Goal: Task Accomplishment & Management: Manage account settings

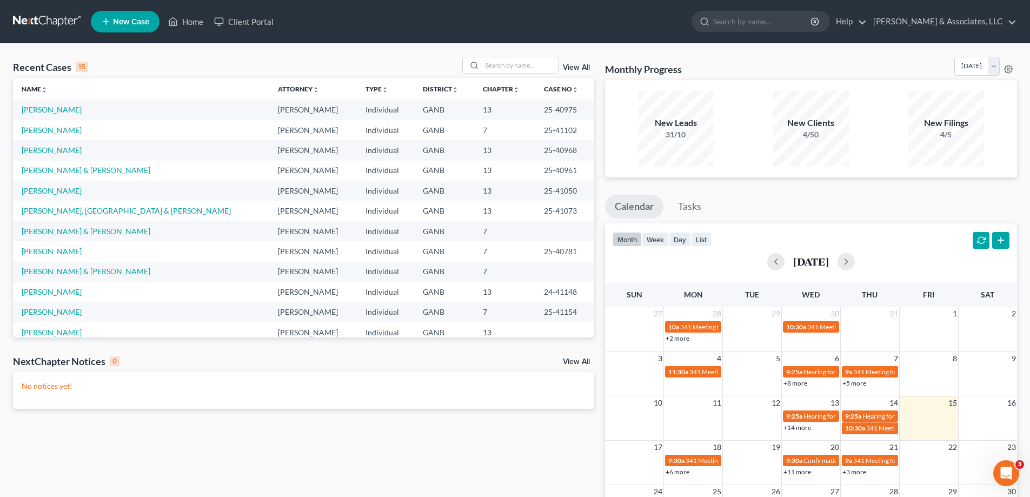
click at [1004, 203] on ul "Calendar Tasks" at bounding box center [811, 209] width 412 height 29
click at [1019, 194] on div "Monthly Progress Bankruptcy Bankruptcy August 2025 July 2025 June 2025 May 2025…" at bounding box center [811, 324] width 423 height 535
click at [505, 67] on input "search" at bounding box center [520, 65] width 76 height 16
type input "parker"
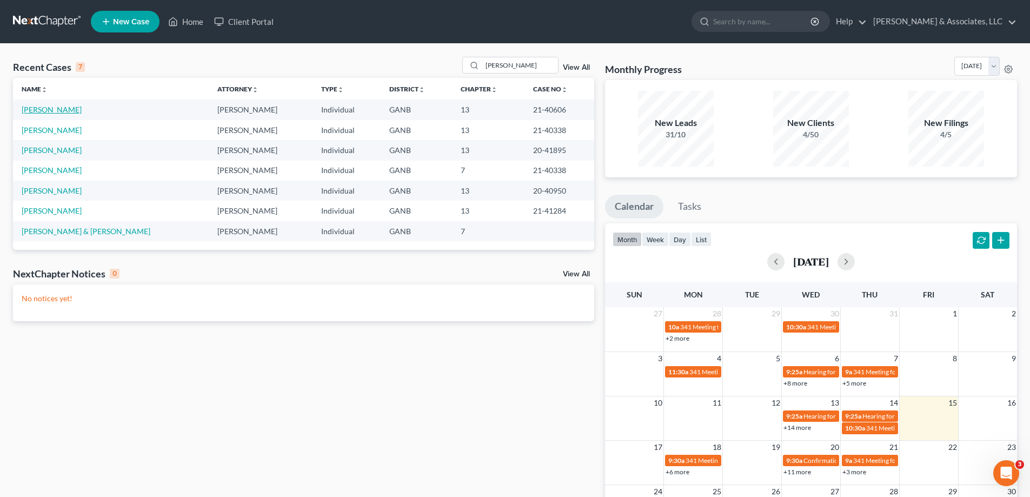
click at [39, 111] on link "Parker, Jason" at bounding box center [52, 109] width 60 height 9
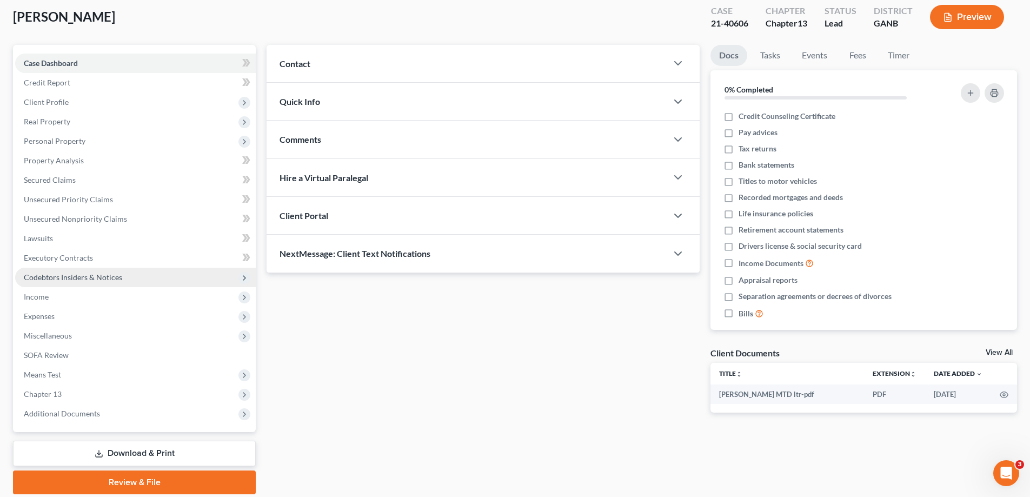
scroll to position [97, 0]
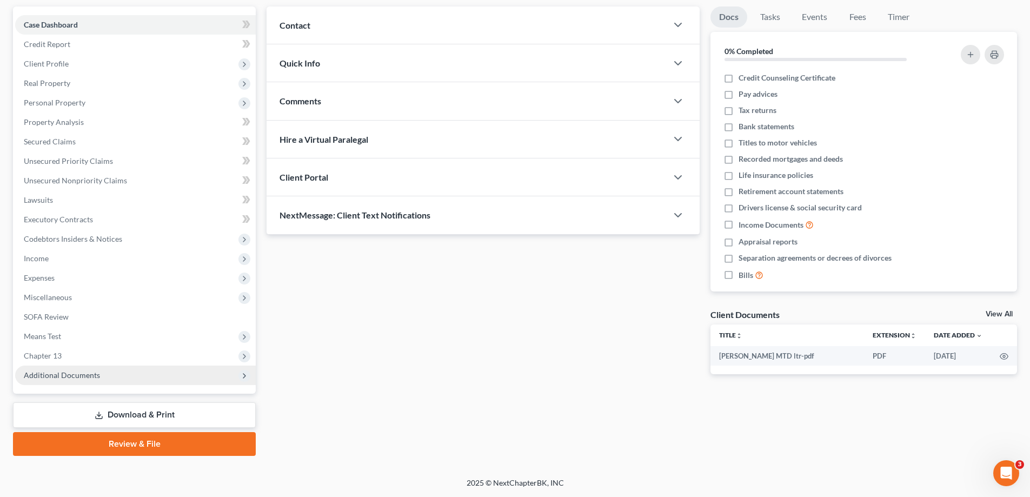
click at [56, 377] on span "Additional Documents" at bounding box center [62, 375] width 76 height 9
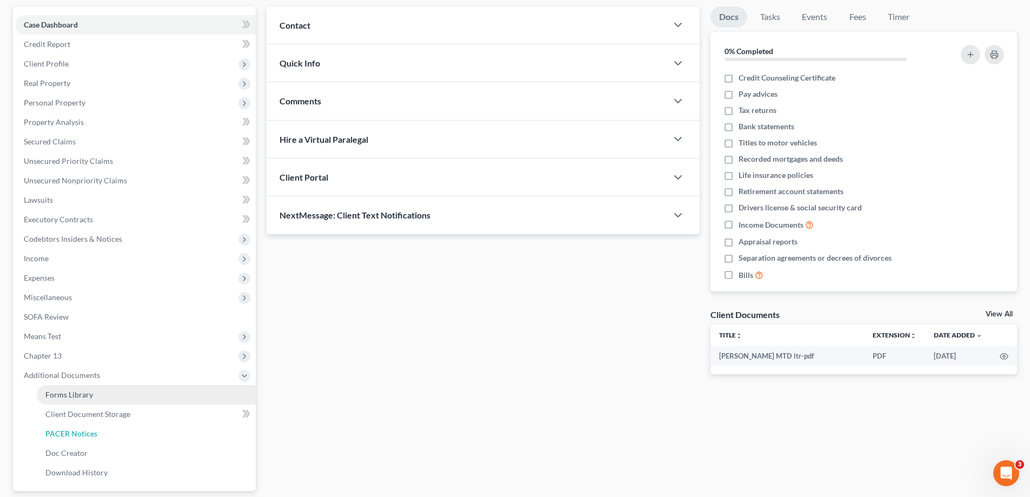
click at [59, 434] on span "PACER Notices" at bounding box center [71, 433] width 52 height 9
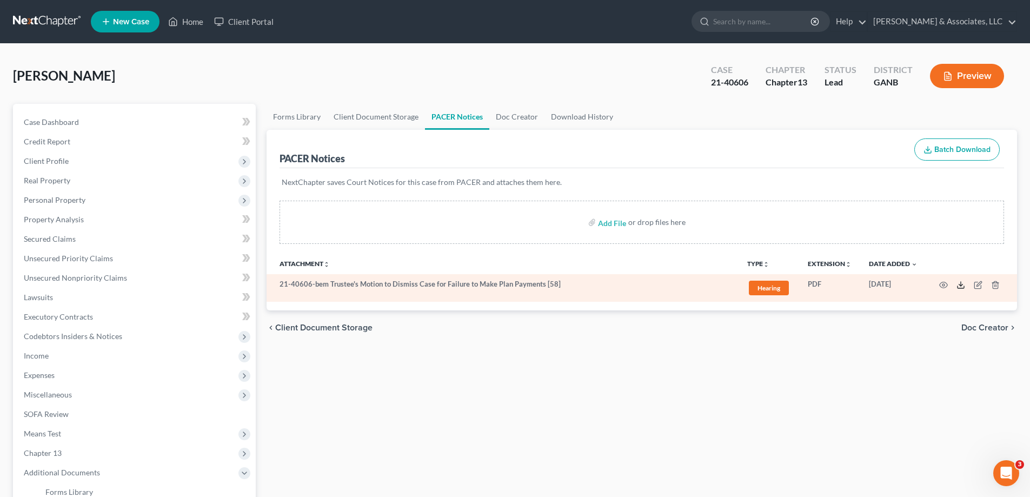
click at [962, 287] on icon at bounding box center [961, 285] width 9 height 9
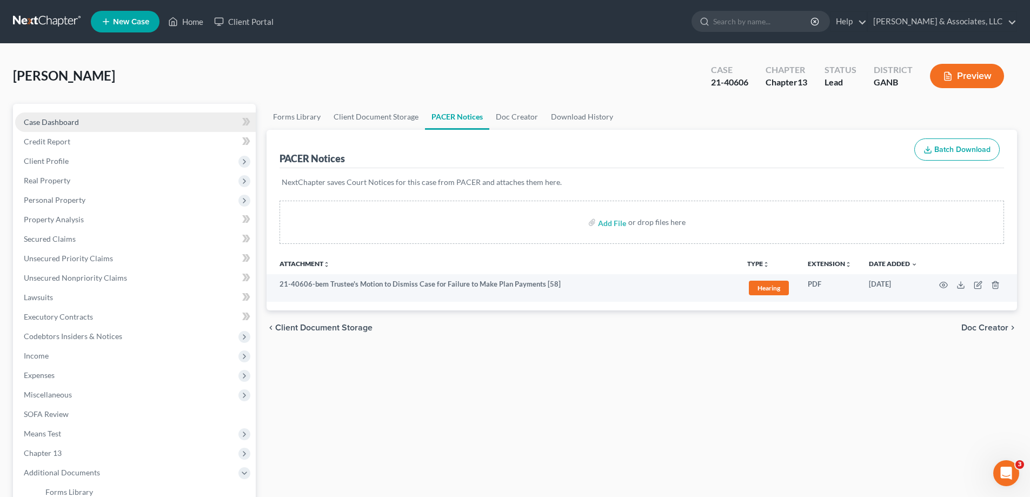
drag, startPoint x: 58, startPoint y: 122, endPoint x: 205, endPoint y: 128, distance: 147.3
click at [57, 122] on span "Case Dashboard" at bounding box center [51, 121] width 55 height 9
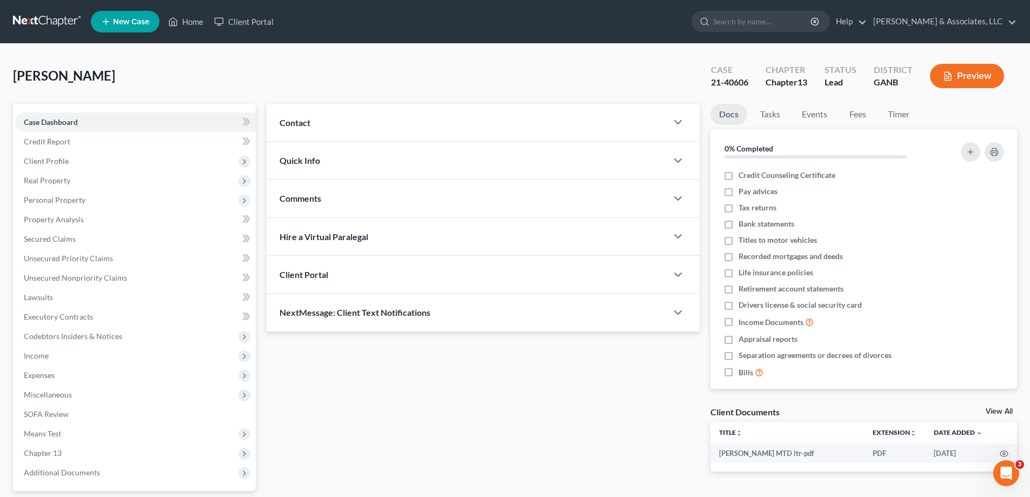
click at [316, 199] on span "Comments" at bounding box center [301, 198] width 42 height 10
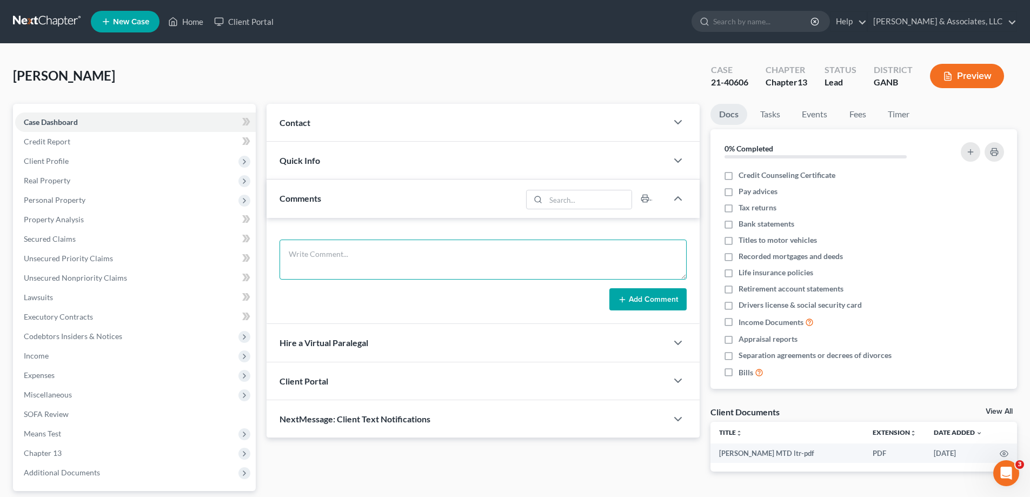
click at [301, 250] on textarea at bounding box center [483, 260] width 407 height 40
paste textarea "From: Amy Adams Sent: Friday, August 15, 2025 9:43 AM To: parentllc@yahoo.com S…"
type textarea "From: Amy Adams Sent: Friday, August 15, 2025 9:43 AM To: parentllc@yahoo.com S…"
click at [662, 296] on button "Add Comment" at bounding box center [648, 299] width 77 height 23
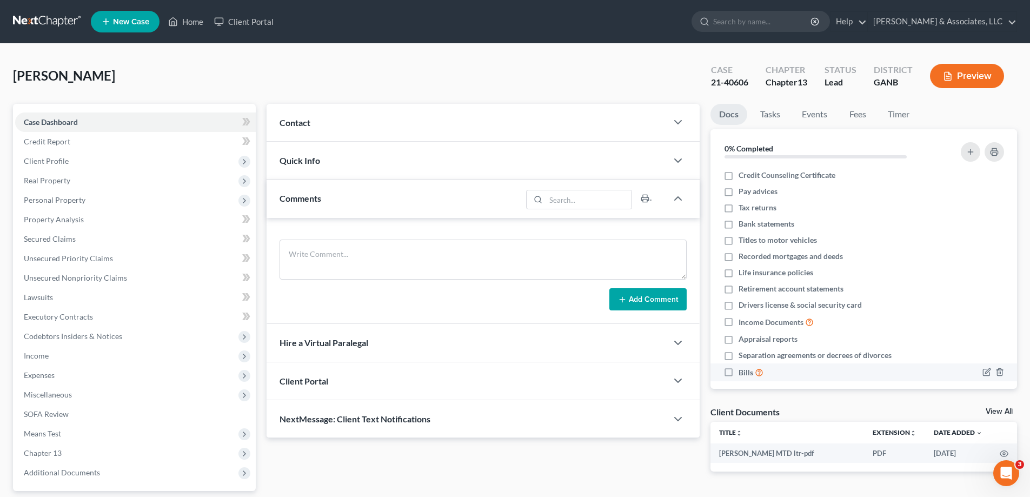
scroll to position [0, 0]
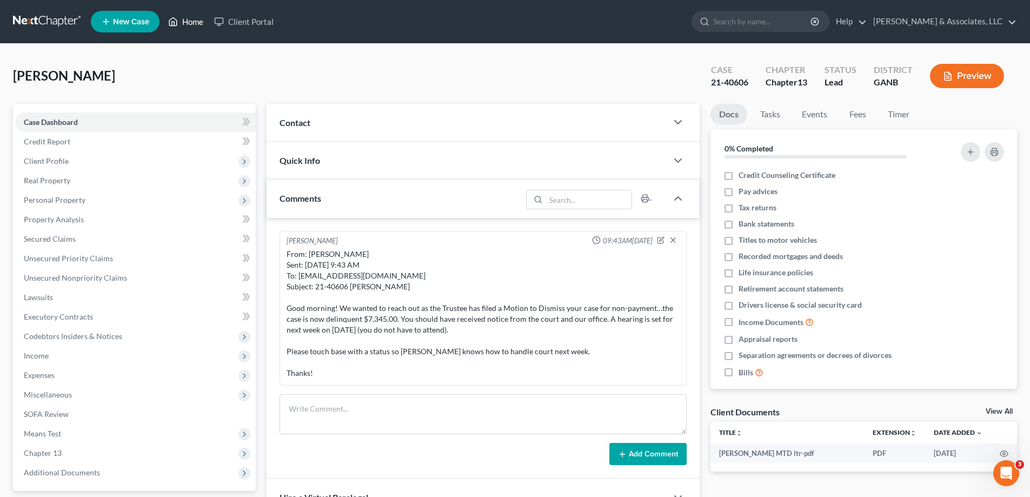
click at [185, 22] on link "Home" at bounding box center [186, 21] width 46 height 19
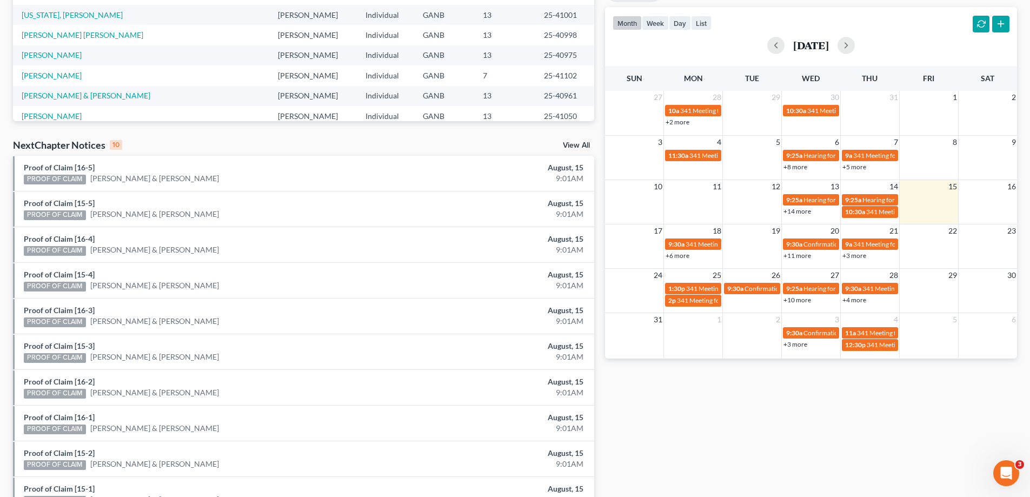
scroll to position [281, 0]
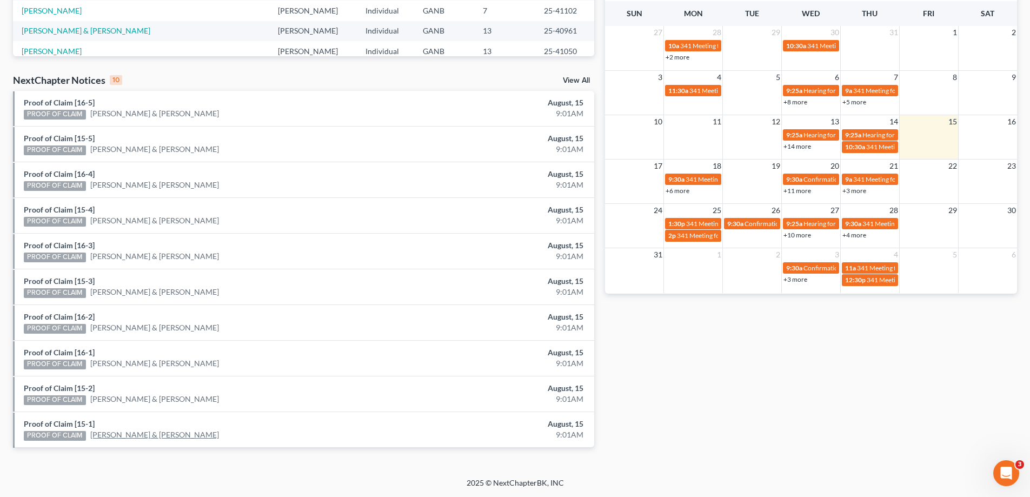
click at [121, 435] on link "David Glaze & Sheila Glaze" at bounding box center [154, 434] width 129 height 11
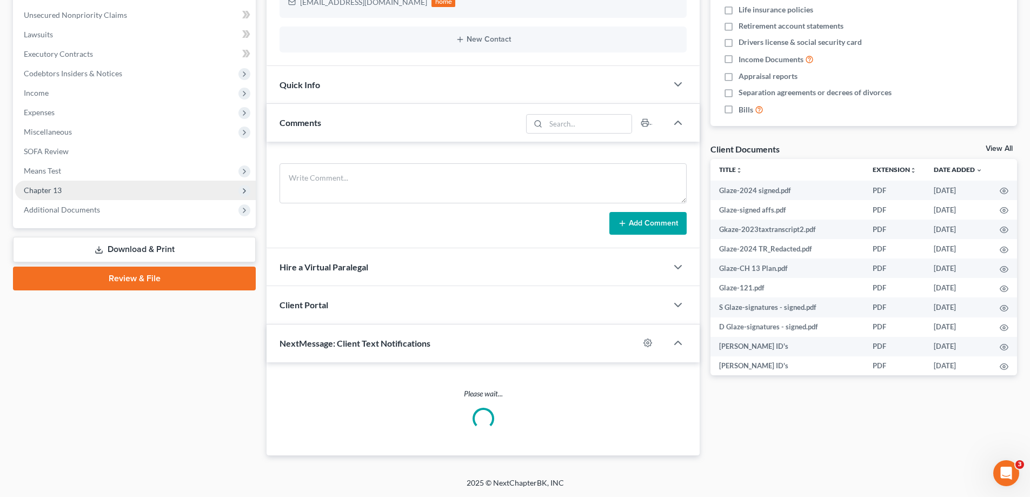
scroll to position [102, 0]
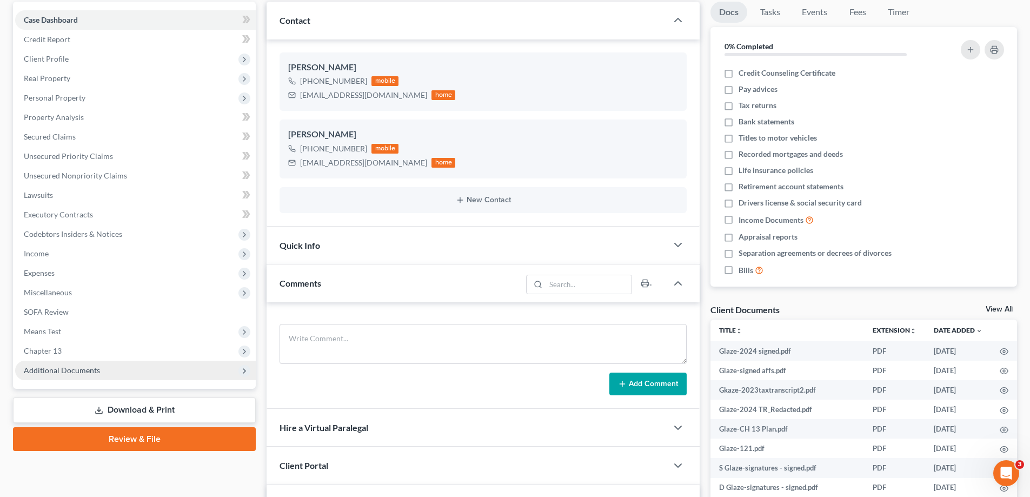
click at [49, 370] on span "Additional Documents" at bounding box center [62, 370] width 76 height 9
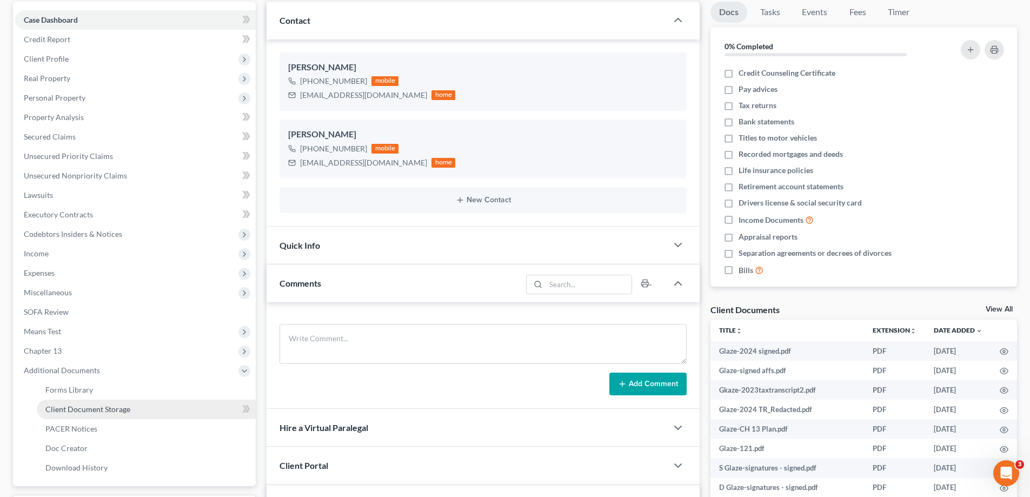
click at [59, 409] on span "Client Document Storage" at bounding box center [87, 409] width 85 height 9
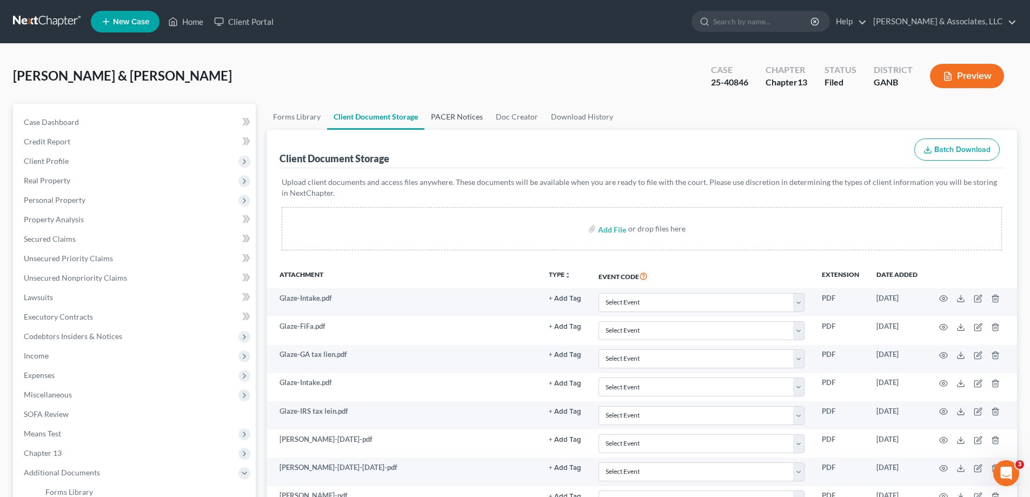
click at [450, 117] on link "PACER Notices" at bounding box center [457, 117] width 65 height 26
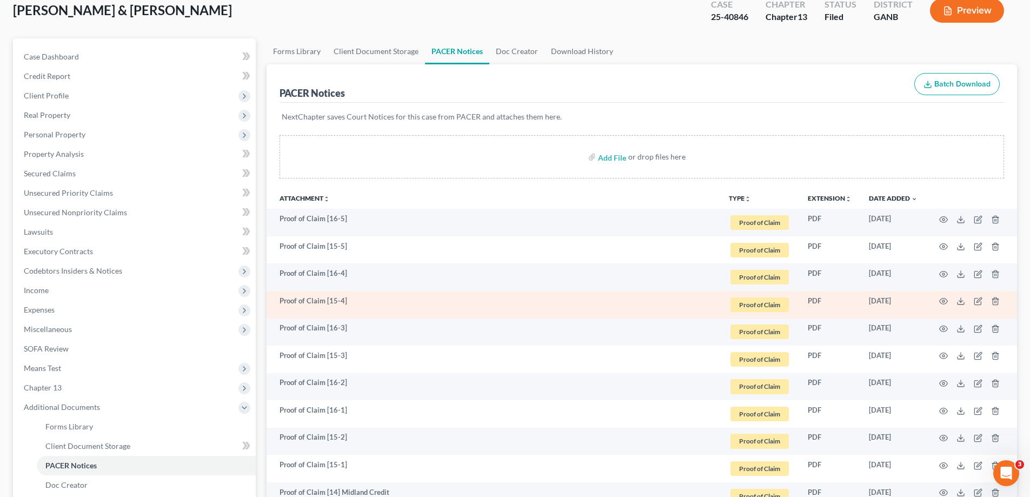
scroll to position [162, 0]
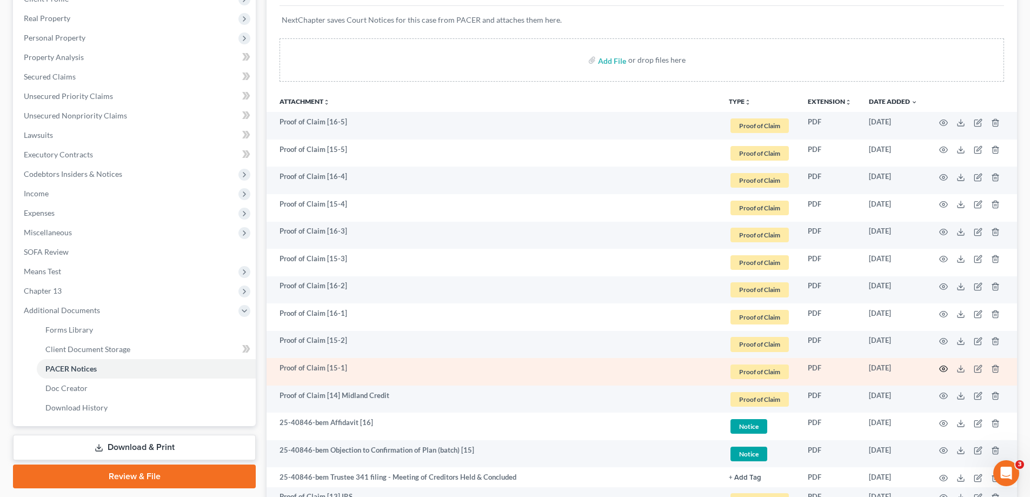
click at [944, 367] on icon "button" at bounding box center [944, 369] width 9 height 9
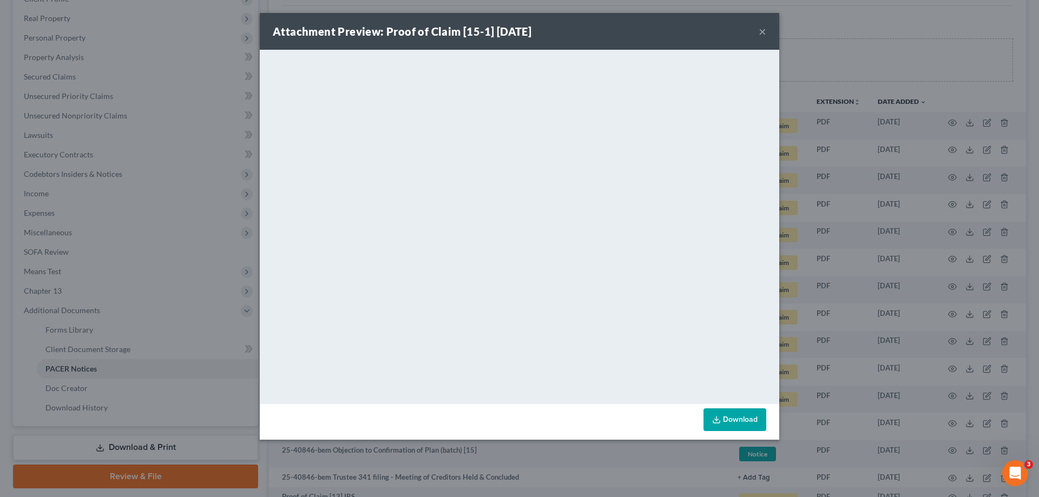
click at [761, 30] on button "×" at bounding box center [762, 31] width 8 height 13
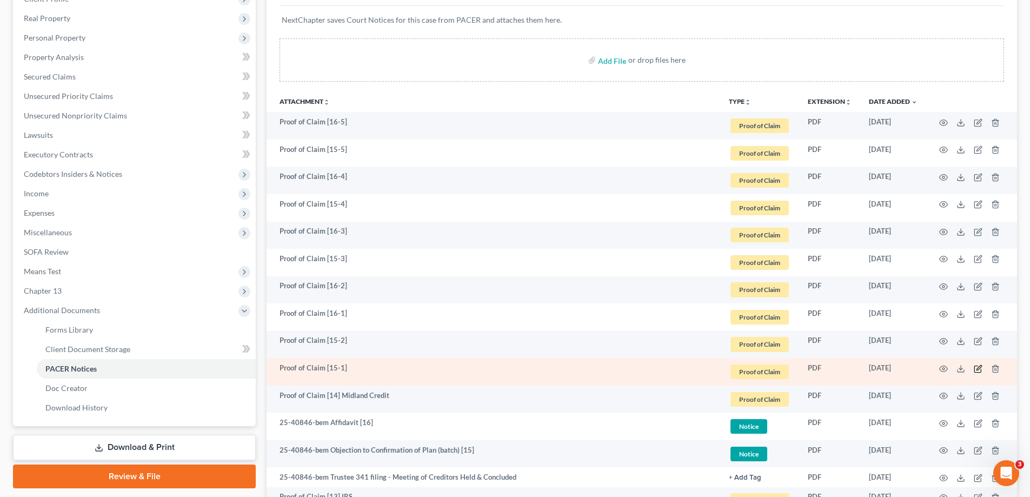
click at [976, 368] on icon "button" at bounding box center [978, 369] width 9 height 9
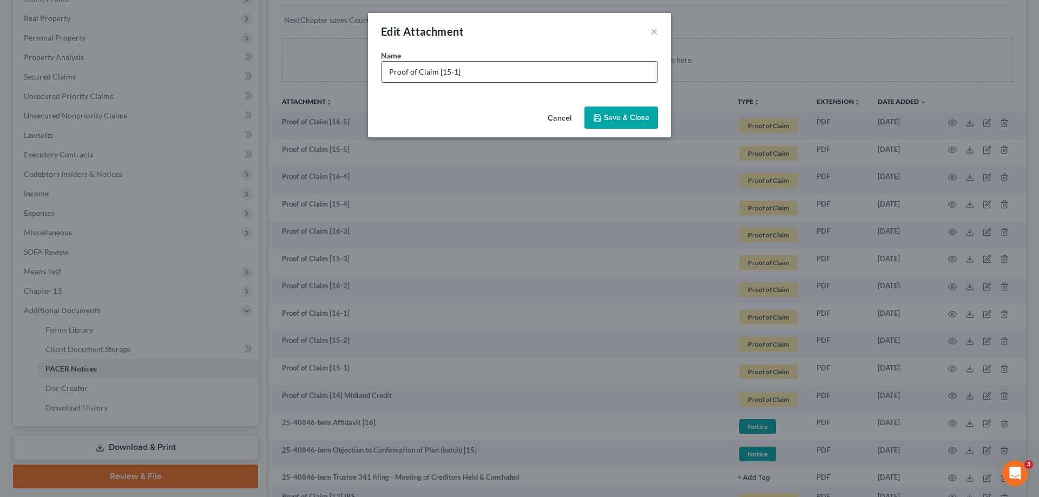
click at [529, 68] on input "Proof of Claim [15-1]" at bounding box center [519, 72] width 276 height 21
type input "Proof of Claim [15-1] Portfolio Recovery"
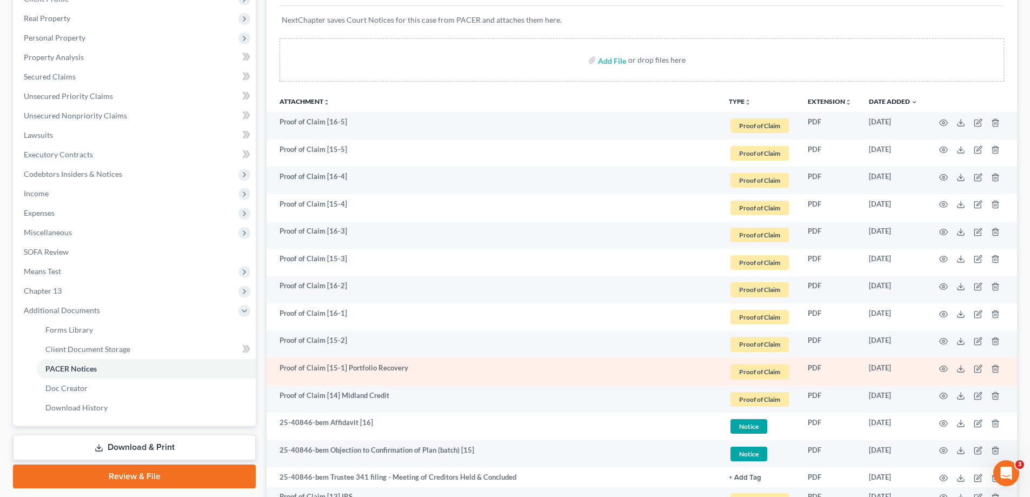
click at [342, 368] on td "Proof of Claim [15-1] Portfolio Recovery" at bounding box center [494, 372] width 454 height 28
drag, startPoint x: 345, startPoint y: 368, endPoint x: 413, endPoint y: 368, distance: 68.7
click at [413, 368] on td "Proof of Claim [15-1] Portfolio Recovery" at bounding box center [494, 372] width 454 height 28
copy td "Portfolio Recovery"
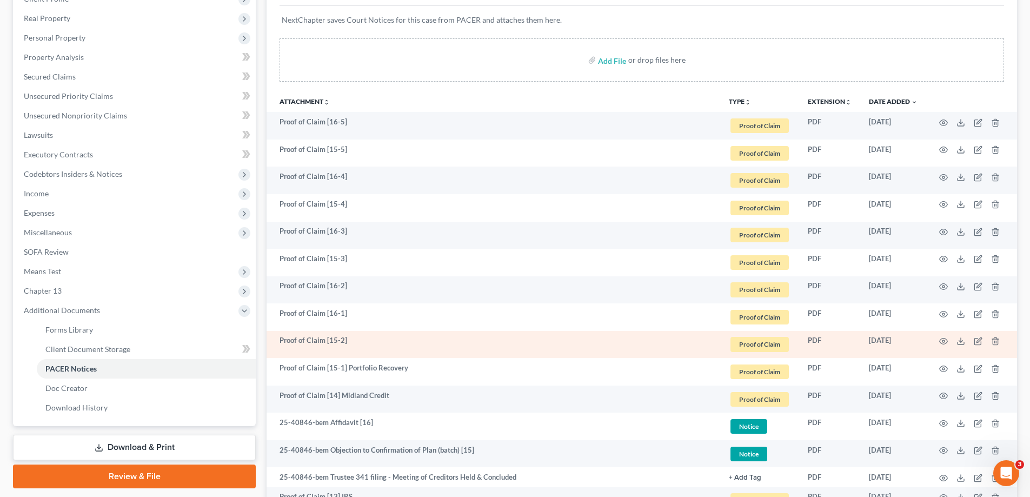
click at [463, 342] on td "Proof of Claim [15-2]" at bounding box center [494, 345] width 454 height 28
click at [977, 341] on icon "button" at bounding box center [978, 341] width 9 height 9
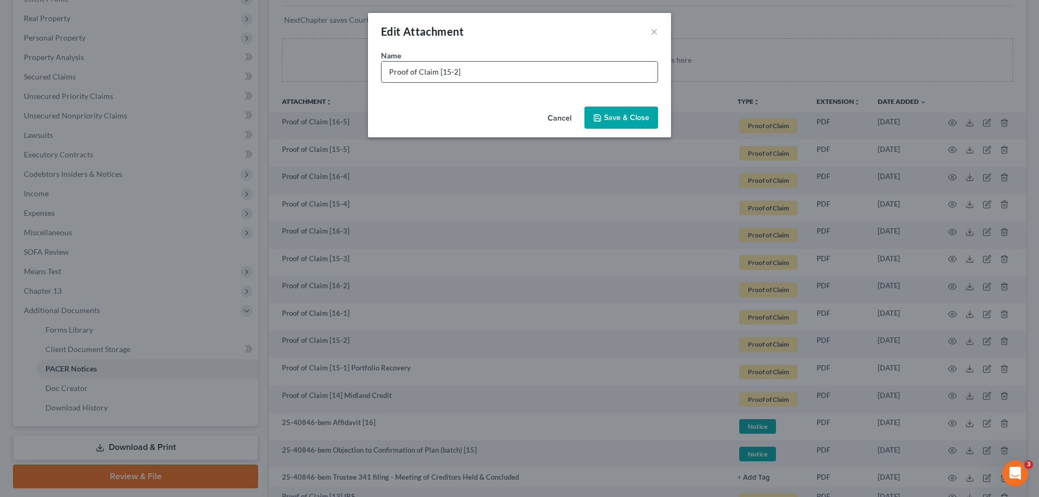
click at [486, 71] on input "Proof of Claim [15-2]" at bounding box center [519, 72] width 276 height 21
paste input "Portfolio Recovery"
type input "Proof of Claim [15-2] Portfolio Recovery"
click at [611, 116] on span "Save & Close" at bounding box center [626, 117] width 45 height 9
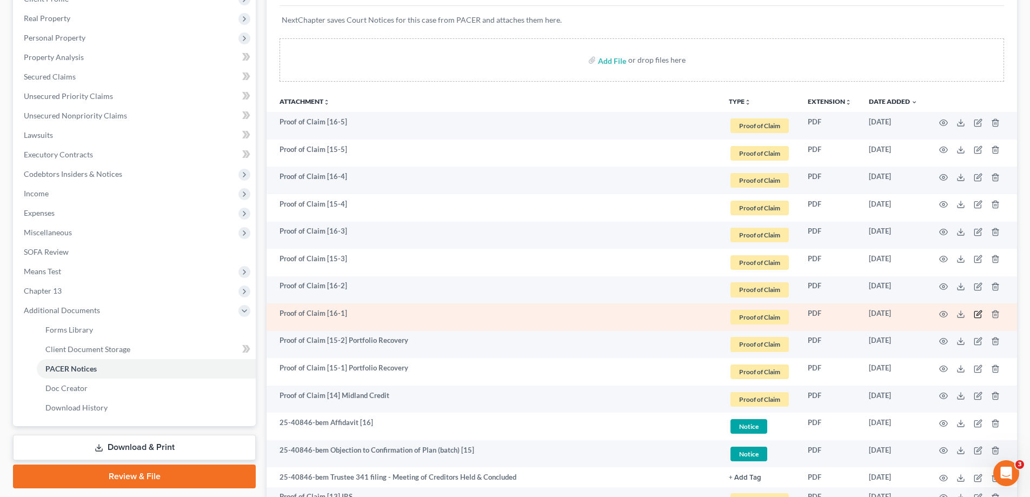
click at [976, 315] on icon "button" at bounding box center [978, 314] width 9 height 9
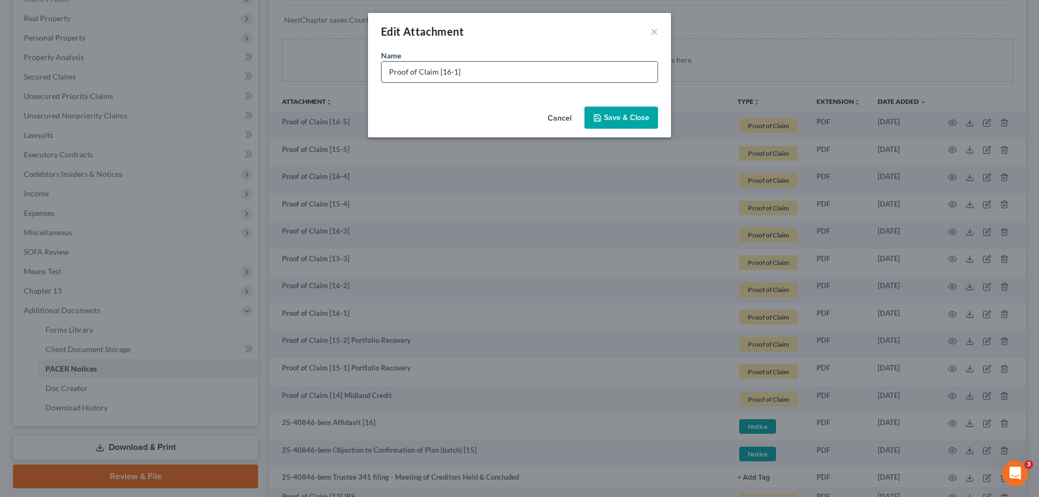
click at [479, 70] on input "Proof of Claim [16-1]" at bounding box center [519, 72] width 276 height 21
paste input "Portfolio Recovery"
type input "Proof of Claim [16-1] Portfolio Recovery"
click at [624, 119] on span "Save & Close" at bounding box center [626, 117] width 45 height 9
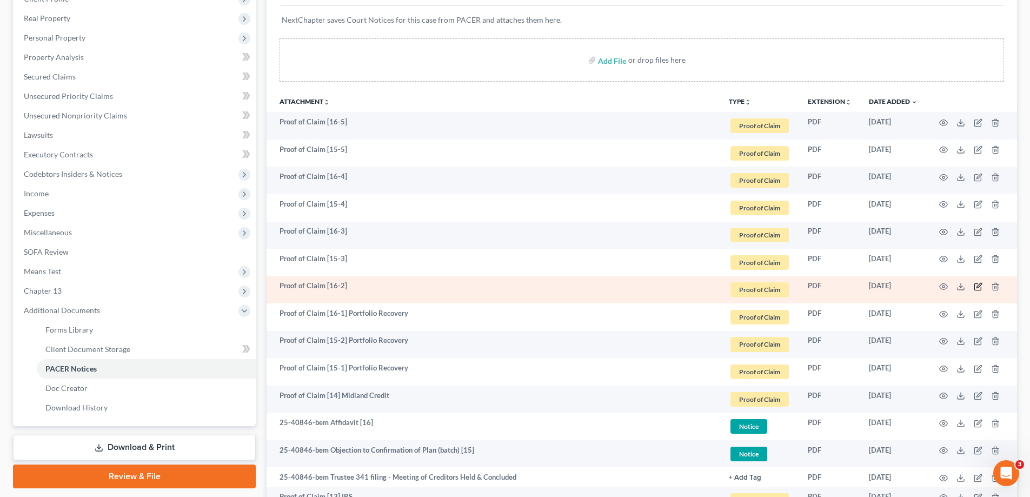
click at [978, 283] on icon "button" at bounding box center [978, 286] width 9 height 9
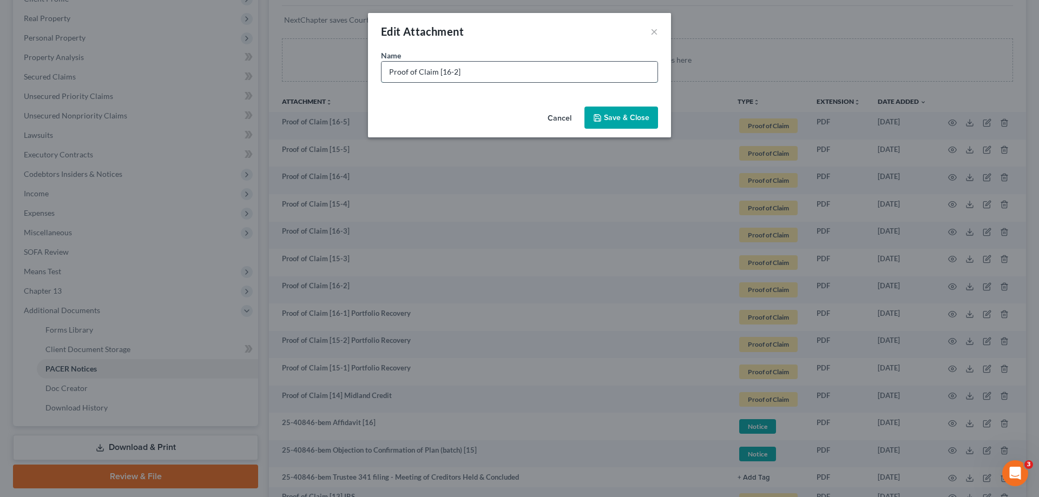
click at [481, 70] on input "Proof of Claim [16-2]" at bounding box center [519, 72] width 276 height 21
paste input "Portfolio Recovery"
type input "Proof of Claim [16-2] Portfolio Recovery"
click at [593, 115] on button "Save & Close" at bounding box center [621, 118] width 74 height 23
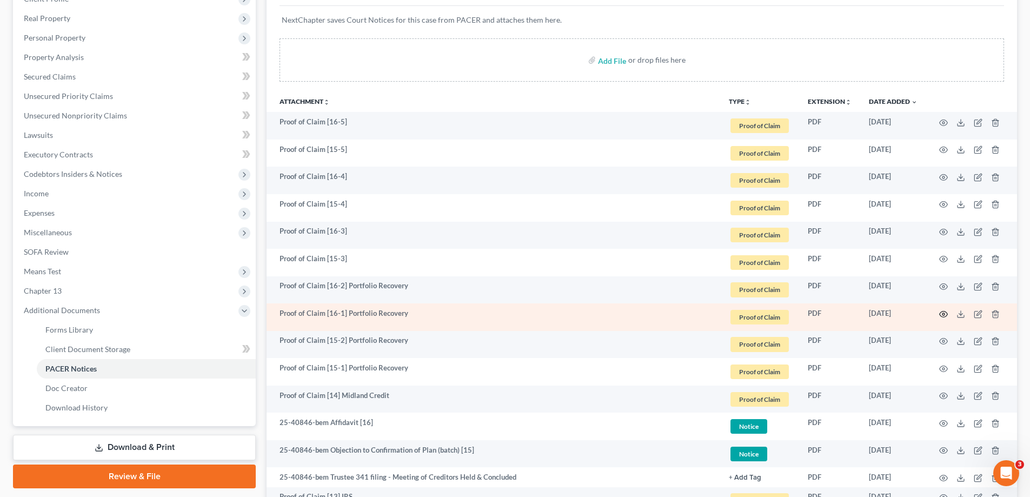
click at [948, 314] on icon "button" at bounding box center [944, 314] width 8 height 6
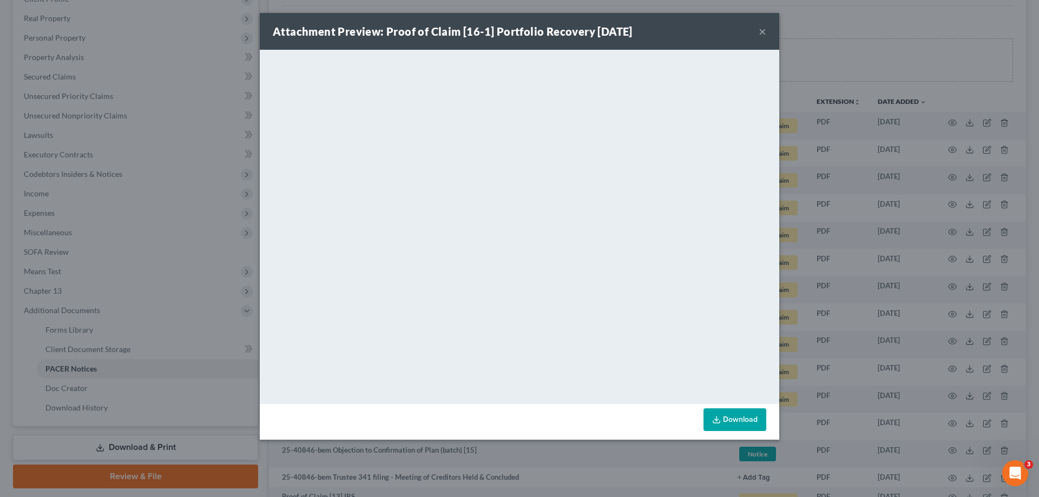
click at [768, 31] on div "Attachment Preview: Proof of Claim [16-1] Portfolio Recovery 08/15/2025 ×" at bounding box center [519, 31] width 519 height 37
click at [757, 28] on div "Attachment Preview: Proof of Claim [16-1] Portfolio Recovery 08/15/2025 ×" at bounding box center [519, 31] width 519 height 37
click at [760, 30] on button "×" at bounding box center [762, 31] width 8 height 13
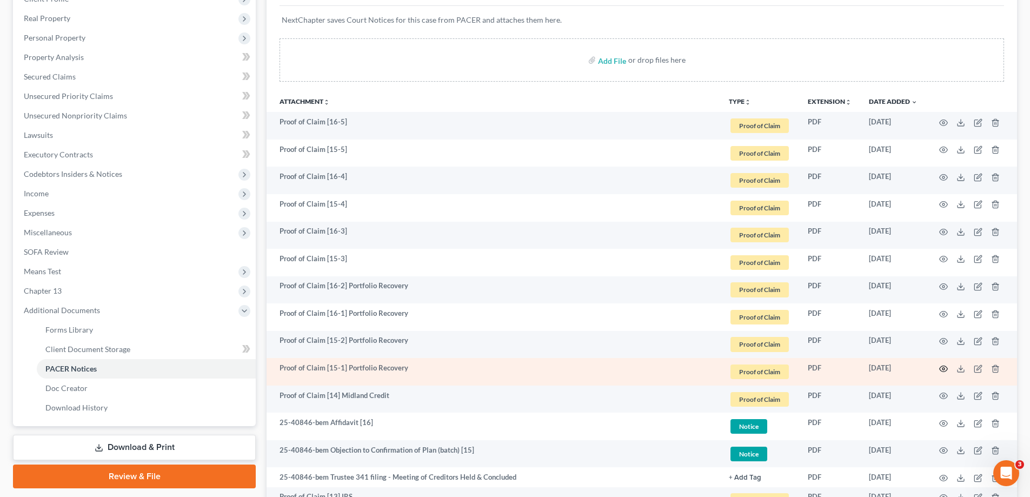
click at [942, 368] on icon "button" at bounding box center [944, 369] width 9 height 9
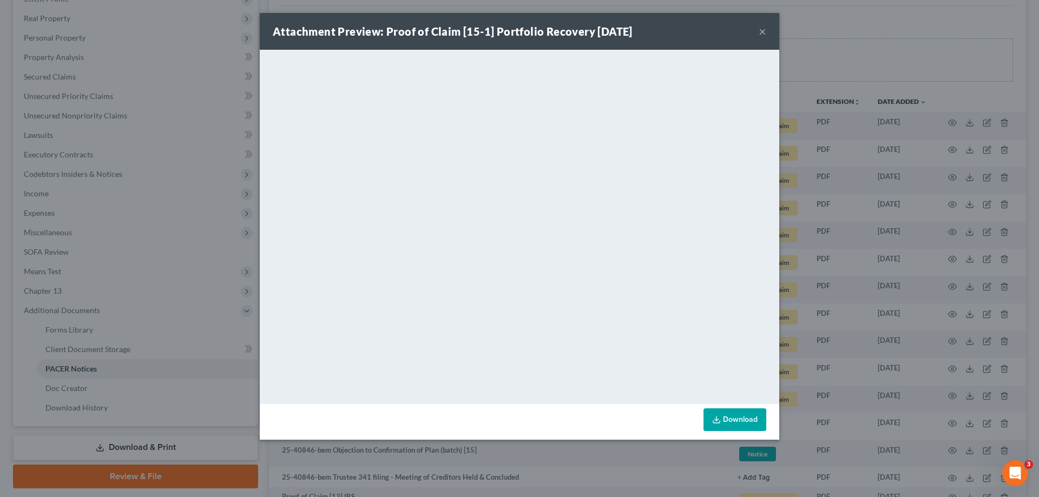
click at [761, 30] on button "×" at bounding box center [762, 31] width 8 height 13
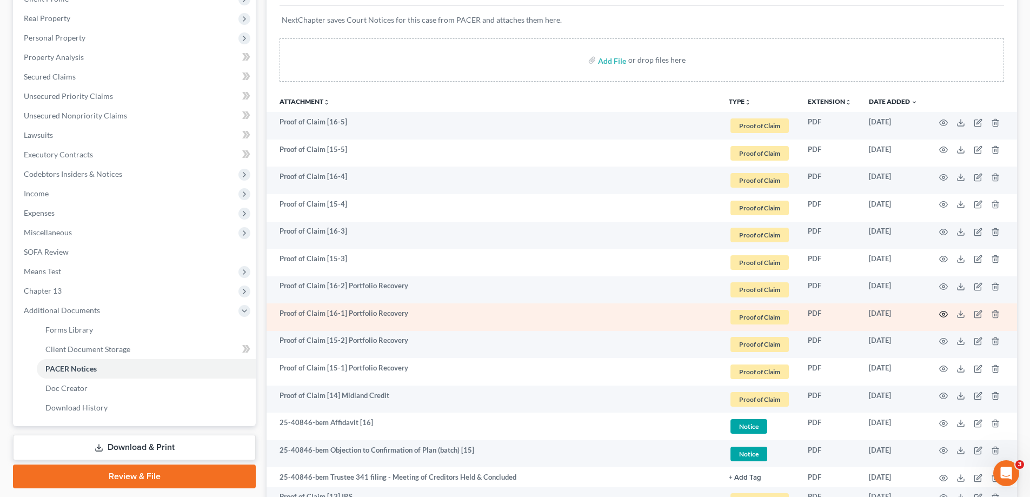
click at [942, 315] on icon "button" at bounding box center [944, 314] width 9 height 9
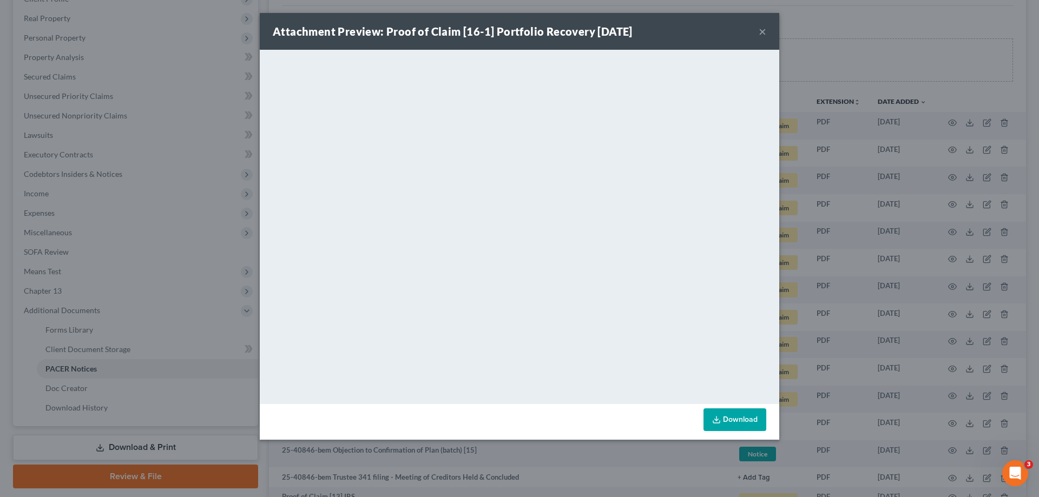
click at [760, 29] on button "×" at bounding box center [762, 31] width 8 height 13
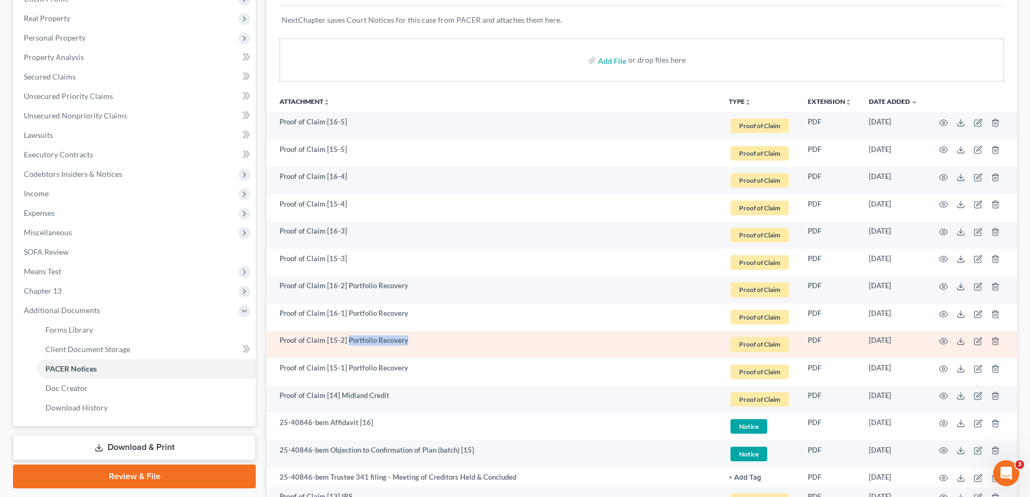
drag, startPoint x: 348, startPoint y: 338, endPoint x: 426, endPoint y: 343, distance: 78.0
click at [426, 343] on td "Proof of Claim [15-2] Portfolio Recovery" at bounding box center [494, 345] width 454 height 28
copy td "Portfolio Recovery"
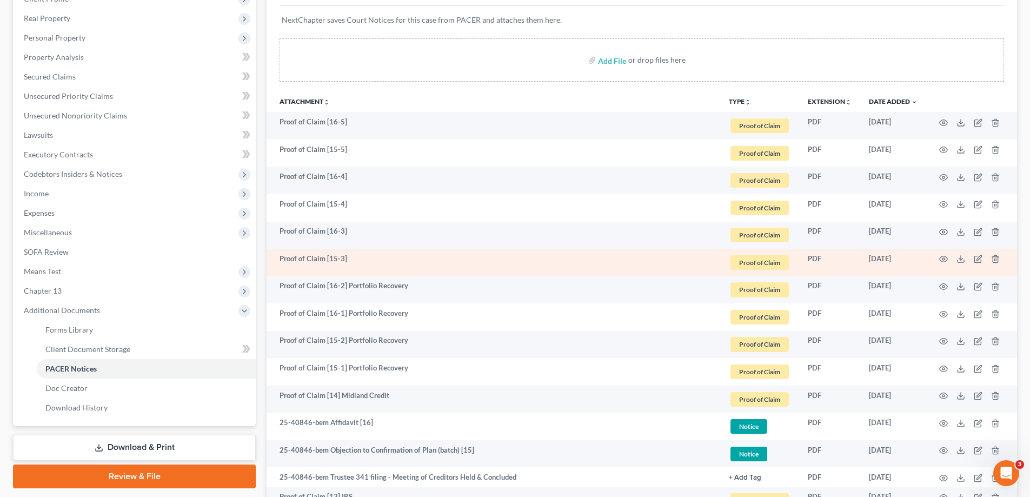
click at [378, 286] on td "Proof of Claim [16-2] Portfolio Recovery" at bounding box center [494, 290] width 454 height 28
click at [975, 258] on icon "button" at bounding box center [978, 259] width 6 height 6
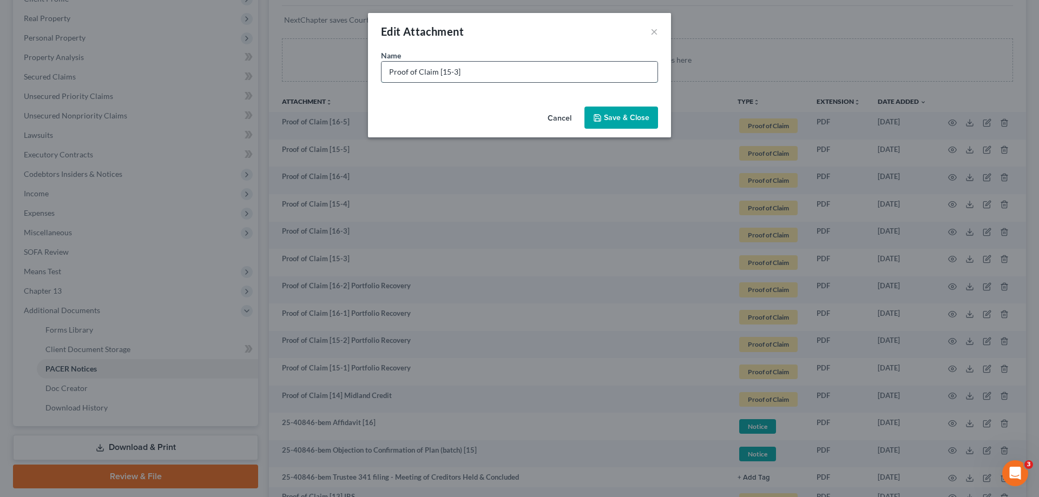
click at [485, 74] on input "Proof of Claim [15-3]" at bounding box center [519, 72] width 276 height 21
paste input "Portfolio Recovery"
type input "Proof of Claim [15-3] Portfolio Recovery"
click at [613, 113] on span "Save & Close" at bounding box center [626, 117] width 45 height 9
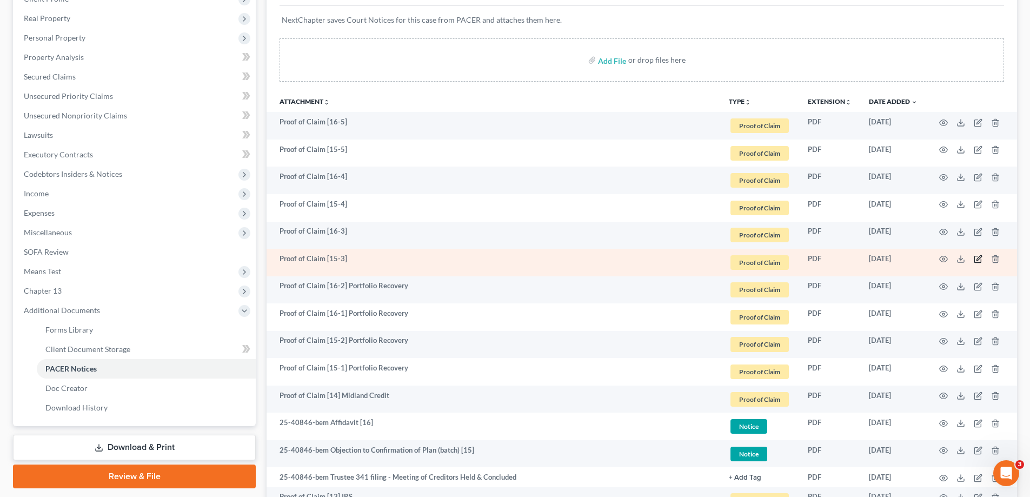
click at [977, 259] on icon "button" at bounding box center [978, 259] width 9 height 9
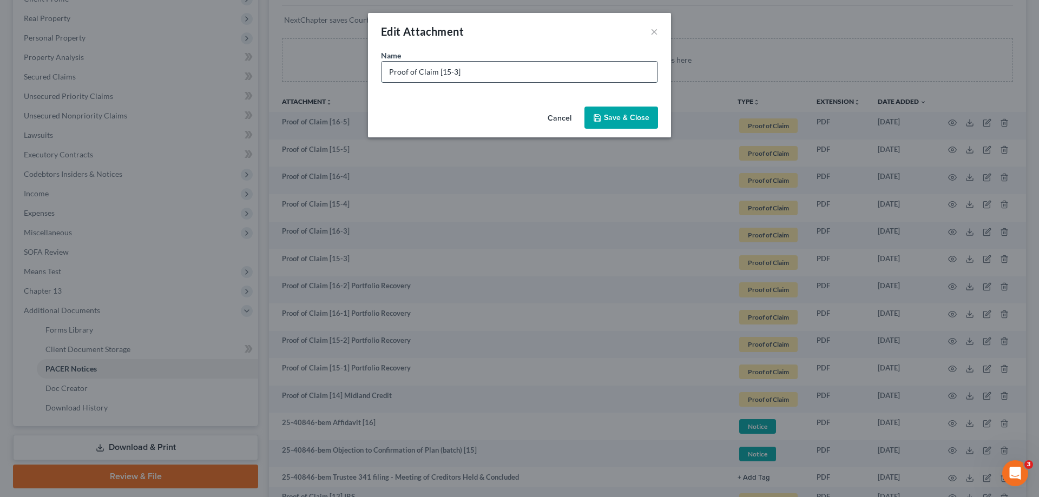
drag, startPoint x: 467, startPoint y: 62, endPoint x: 470, endPoint y: 74, distance: 12.9
click at [467, 62] on input "Proof of Claim [15-3]" at bounding box center [519, 72] width 276 height 21
paste input "Portfolio Recovery"
type input "Proof of Claim [15-3] Portfolio Recovery"
click at [646, 114] on span "Save & Close" at bounding box center [626, 117] width 45 height 9
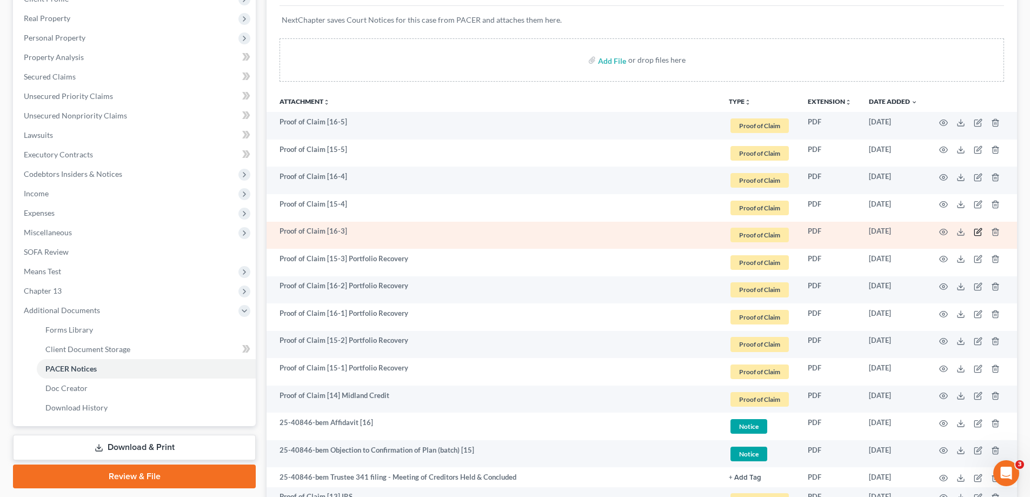
click at [977, 232] on icon "button" at bounding box center [978, 232] width 9 height 9
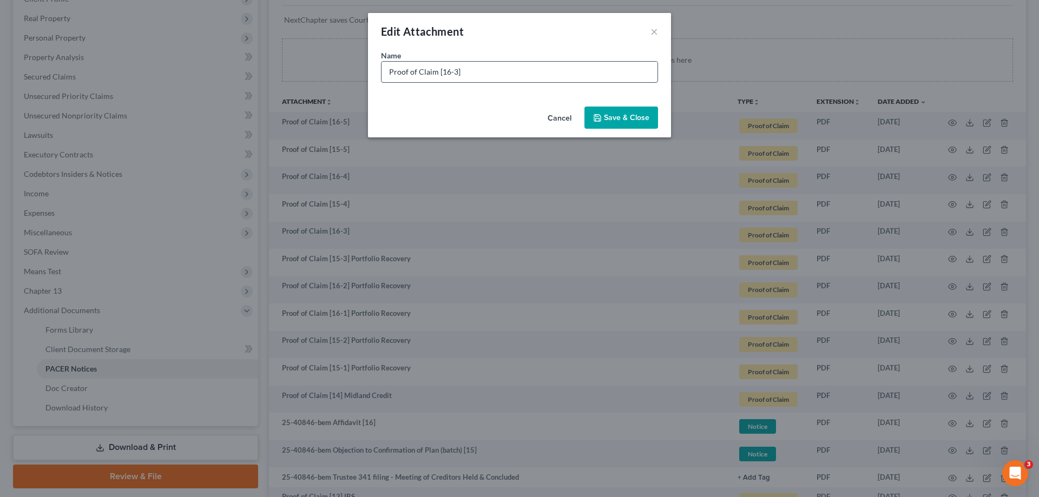
click at [484, 74] on input "Proof of Claim [16-3]" at bounding box center [519, 72] width 276 height 21
paste input "Portfolio Recovery"
type input "Proof of Claim [16-3] Portfolio Recovery"
drag, startPoint x: 618, startPoint y: 118, endPoint x: 817, endPoint y: 126, distance: 198.7
click at [619, 118] on span "Save & Close" at bounding box center [626, 117] width 45 height 9
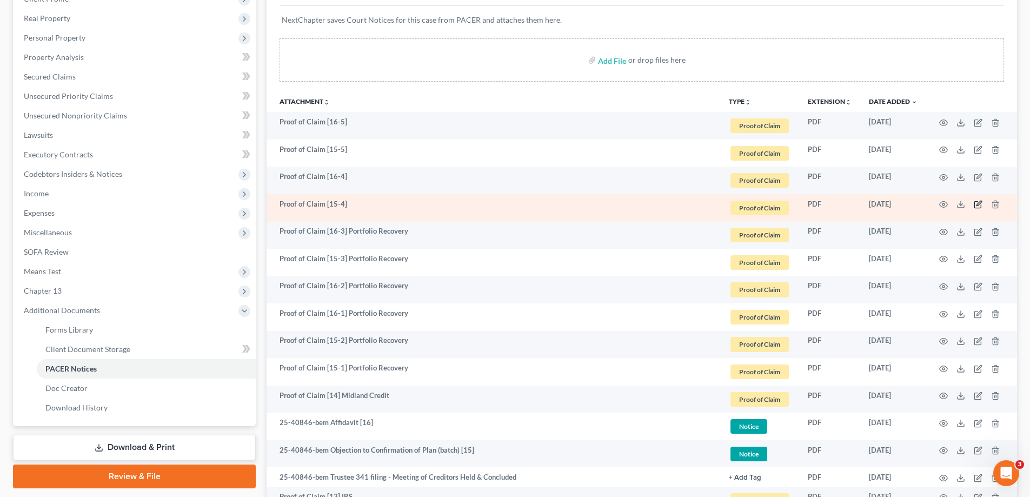
click at [977, 203] on icon "button" at bounding box center [978, 204] width 9 height 9
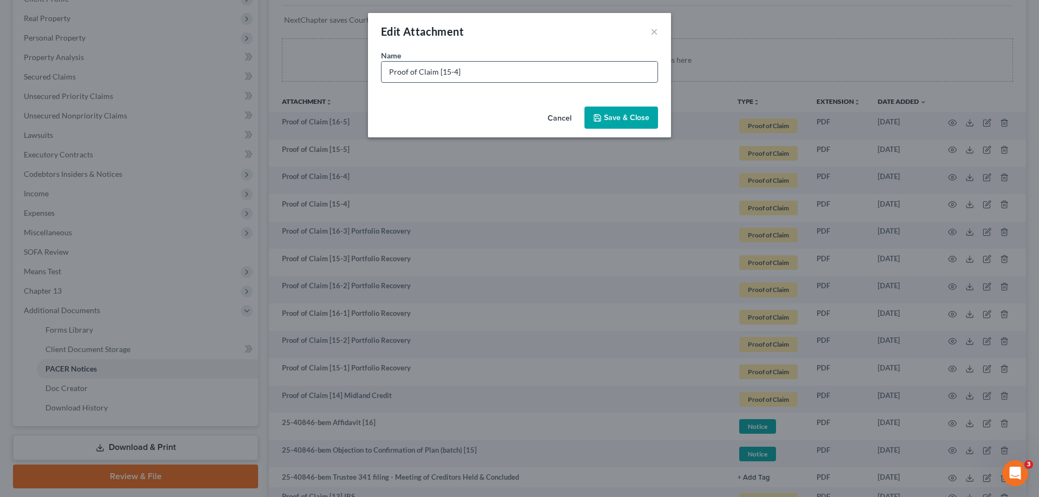
click at [486, 72] on input "Proof of Claim [15-4]" at bounding box center [519, 72] width 276 height 21
paste input "Portfolio Recovery"
type input "Proof of Claim [15-4] Portfolio Recovery"
click at [608, 122] on span "Save & Close" at bounding box center [626, 117] width 45 height 9
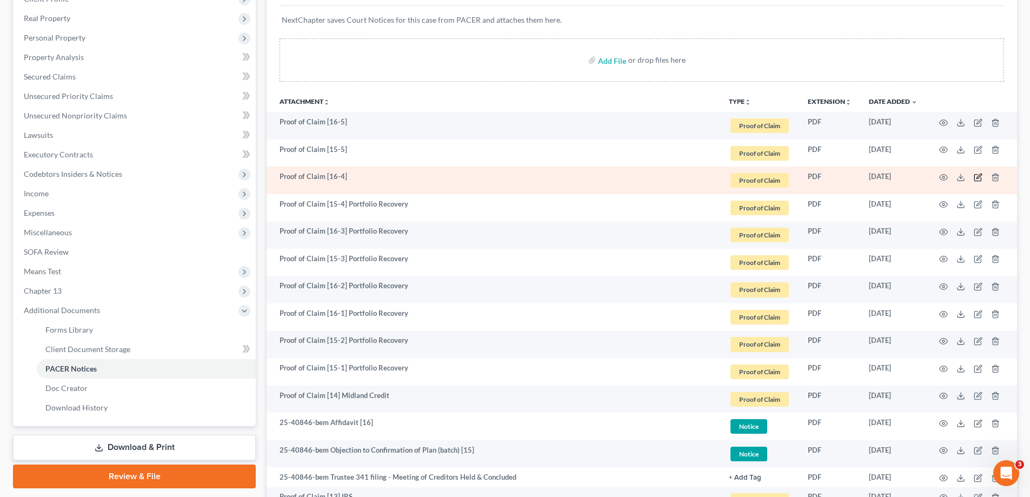
click at [975, 175] on icon "button" at bounding box center [978, 177] width 9 height 9
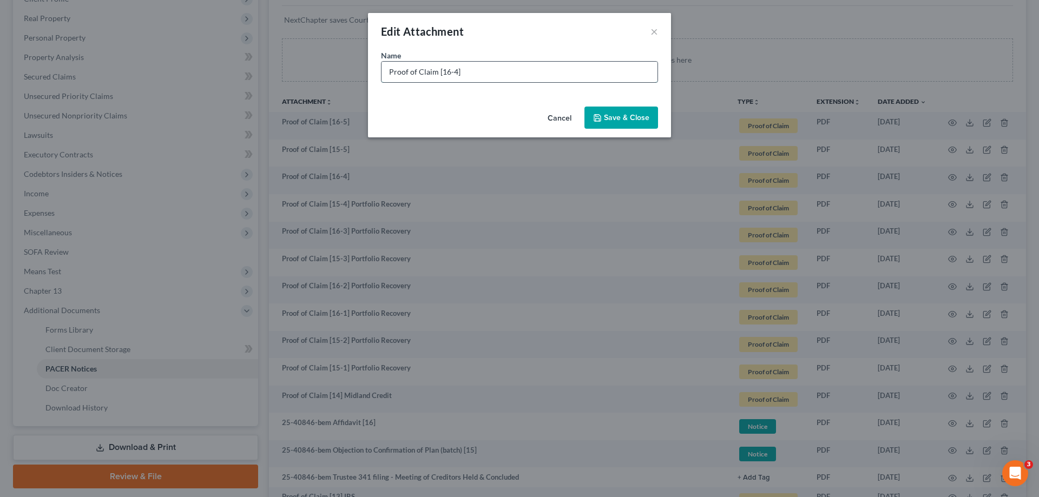
click at [470, 71] on input "Proof of Claim [16-4]" at bounding box center [519, 72] width 276 height 21
paste input "Portfolio Recovery"
type input "Proof of Claim [16-4] Portfolio Recovery"
drag, startPoint x: 618, startPoint y: 117, endPoint x: 908, endPoint y: 117, distance: 289.4
click at [619, 117] on span "Save & Close" at bounding box center [626, 117] width 45 height 9
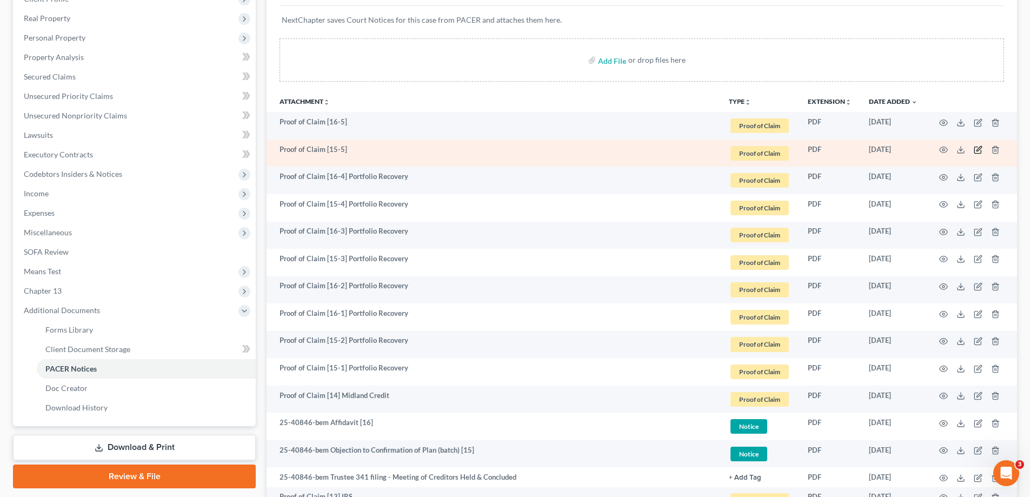
click at [980, 147] on icon "button" at bounding box center [978, 150] width 9 height 9
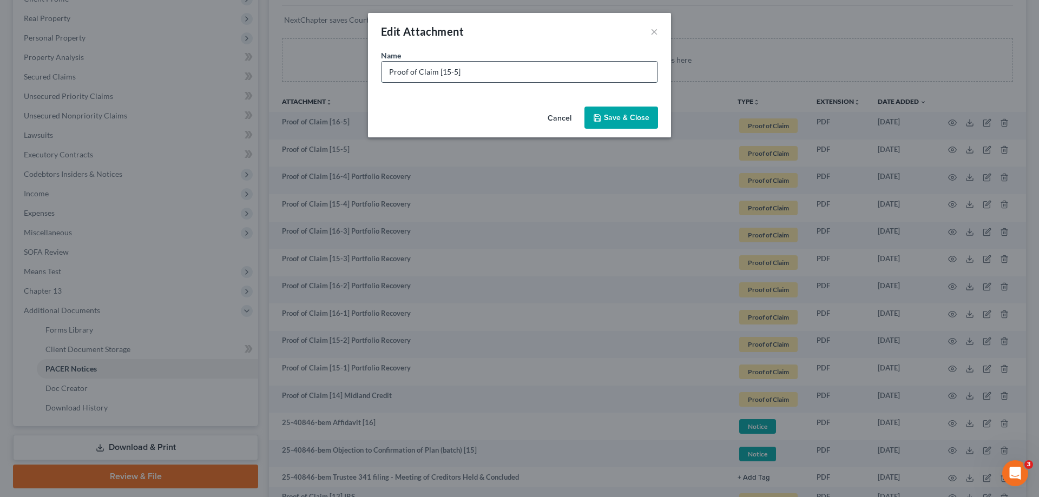
click at [482, 67] on input "Proof of Claim [15-5]" at bounding box center [519, 72] width 276 height 21
paste input "Portfolio Recovery"
type input "Proof of Claim [15-5] Portfolio Recovery"
click at [636, 116] on span "Save & Close" at bounding box center [626, 117] width 45 height 9
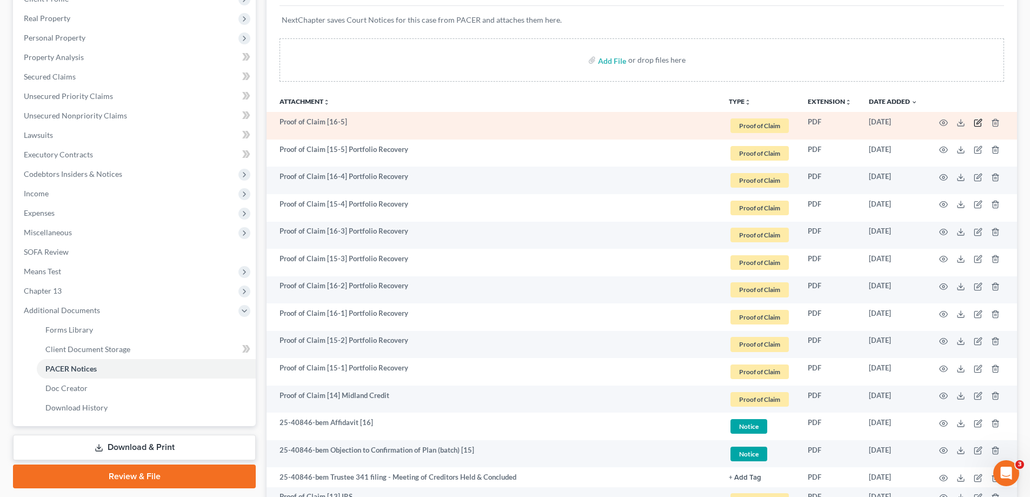
click at [981, 122] on icon "button" at bounding box center [978, 122] width 9 height 9
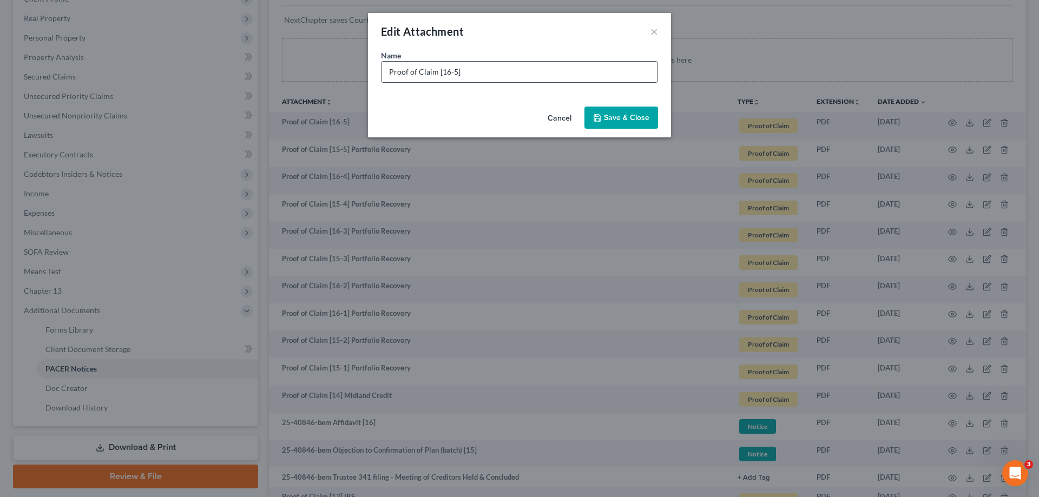
click at [479, 73] on input "Proof of Claim [16-5]" at bounding box center [519, 72] width 276 height 21
paste input "Portfolio Recovery"
type input "Proof of Claim [16-5] Portfolio Recovery"
click at [598, 109] on button "Save & Close" at bounding box center [621, 118] width 74 height 23
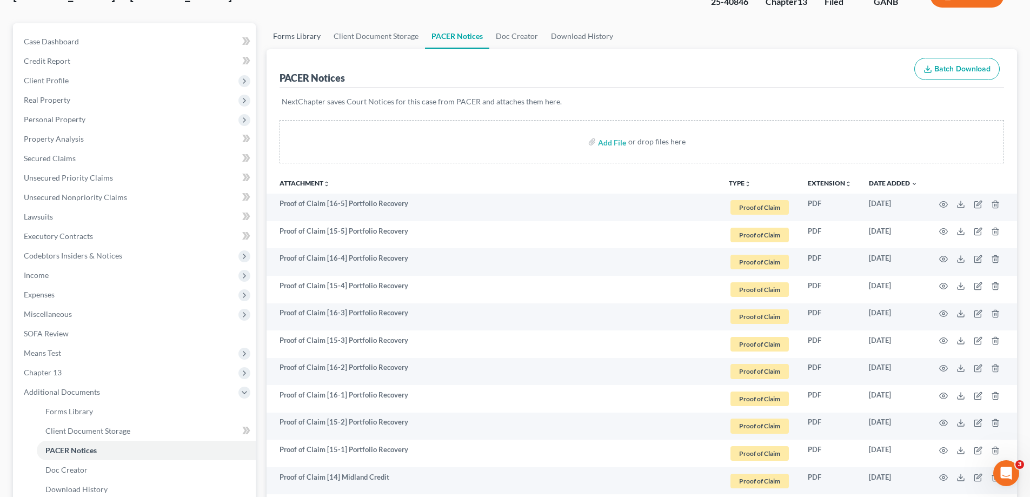
scroll to position [0, 0]
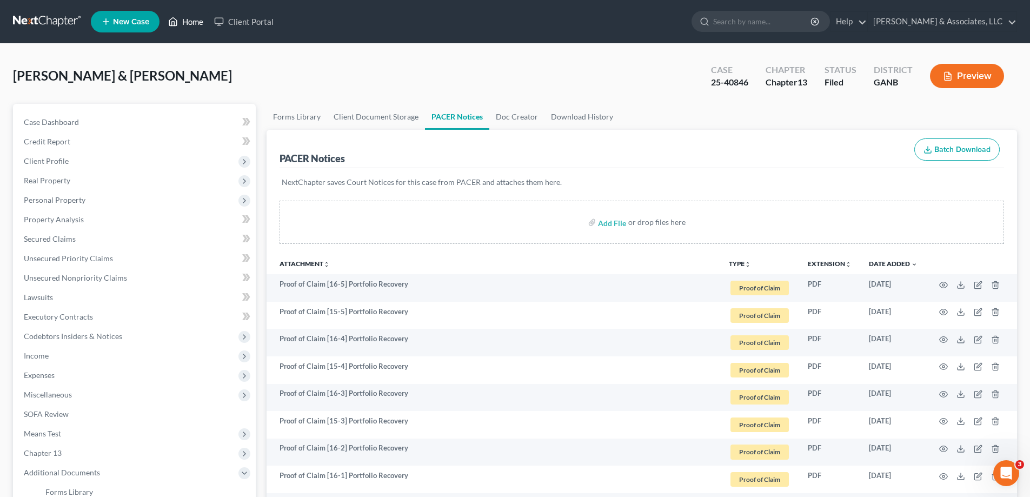
click at [191, 20] on link "Home" at bounding box center [186, 21] width 46 height 19
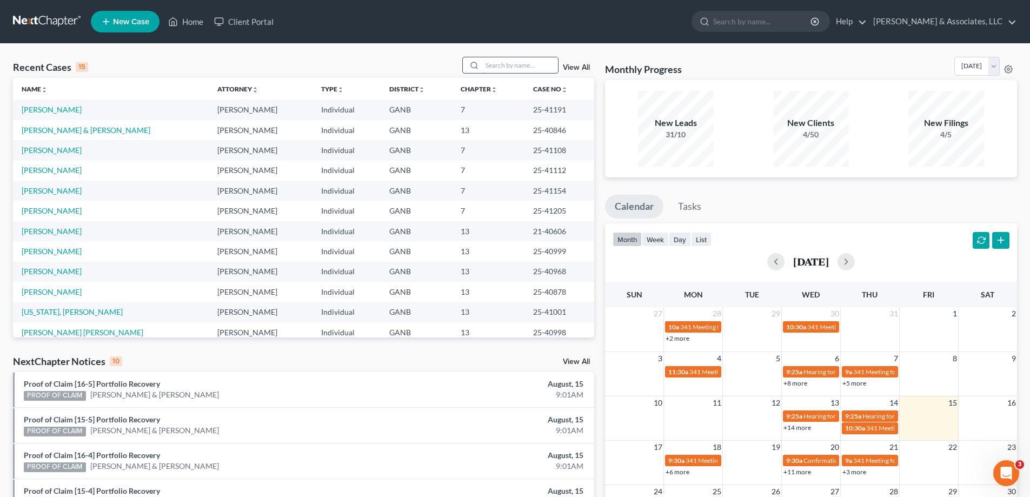
click at [515, 68] on input "search" at bounding box center [520, 65] width 76 height 16
type input "mccarty"
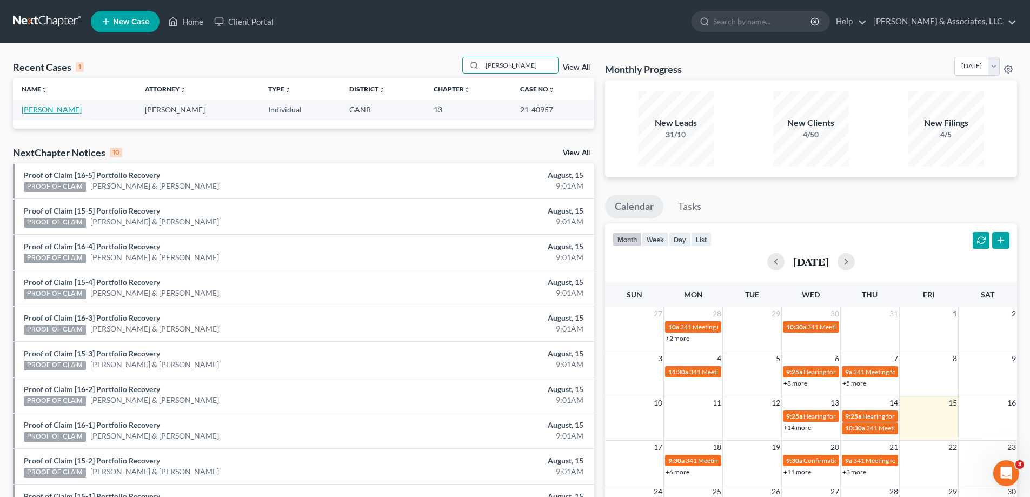
click at [36, 108] on link "McCarty, Craig" at bounding box center [52, 109] width 60 height 9
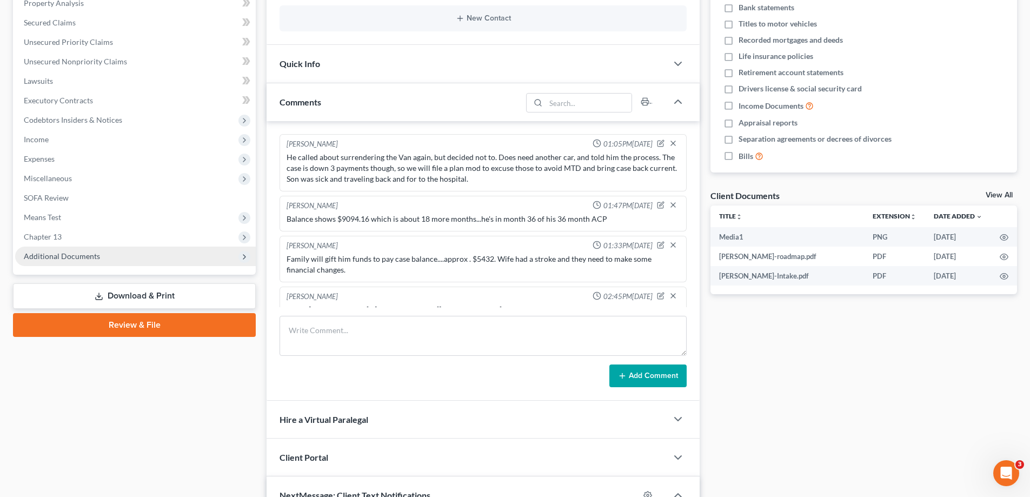
scroll to position [282, 0]
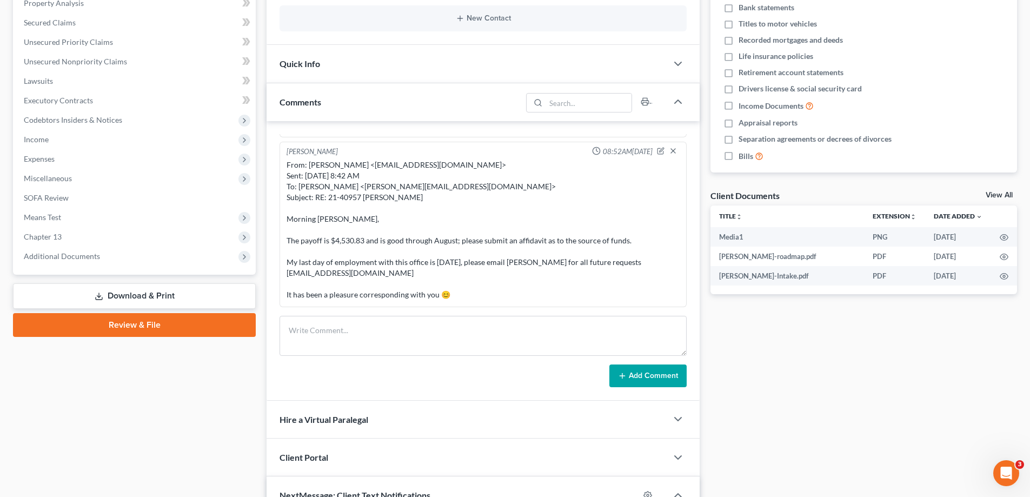
drag, startPoint x: 71, startPoint y: 255, endPoint x: 71, endPoint y: 268, distance: 13.5
click at [71, 254] on span "Additional Documents" at bounding box center [62, 256] width 76 height 9
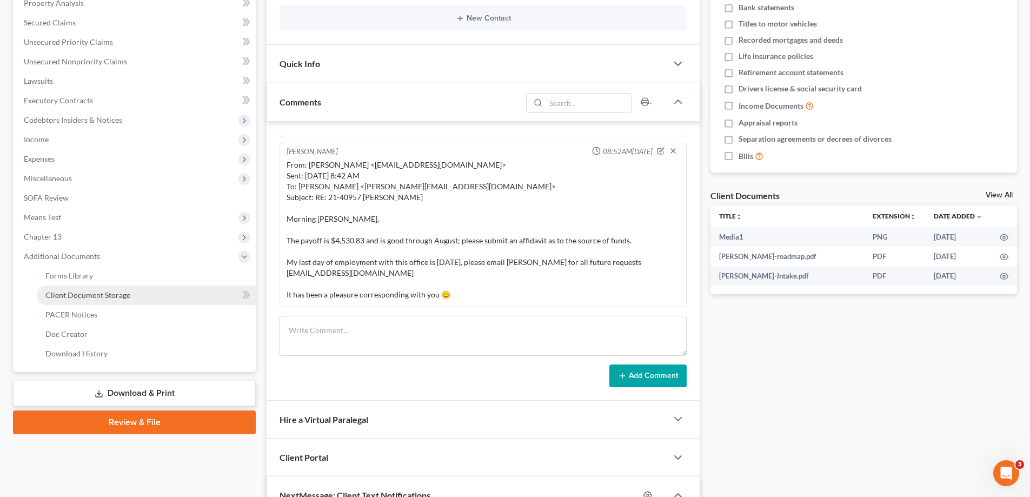
scroll to position [1361, 0]
click at [76, 298] on span "Client Document Storage" at bounding box center [87, 294] width 85 height 9
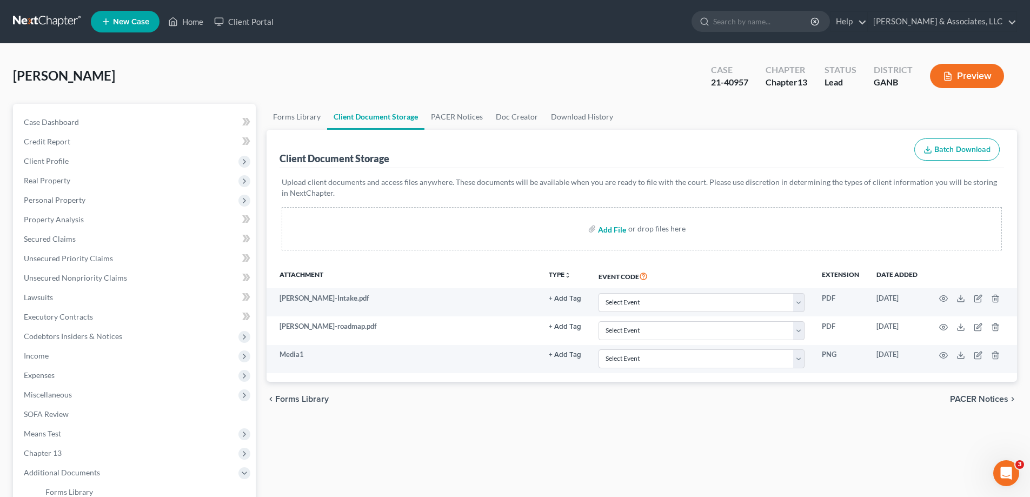
click at [614, 229] on input "file" at bounding box center [611, 228] width 26 height 19
type input "C:\fakepath\McCarty Affidavit signed.pdf"
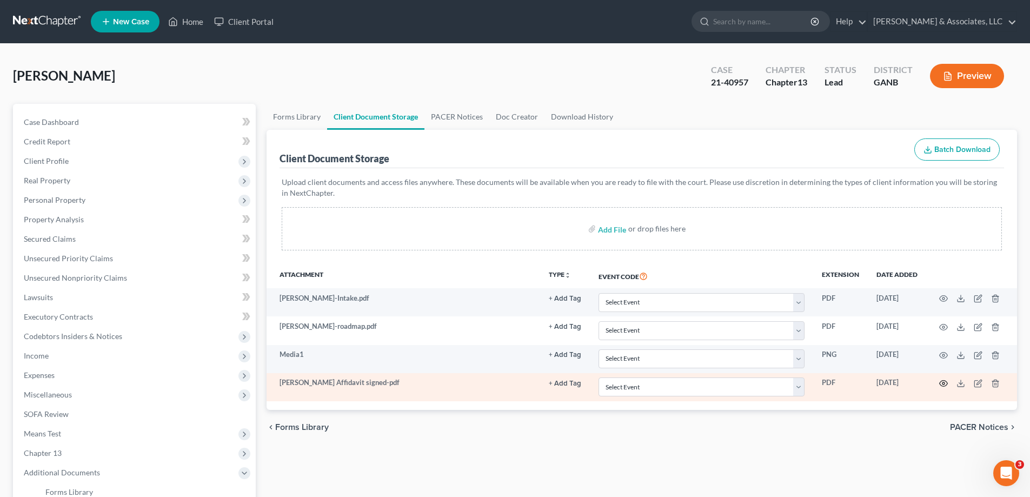
click at [942, 383] on icon "button" at bounding box center [944, 383] width 9 height 9
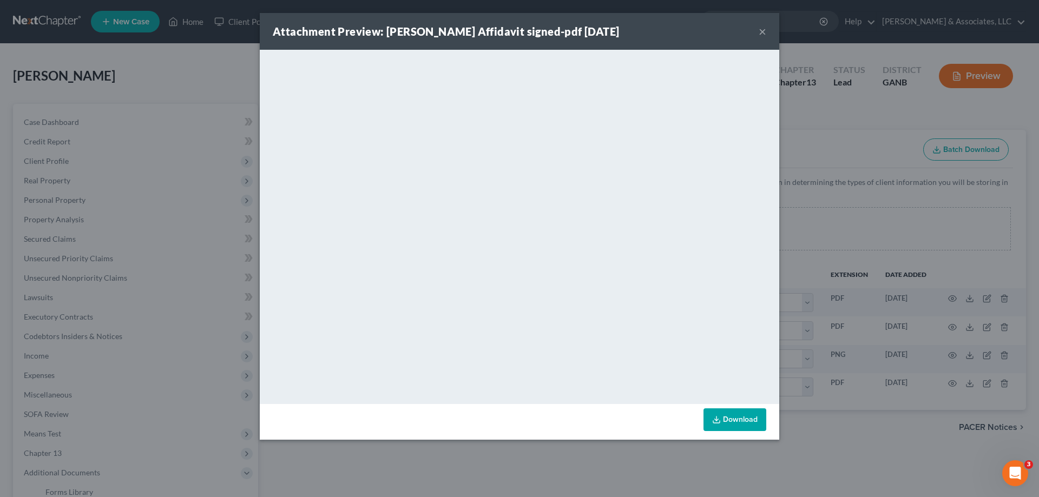
click at [761, 32] on button "×" at bounding box center [762, 31] width 8 height 13
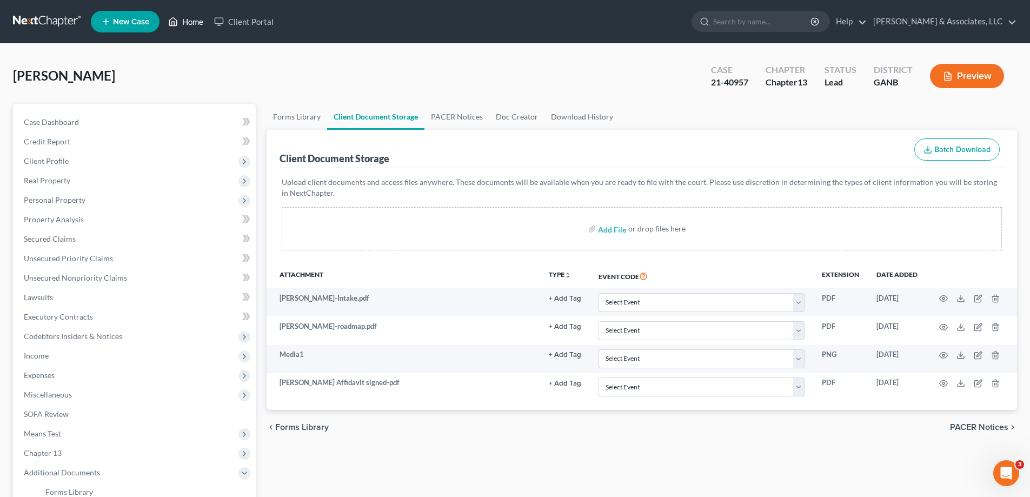
click at [190, 21] on link "Home" at bounding box center [186, 21] width 46 height 19
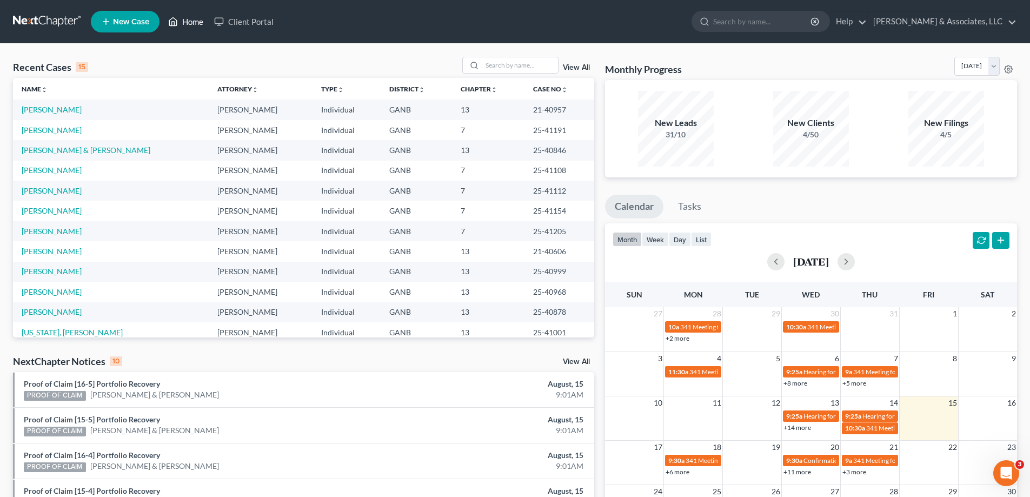
click at [195, 22] on link "Home" at bounding box center [186, 21] width 46 height 19
click at [494, 65] on input "search" at bounding box center [520, 65] width 76 height 16
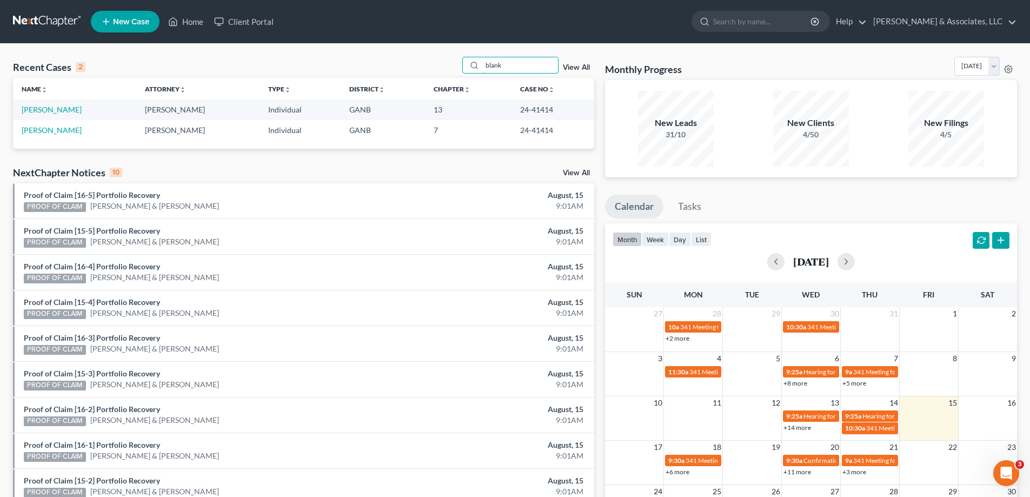
type input "blank"
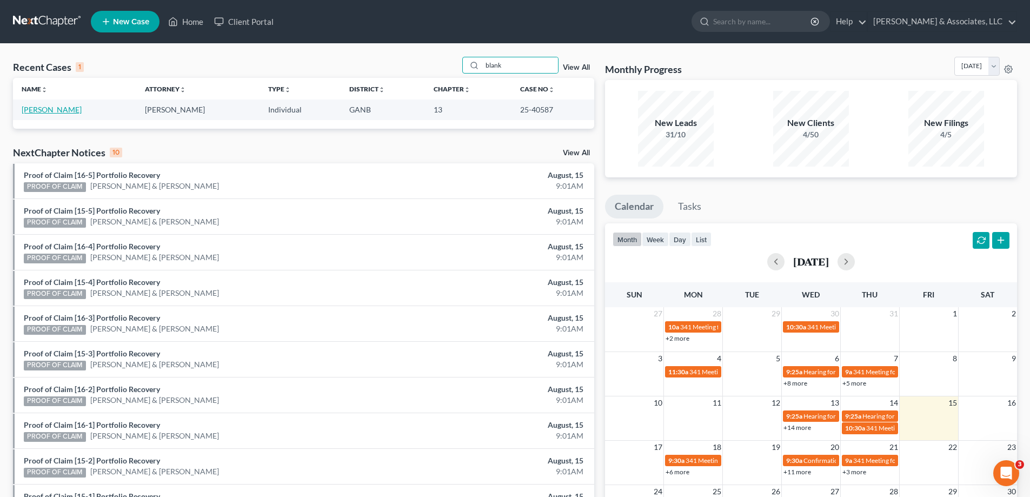
click at [52, 111] on link "Blankenship, James" at bounding box center [52, 109] width 60 height 9
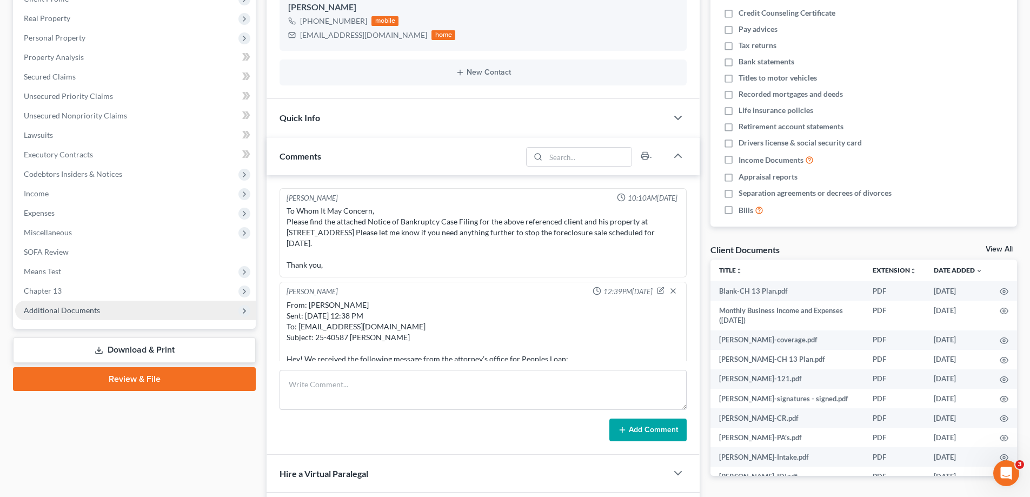
scroll to position [86, 0]
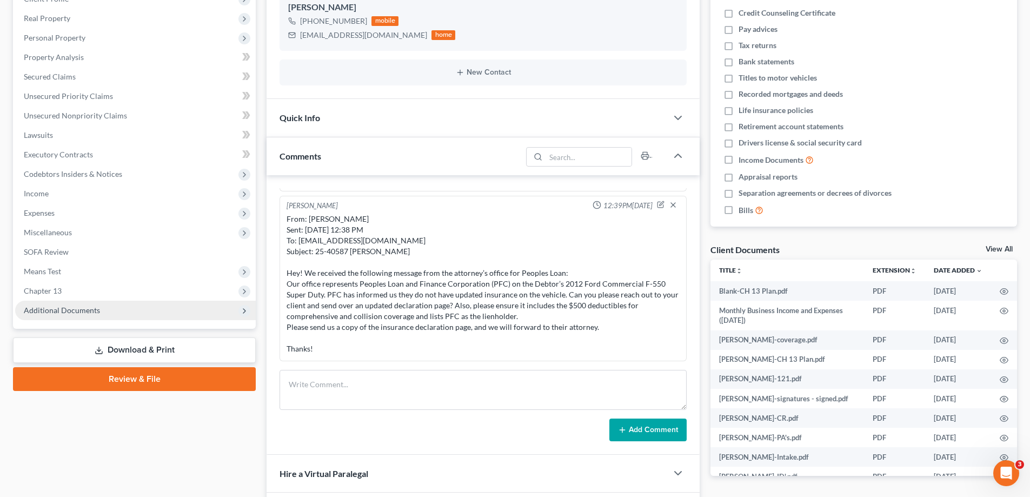
click at [65, 312] on span "Additional Documents" at bounding box center [62, 310] width 76 height 9
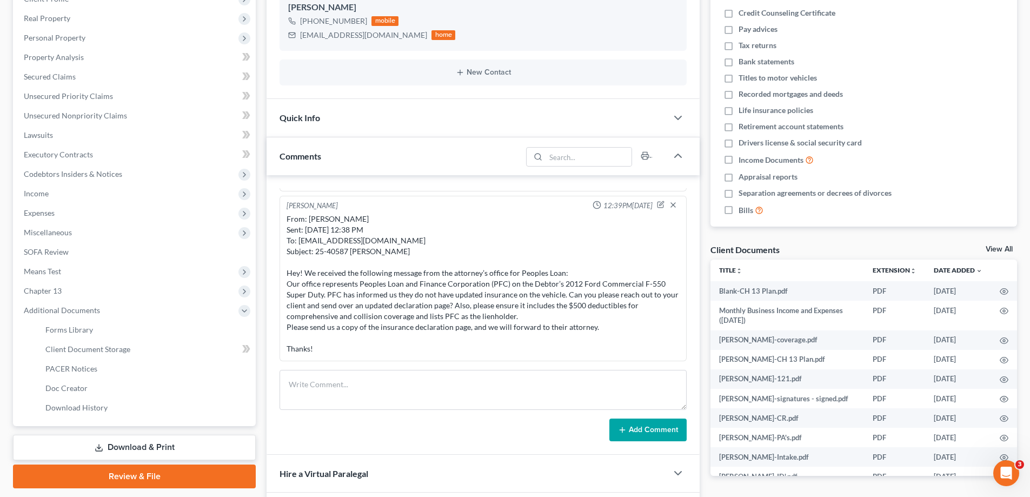
scroll to position [380, 0]
click at [55, 351] on span "Client Document Storage" at bounding box center [87, 349] width 85 height 9
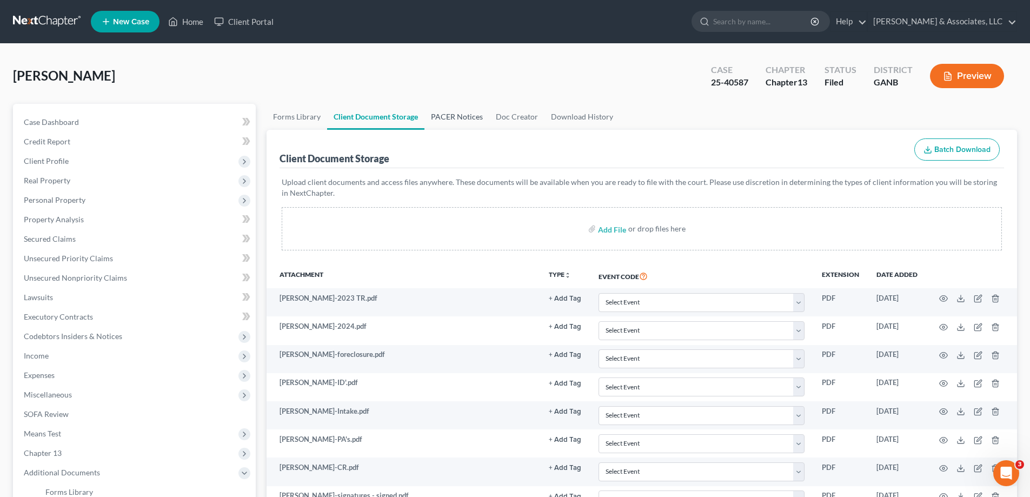
drag, startPoint x: 473, startPoint y: 118, endPoint x: 468, endPoint y: 122, distance: 5.9
click at [472, 118] on link "PACER Notices" at bounding box center [457, 117] width 65 height 26
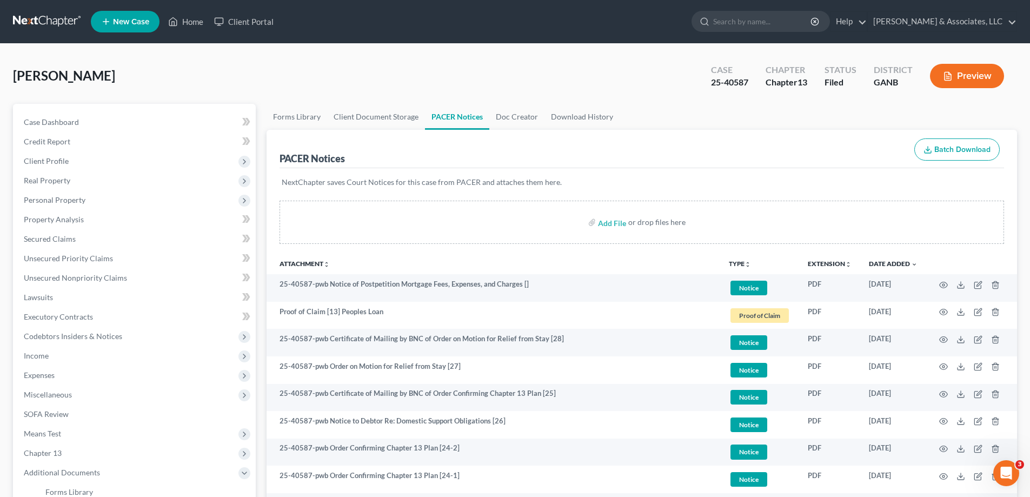
click at [138, 21] on span "New Case" at bounding box center [131, 22] width 36 height 8
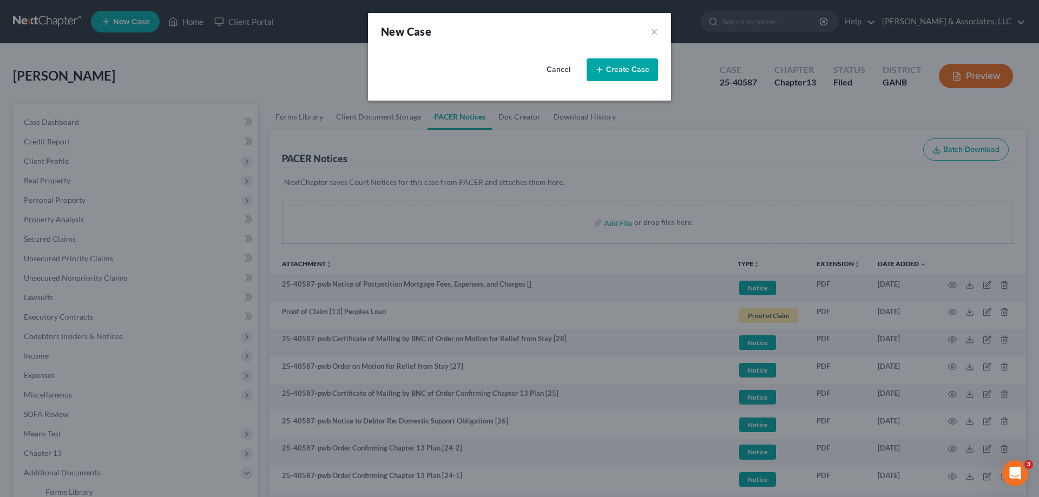
select select "19"
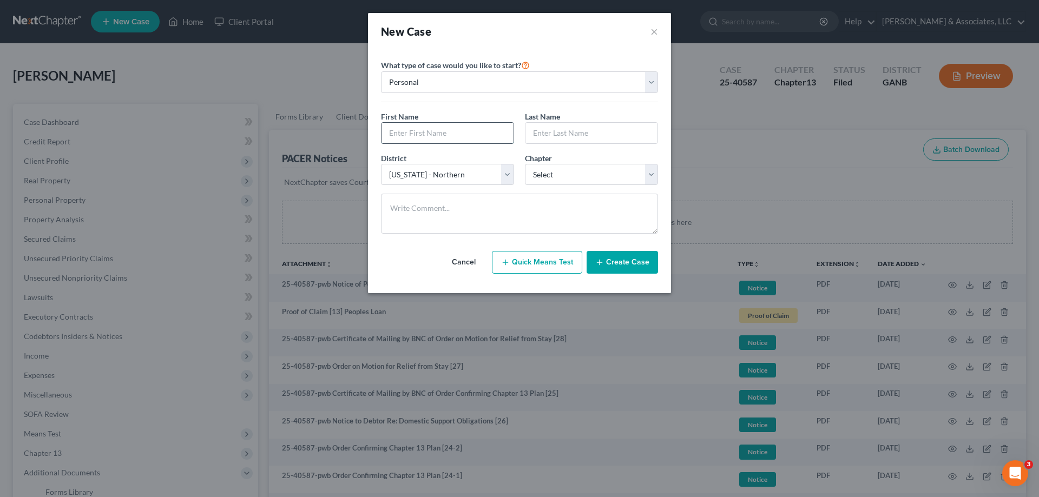
click at [445, 135] on input "text" at bounding box center [447, 133] width 132 height 21
click at [652, 30] on button "×" at bounding box center [654, 31] width 8 height 15
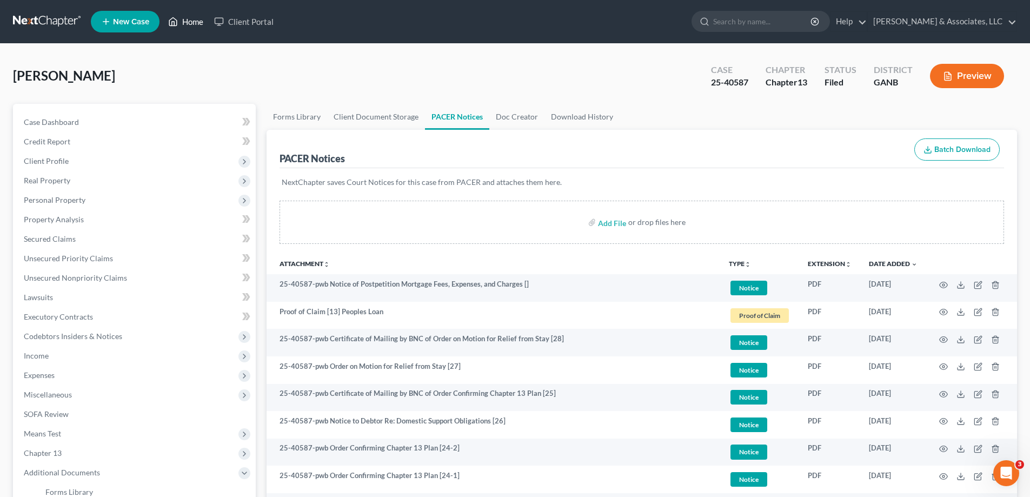
click at [187, 21] on link "Home" at bounding box center [186, 21] width 46 height 19
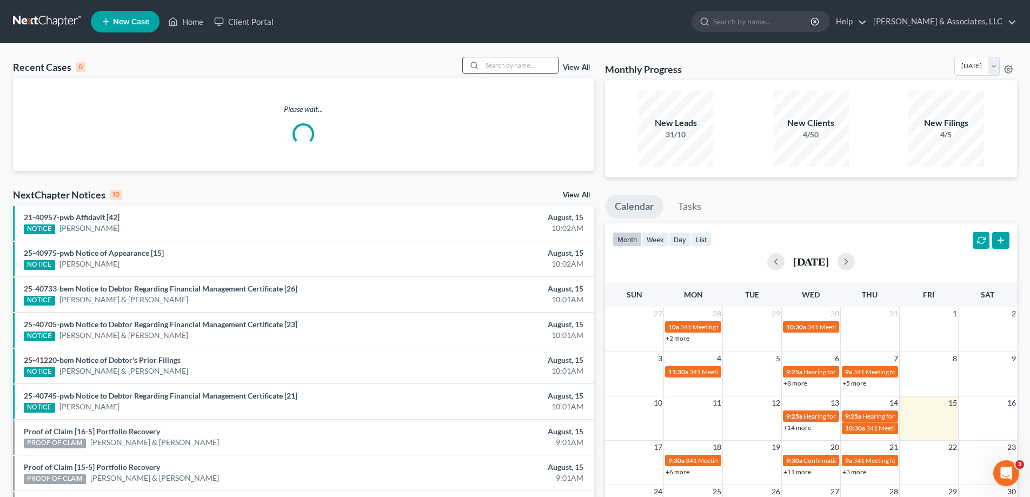
click at [508, 68] on input "search" at bounding box center [520, 65] width 76 height 16
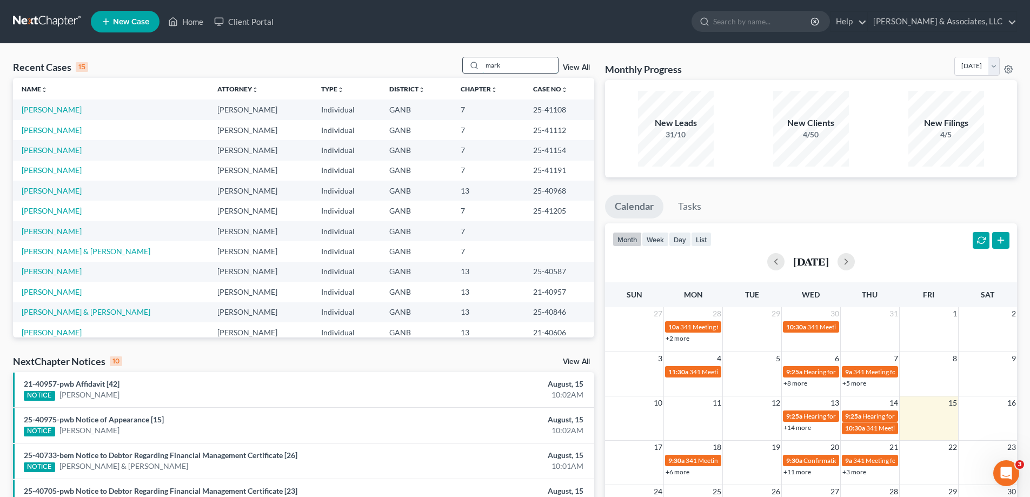
type input "mark"
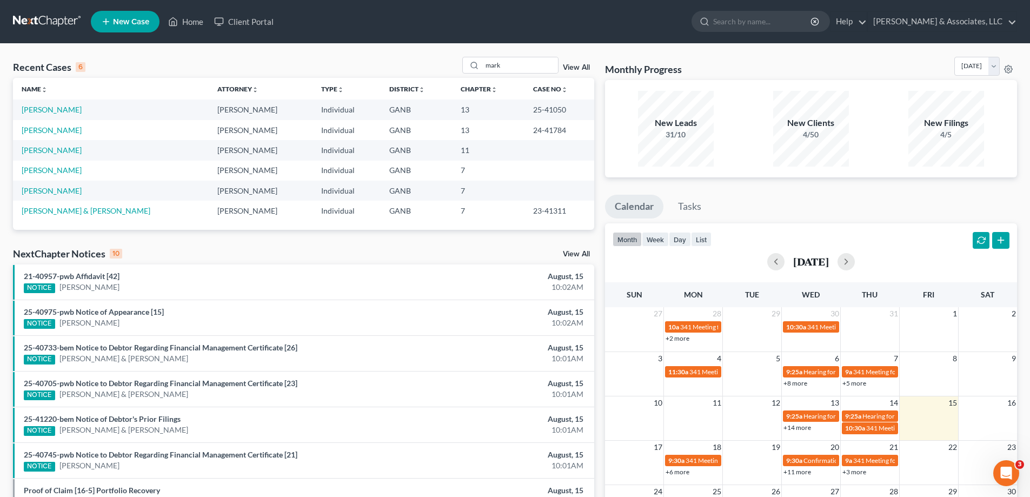
click at [114, 22] on span "New Case" at bounding box center [131, 22] width 36 height 8
select select "19"
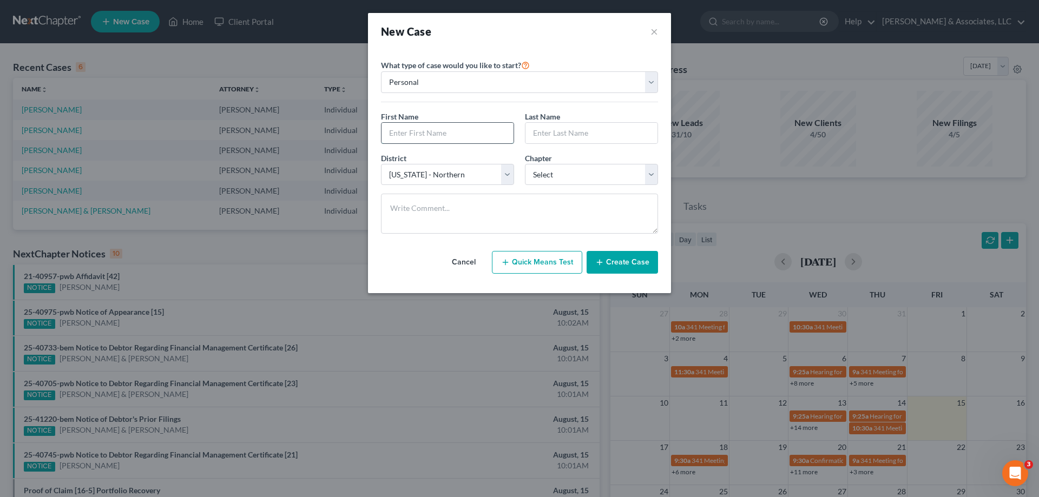
click at [433, 135] on input "text" at bounding box center [447, 133] width 132 height 21
type input "Mark"
type input "Patterson"
click at [577, 173] on select "Select 7 11 12 13" at bounding box center [591, 175] width 133 height 22
select select "3"
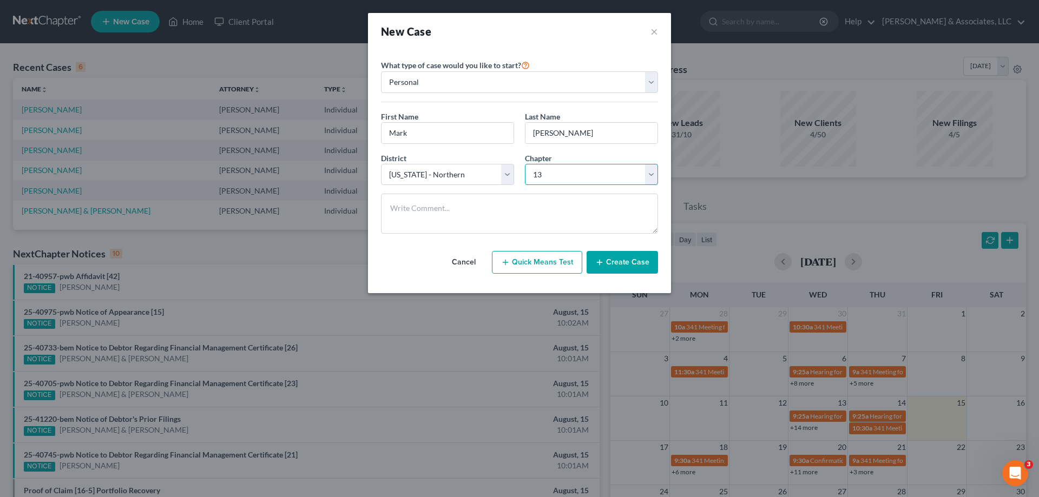
click at [525, 164] on select "Select 7 11 12 13" at bounding box center [591, 175] width 133 height 22
drag, startPoint x: 618, startPoint y: 262, endPoint x: 624, endPoint y: 266, distance: 7.1
click at [618, 262] on button "Create Case" at bounding box center [621, 262] width 71 height 23
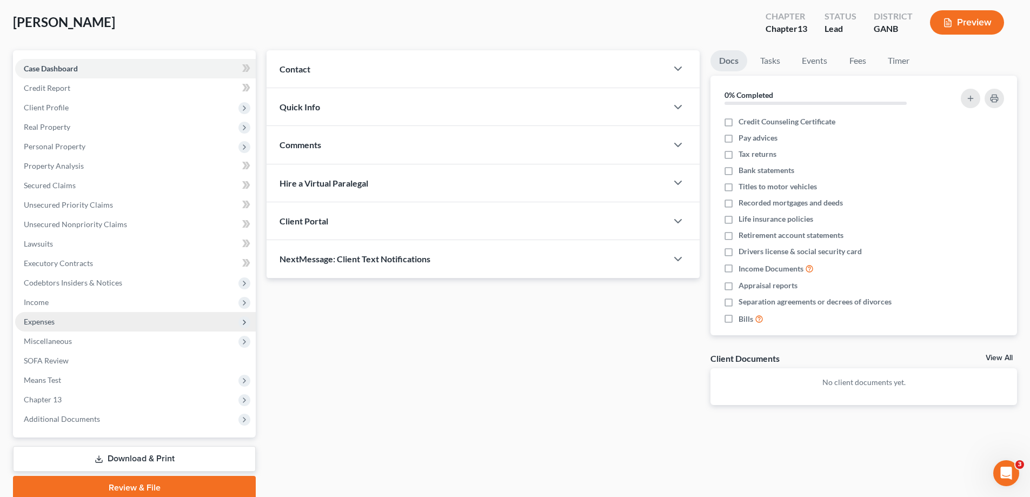
scroll to position [97, 0]
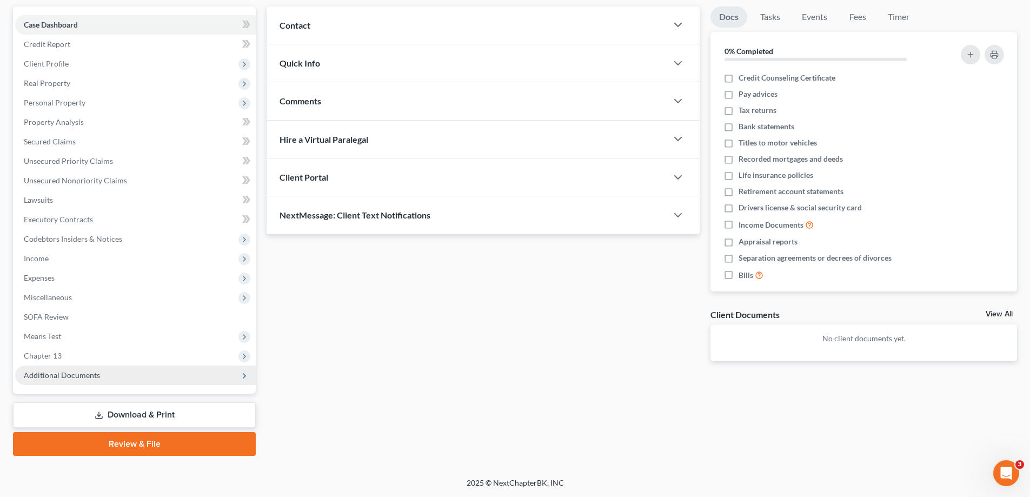
click at [35, 371] on span "Additional Documents" at bounding box center [62, 375] width 76 height 9
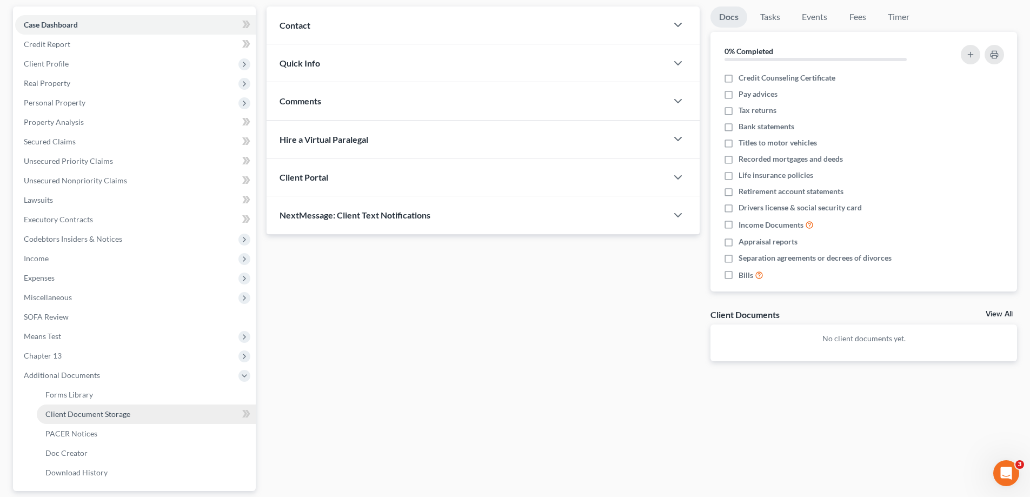
click at [55, 411] on span "Client Document Storage" at bounding box center [87, 413] width 85 height 9
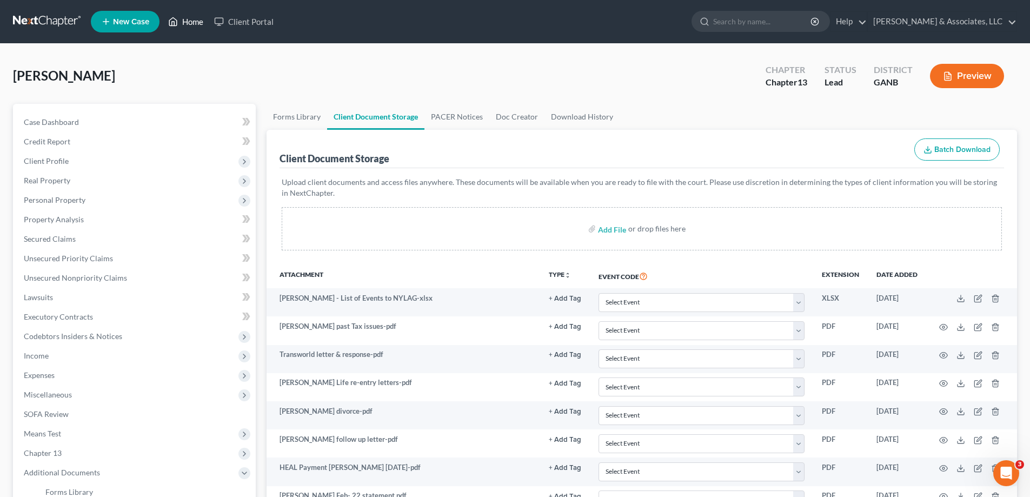
click at [197, 22] on link "Home" at bounding box center [186, 21] width 46 height 19
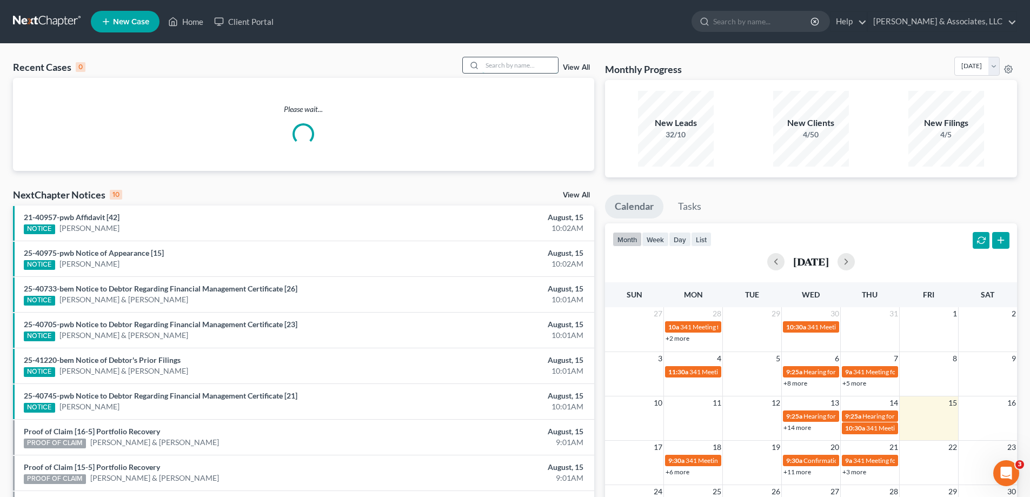
click at [491, 68] on input "search" at bounding box center [520, 65] width 76 height 16
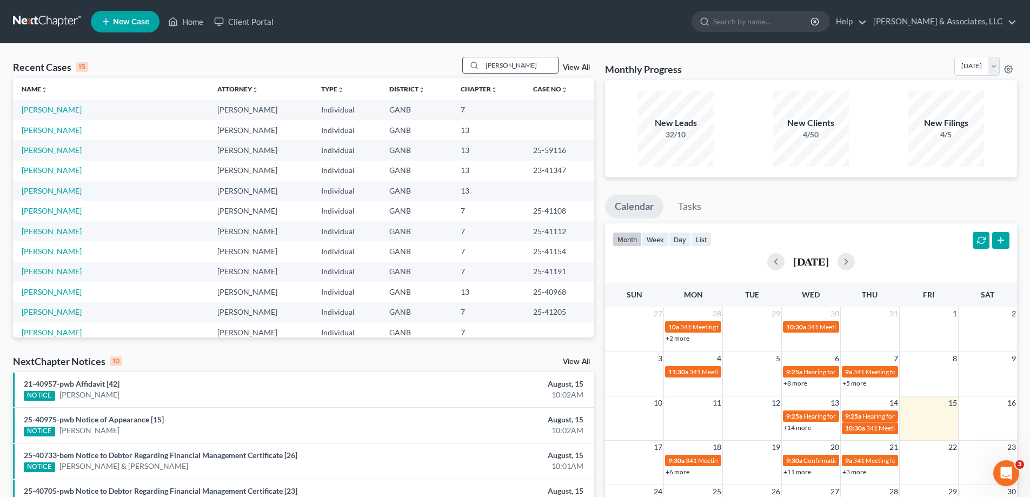
type input "janet"
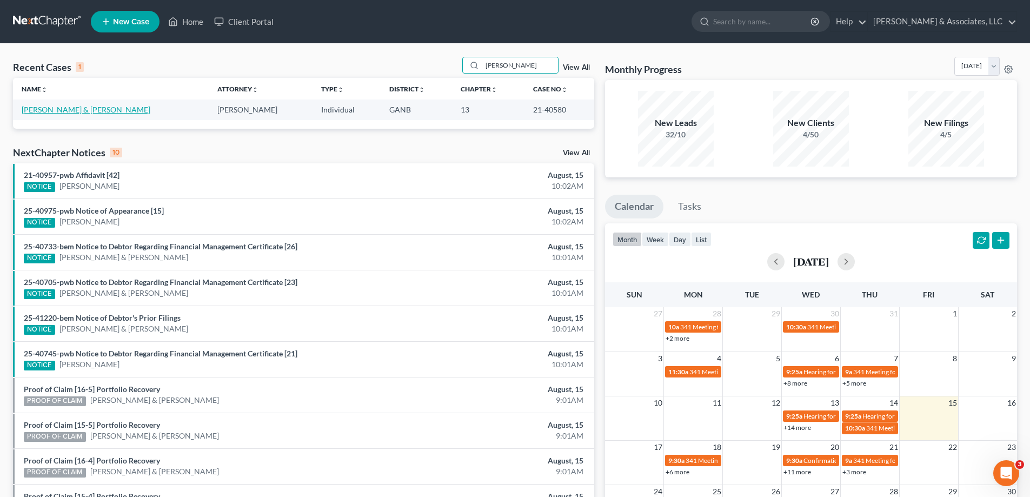
click at [43, 108] on link "Brown, Bruce & Janet" at bounding box center [86, 109] width 129 height 9
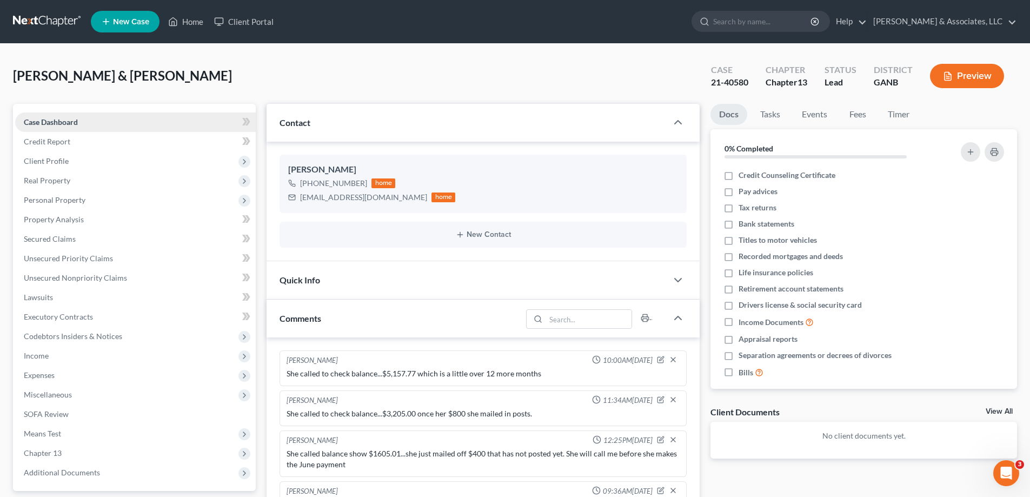
click at [55, 122] on span "Case Dashboard" at bounding box center [51, 121] width 54 height 9
click at [188, 18] on link "Home" at bounding box center [186, 21] width 46 height 19
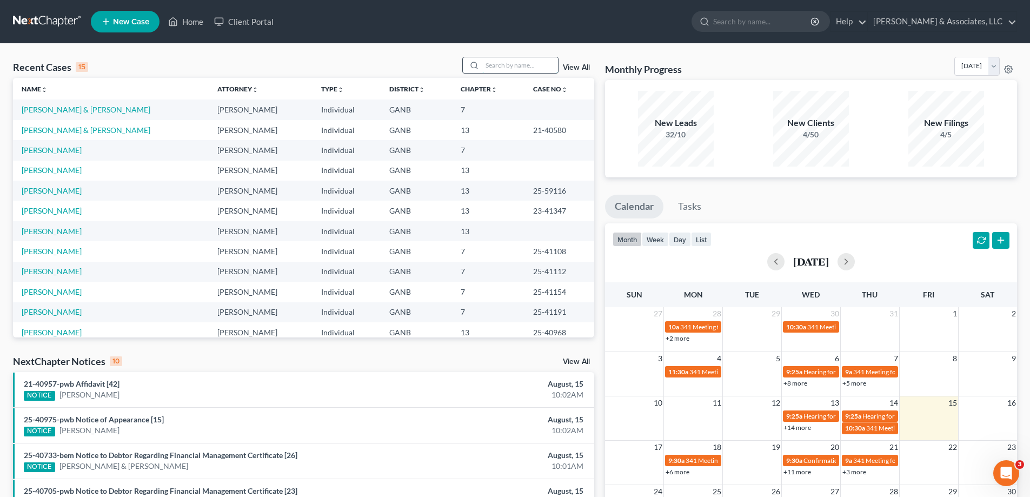
drag, startPoint x: 504, startPoint y: 69, endPoint x: 498, endPoint y: 72, distance: 6.3
click at [500, 72] on input "search" at bounding box center [520, 65] width 76 height 16
type input "dent"
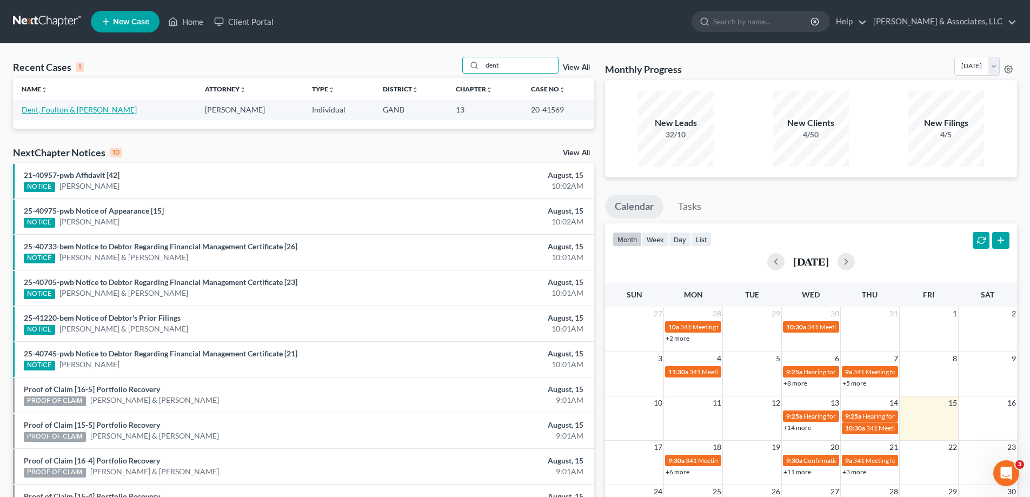
click at [38, 113] on link "Dent, Foulton & Joyce" at bounding box center [79, 109] width 115 height 9
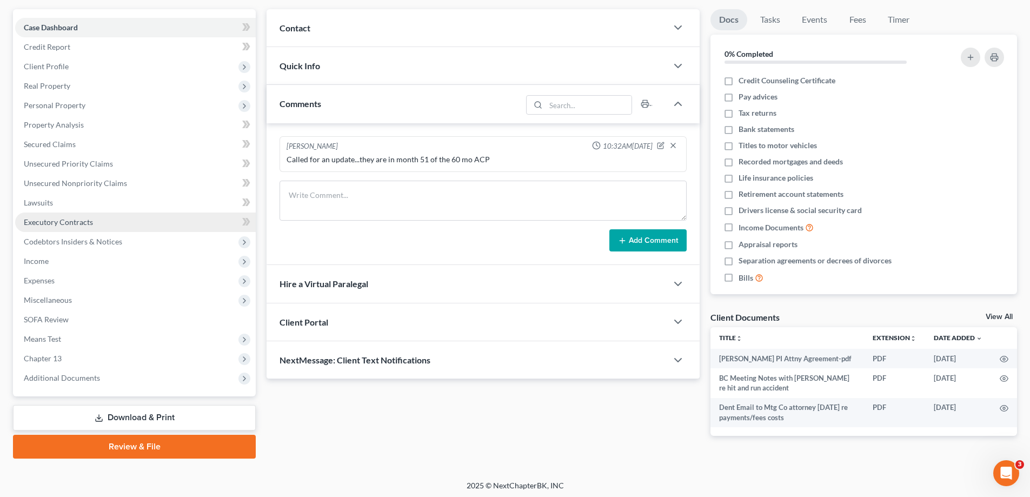
scroll to position [97, 0]
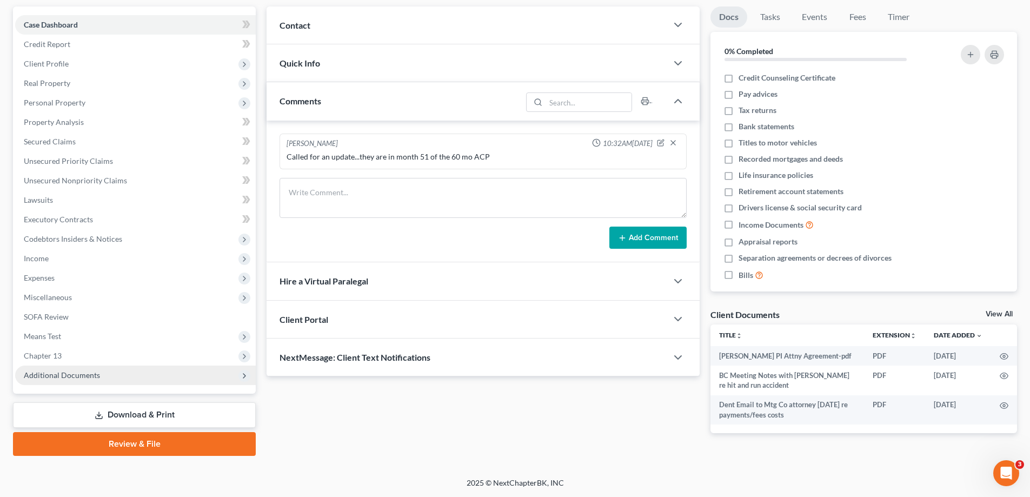
click at [59, 374] on span "Additional Documents" at bounding box center [62, 375] width 76 height 9
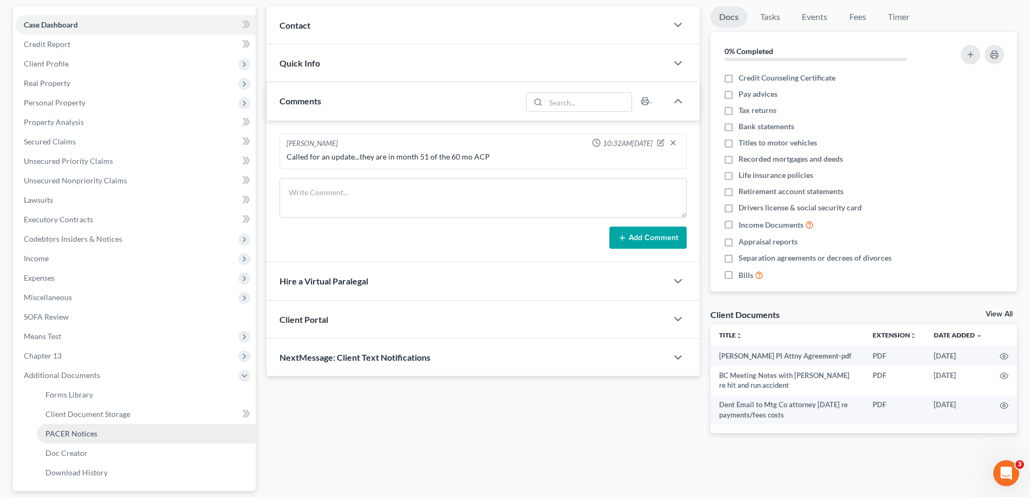
click at [87, 434] on span "PACER Notices" at bounding box center [71, 433] width 52 height 9
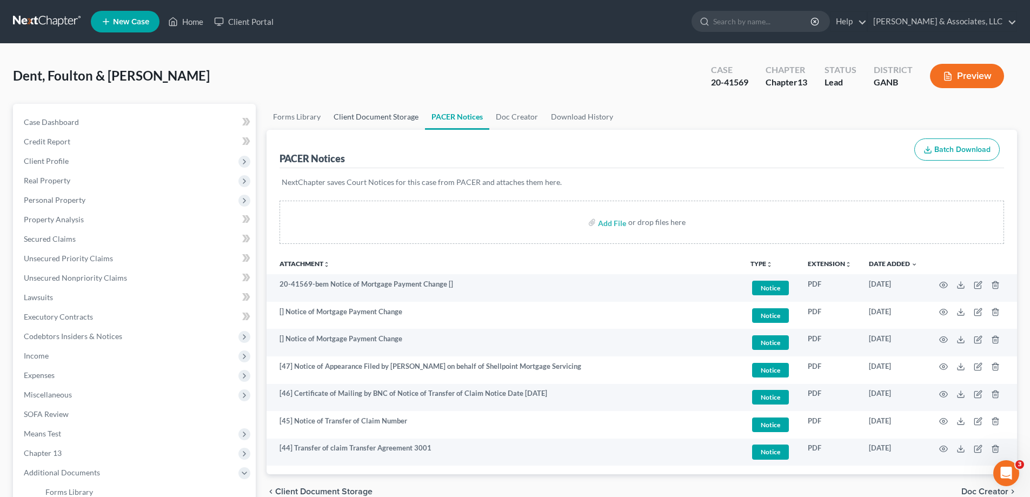
click at [393, 116] on link "Client Document Storage" at bounding box center [376, 117] width 98 height 26
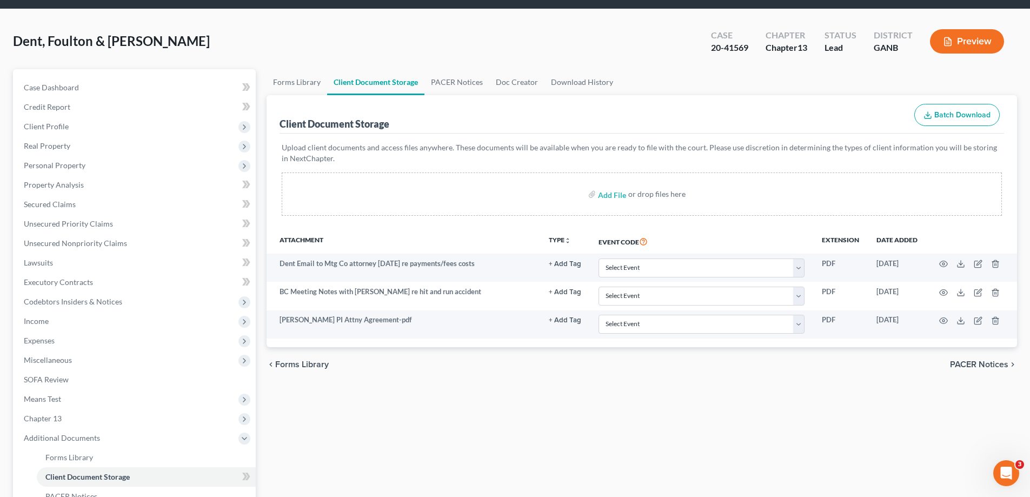
scroll to position [54, 0]
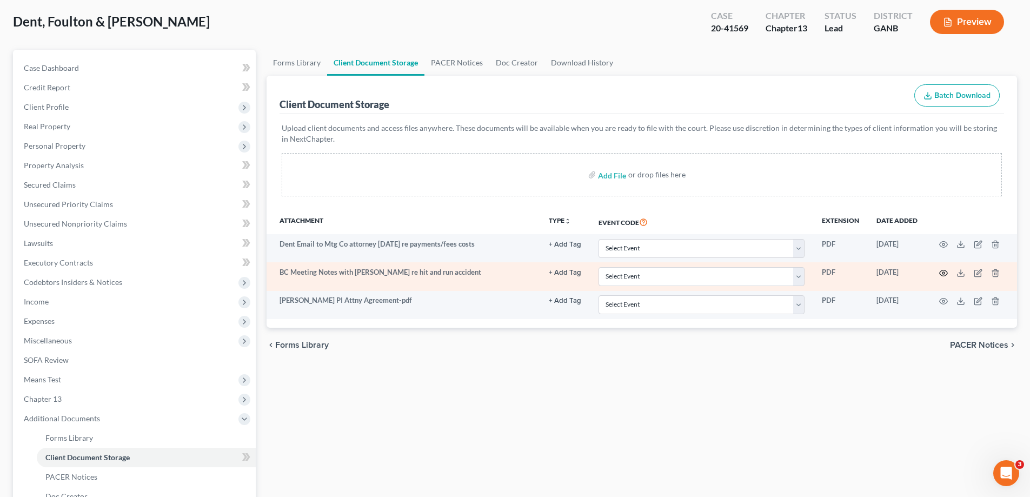
click at [944, 273] on icon "button" at bounding box center [944, 273] width 9 height 9
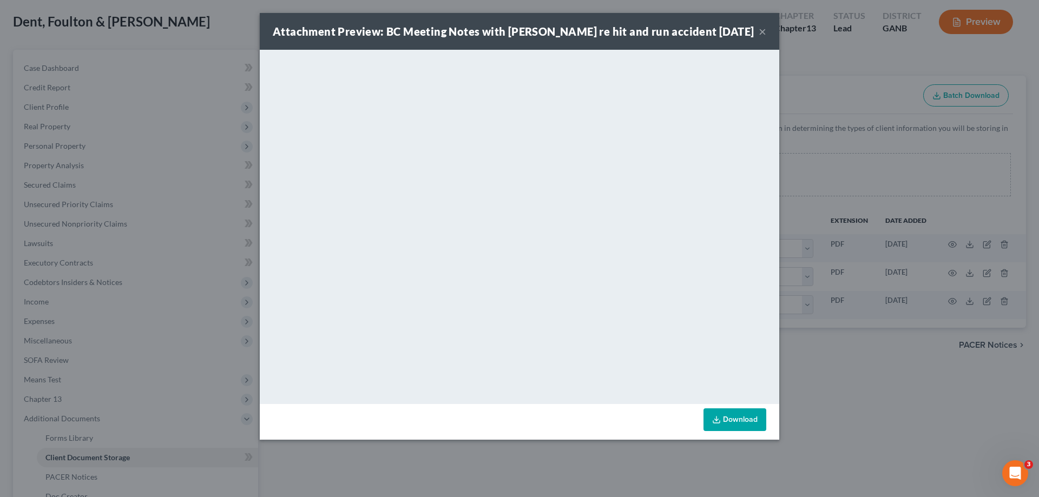
click at [763, 31] on button "×" at bounding box center [762, 31] width 8 height 13
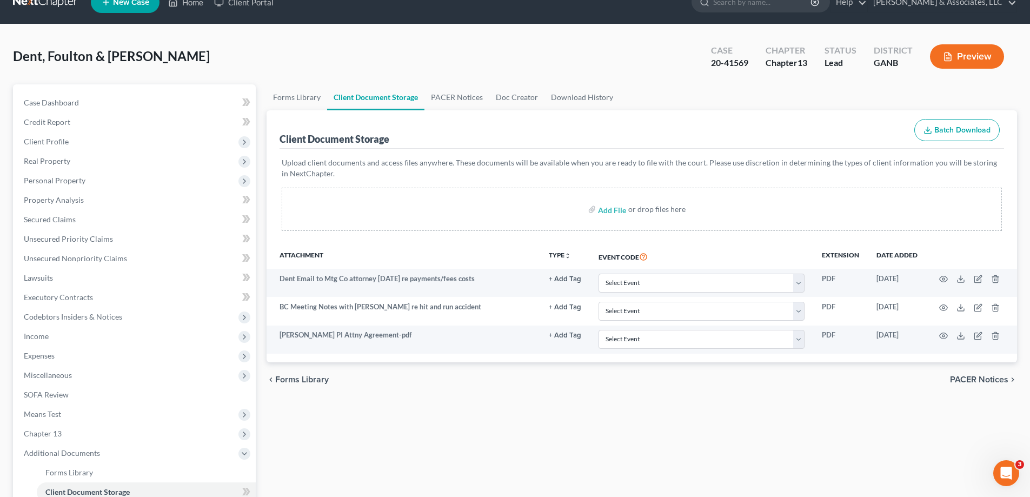
scroll to position [0, 0]
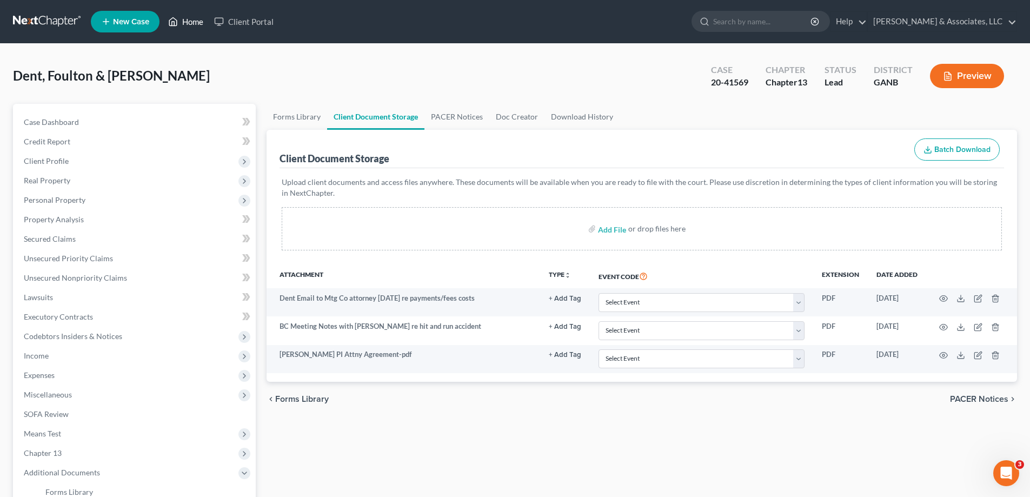
click at [199, 18] on link "Home" at bounding box center [186, 21] width 46 height 19
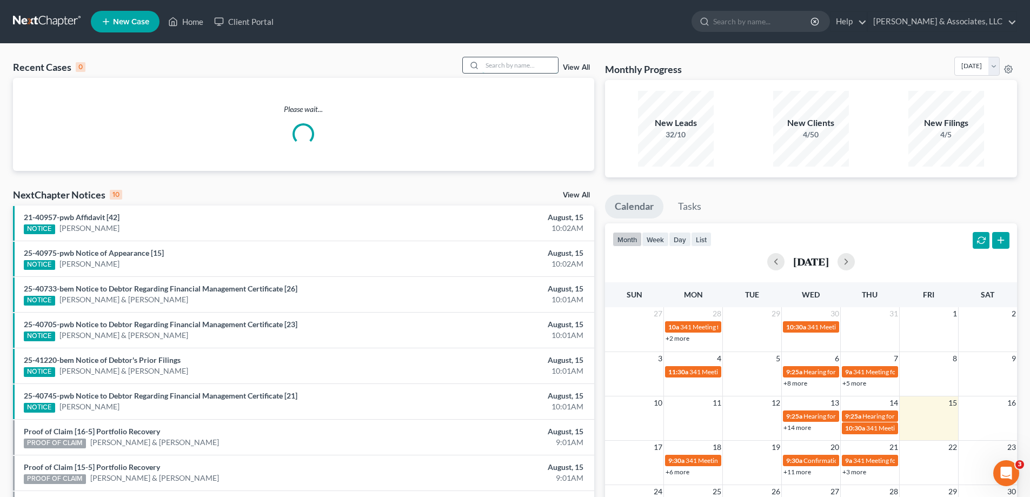
click at [497, 64] on input "search" at bounding box center [520, 65] width 76 height 16
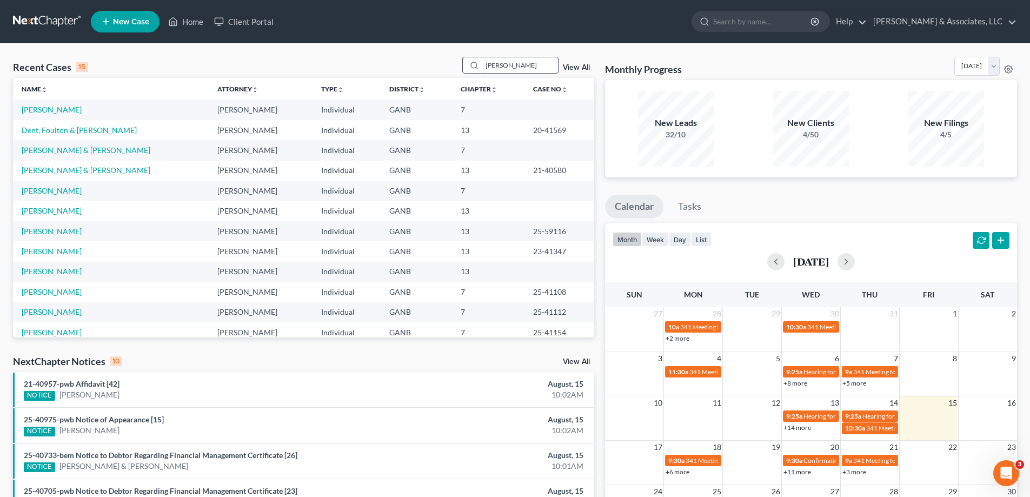
type input "frazier"
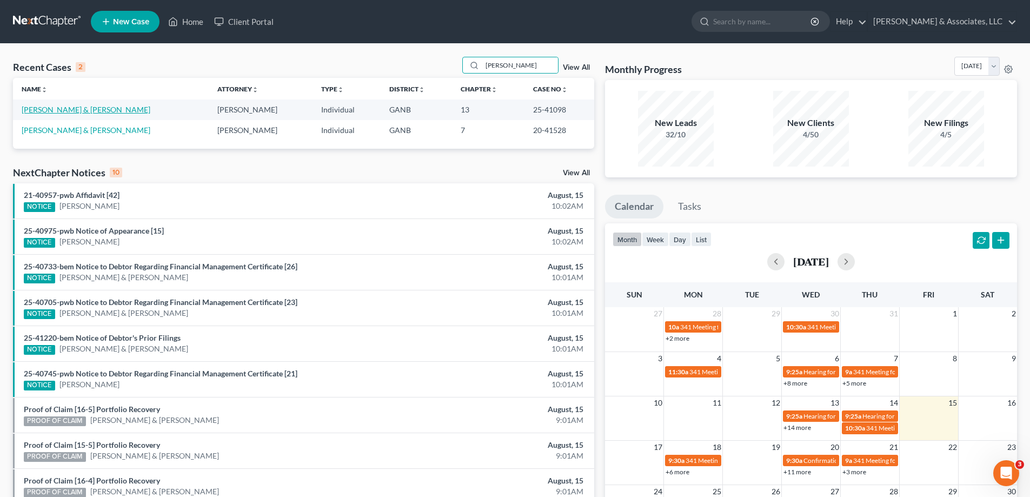
click at [84, 110] on link "Frazier, Matthew & Ashley" at bounding box center [86, 109] width 129 height 9
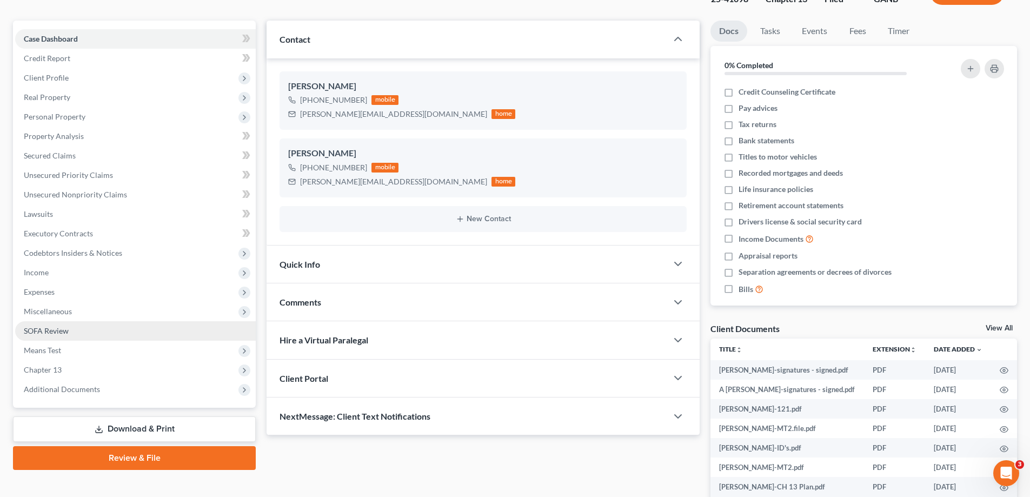
scroll to position [162, 0]
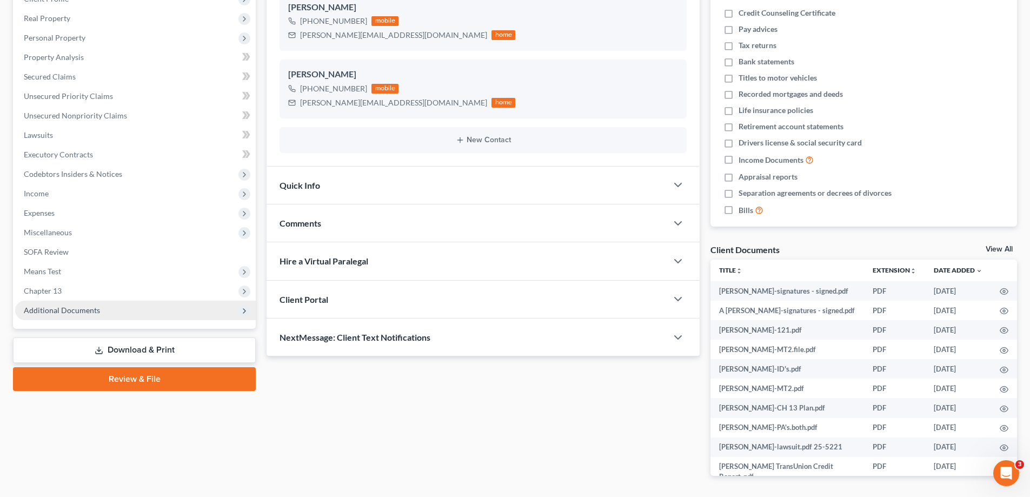
click at [107, 309] on span "Additional Documents" at bounding box center [135, 310] width 241 height 19
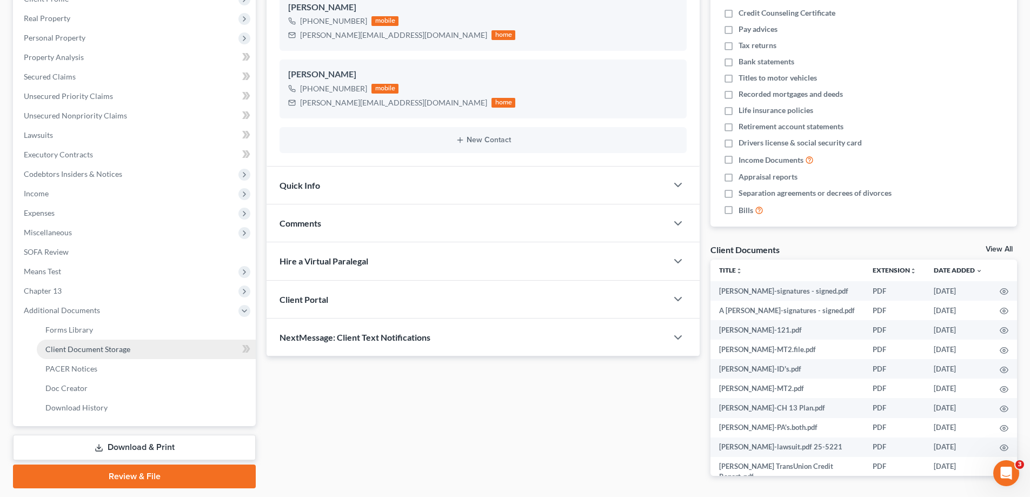
click at [90, 349] on span "Client Document Storage" at bounding box center [87, 349] width 85 height 9
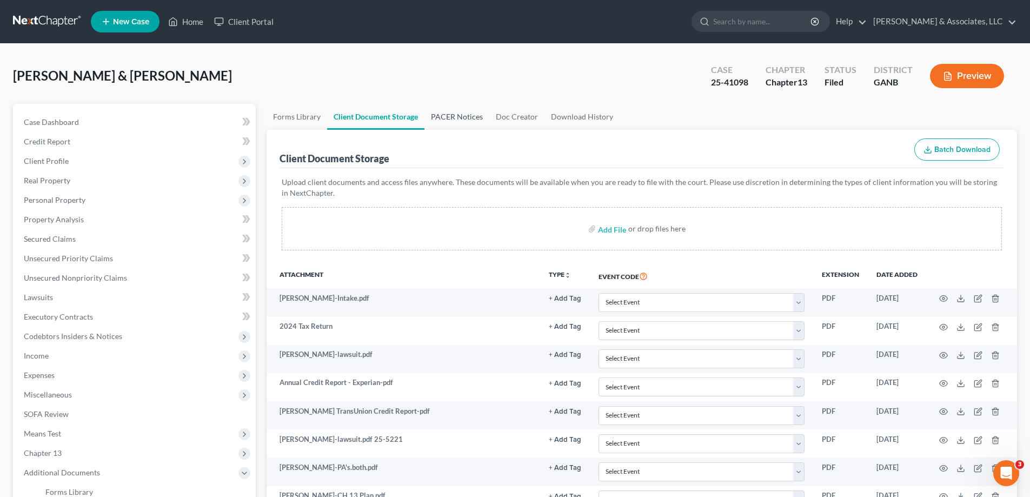
click at [457, 113] on link "PACER Notices" at bounding box center [457, 117] width 65 height 26
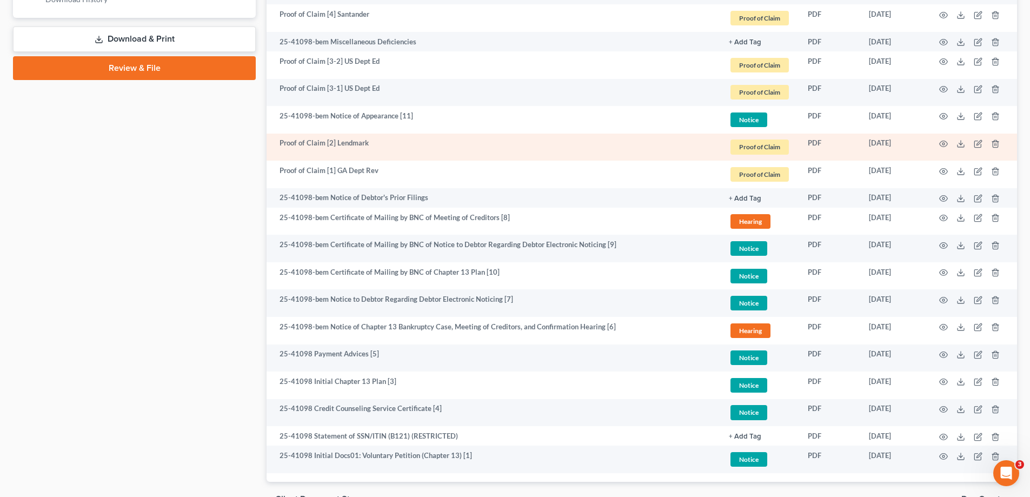
scroll to position [577, 0]
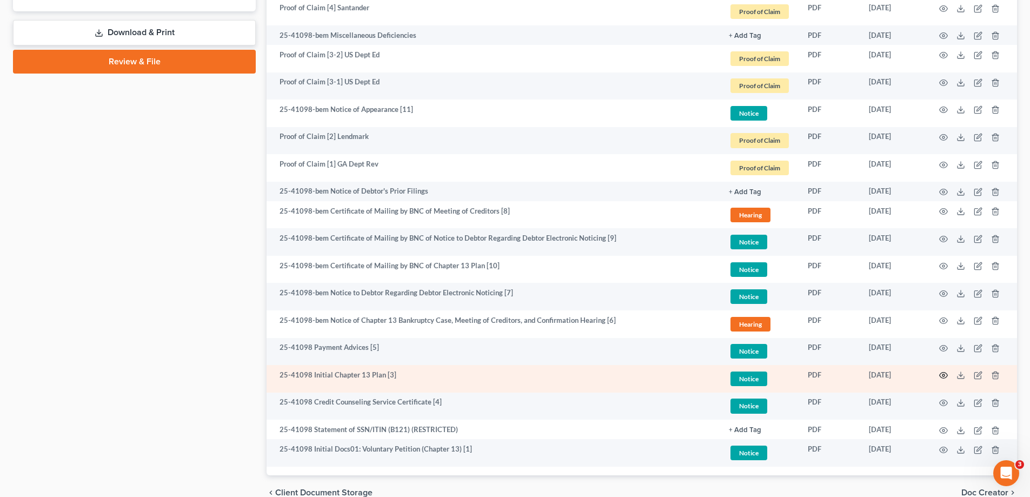
click at [944, 373] on icon "button" at bounding box center [944, 376] width 8 height 6
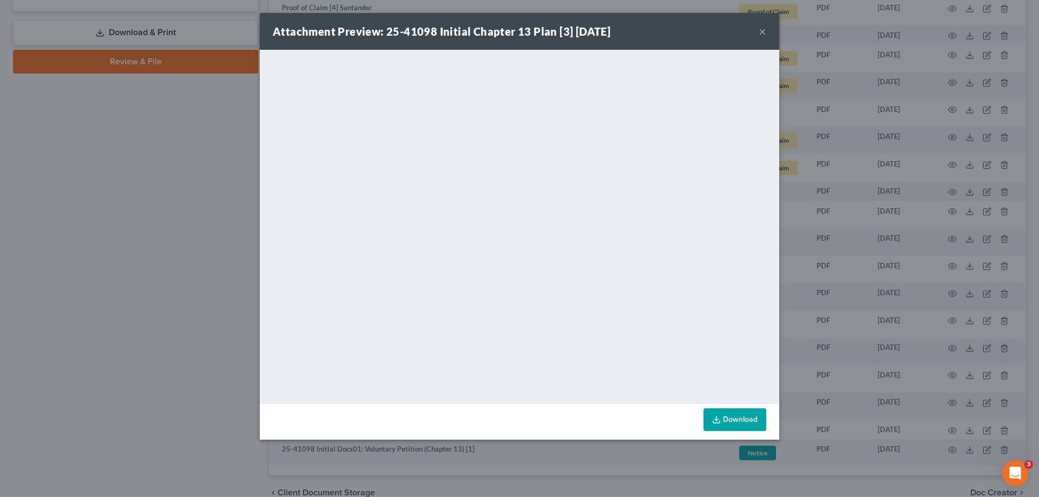
click at [759, 28] on button "×" at bounding box center [762, 31] width 8 height 13
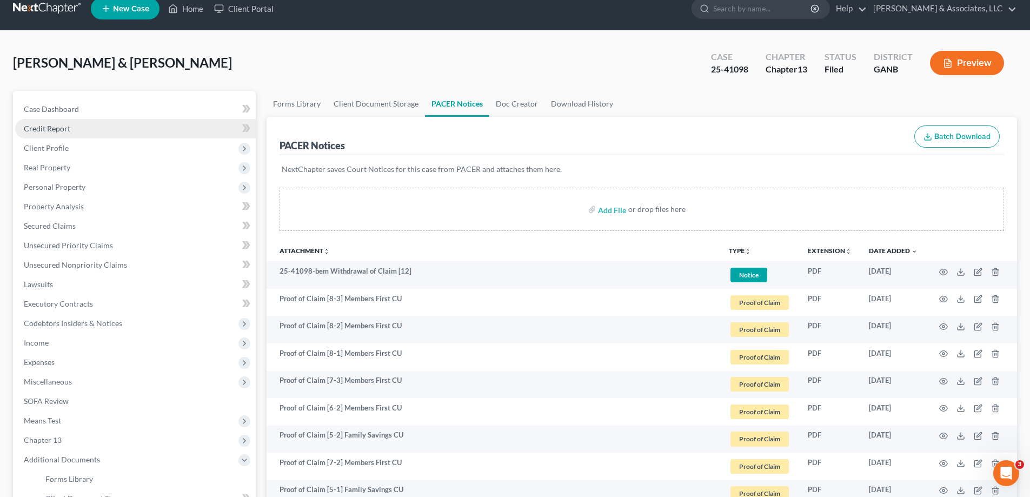
scroll to position [0, 0]
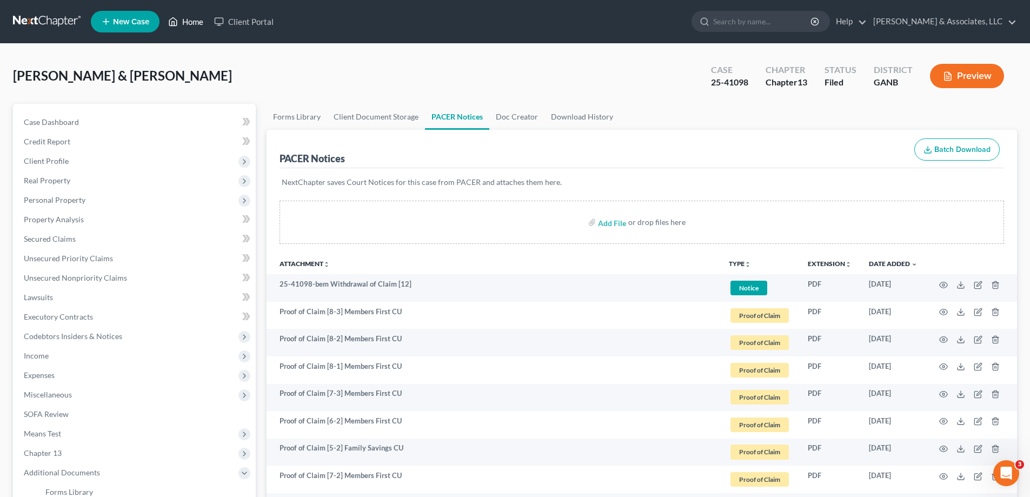
click at [193, 22] on link "Home" at bounding box center [186, 21] width 46 height 19
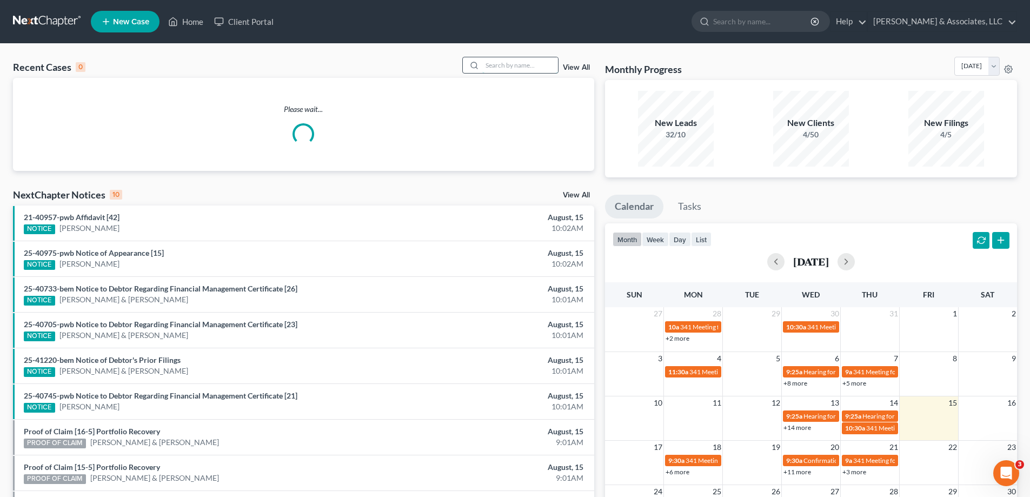
click at [521, 69] on input "search" at bounding box center [520, 65] width 76 height 16
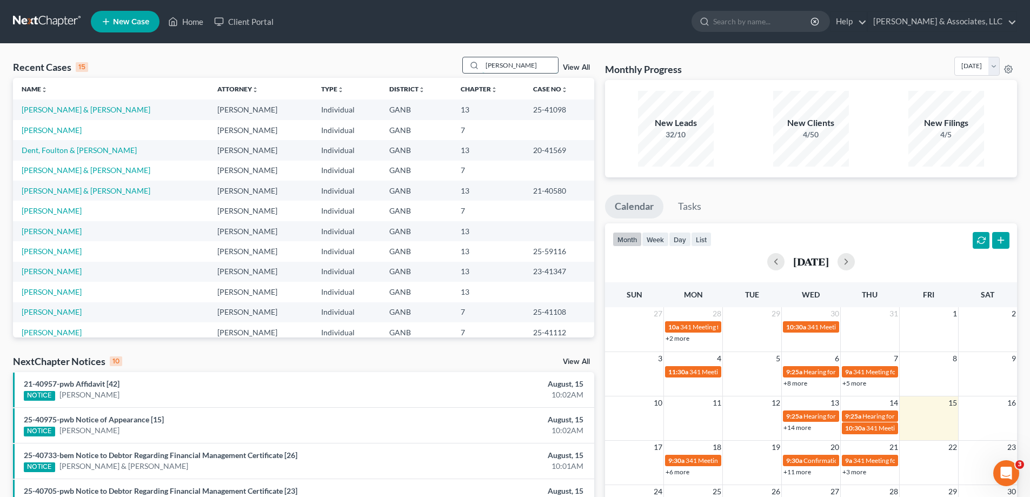
type input "hughes"
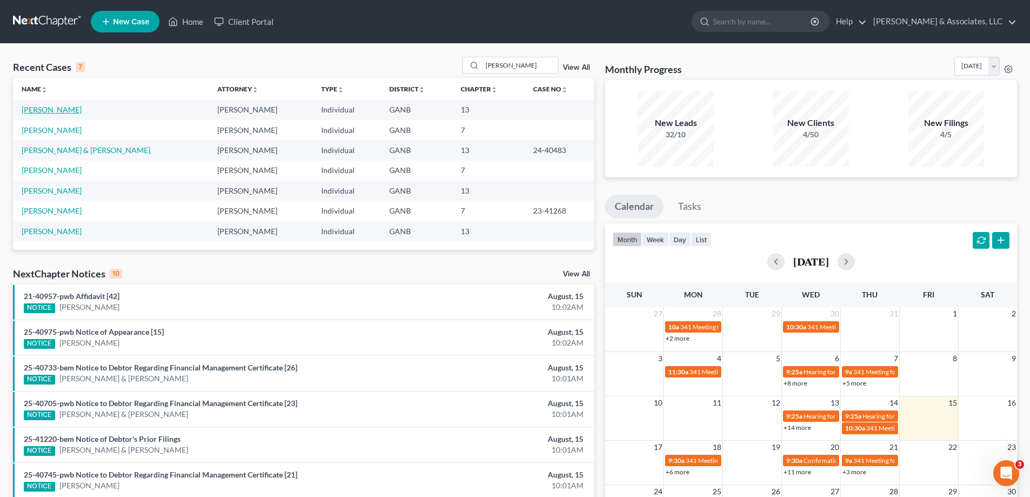
click at [53, 109] on link "Hughes, Cathy" at bounding box center [52, 109] width 60 height 9
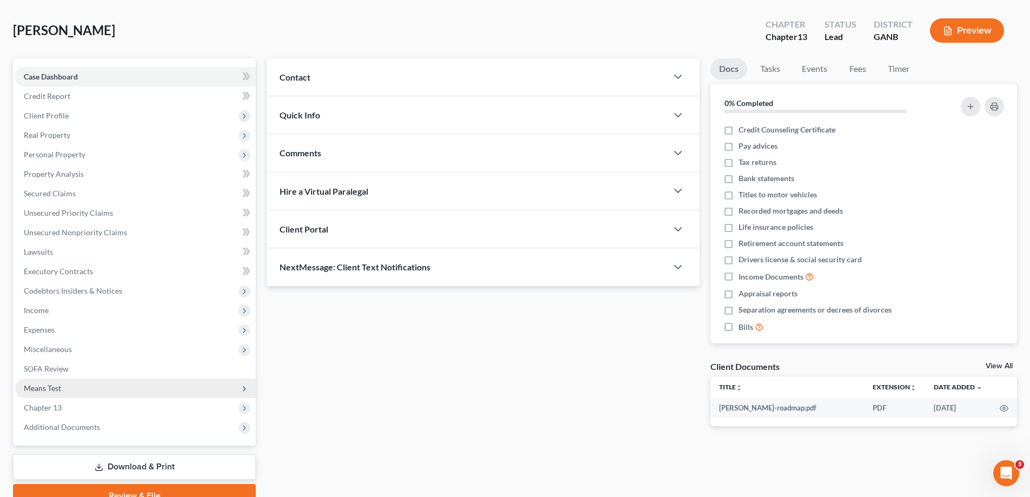
scroll to position [97, 0]
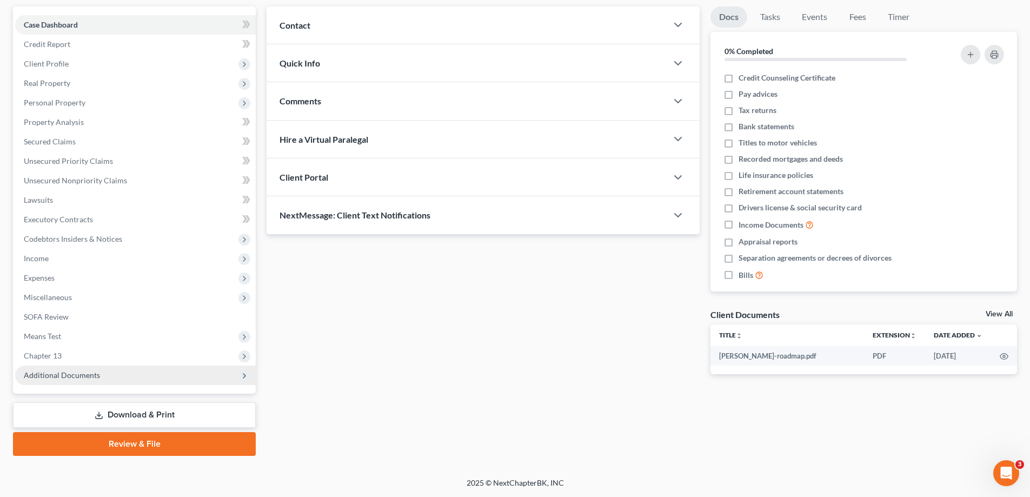
click at [97, 376] on span "Additional Documents" at bounding box center [62, 375] width 76 height 9
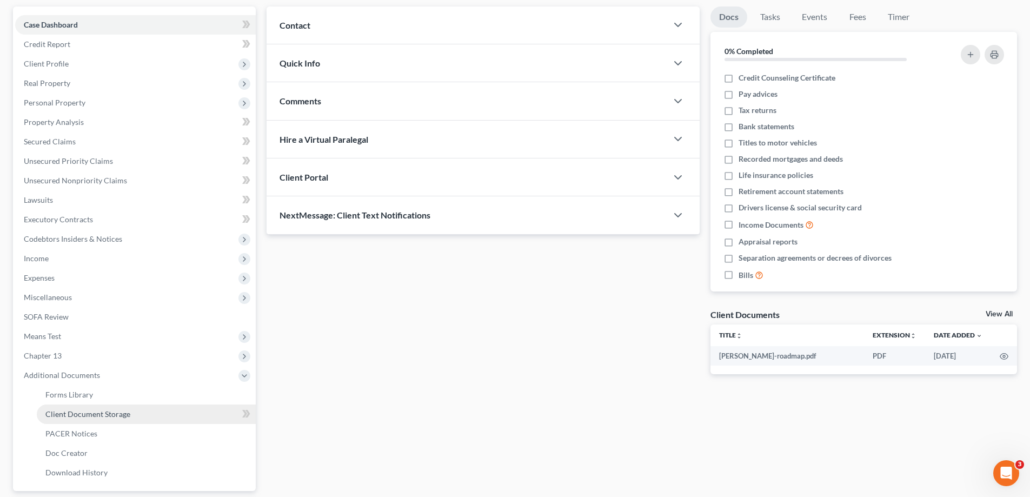
click at [94, 415] on span "Client Document Storage" at bounding box center [87, 413] width 85 height 9
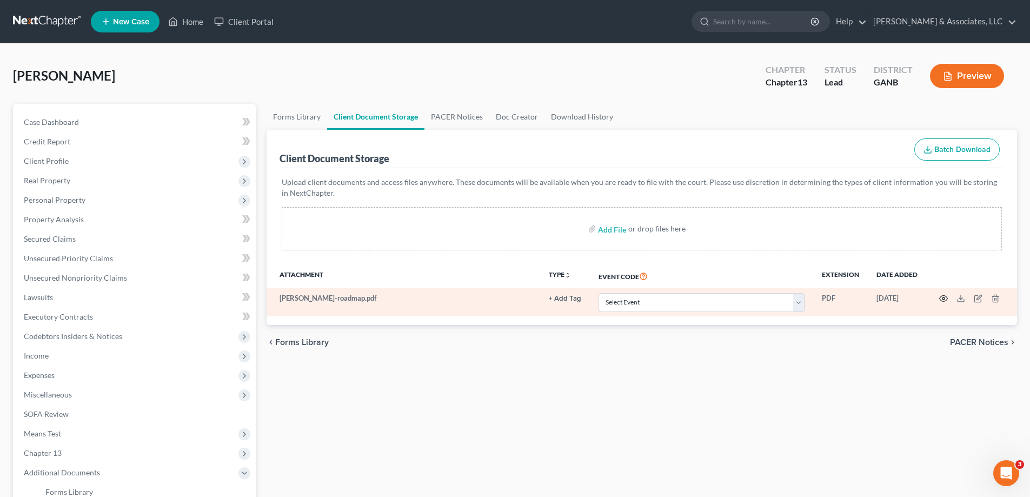
click at [943, 297] on circle "button" at bounding box center [944, 298] width 2 height 2
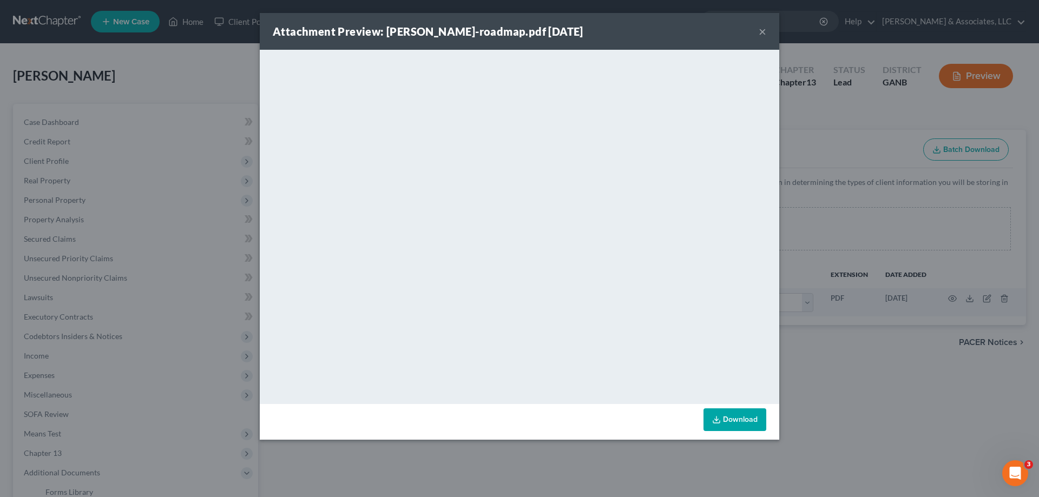
click at [762, 30] on button "×" at bounding box center [762, 31] width 8 height 13
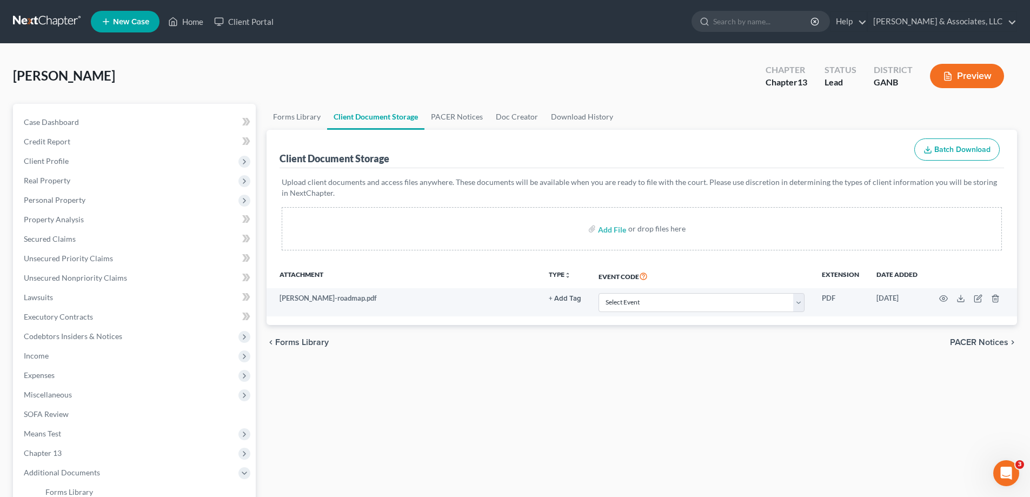
click at [994, 104] on ul "Forms Library Client Document Storage PACER Notices Doc Creator Download History" at bounding box center [642, 117] width 751 height 26
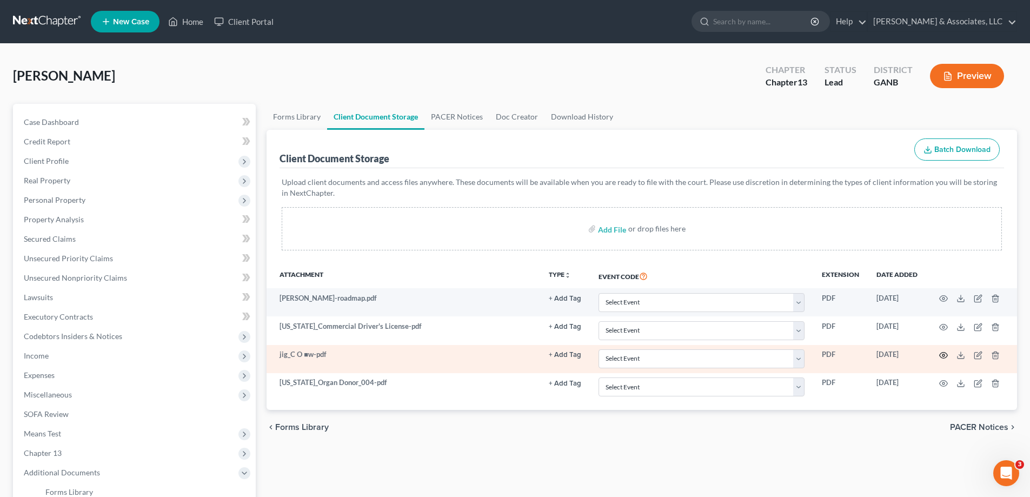
click at [941, 354] on icon "button" at bounding box center [944, 355] width 9 height 9
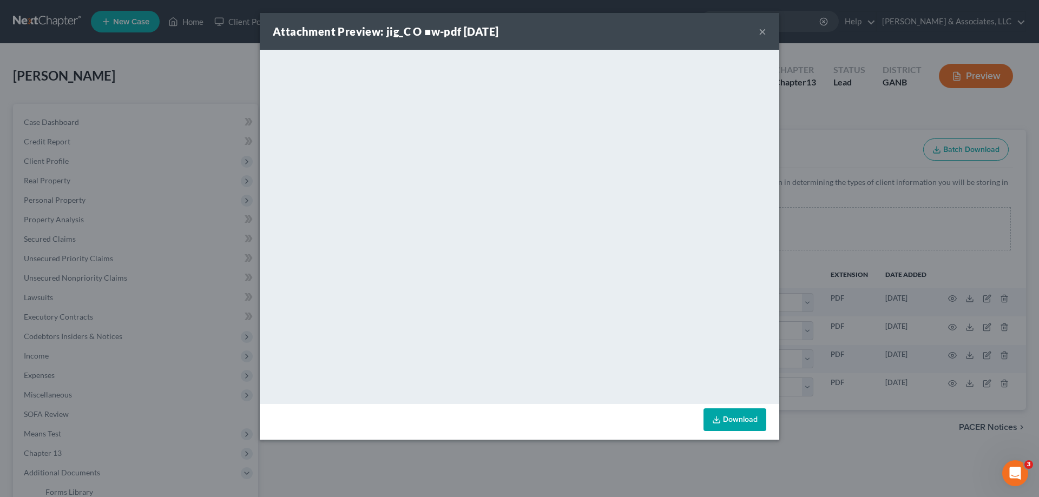
drag, startPoint x: 759, startPoint y: 30, endPoint x: 882, endPoint y: 170, distance: 186.6
click at [759, 30] on button "×" at bounding box center [762, 31] width 8 height 13
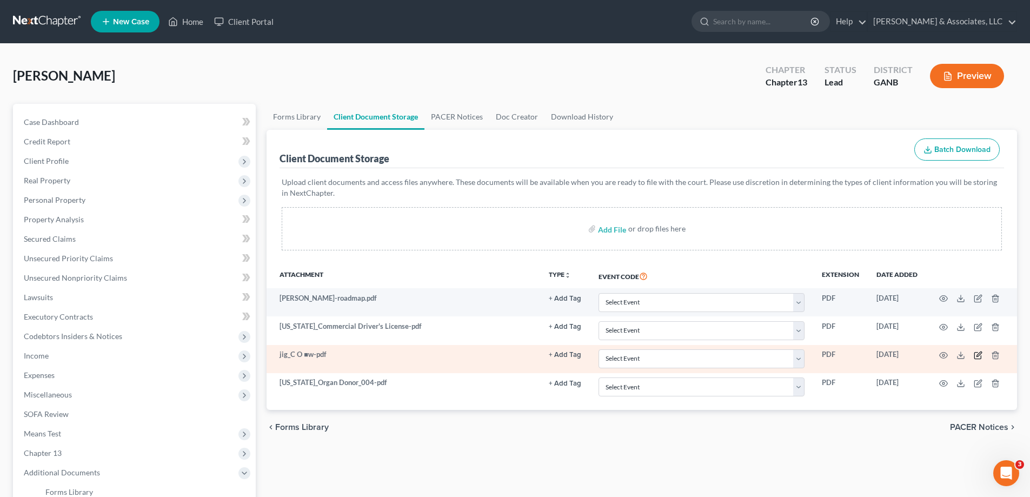
click at [977, 355] on icon "button" at bounding box center [979, 354] width 5 height 5
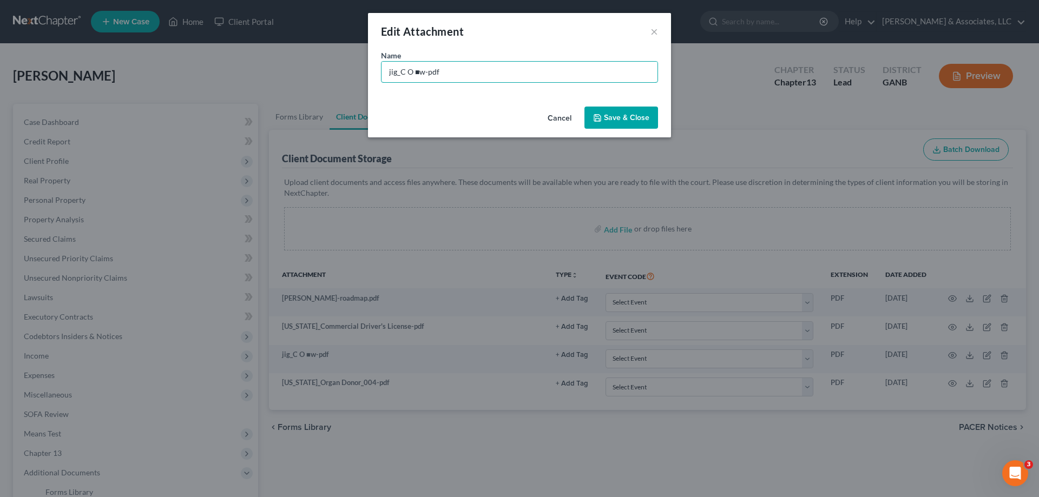
drag, startPoint x: 449, startPoint y: 75, endPoint x: 333, endPoint y: 66, distance: 116.7
click at [333, 66] on div "Edit Attachment × Name * jig_C O ■w-pdf Cancel Save & Close" at bounding box center [519, 248] width 1039 height 497
type input "Cathy SSN"
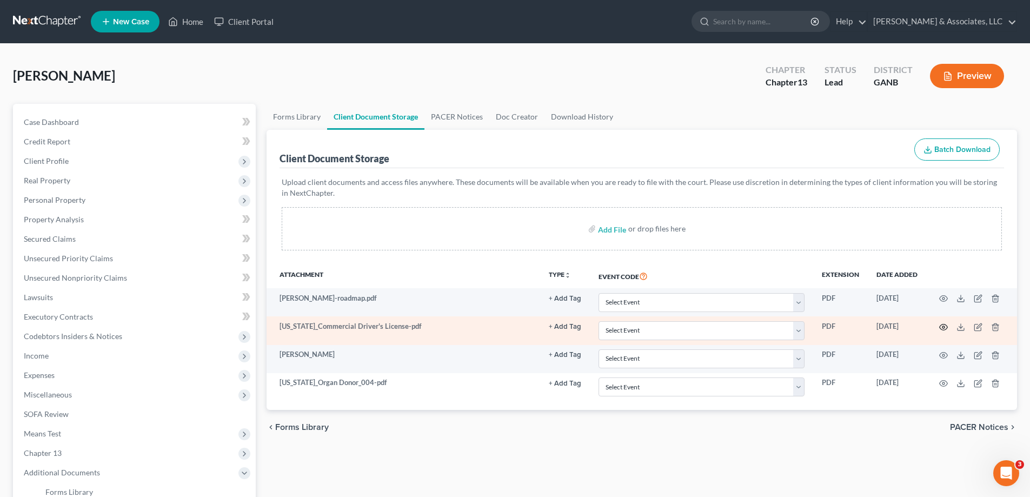
click at [944, 326] on icon "button" at bounding box center [944, 327] width 9 height 9
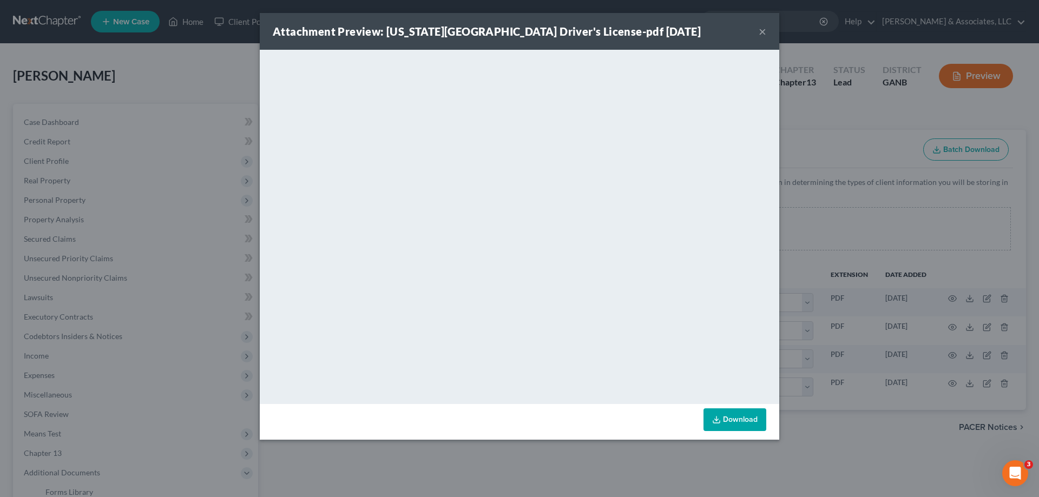
click at [759, 31] on button "×" at bounding box center [762, 31] width 8 height 13
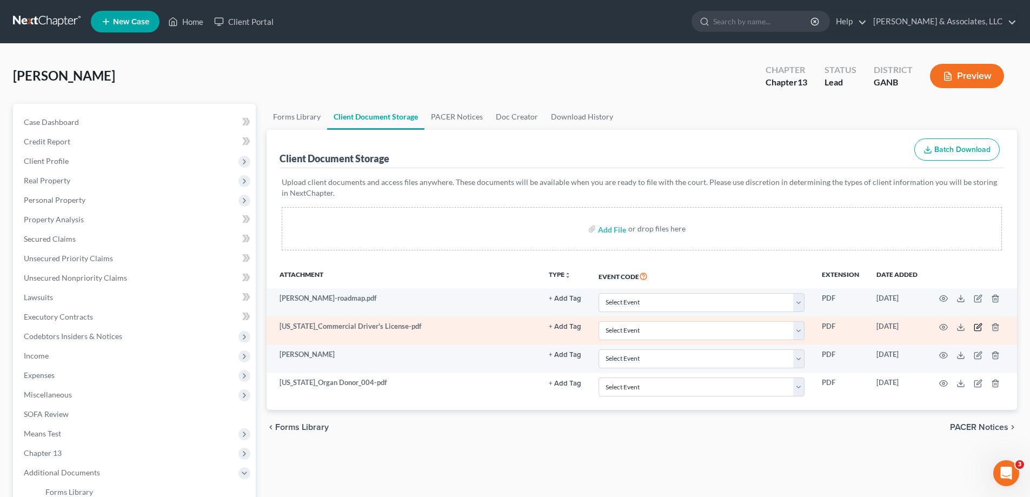
click at [976, 326] on icon "button" at bounding box center [978, 327] width 9 height 9
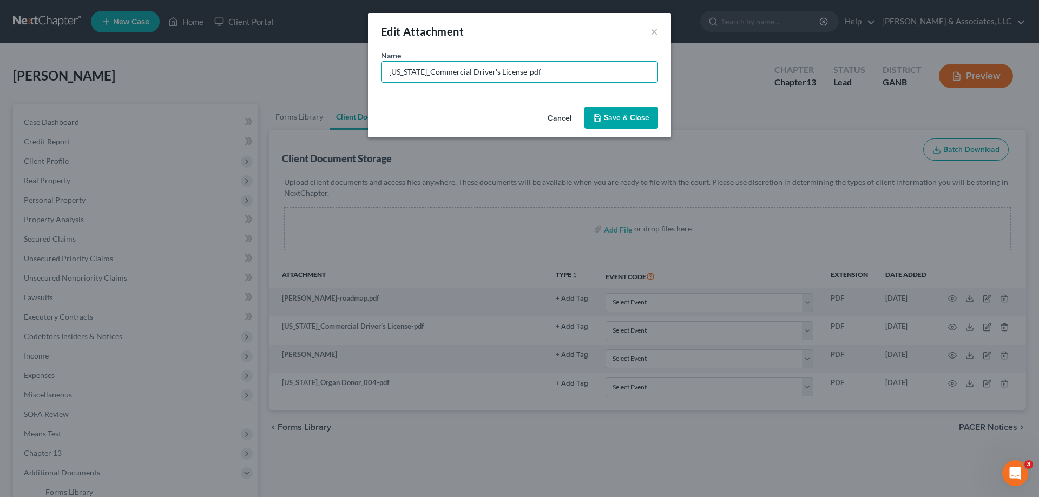
drag, startPoint x: 548, startPoint y: 65, endPoint x: 290, endPoint y: 65, distance: 257.5
click at [290, 65] on div "Edit Attachment × Name * GEORGIA_Commercial Driver's License-pdf Cancel Save & …" at bounding box center [519, 248] width 1039 height 497
type input "Freed DL"
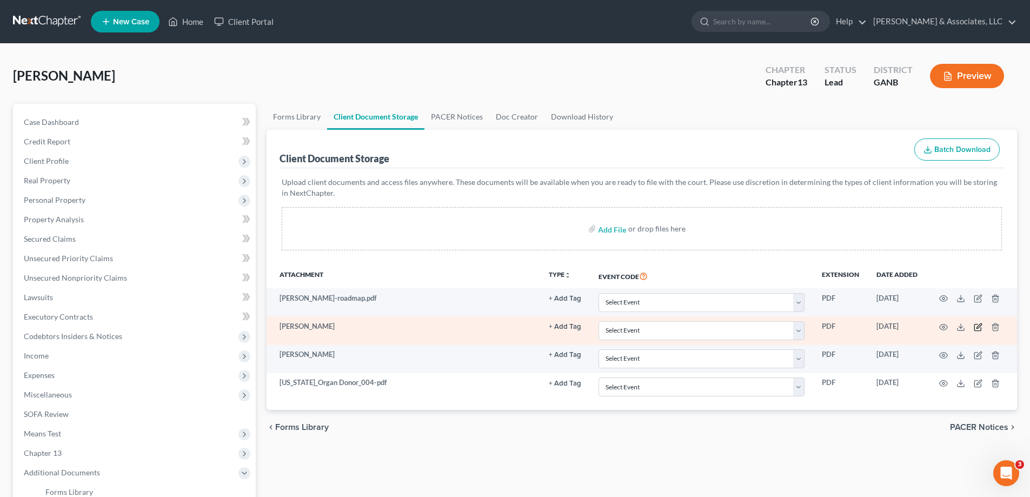
click at [980, 326] on icon "button" at bounding box center [978, 327] width 9 height 9
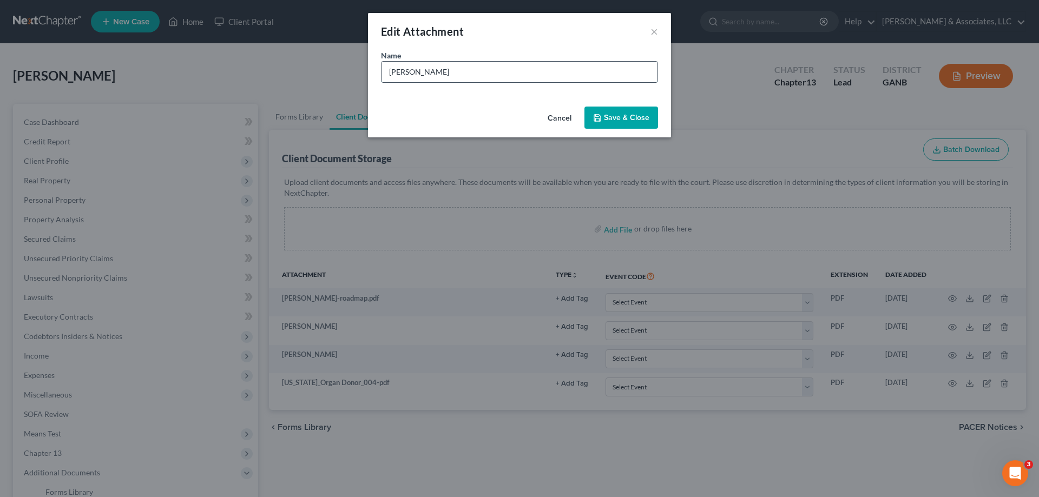
click at [420, 75] on input "Freed DL" at bounding box center [519, 72] width 276 height 21
type input "Fred DL"
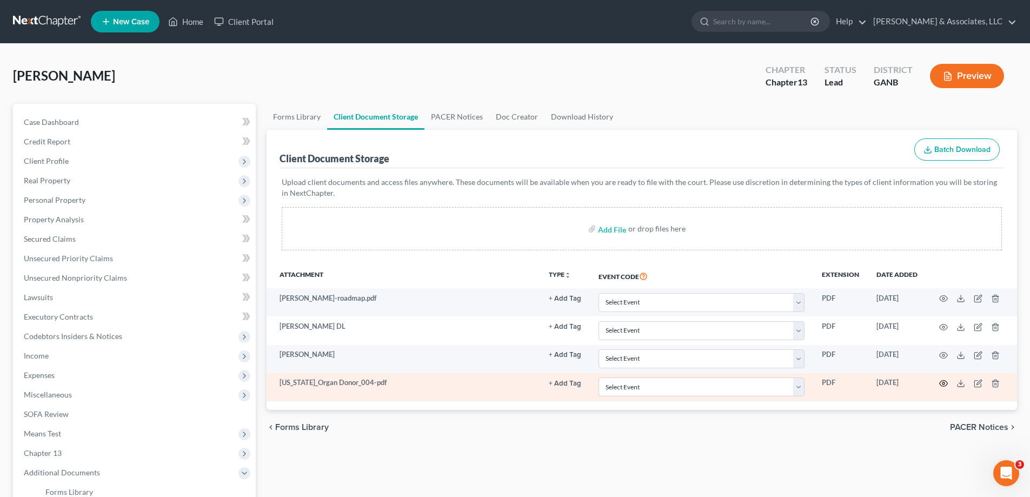
click at [943, 384] on icon "button" at bounding box center [944, 383] width 9 height 9
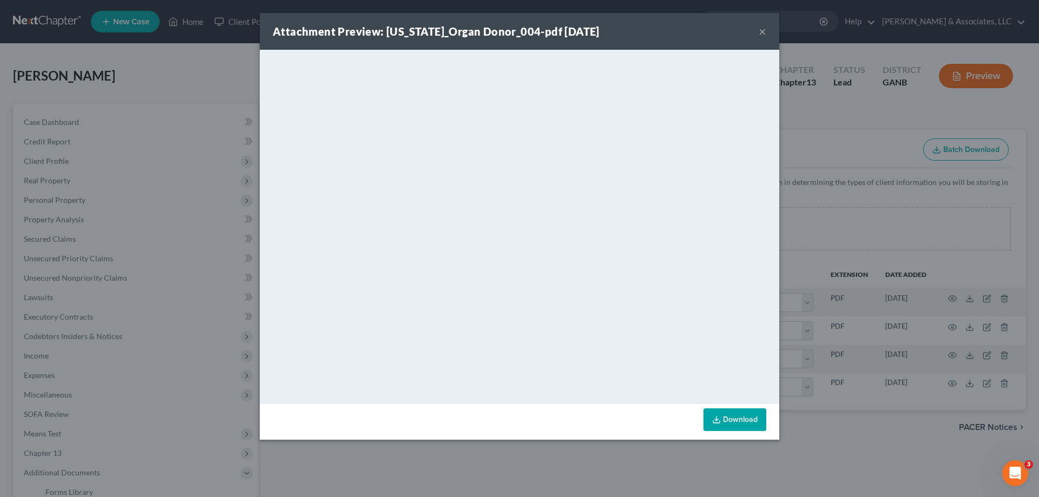
click at [759, 30] on button "×" at bounding box center [762, 31] width 8 height 13
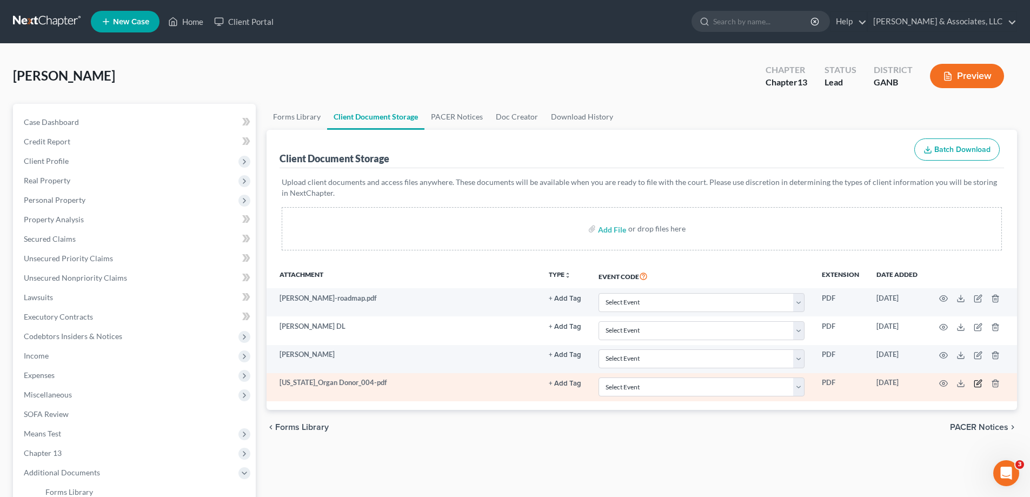
click at [980, 383] on icon "button" at bounding box center [979, 382] width 5 height 5
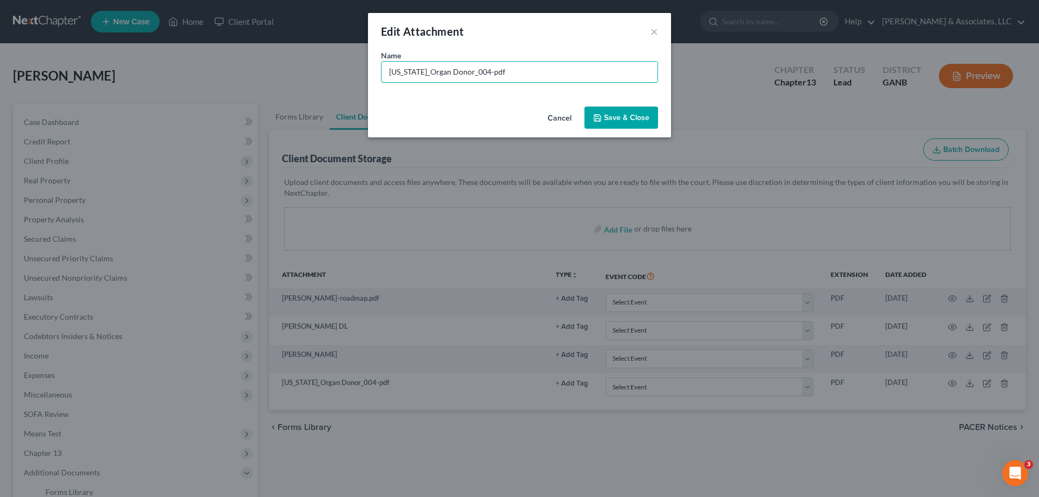
drag, startPoint x: 482, startPoint y: 72, endPoint x: 313, endPoint y: 66, distance: 168.9
click at [313, 66] on div "Edit Attachment × Name * GEORGIA_Organ Donor_004-pdf Cancel Save & Close" at bounding box center [519, 248] width 1039 height 497
type input "Cathy DL"
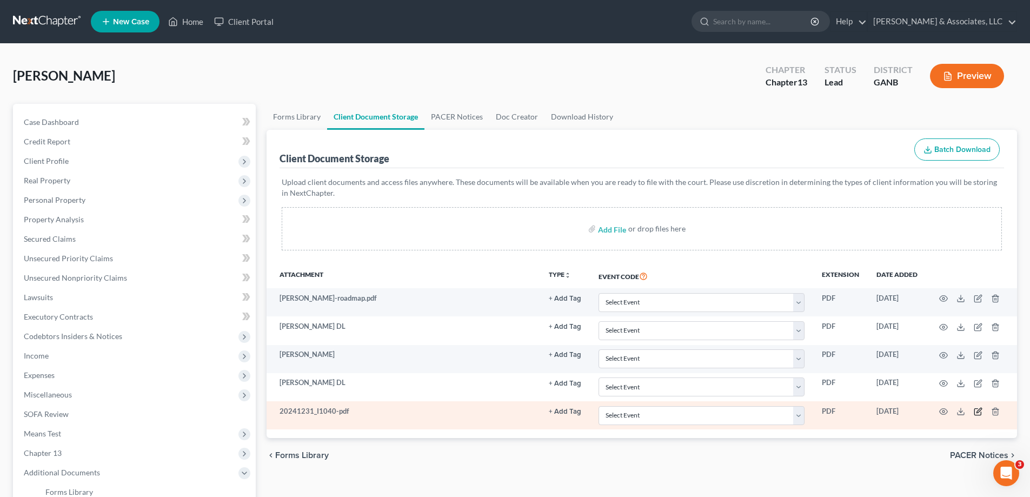
click at [977, 409] on icon "button" at bounding box center [978, 412] width 6 height 6
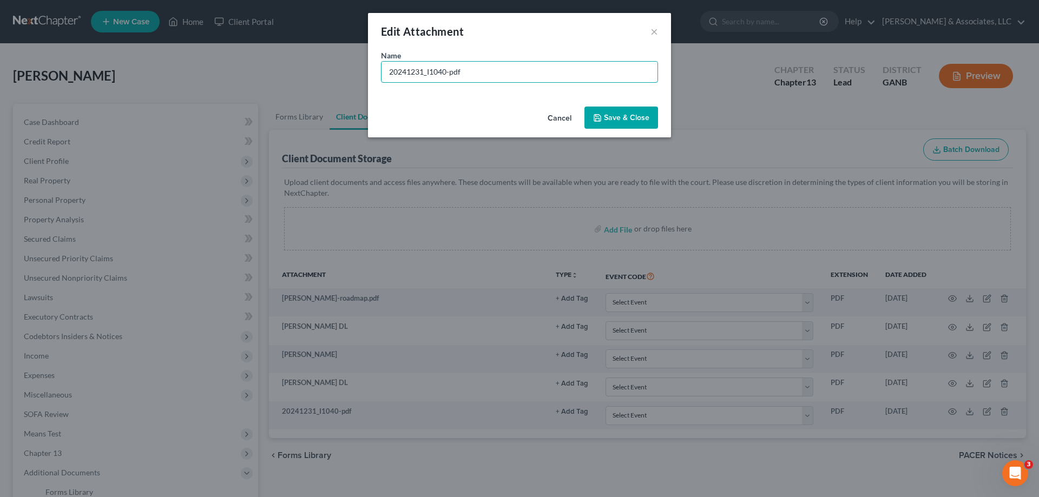
drag, startPoint x: 491, startPoint y: 70, endPoint x: 318, endPoint y: 70, distance: 173.6
click at [318, 70] on div "Edit Attachment × Name * 20241231_I1040-pdf Cancel Save & Close" at bounding box center [519, 248] width 1039 height 497
type input "2024 Taxes"
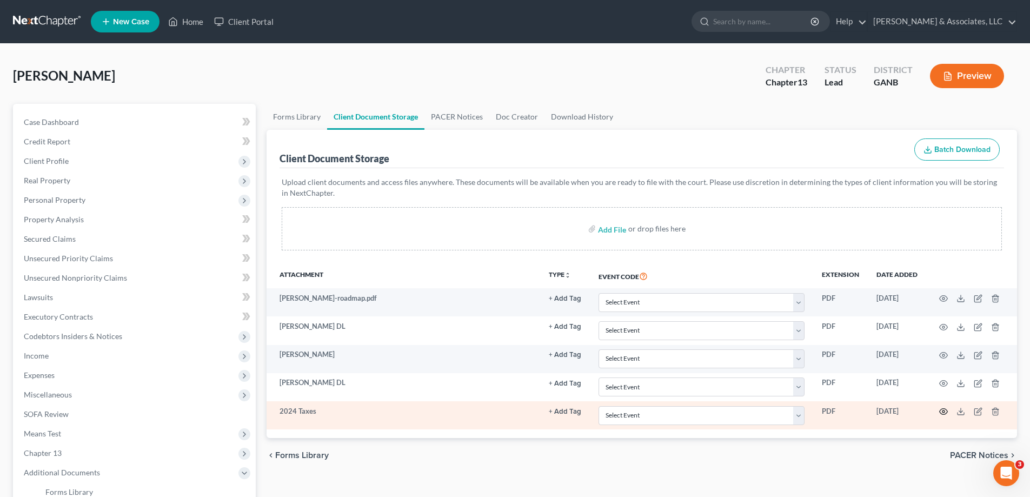
click at [944, 408] on icon "button" at bounding box center [944, 411] width 9 height 9
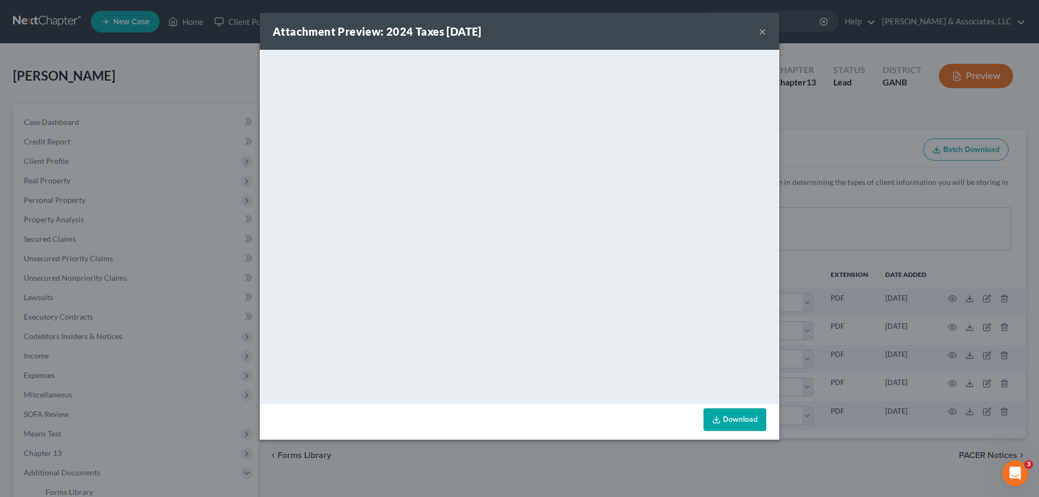
click at [760, 30] on button "×" at bounding box center [762, 31] width 8 height 13
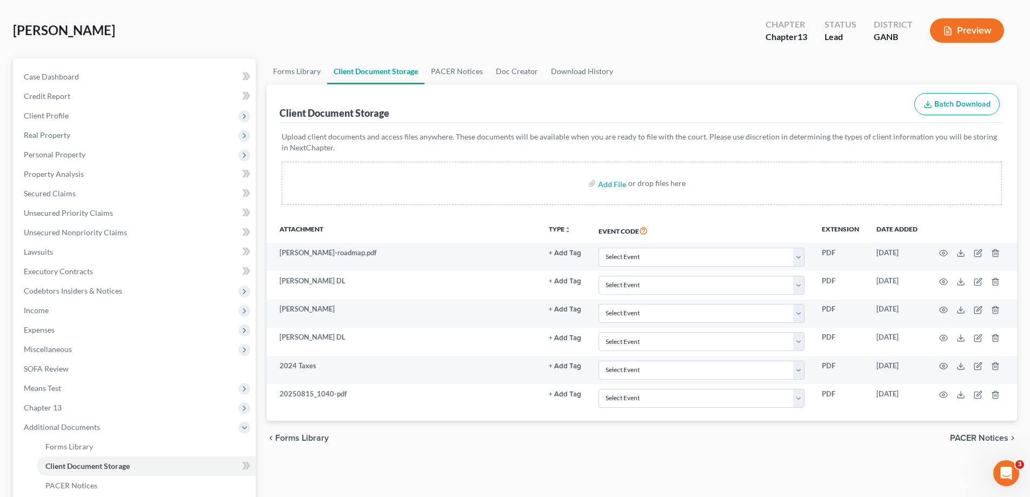
scroll to position [162, 0]
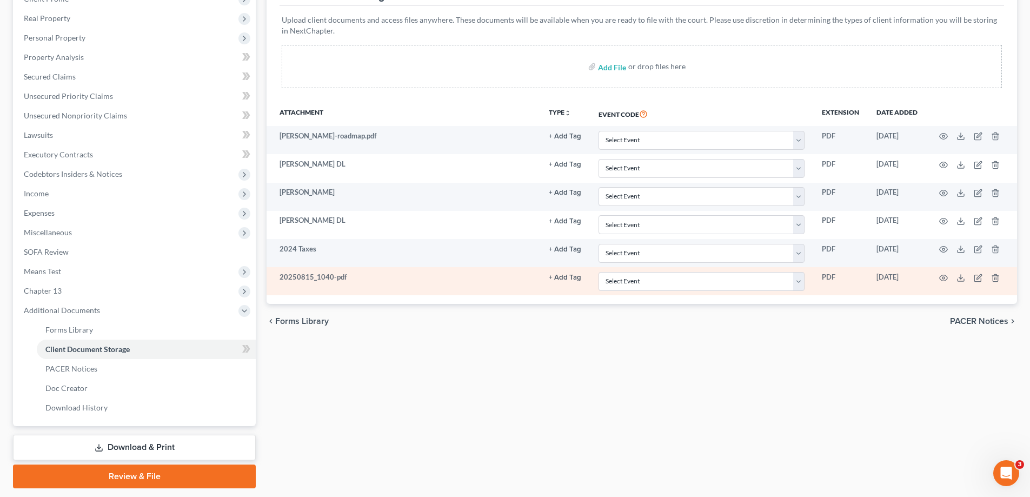
click at [958, 268] on td at bounding box center [972, 281] width 91 height 28
click at [977, 276] on icon "button" at bounding box center [978, 278] width 9 height 9
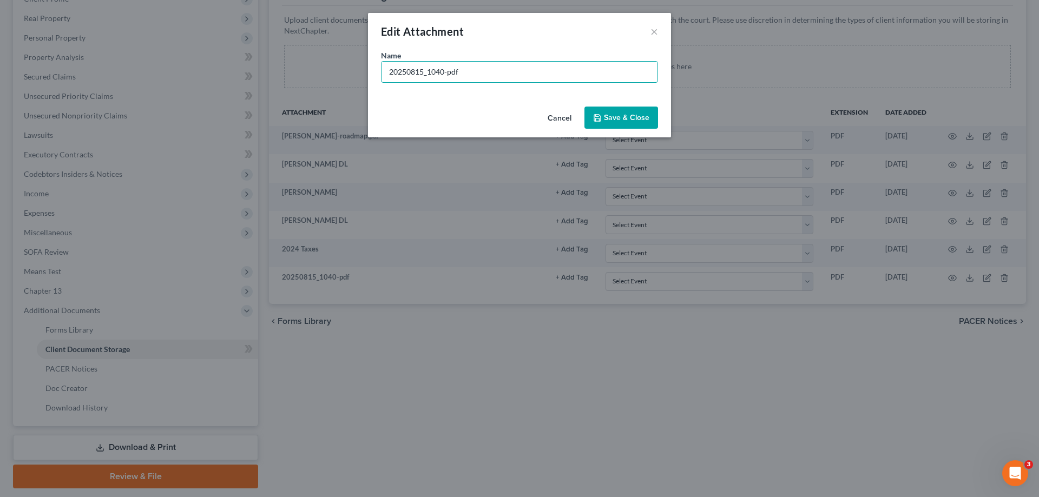
drag, startPoint x: 497, startPoint y: 72, endPoint x: 327, endPoint y: 72, distance: 169.3
click at [327, 72] on div "Edit Attachment × Name * 20250815_1040-pdf Cancel Save & Close" at bounding box center [519, 248] width 1039 height 497
type input "2023 taxes"
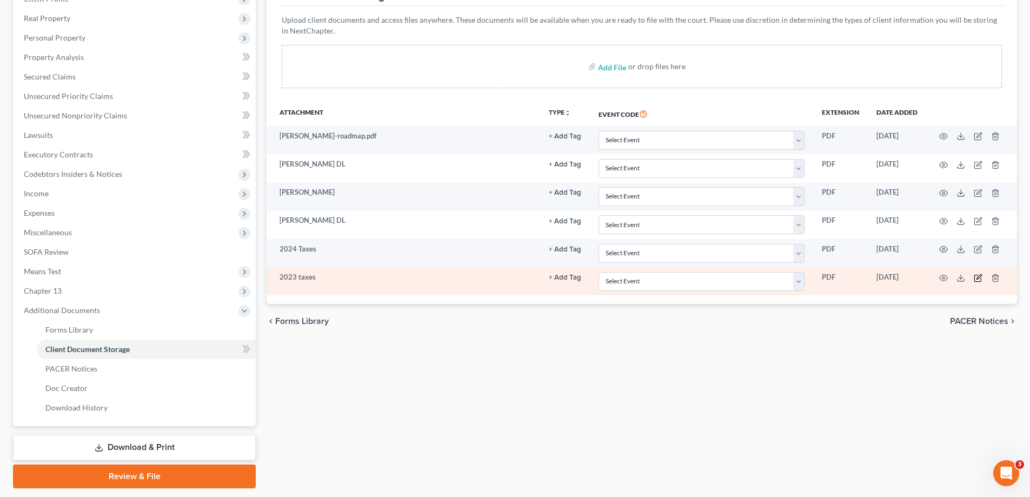
click at [980, 279] on icon "button" at bounding box center [978, 278] width 9 height 9
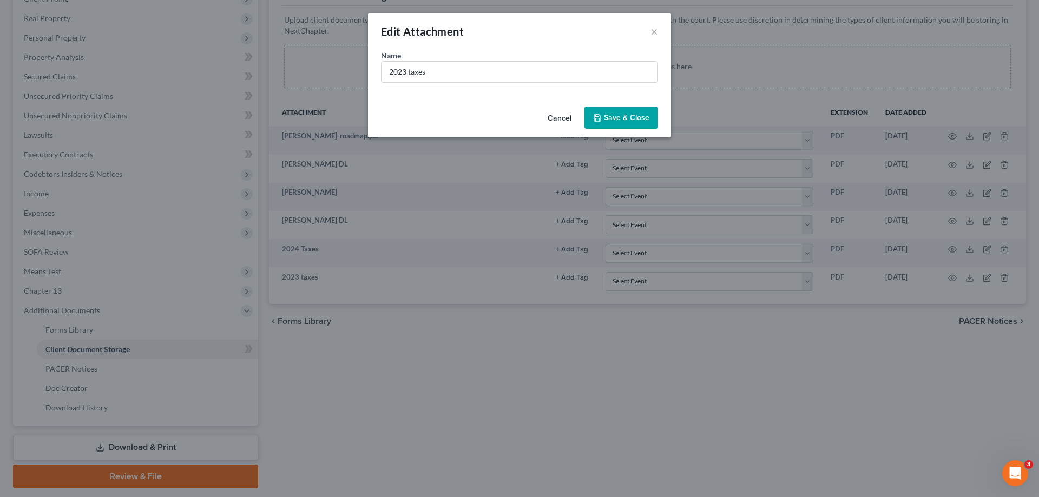
click at [477, 84] on div "Name * 2023 taxes" at bounding box center [519, 76] width 303 height 52
click at [486, 69] on input "2023 taxes" at bounding box center [519, 72] width 276 height 21
type input "2023 Taxes"
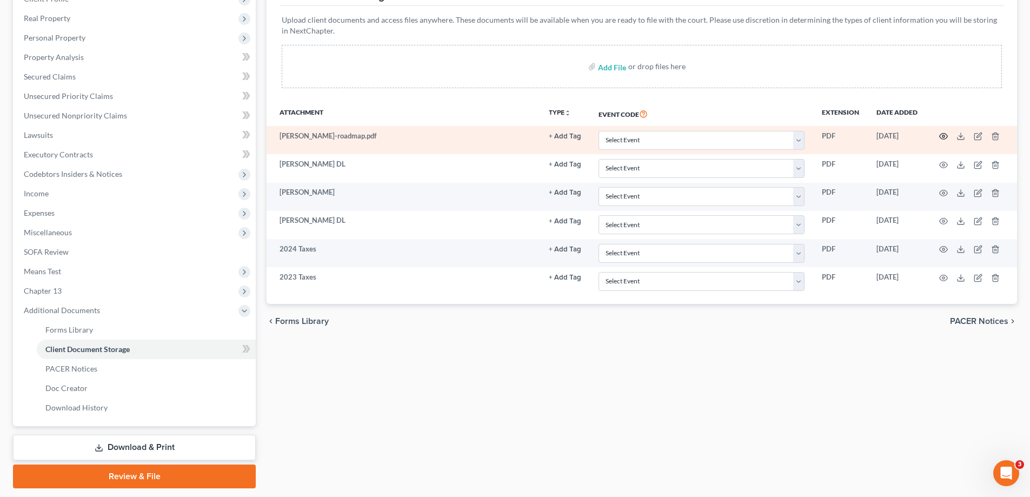
click at [947, 136] on icon "button" at bounding box center [944, 136] width 9 height 9
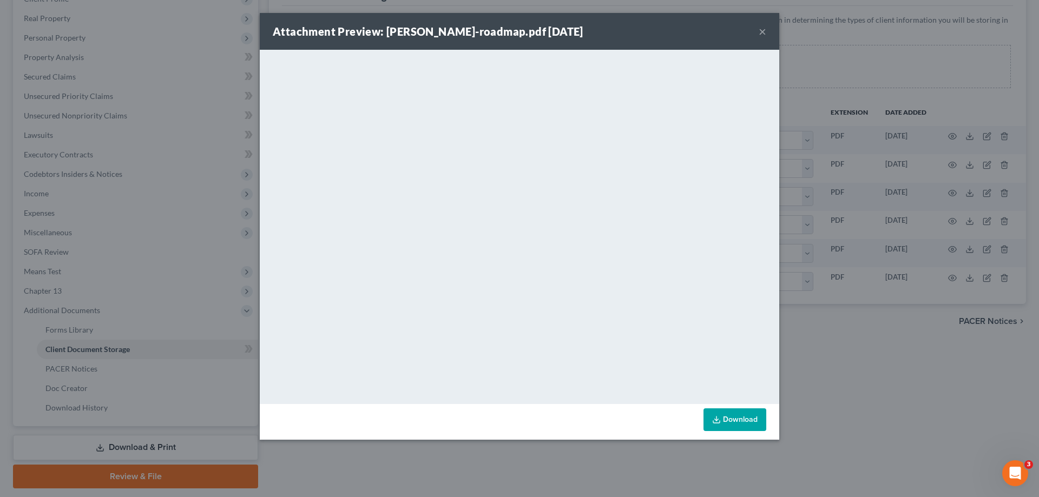
drag, startPoint x: 761, startPoint y: 29, endPoint x: 757, endPoint y: 55, distance: 26.2
click at [761, 29] on button "×" at bounding box center [762, 31] width 8 height 13
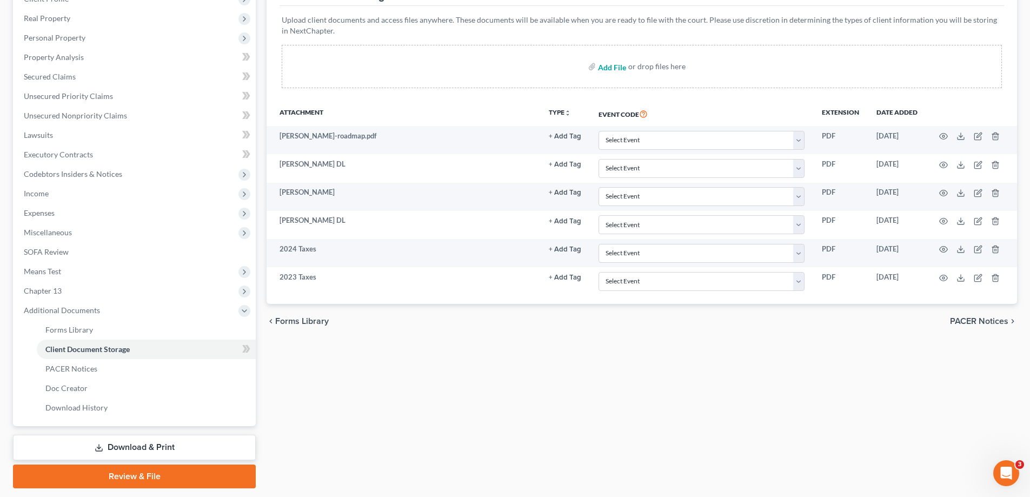
click at [614, 66] on input "file" at bounding box center [611, 66] width 26 height 19
type input "C:\fakepath\Hughes IRS Debt.pdf"
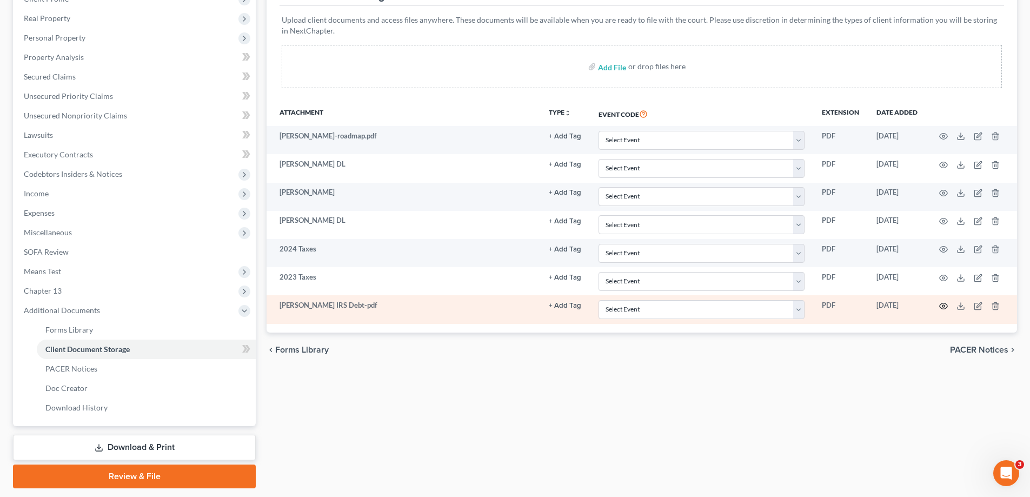
click at [944, 306] on icon "button" at bounding box center [944, 306] width 9 height 9
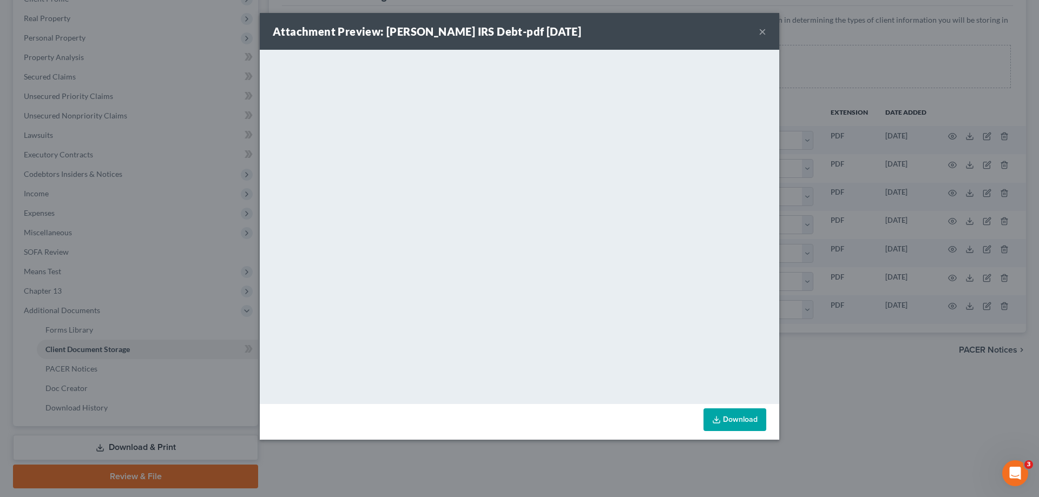
click at [762, 32] on button "×" at bounding box center [762, 31] width 8 height 13
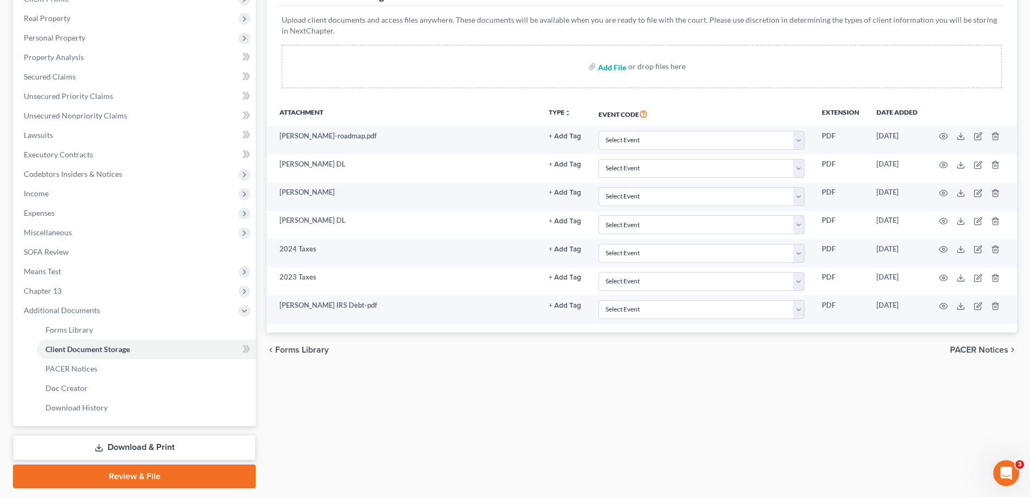
click at [607, 63] on input "file" at bounding box center [611, 66] width 26 height 19
type input "C:\fakepath\Hughes Medical.pdf"
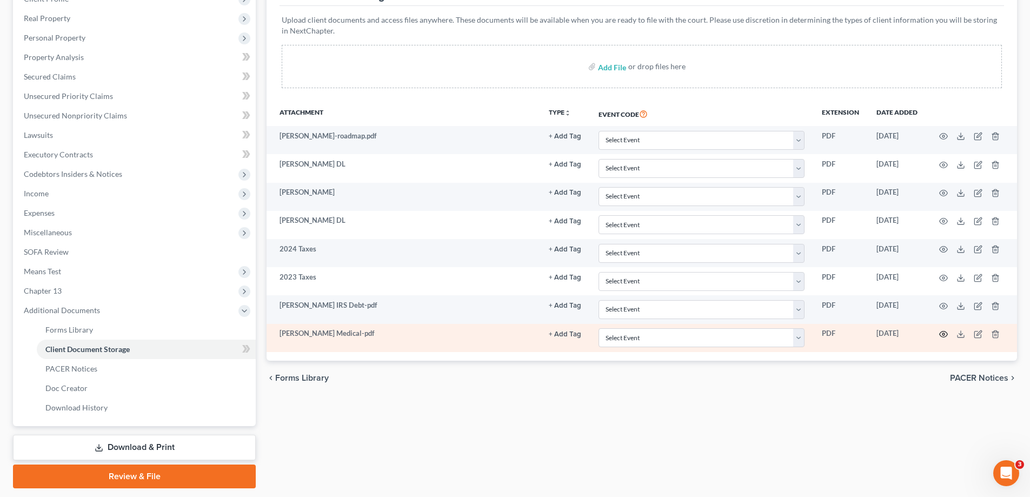
click at [942, 332] on icon "button" at bounding box center [944, 335] width 8 height 6
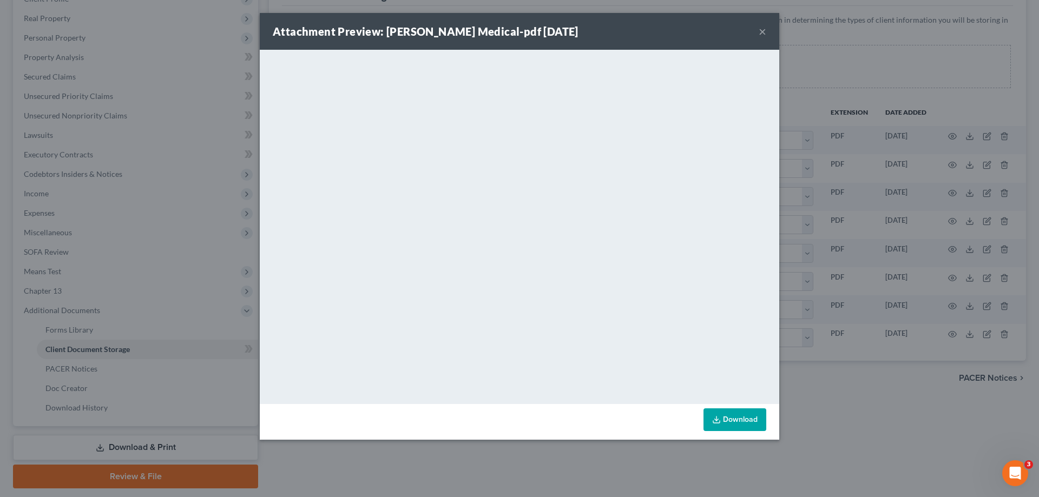
click at [762, 29] on button "×" at bounding box center [762, 31] width 8 height 13
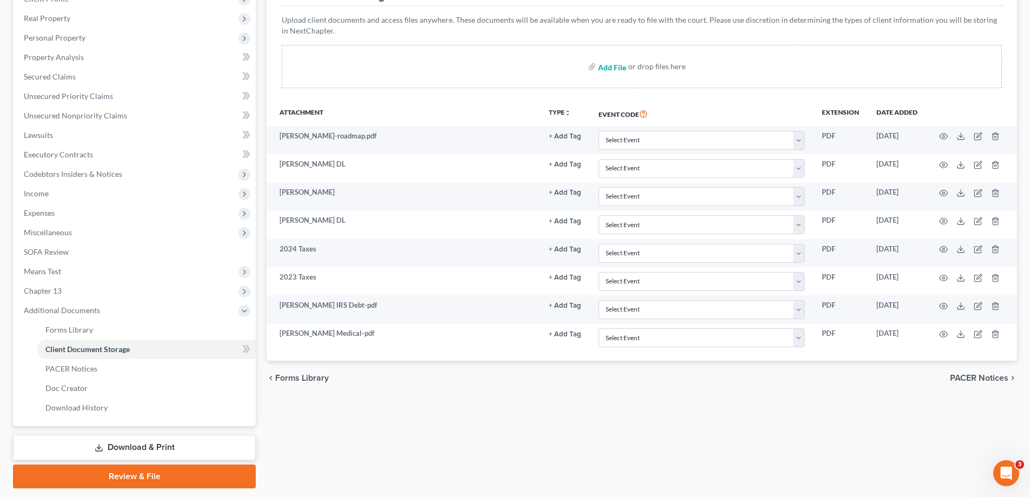
click at [614, 66] on input "file" at bounding box center [611, 66] width 26 height 19
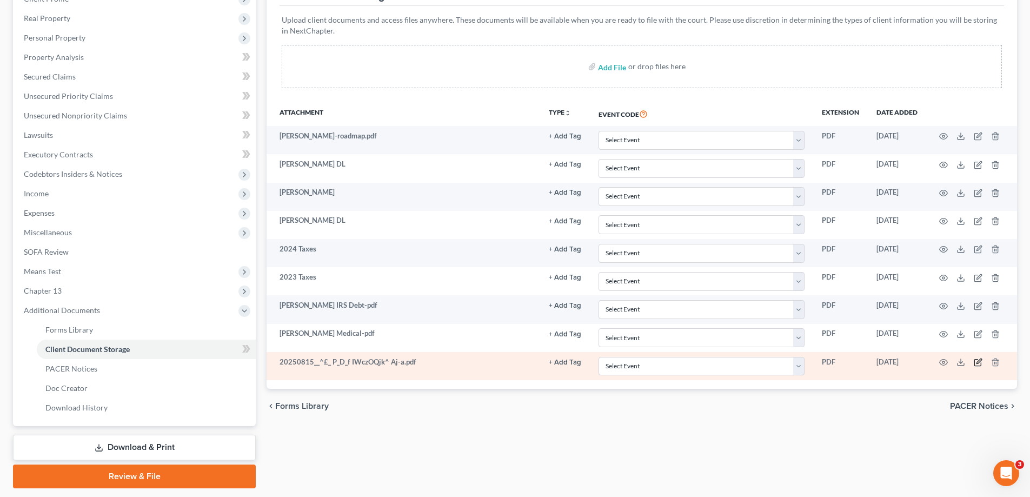
click at [977, 363] on icon "button" at bounding box center [978, 362] width 9 height 9
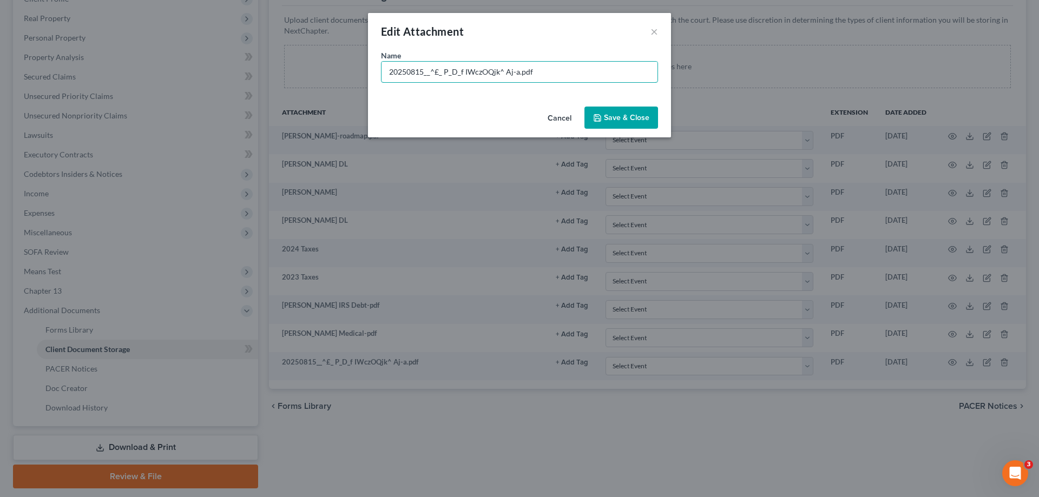
drag, startPoint x: 538, startPoint y: 71, endPoint x: 263, endPoint y: 48, distance: 275.8
click at [263, 48] on div "Edit Attachment × Name * 20250815__^£_ P_D_f IWczOQjk^ Aj-a.pdf Cancel Save & C…" at bounding box center [519, 248] width 1039 height 497
type input "L"
type input "h"
type input "Handwritten List of Creditors"
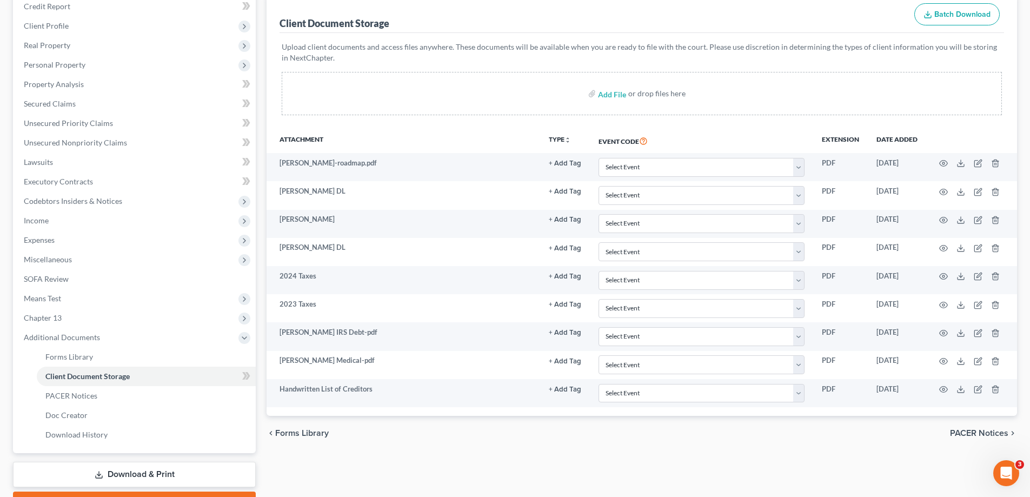
scroll to position [0, 0]
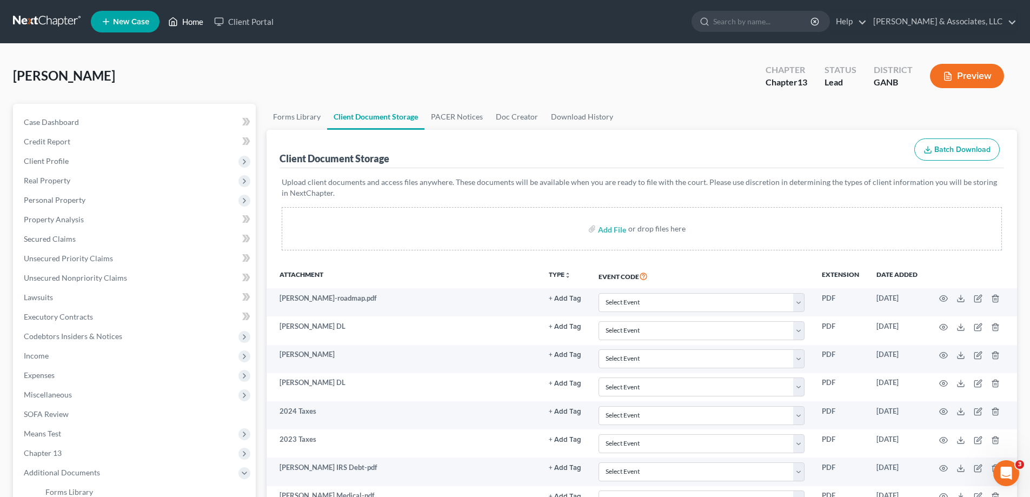
click at [190, 18] on link "Home" at bounding box center [186, 21] width 46 height 19
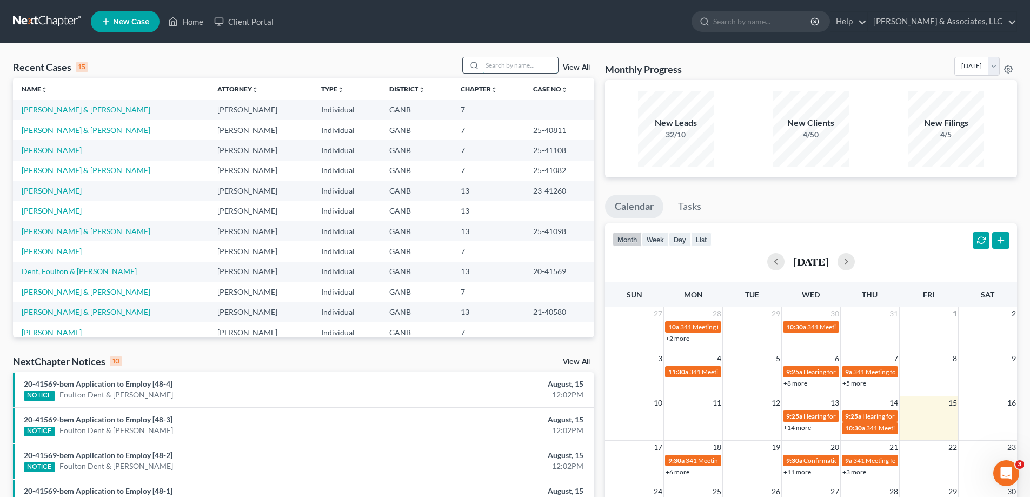
click at [514, 63] on input "search" at bounding box center [520, 65] width 76 height 16
type input "hood"
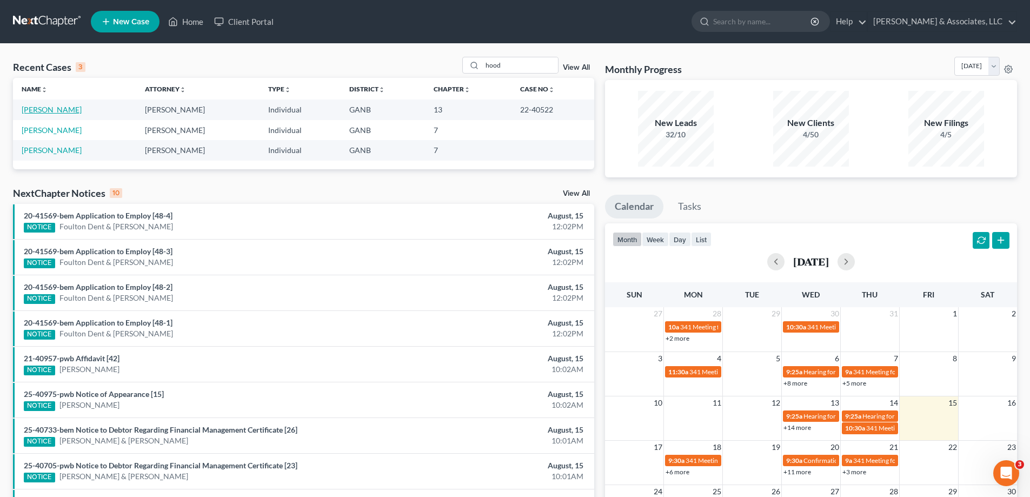
click at [38, 109] on link "[PERSON_NAME]" at bounding box center [52, 109] width 60 height 9
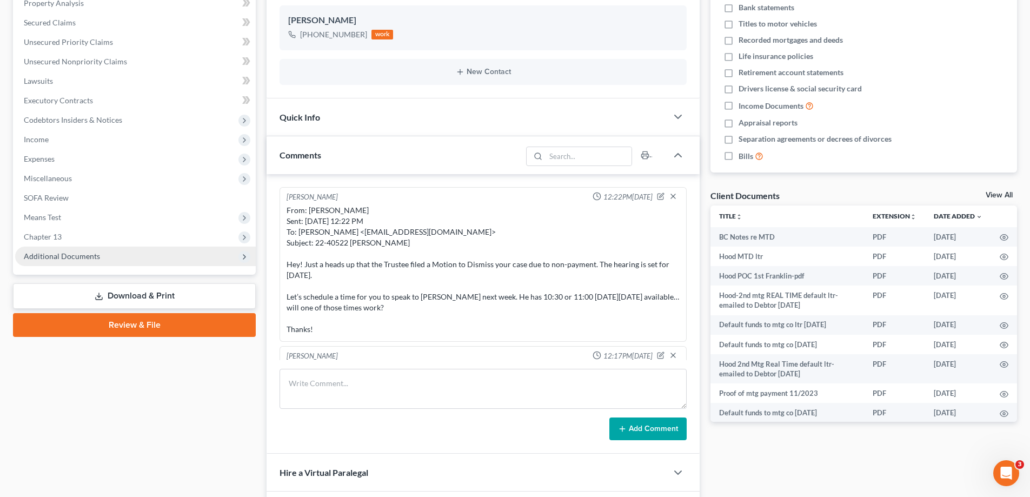
scroll to position [426, 0]
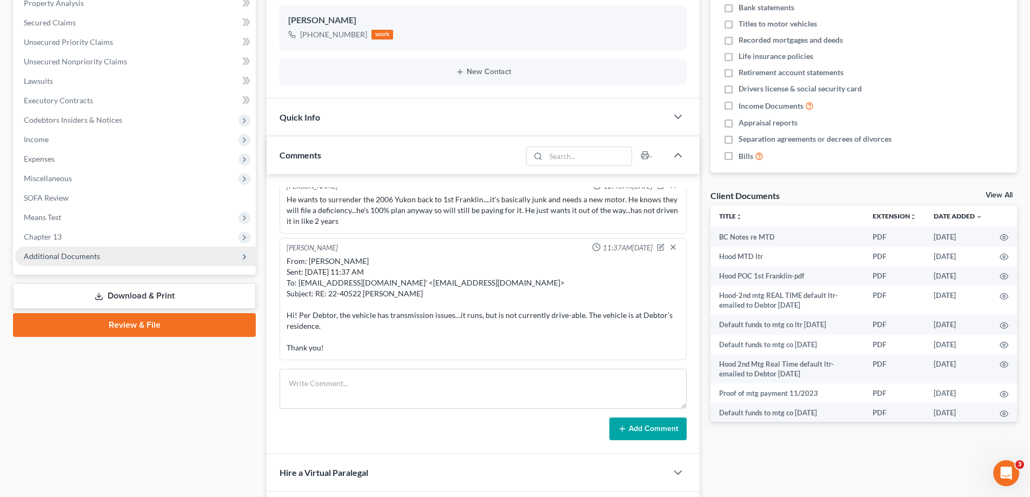
click at [63, 254] on span "Additional Documents" at bounding box center [62, 256] width 76 height 9
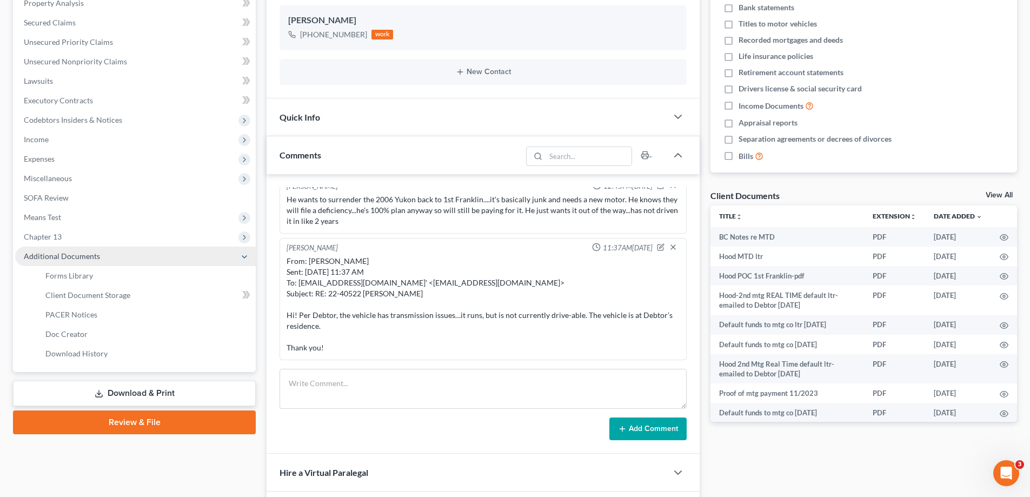
scroll to position [721, 0]
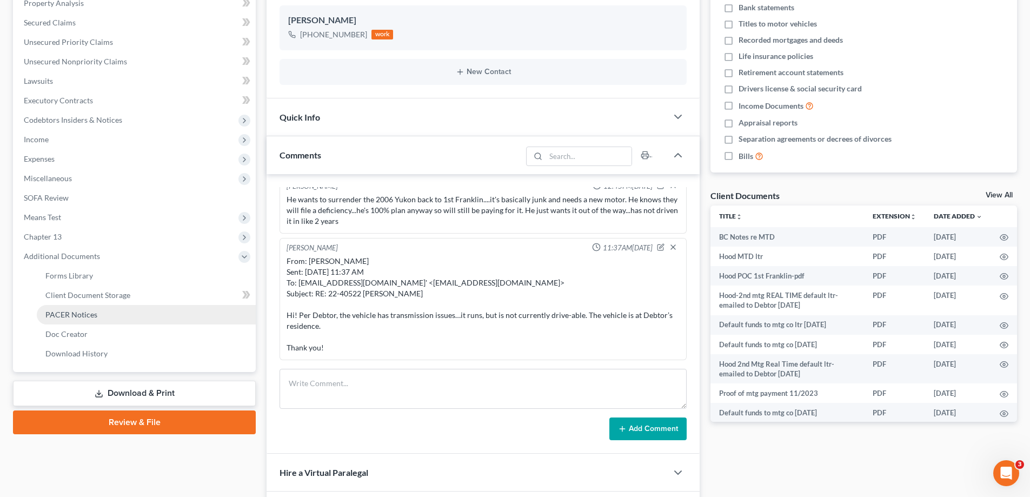
click at [65, 316] on span "PACER Notices" at bounding box center [71, 314] width 52 height 9
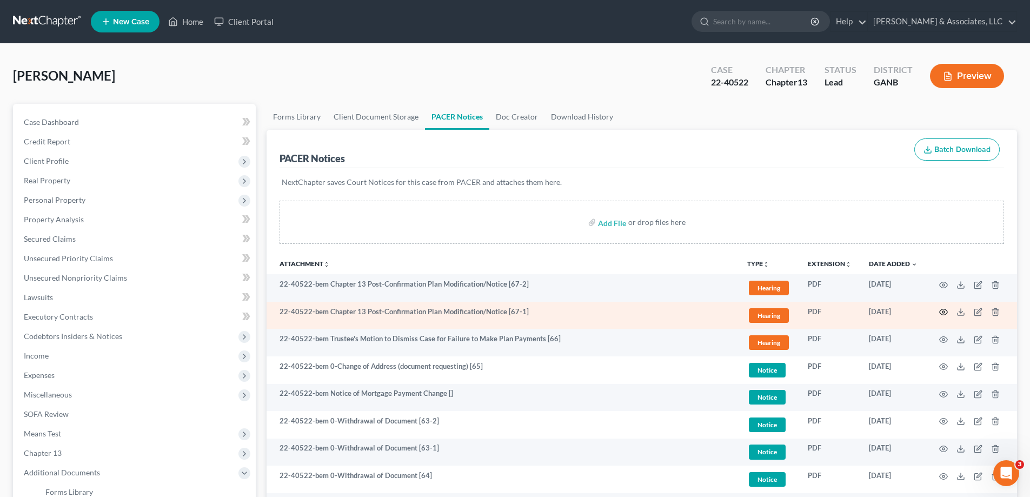
click at [947, 310] on icon "button" at bounding box center [944, 312] width 8 height 6
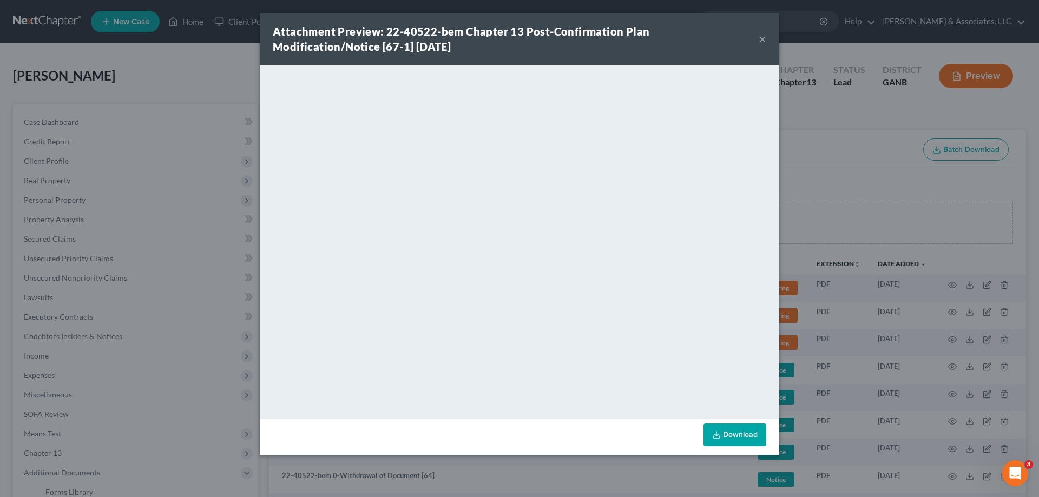
drag, startPoint x: 761, startPoint y: 38, endPoint x: 1023, endPoint y: 70, distance: 264.3
click at [761, 38] on button "×" at bounding box center [762, 38] width 8 height 13
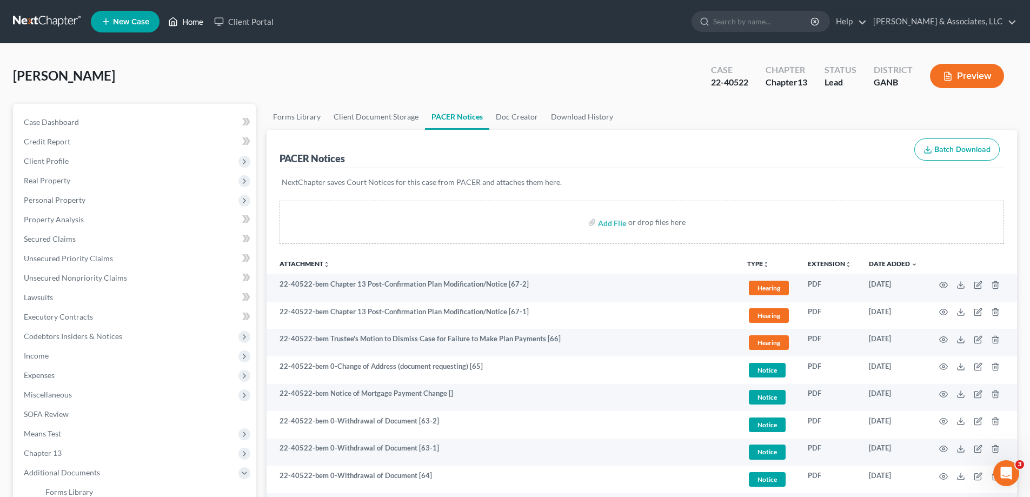
click at [194, 23] on link "Home" at bounding box center [186, 21] width 46 height 19
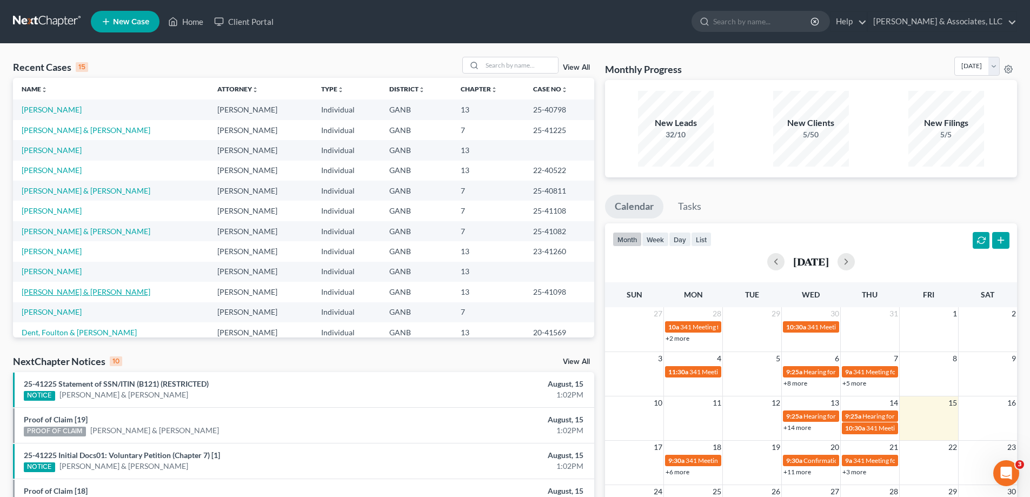
click at [57, 293] on link "Frazier, Matthew & Ashley" at bounding box center [86, 291] width 129 height 9
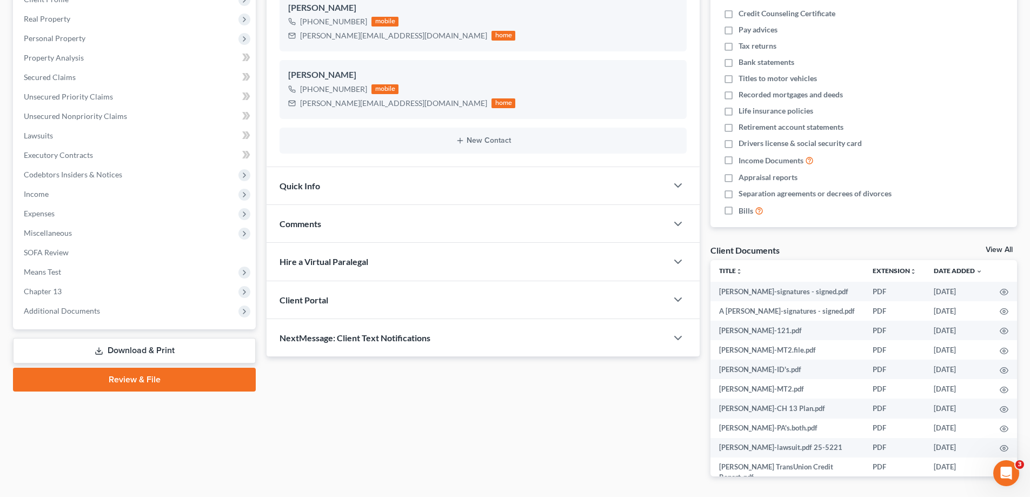
scroll to position [162, 0]
click at [70, 316] on span "Additional Documents" at bounding box center [135, 310] width 241 height 19
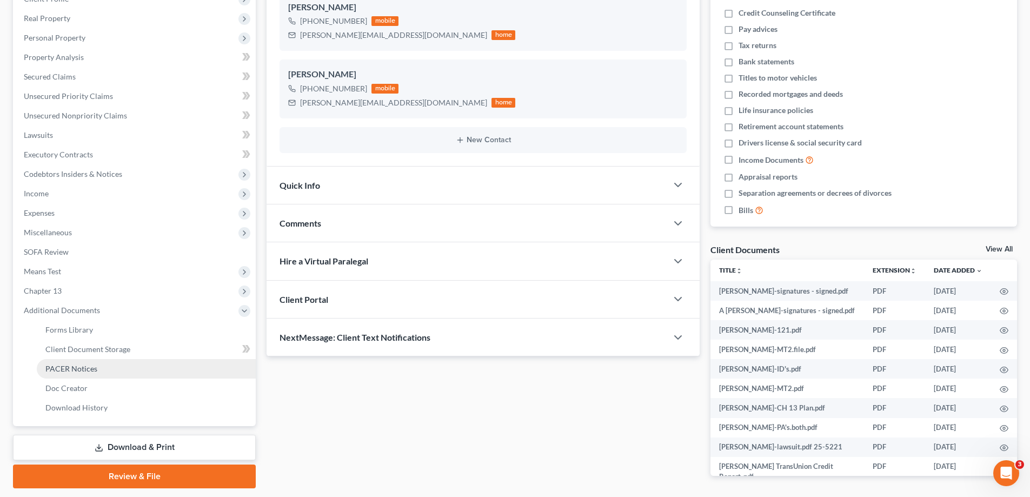
click at [68, 365] on span "PACER Notices" at bounding box center [71, 368] width 52 height 9
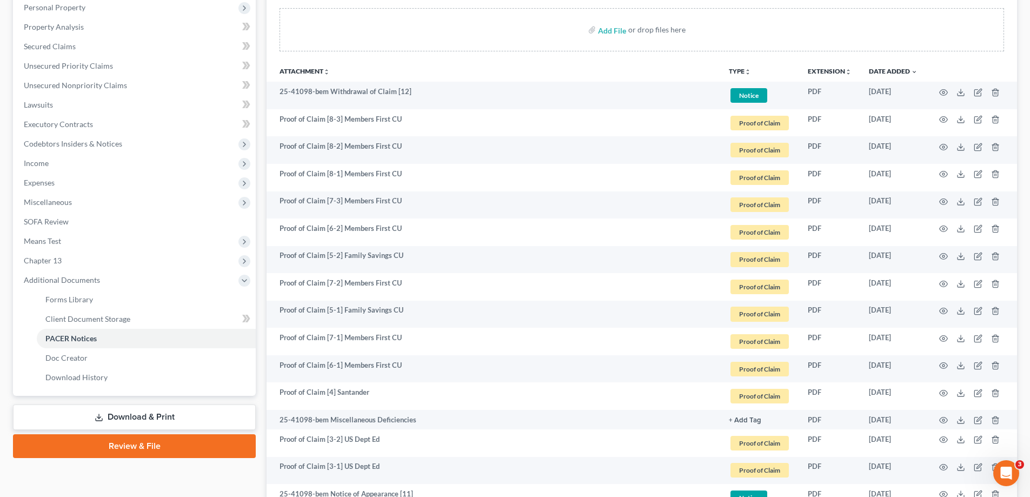
scroll to position [162, 0]
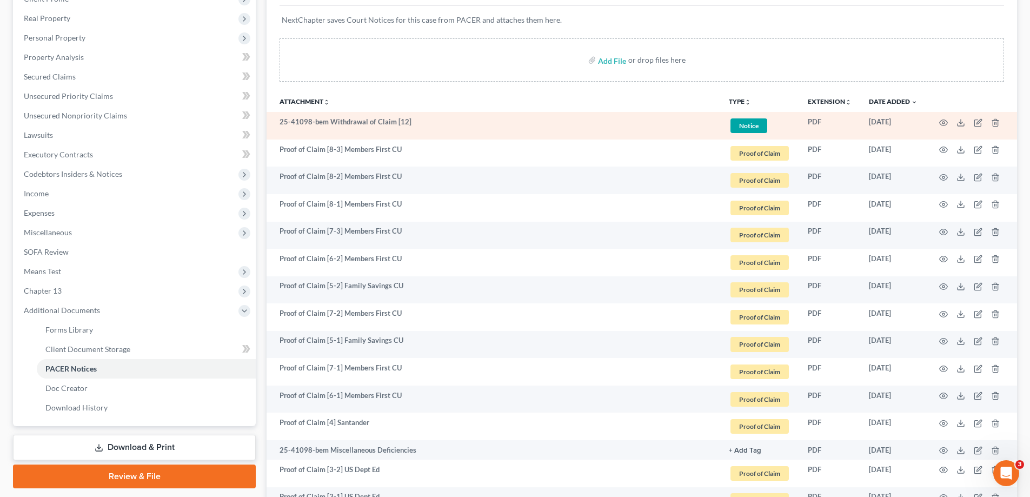
drag, startPoint x: 574, startPoint y: 18, endPoint x: 454, endPoint y: 131, distance: 164.2
click at [574, 18] on p "NextChapter saves Court Notices for this case from PACER and attaches them here." at bounding box center [642, 20] width 720 height 11
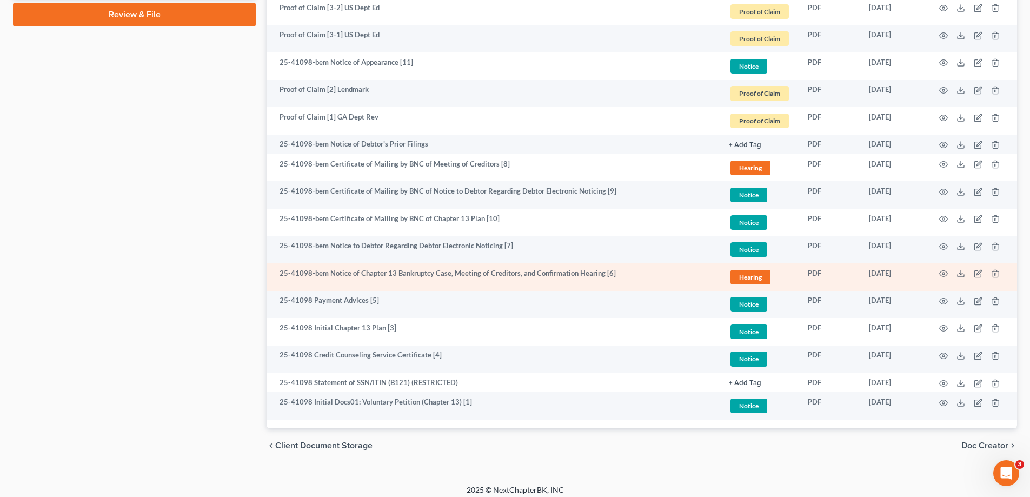
scroll to position [631, 0]
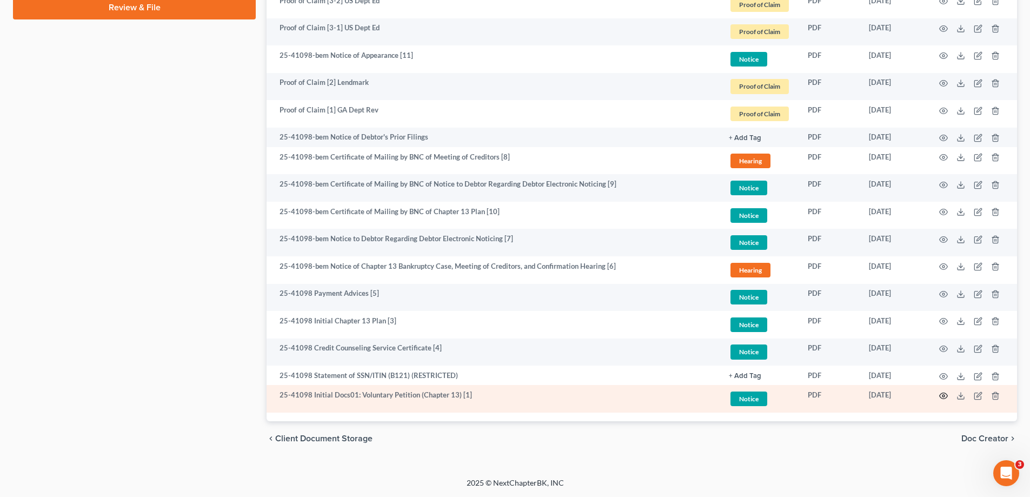
click at [943, 396] on circle "button" at bounding box center [944, 396] width 2 height 2
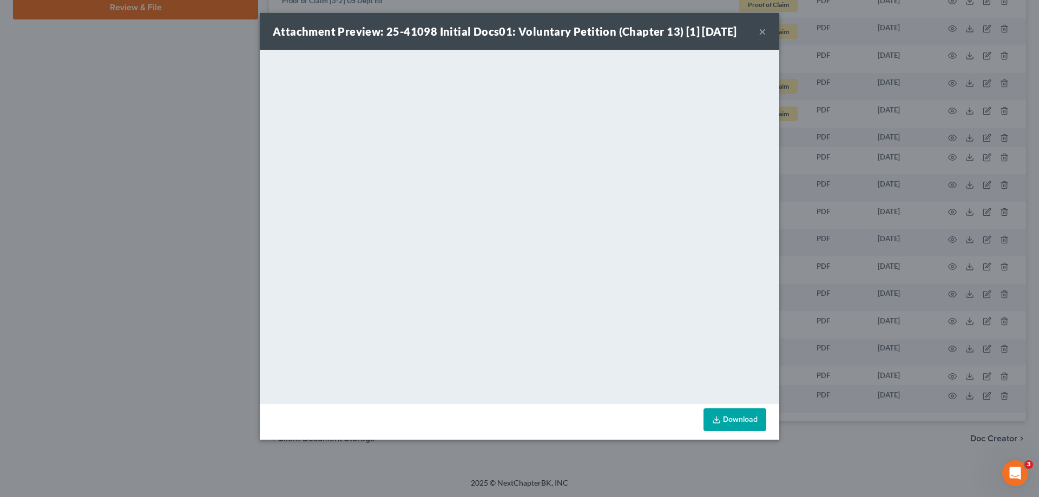
drag, startPoint x: 763, startPoint y: 30, endPoint x: 746, endPoint y: 50, distance: 25.3
click at [763, 30] on button "×" at bounding box center [762, 31] width 8 height 13
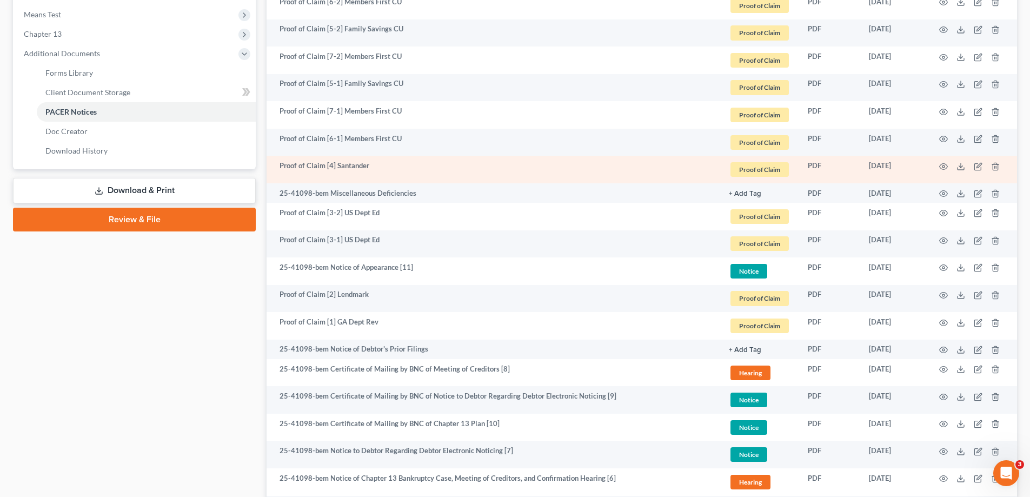
scroll to position [307, 0]
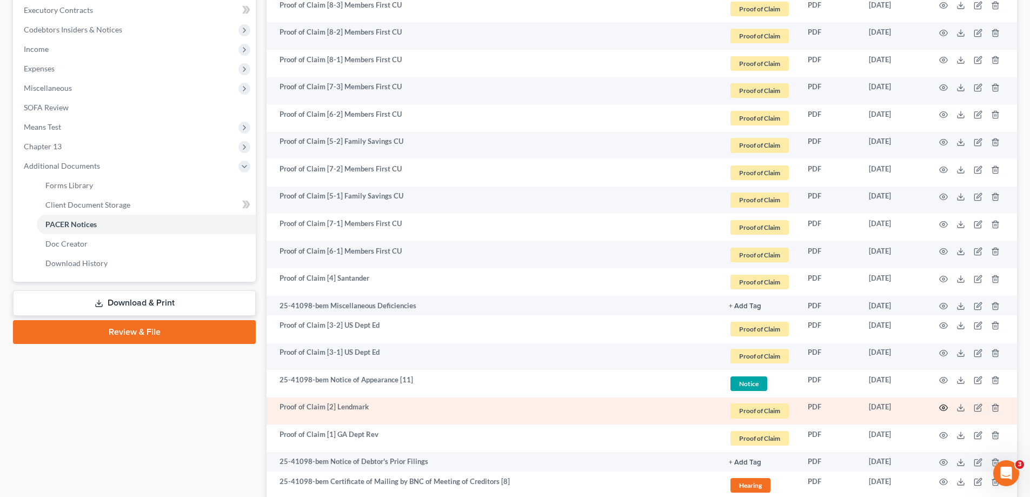
click at [943, 407] on circle "button" at bounding box center [944, 408] width 2 height 2
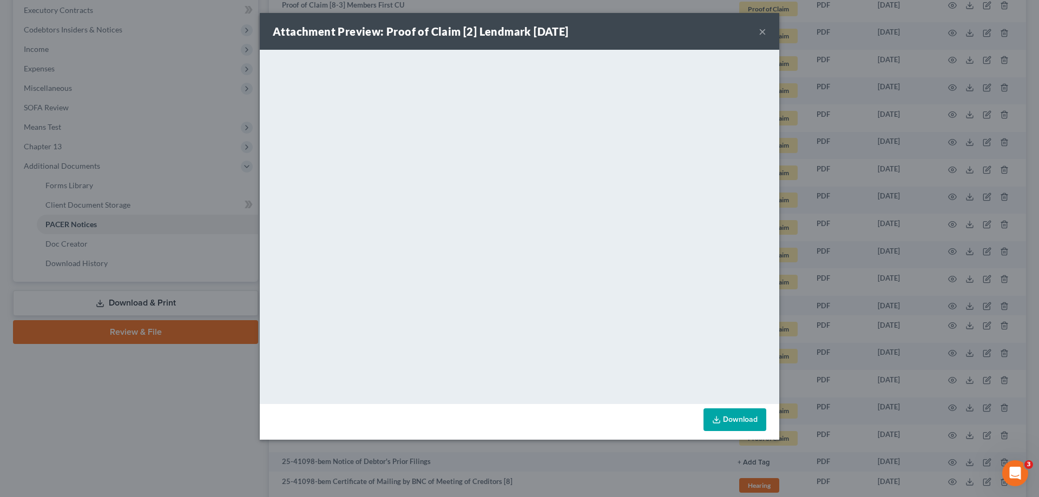
drag, startPoint x: 761, startPoint y: 28, endPoint x: 1012, endPoint y: 94, distance: 259.5
click at [761, 28] on button "×" at bounding box center [762, 31] width 8 height 13
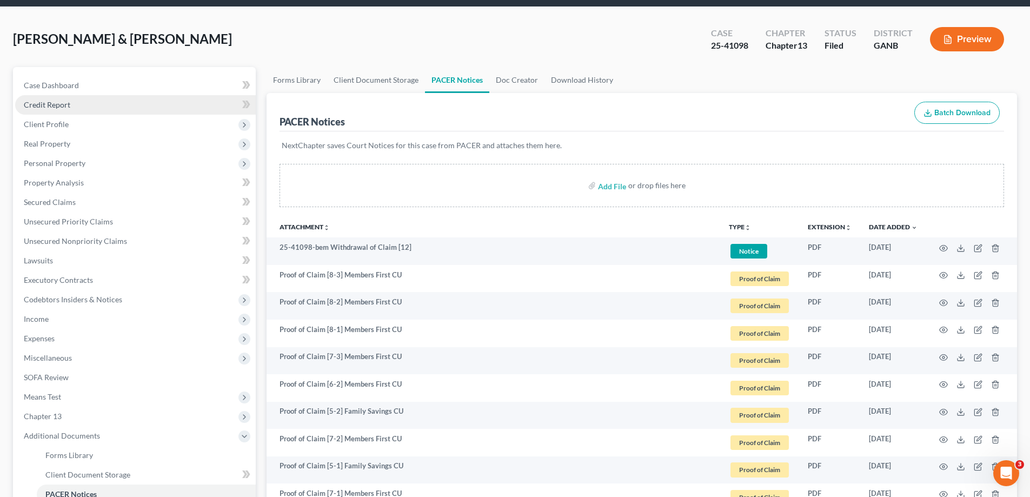
scroll to position [0, 0]
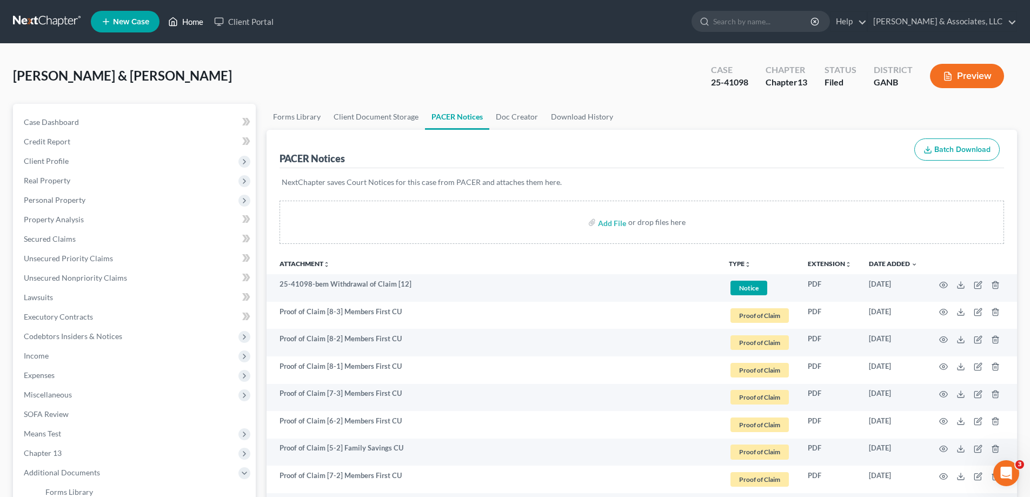
drag, startPoint x: 189, startPoint y: 23, endPoint x: 299, endPoint y: 60, distance: 116.0
click at [189, 22] on link "Home" at bounding box center [186, 21] width 46 height 19
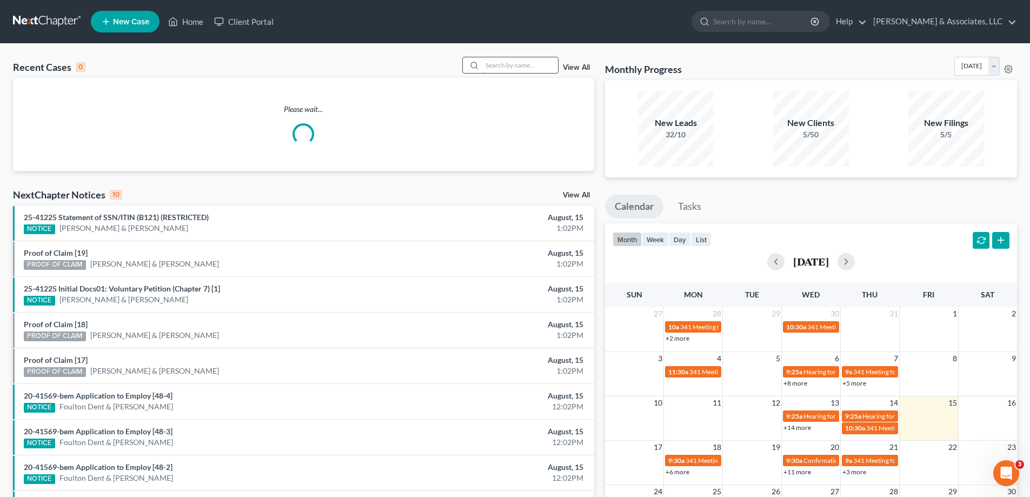
click at [485, 66] on input "search" at bounding box center [520, 65] width 76 height 16
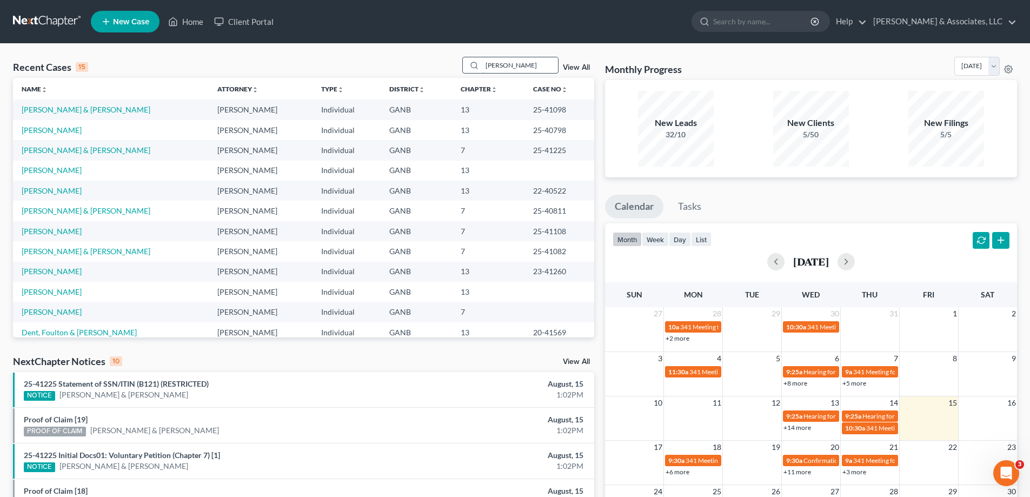
type input "shaw"
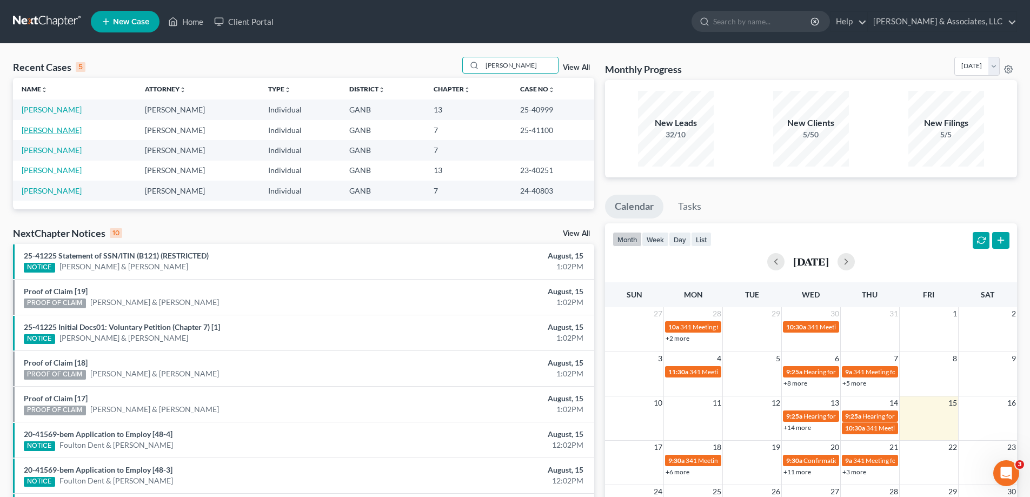
click at [32, 129] on link "[PERSON_NAME]" at bounding box center [52, 129] width 60 height 9
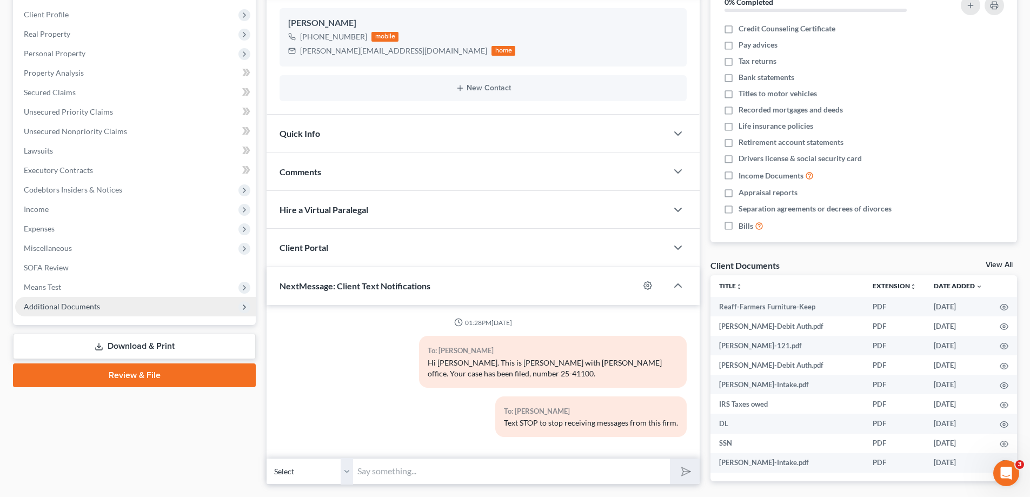
scroll to position [162, 0]
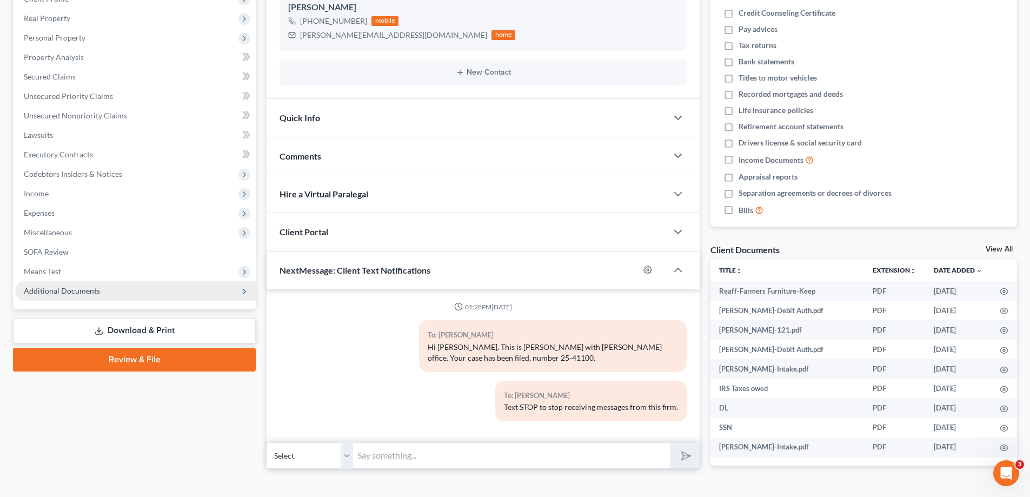
drag, startPoint x: 59, startPoint y: 296, endPoint x: 75, endPoint y: 287, distance: 18.0
click at [59, 297] on span "Additional Documents" at bounding box center [135, 290] width 241 height 19
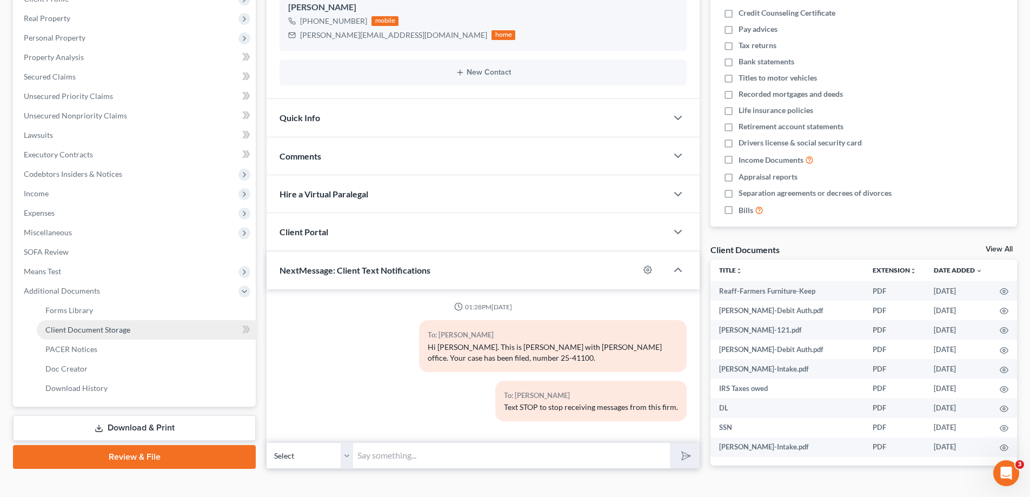
click at [63, 327] on span "Client Document Storage" at bounding box center [87, 329] width 85 height 9
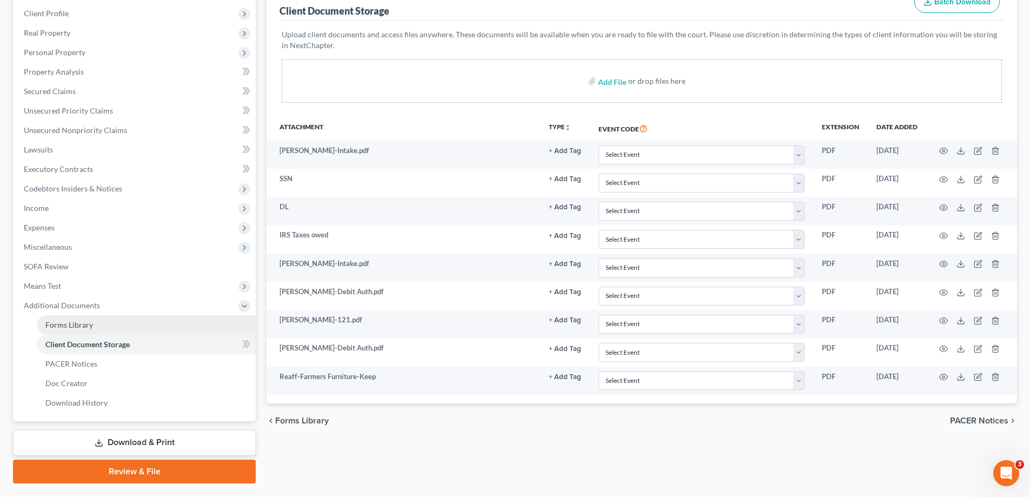
scroll to position [162, 0]
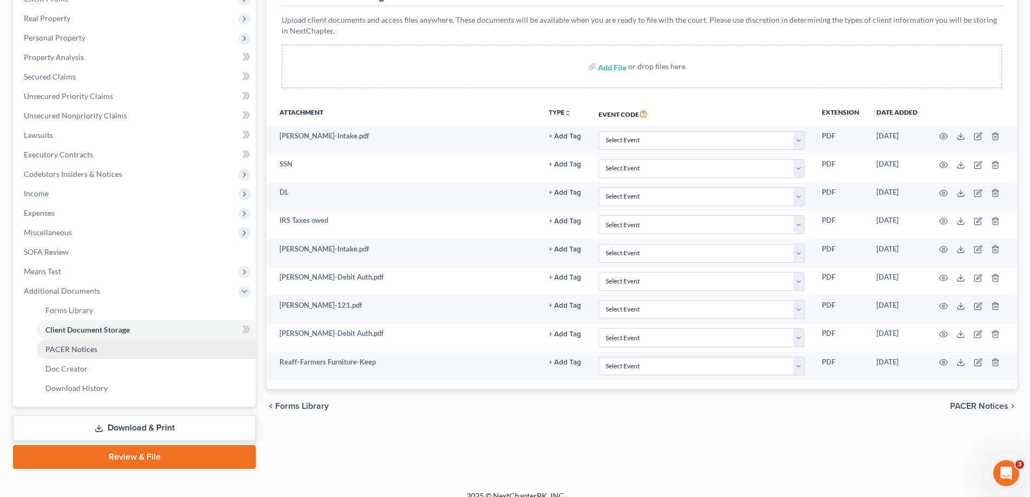
click at [69, 353] on span "PACER Notices" at bounding box center [71, 349] width 52 height 9
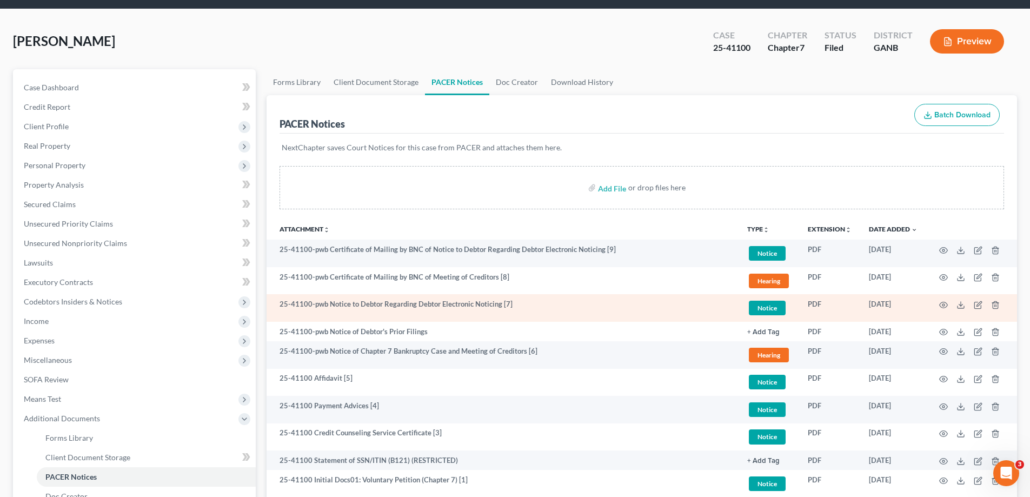
scroll to position [162, 0]
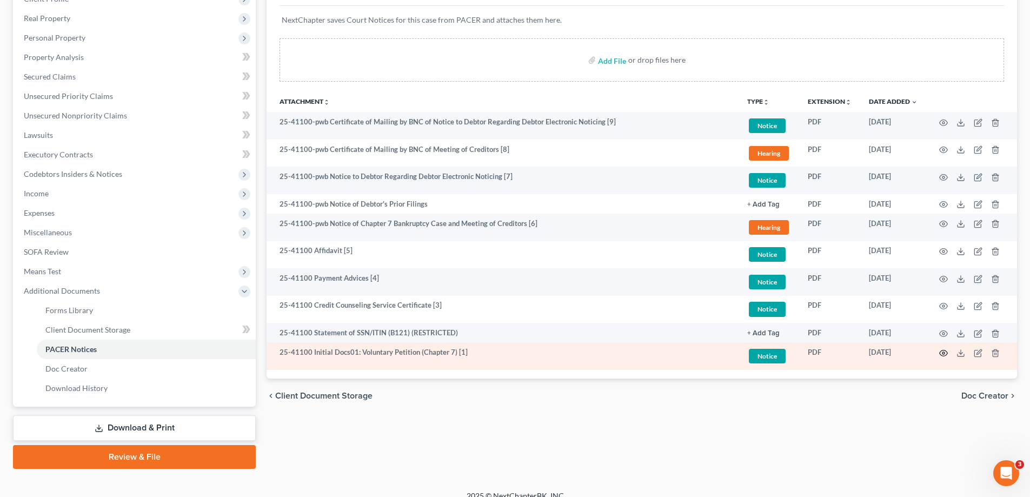
click at [944, 353] on icon "button" at bounding box center [944, 353] width 9 height 9
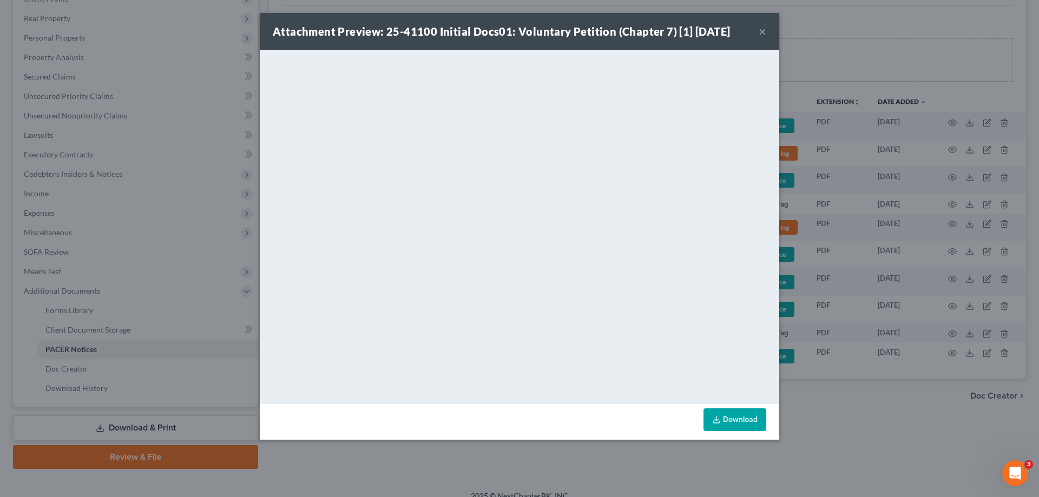
click at [759, 30] on button "×" at bounding box center [762, 31] width 8 height 13
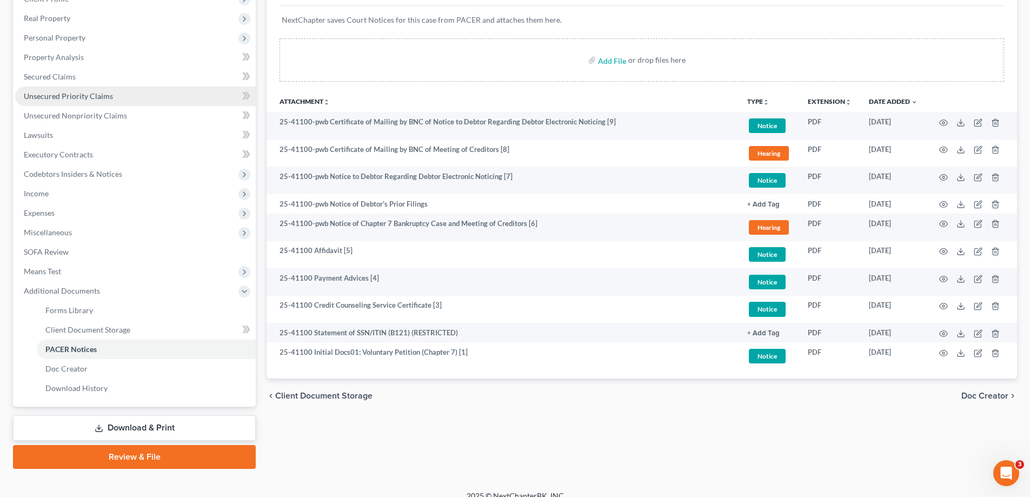
click at [37, 97] on span "Unsecured Priority Claims" at bounding box center [68, 95] width 89 height 9
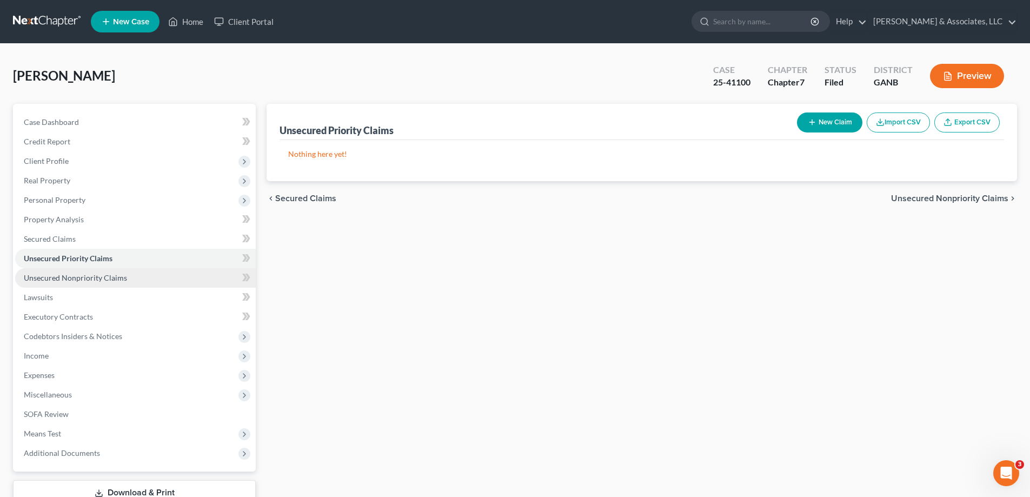
click at [58, 277] on span "Unsecured Nonpriority Claims" at bounding box center [75, 277] width 103 height 9
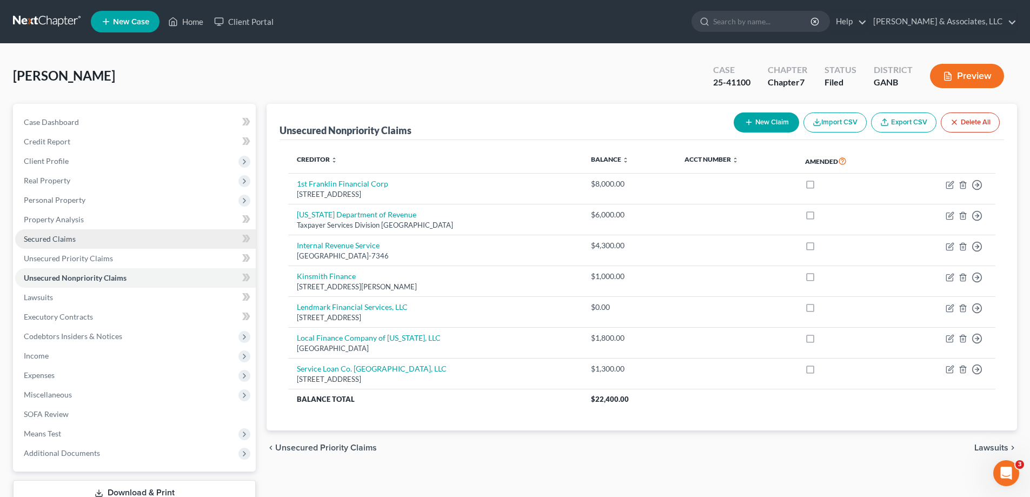
click at [62, 241] on span "Secured Claims" at bounding box center [50, 238] width 52 height 9
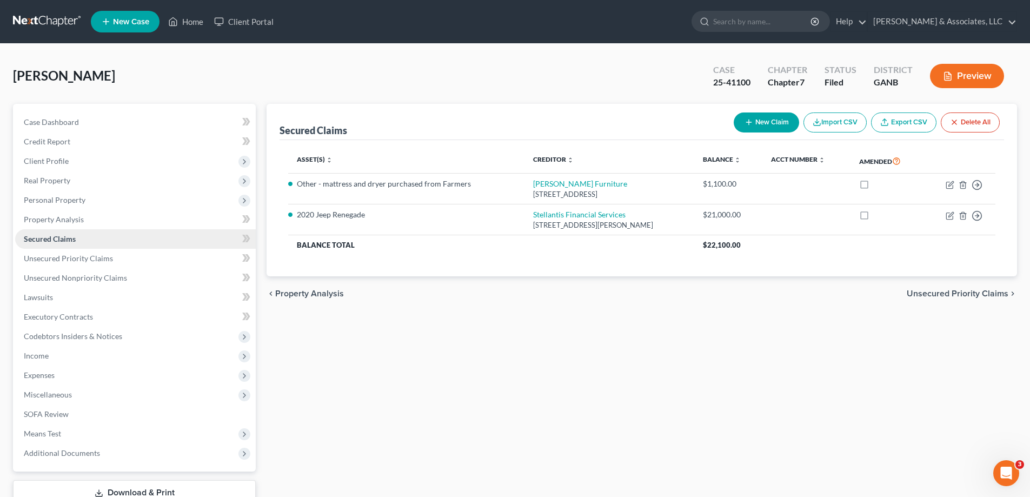
click at [40, 239] on span "Secured Claims" at bounding box center [50, 238] width 52 height 9
click at [69, 453] on span "Additional Documents" at bounding box center [62, 452] width 76 height 9
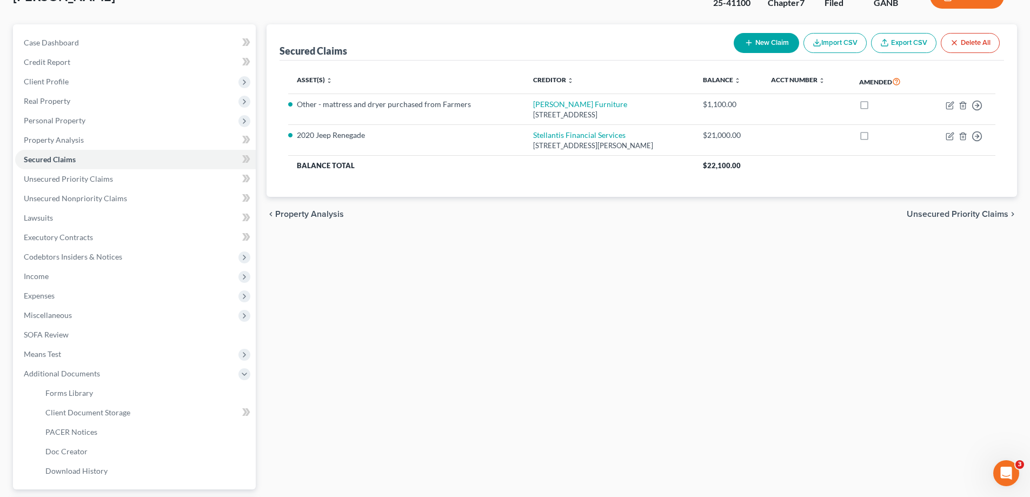
scroll to position [175, 0]
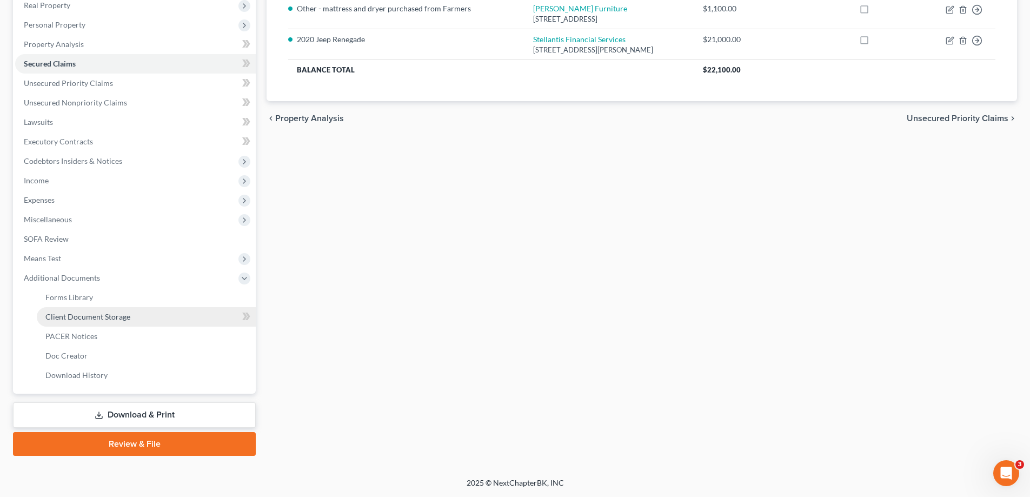
click at [77, 318] on span "Client Document Storage" at bounding box center [87, 316] width 85 height 9
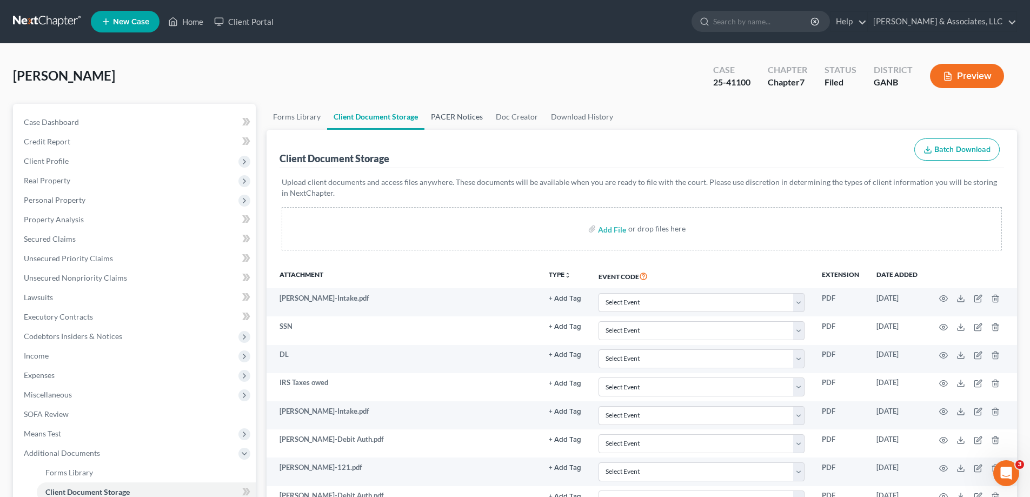
click at [473, 117] on link "PACER Notices" at bounding box center [457, 117] width 65 height 26
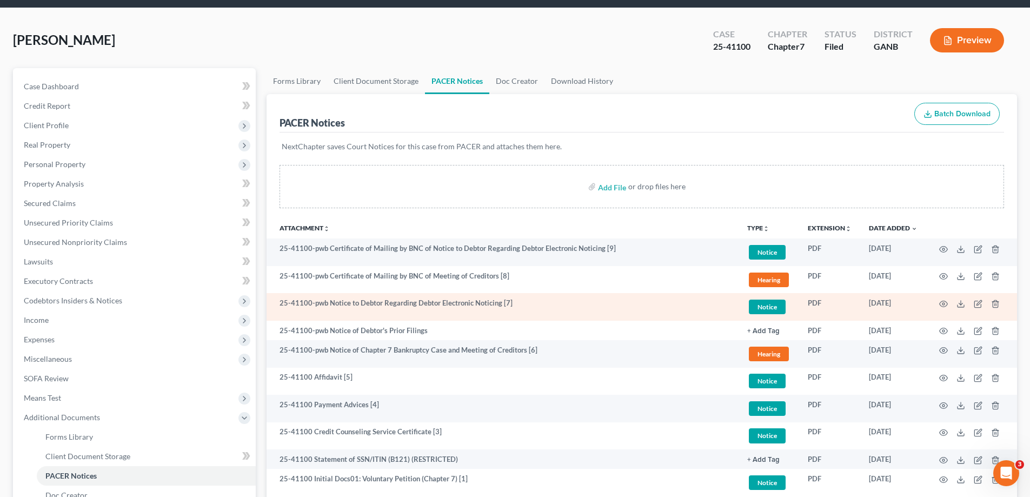
scroll to position [108, 0]
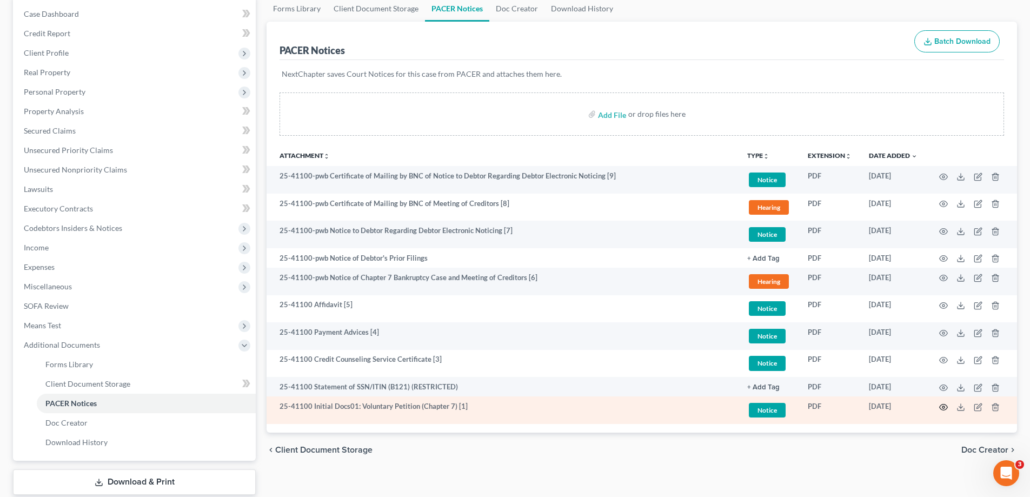
click at [943, 407] on icon "button" at bounding box center [944, 407] width 9 height 9
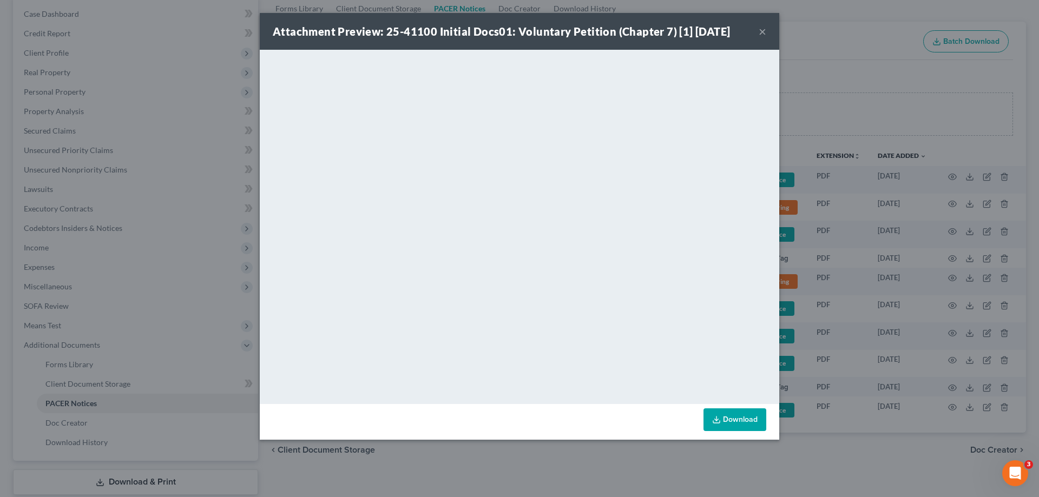
drag, startPoint x: 762, startPoint y: 31, endPoint x: 742, endPoint y: 53, distance: 29.9
click at [762, 31] on button "×" at bounding box center [762, 31] width 8 height 13
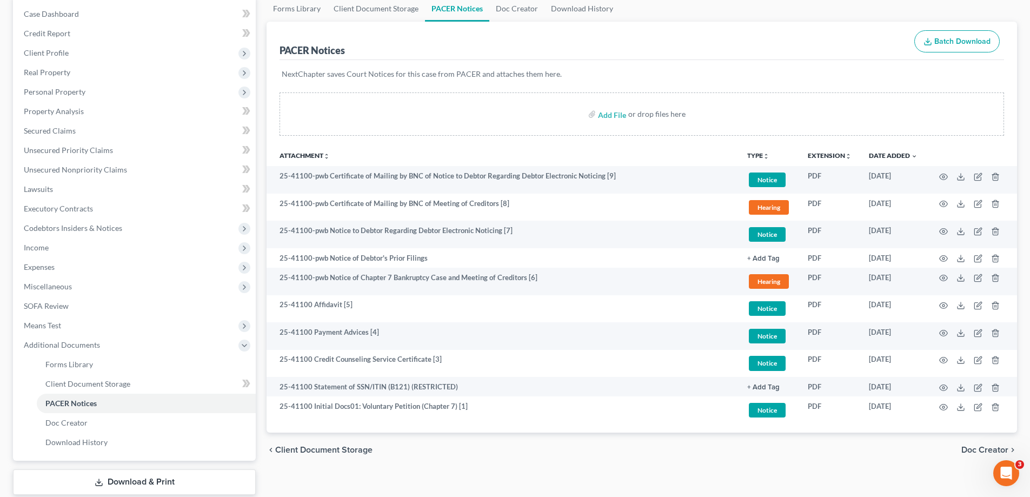
click at [1024, 59] on div "Shaw, Edith Upgraded Case 25-41100 Chapter Chapter 7 Status Filed District GANB…" at bounding box center [515, 240] width 1030 height 609
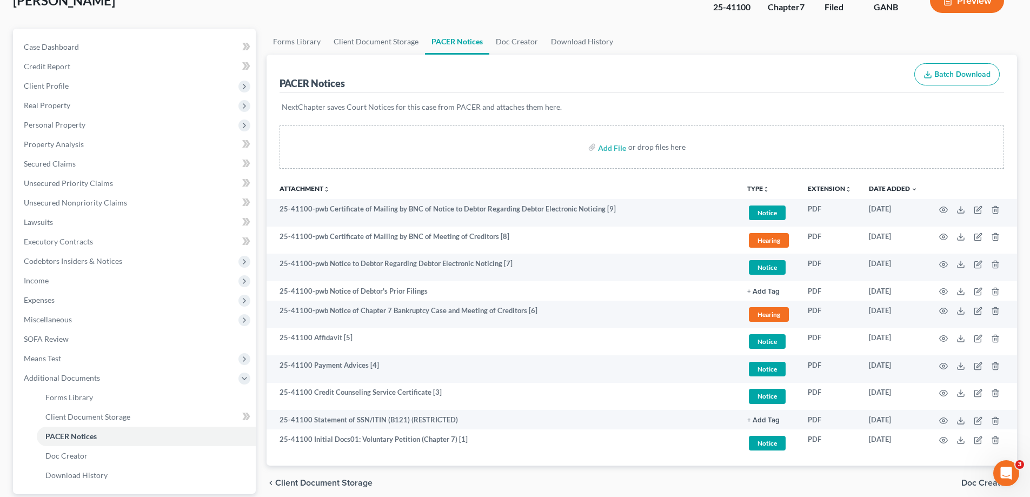
scroll to position [0, 0]
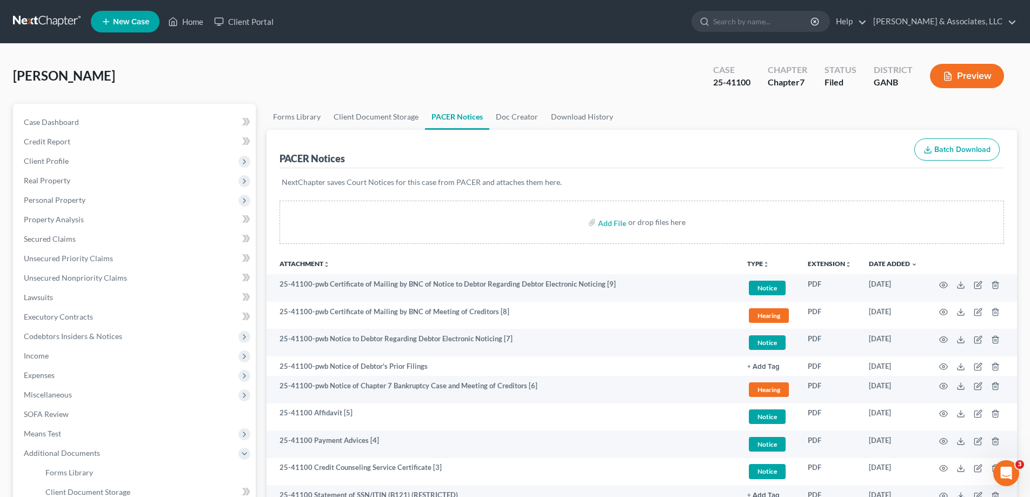
drag, startPoint x: 1008, startPoint y: 40, endPoint x: 396, endPoint y: 77, distance: 613.4
click at [1008, 42] on nav "Home New Case Client Portal Brian R. Cahn & Associates, LLC amy@northgabankrupt…" at bounding box center [515, 21] width 1030 height 43
click at [195, 22] on link "Home" at bounding box center [186, 21] width 46 height 19
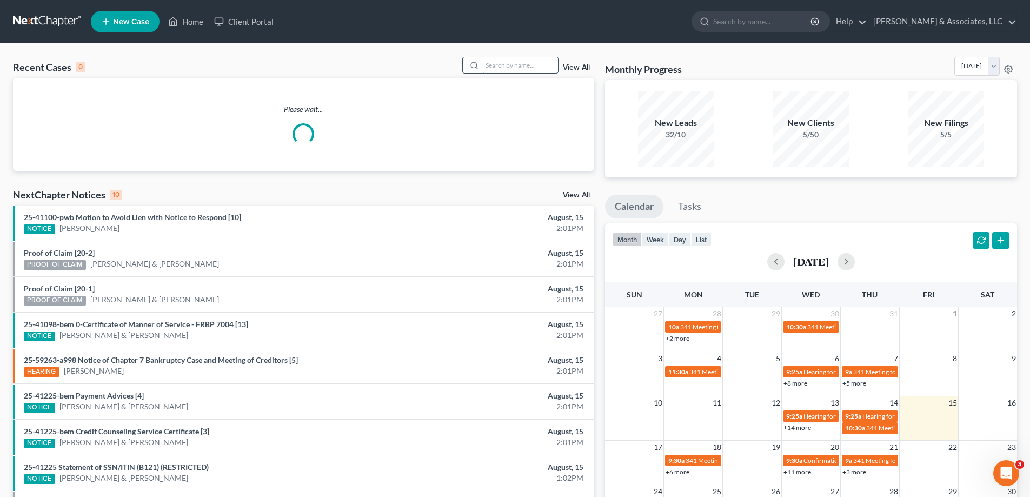
drag, startPoint x: 499, startPoint y: 66, endPoint x: 490, endPoint y: 67, distance: 8.7
click at [498, 67] on input "search" at bounding box center [520, 65] width 76 height 16
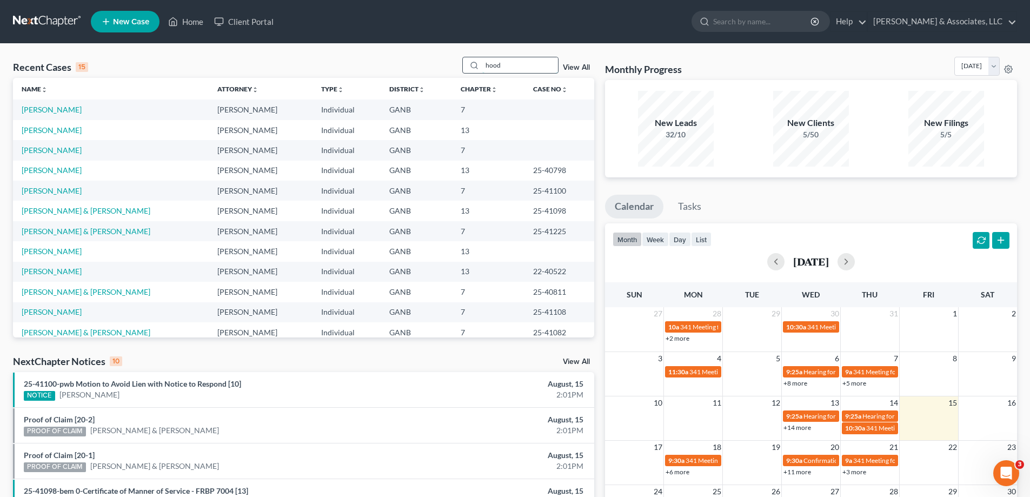
type input "hood"
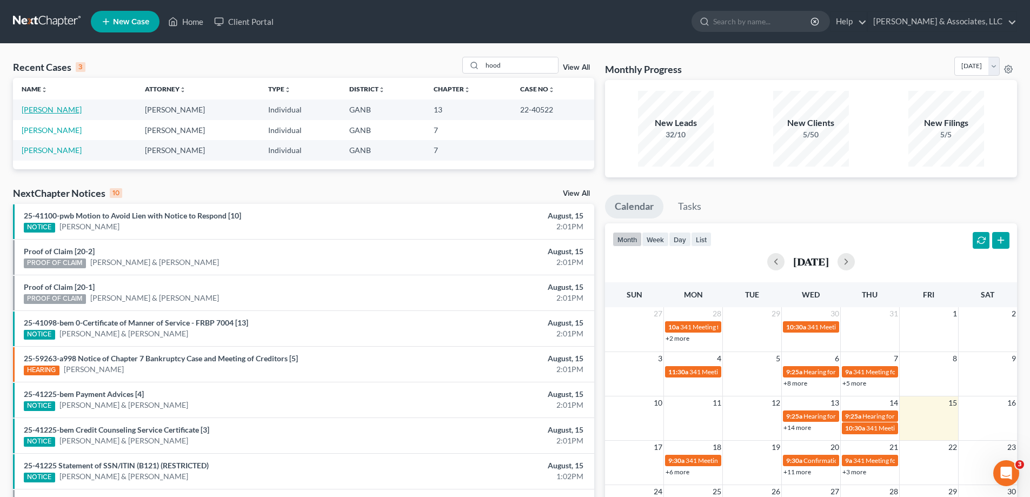
click at [41, 111] on link "[PERSON_NAME]" at bounding box center [52, 109] width 60 height 9
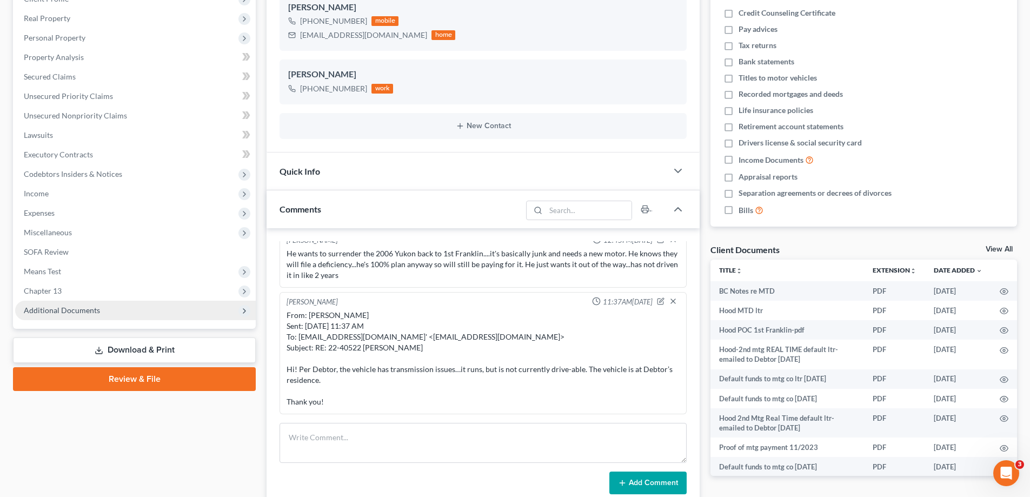
scroll to position [721, 0]
click at [51, 308] on span "Additional Documents" at bounding box center [62, 310] width 76 height 9
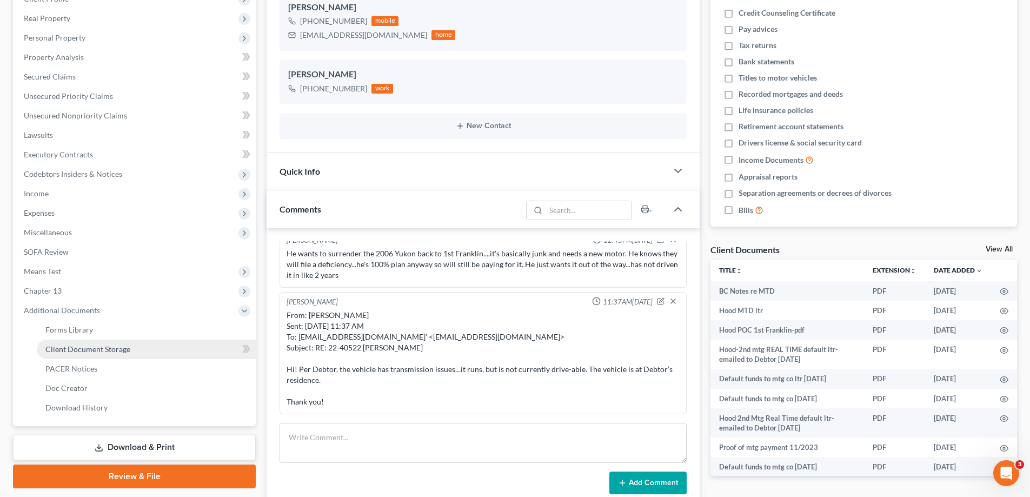
click at [63, 347] on span "Client Document Storage" at bounding box center [87, 349] width 85 height 9
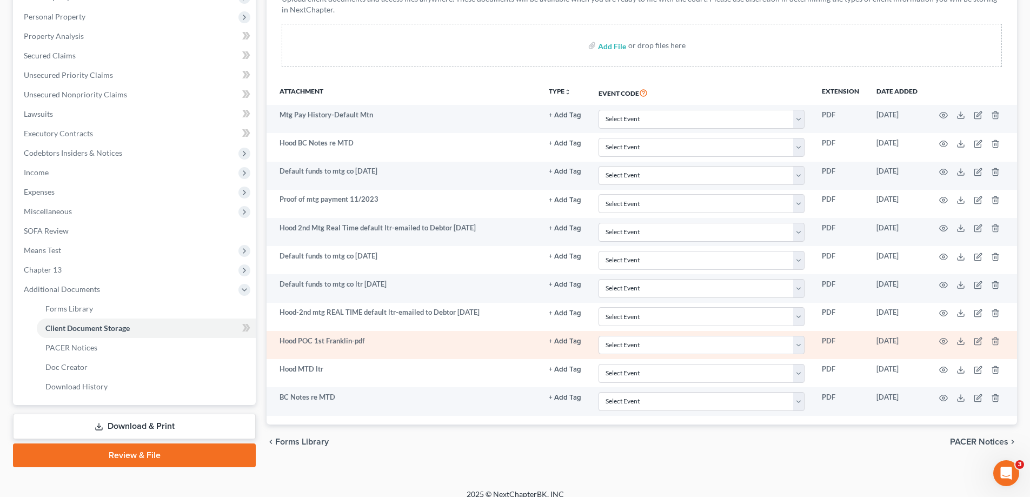
scroll to position [195, 0]
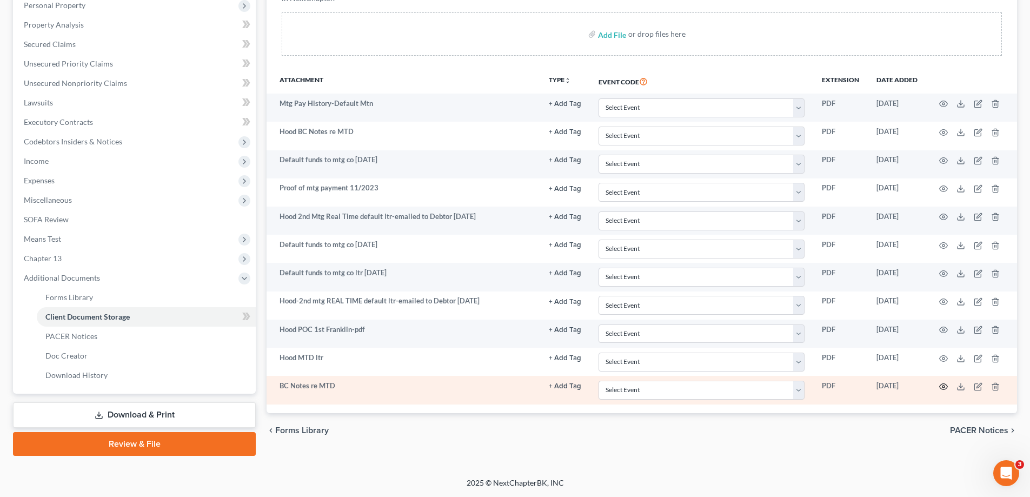
click at [944, 387] on icon "button" at bounding box center [944, 386] width 9 height 9
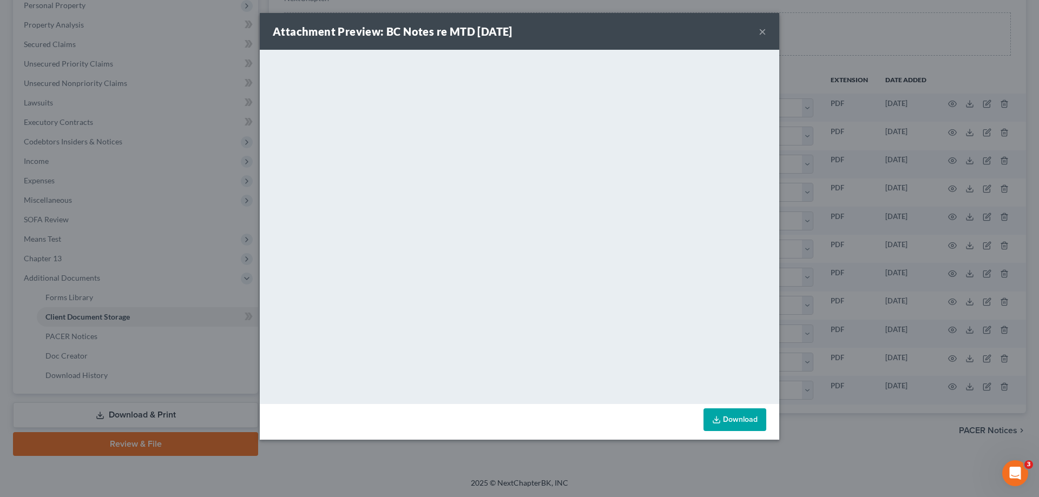
click at [759, 29] on button "×" at bounding box center [762, 31] width 8 height 13
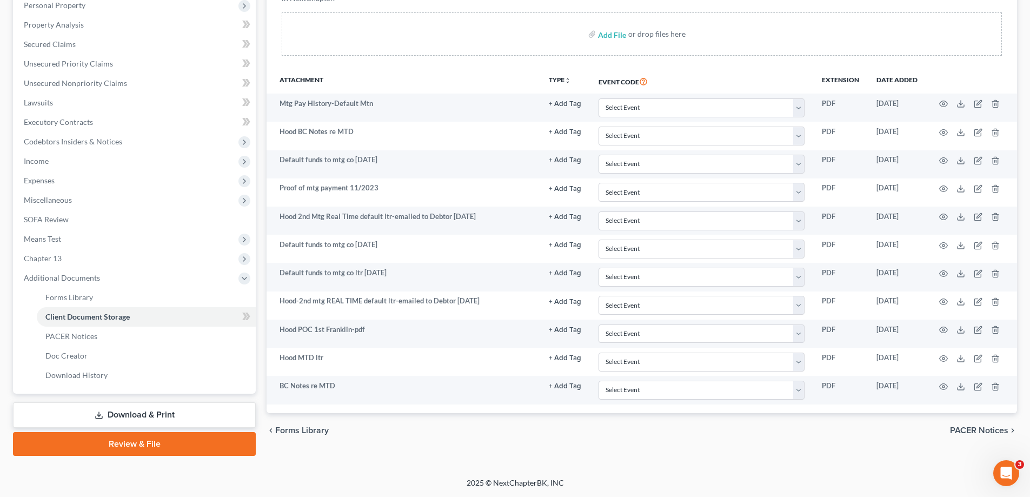
click at [1011, 61] on div "Client Document Storage Batch Download Upload client documents and access files…" at bounding box center [642, 174] width 751 height 478
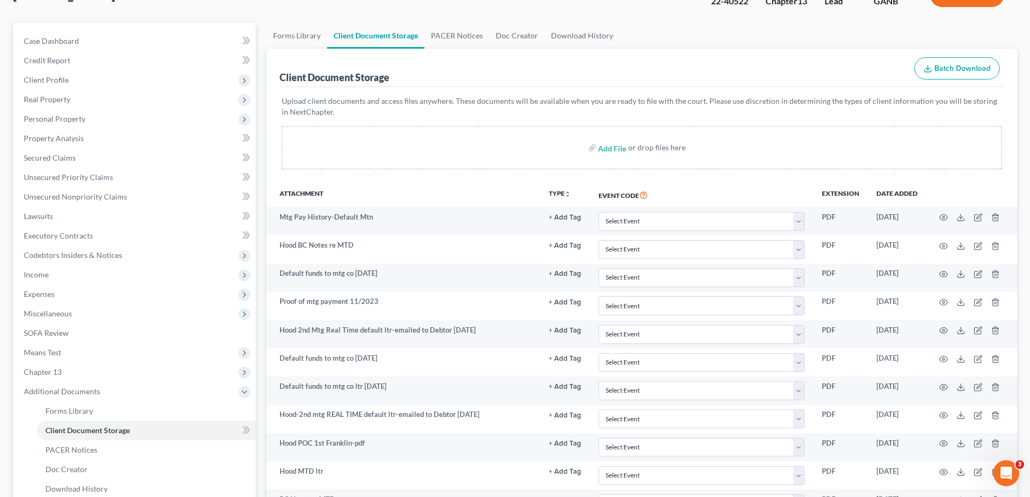
scroll to position [0, 0]
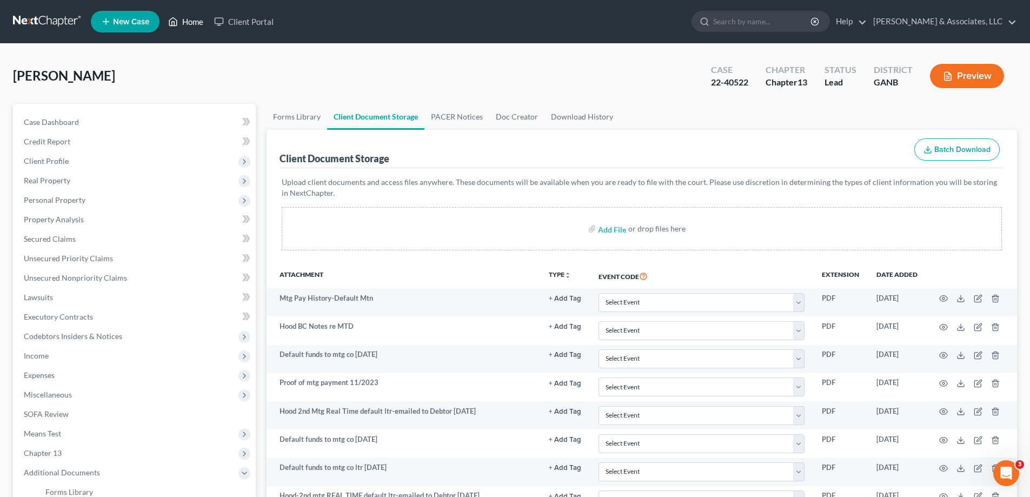
click at [193, 19] on link "Home" at bounding box center [186, 21] width 46 height 19
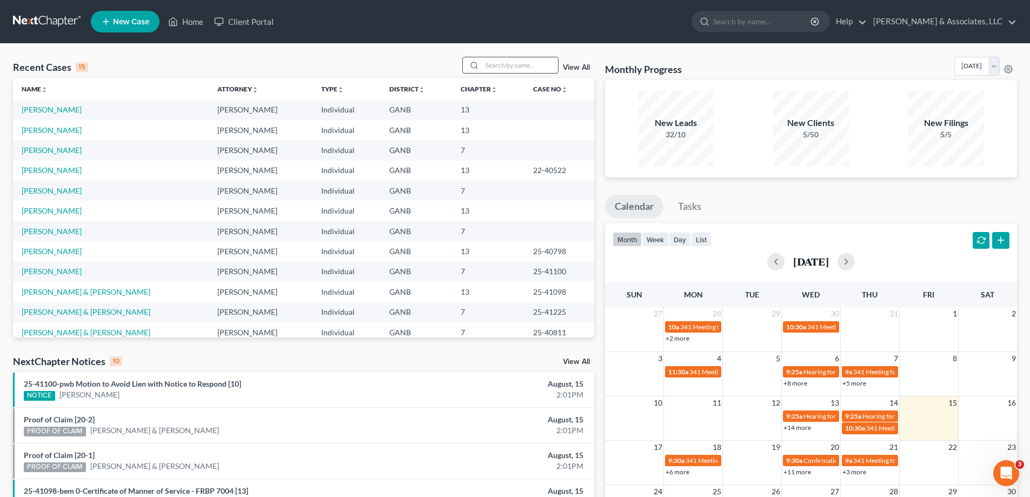
click at [493, 67] on input "search" at bounding box center [520, 65] width 76 height 16
click at [35, 272] on link "[PERSON_NAME]" at bounding box center [52, 271] width 60 height 9
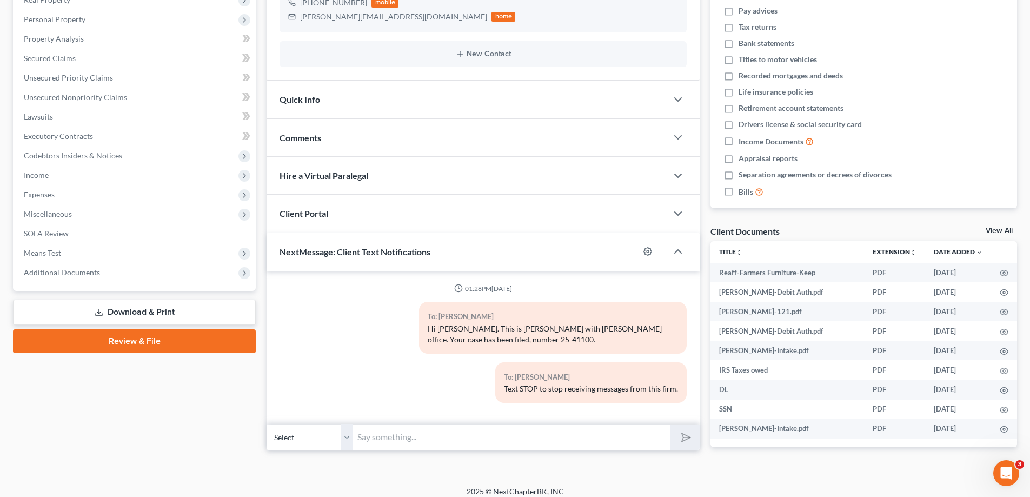
scroll to position [189, 0]
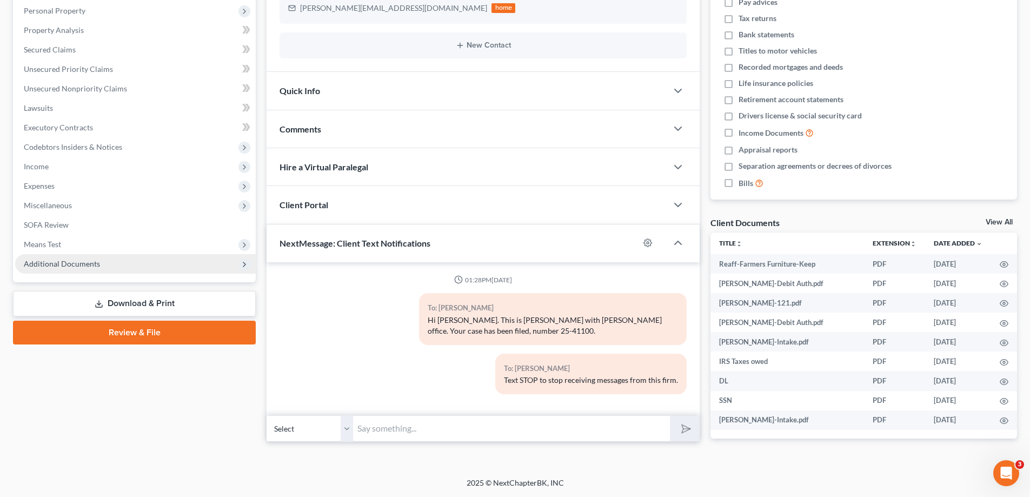
click at [84, 263] on span "Additional Documents" at bounding box center [62, 263] width 76 height 9
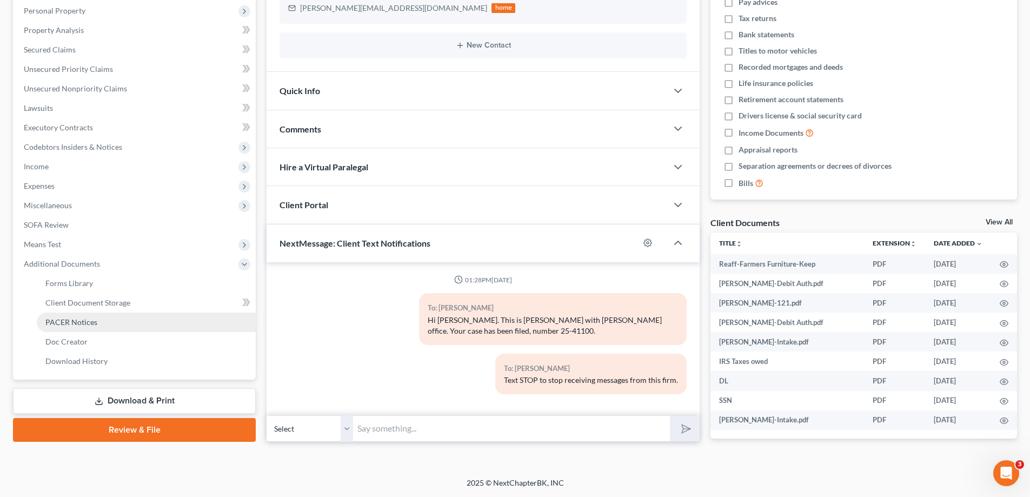
click at [65, 321] on span "PACER Notices" at bounding box center [71, 322] width 52 height 9
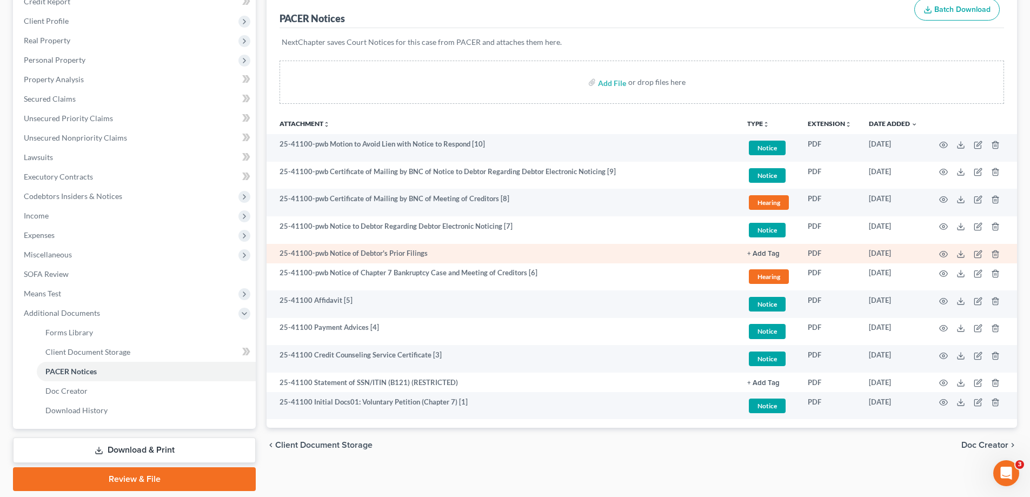
scroll to position [175, 0]
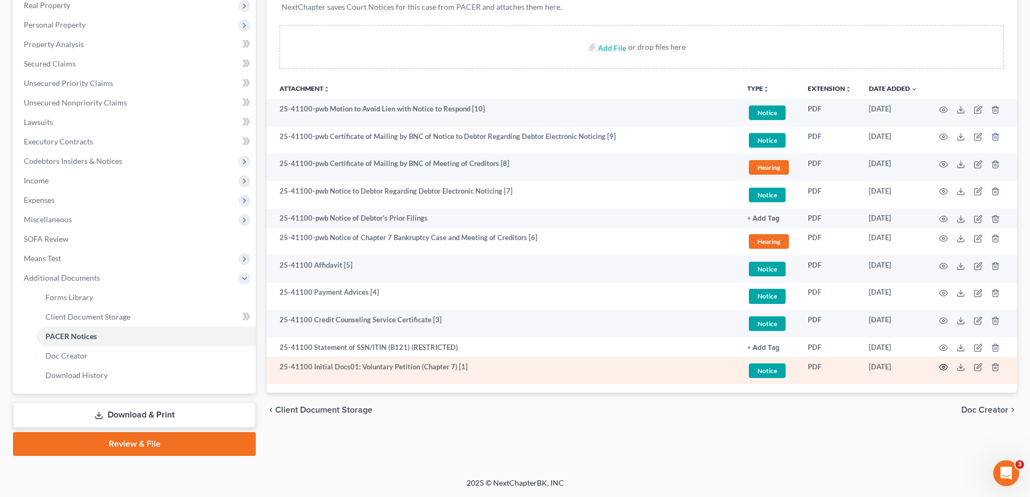
click at [942, 368] on icon "button" at bounding box center [944, 367] width 9 height 9
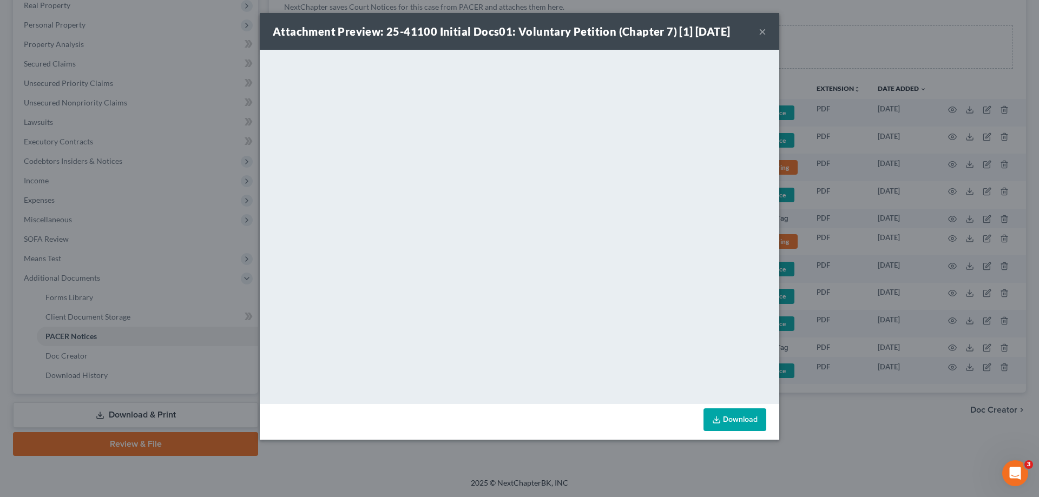
click at [520, 19] on div "Attachment Preview: 25-41100 Initial Docs01: Voluntary Petition (Chapter 7) [1]…" at bounding box center [519, 31] width 519 height 37
click at [763, 29] on button "×" at bounding box center [762, 31] width 8 height 13
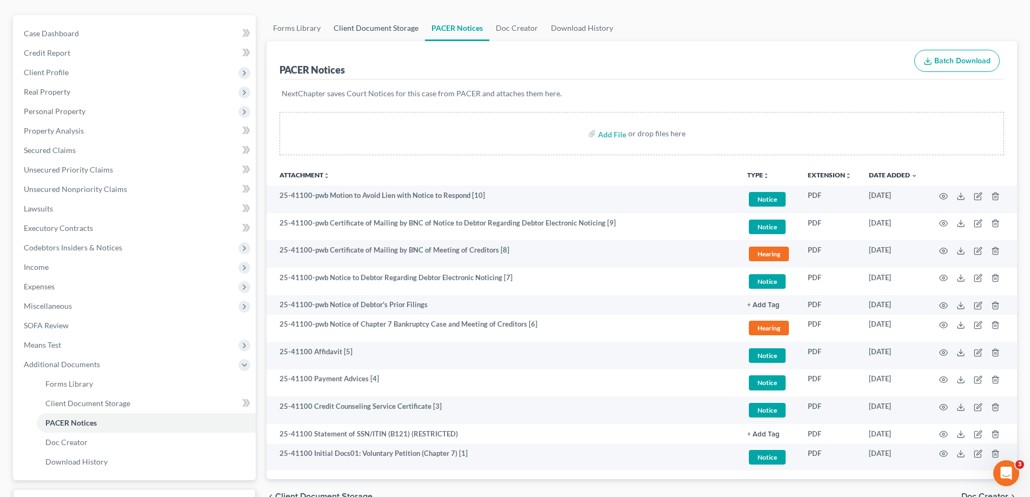
scroll to position [0, 0]
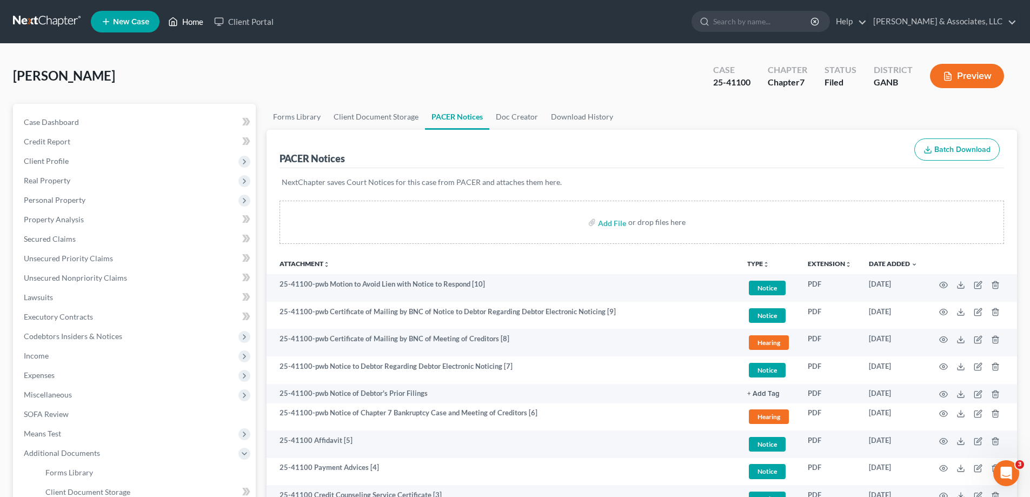
click at [190, 21] on link "Home" at bounding box center [186, 21] width 46 height 19
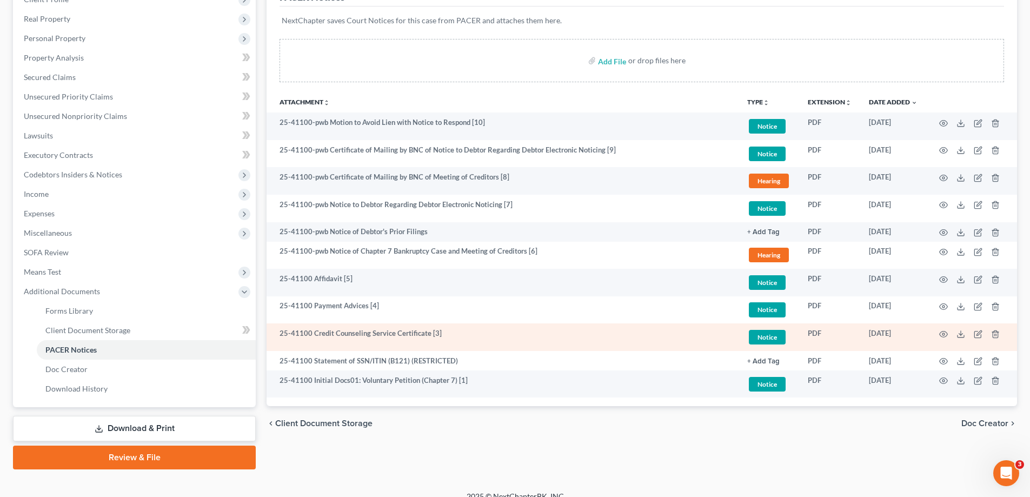
scroll to position [162, 0]
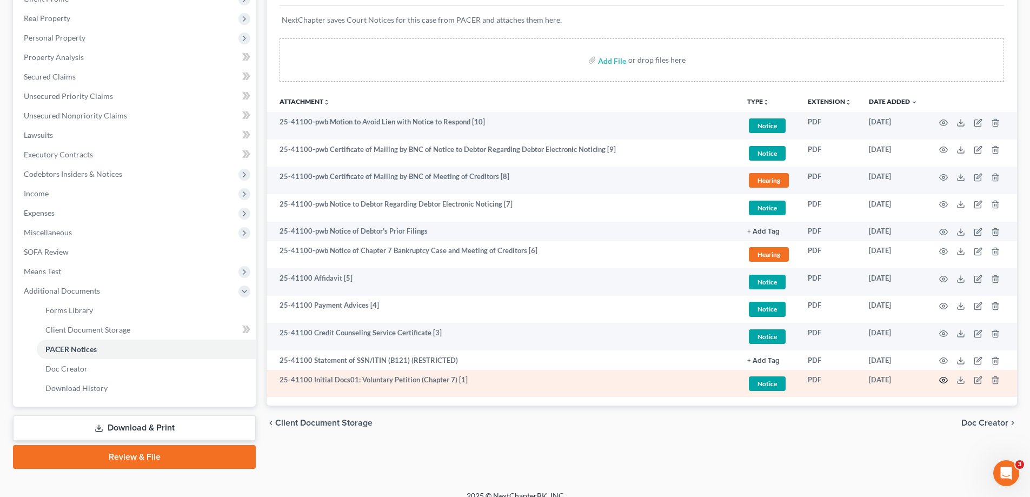
click at [947, 379] on icon "button" at bounding box center [944, 381] width 8 height 6
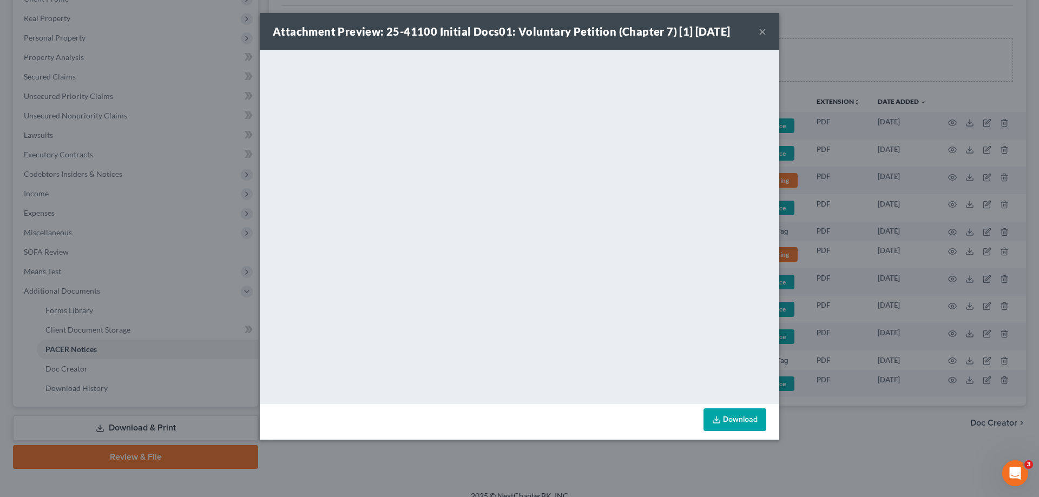
drag, startPoint x: 1004, startPoint y: 27, endPoint x: 843, endPoint y: 123, distance: 188.5
click at [1004, 27] on div "Attachment Preview: 25-41100 Initial Docs01: Voluntary Petition (Chapter 7) [1]…" at bounding box center [519, 248] width 1039 height 497
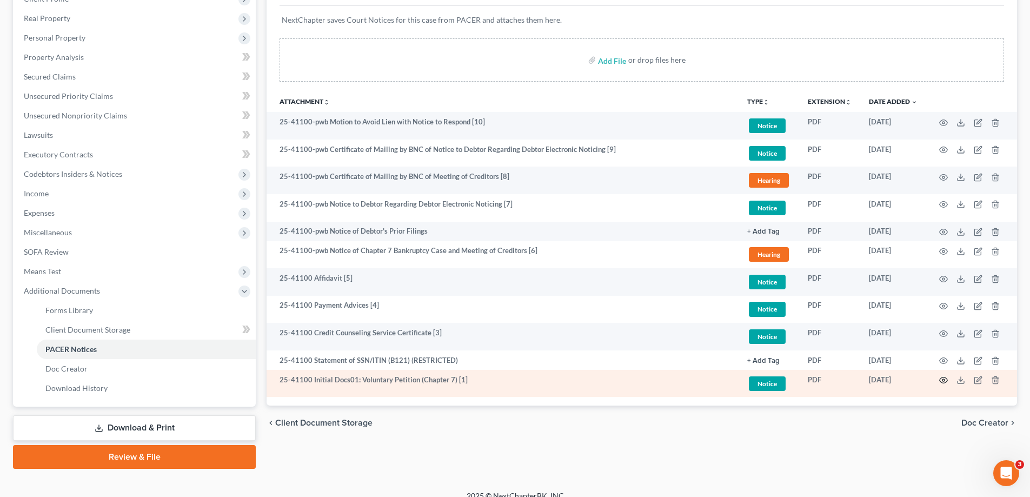
click at [944, 380] on icon "button" at bounding box center [944, 380] width 9 height 9
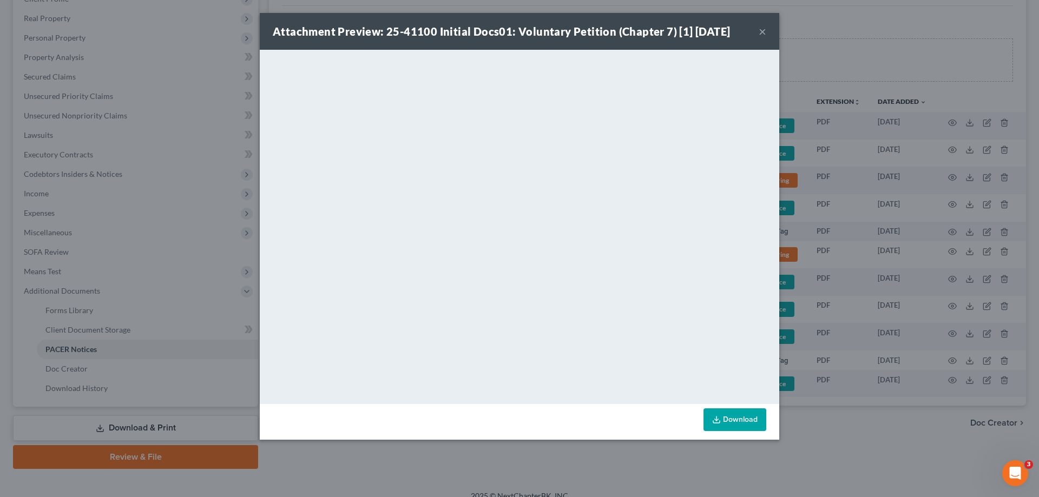
click at [759, 29] on button "×" at bounding box center [762, 31] width 8 height 13
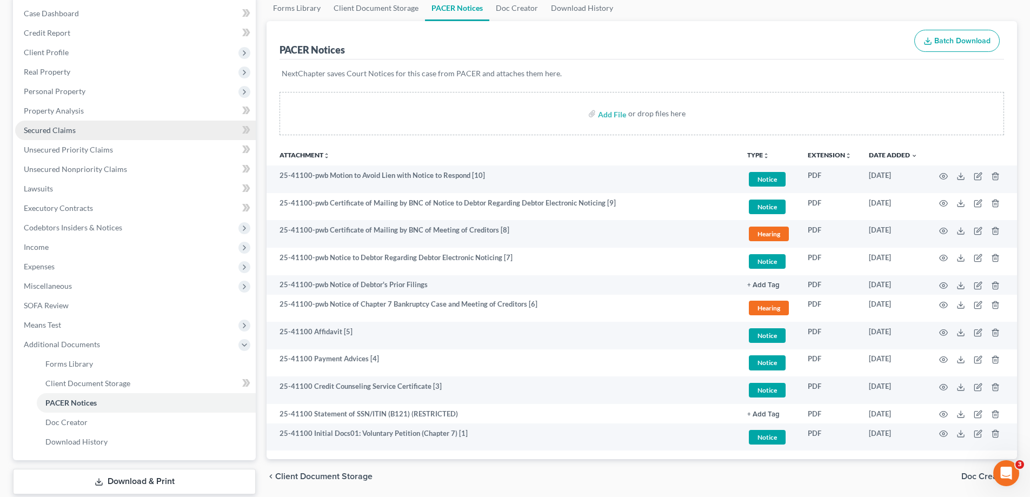
scroll to position [0, 0]
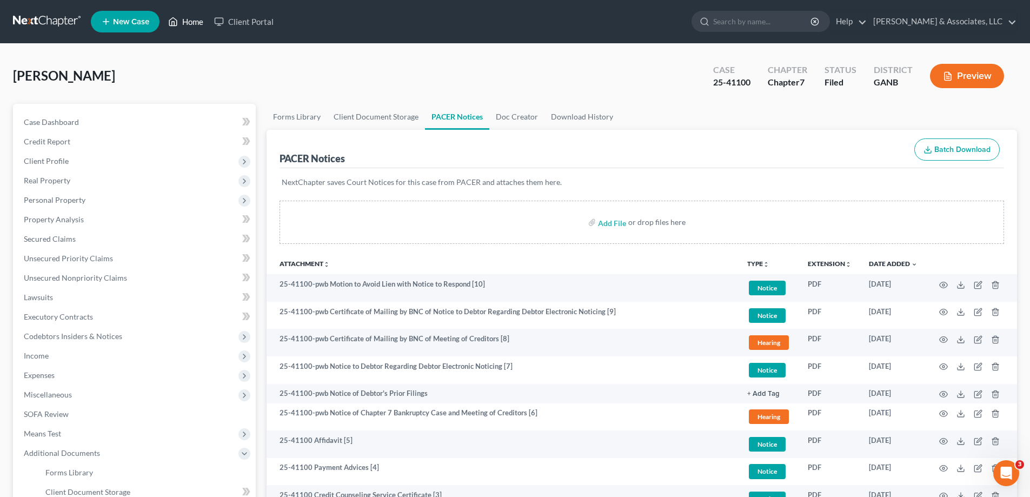
click at [188, 19] on link "Home" at bounding box center [186, 21] width 46 height 19
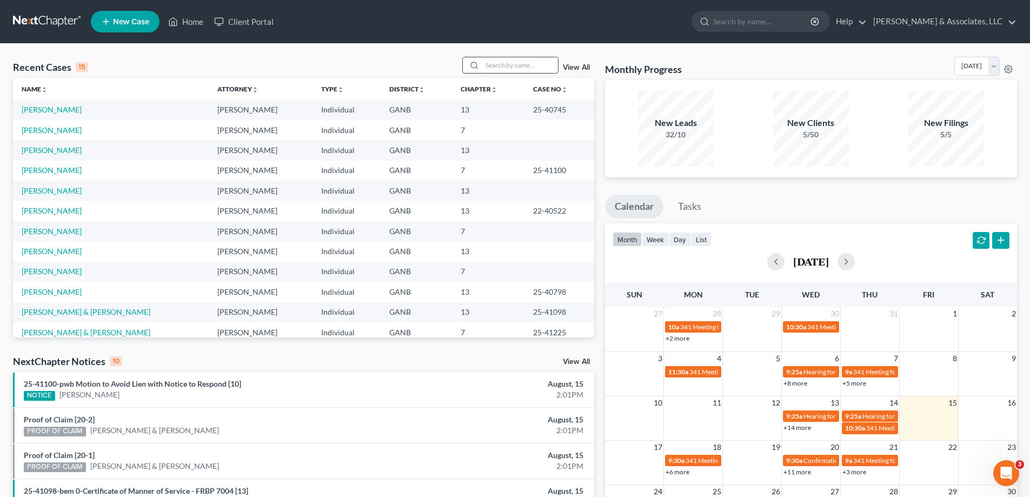
click at [511, 68] on input "search" at bounding box center [520, 65] width 76 height 16
type input "alum"
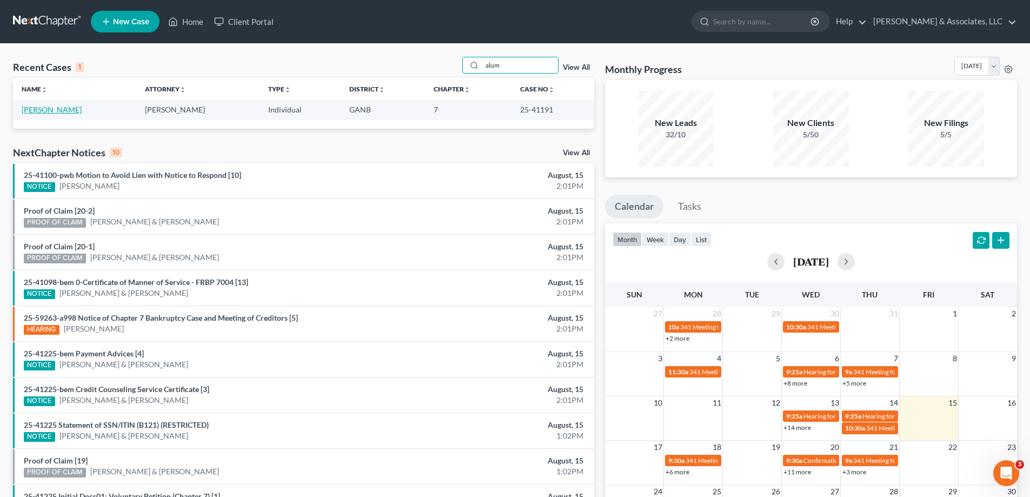
click at [48, 109] on link "[PERSON_NAME]" at bounding box center [52, 109] width 60 height 9
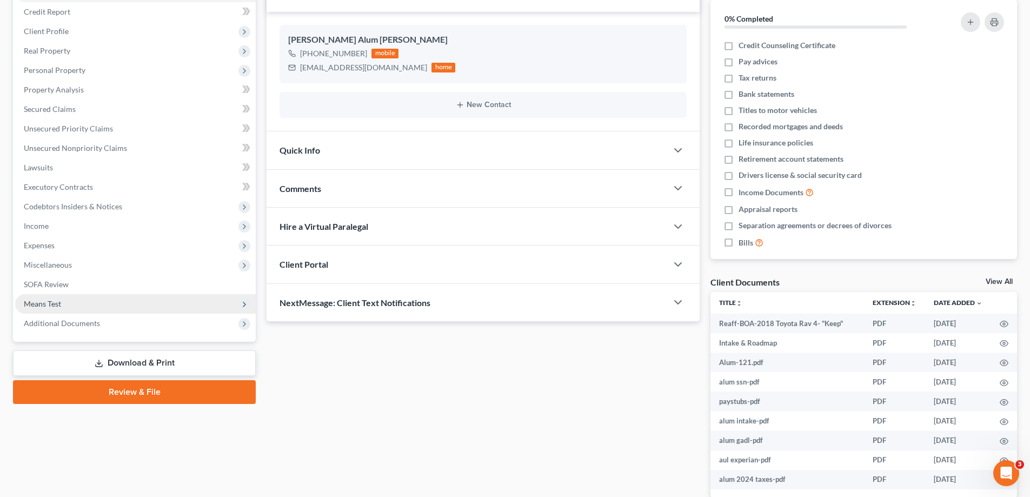
scroll to position [162, 0]
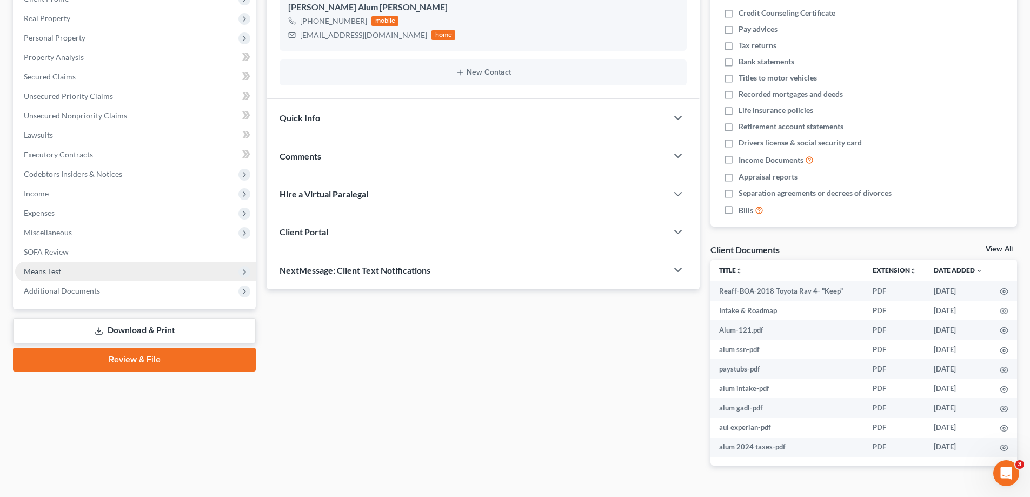
drag, startPoint x: 68, startPoint y: 288, endPoint x: 80, endPoint y: 262, distance: 29.1
click at [68, 288] on span "Additional Documents" at bounding box center [62, 290] width 76 height 9
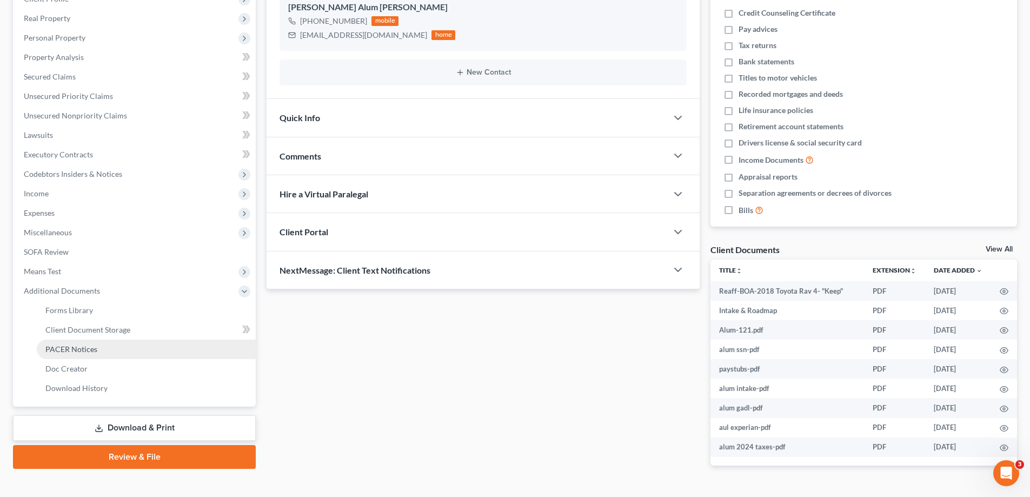
click at [60, 347] on span "PACER Notices" at bounding box center [71, 349] width 52 height 9
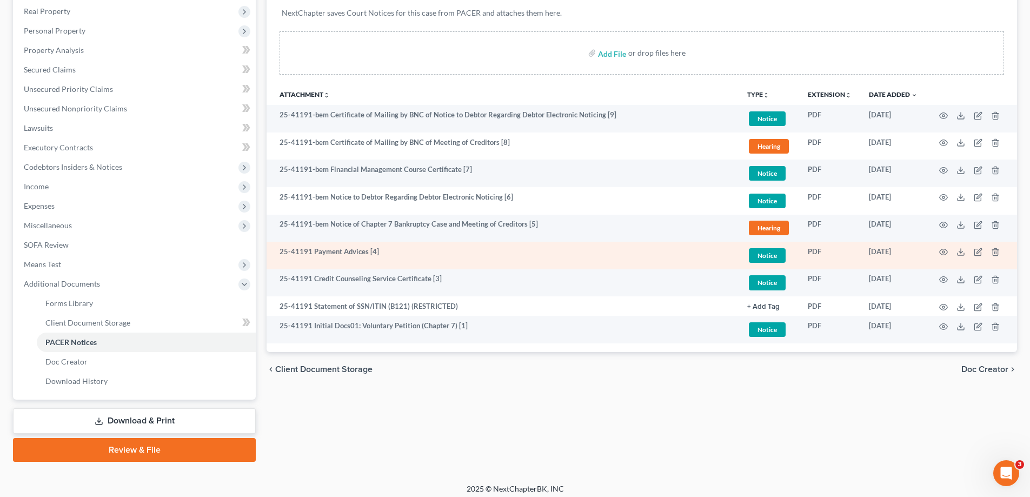
scroll to position [175, 0]
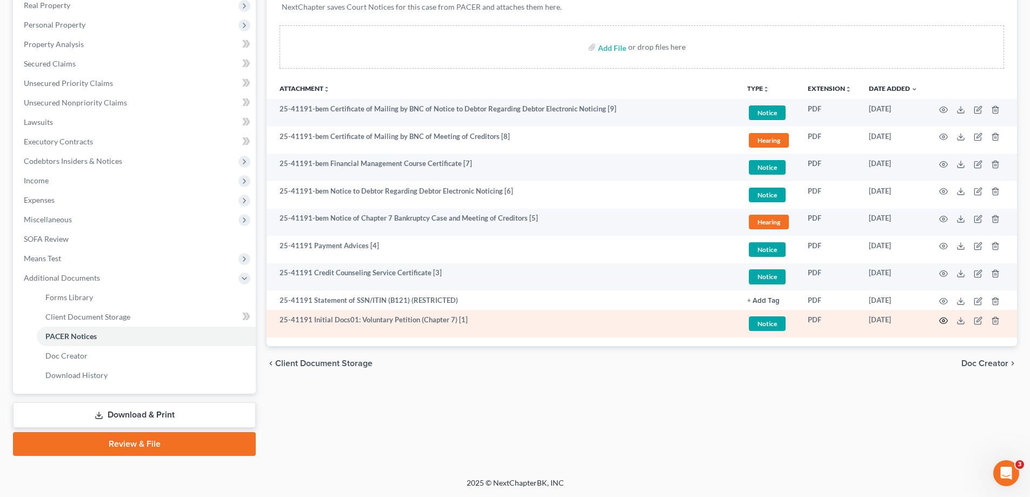
click at [945, 319] on icon "button" at bounding box center [944, 320] width 9 height 9
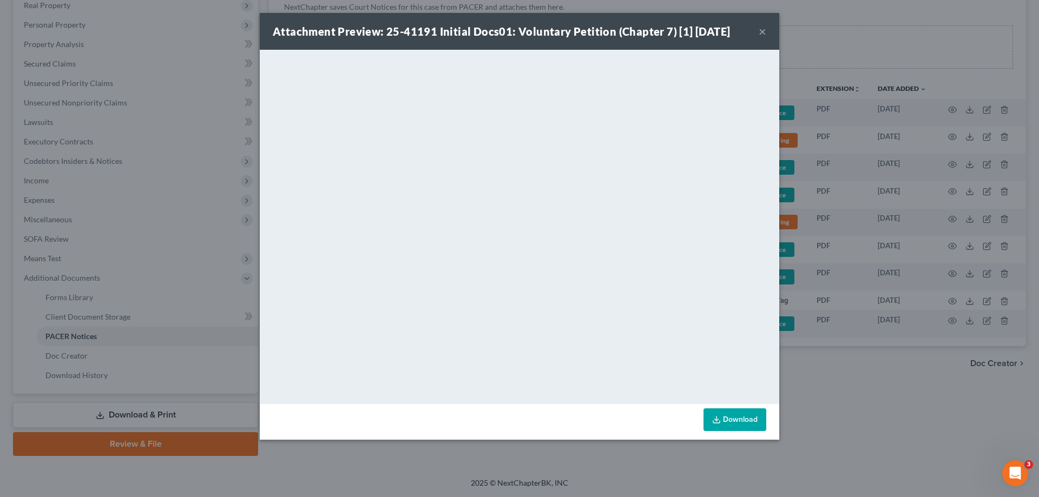
drag, startPoint x: 601, startPoint y: 44, endPoint x: 613, endPoint y: 51, distance: 14.1
click at [601, 44] on div "Attachment Preview: 25-41191 Initial Docs01: Voluntary Petition (Chapter 7) [1]…" at bounding box center [519, 31] width 519 height 37
drag, startPoint x: 836, startPoint y: 43, endPoint x: 1022, endPoint y: 72, distance: 189.0
click at [836, 43] on div "Attachment Preview: 25-41191 Initial Docs01: Voluntary Petition (Chapter 7) [1]…" at bounding box center [519, 248] width 1039 height 497
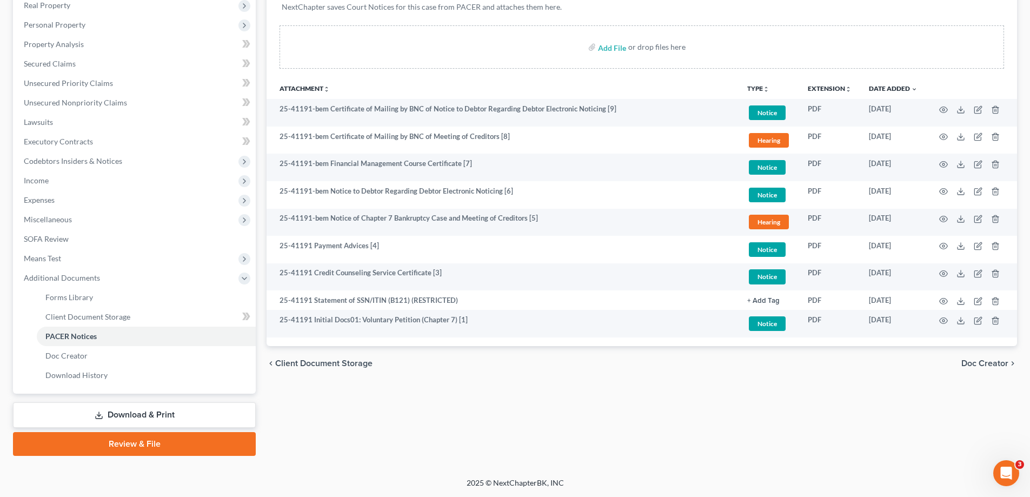
drag, startPoint x: 1015, startPoint y: 63, endPoint x: 726, endPoint y: 88, distance: 289.9
click at [1015, 63] on div "Add File or drop files here" at bounding box center [642, 51] width 751 height 52
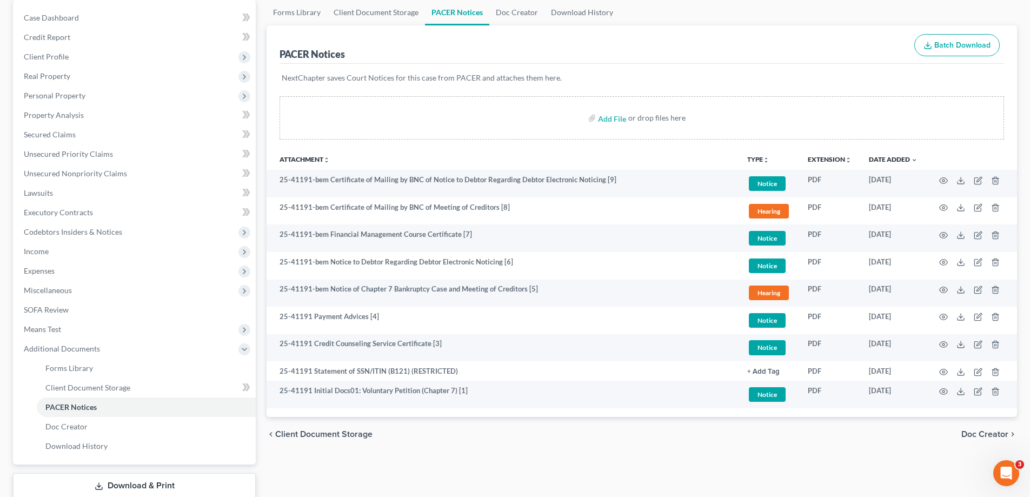
scroll to position [0, 0]
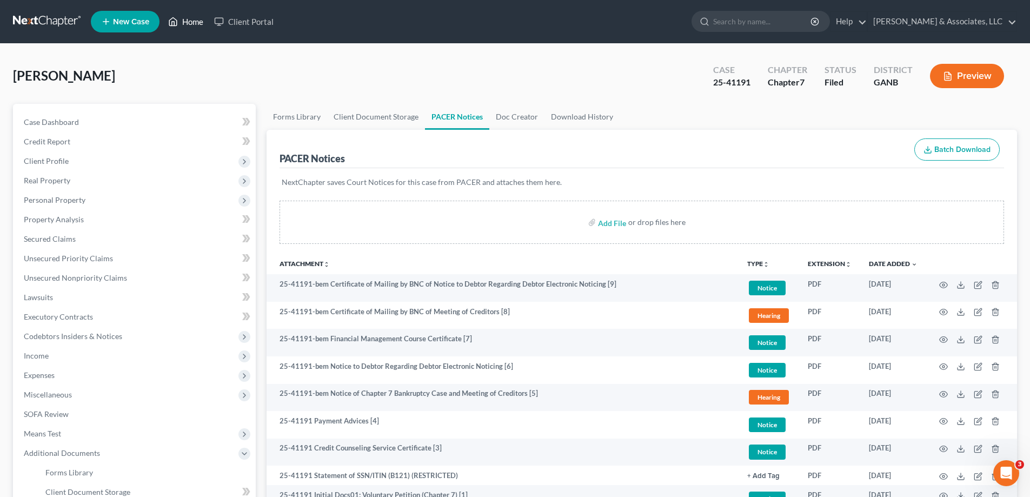
click at [199, 19] on link "Home" at bounding box center [186, 21] width 46 height 19
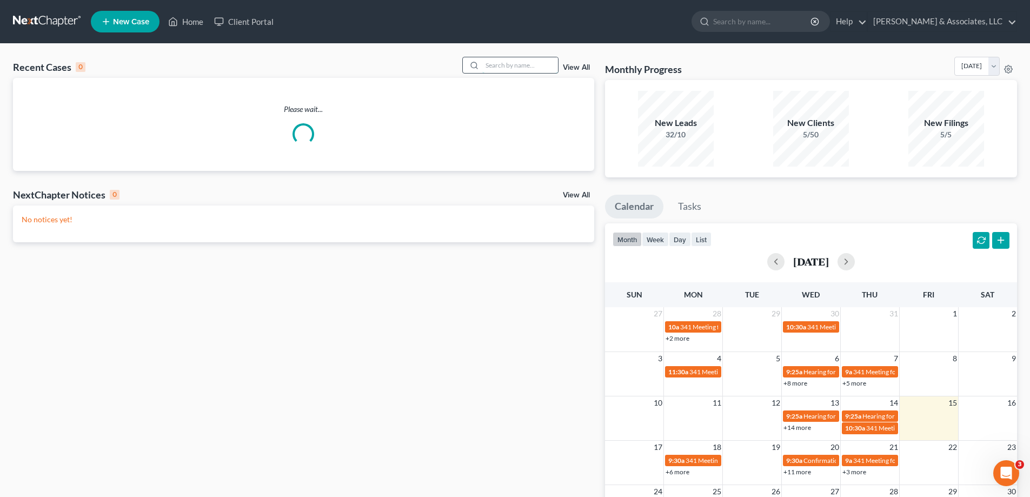
click at [511, 63] on input "search" at bounding box center [520, 65] width 76 height 16
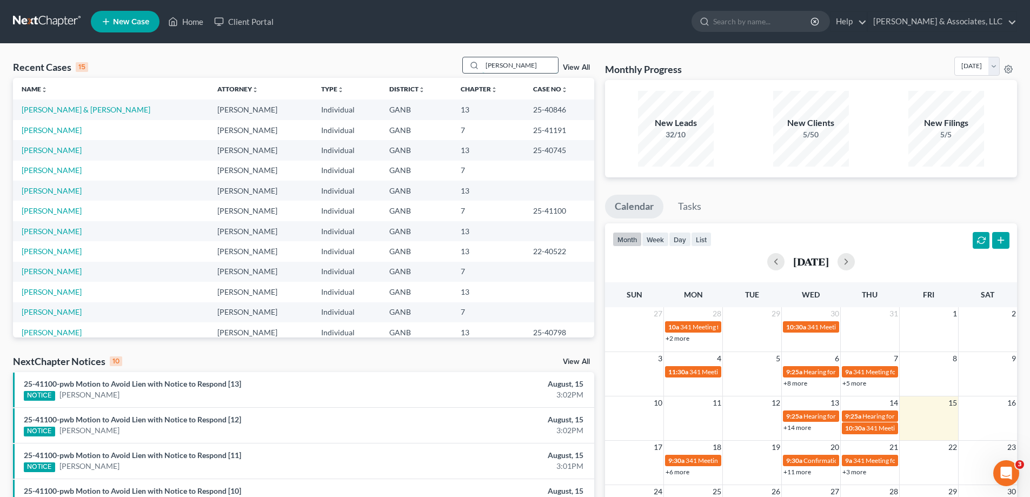
type input "dillard"
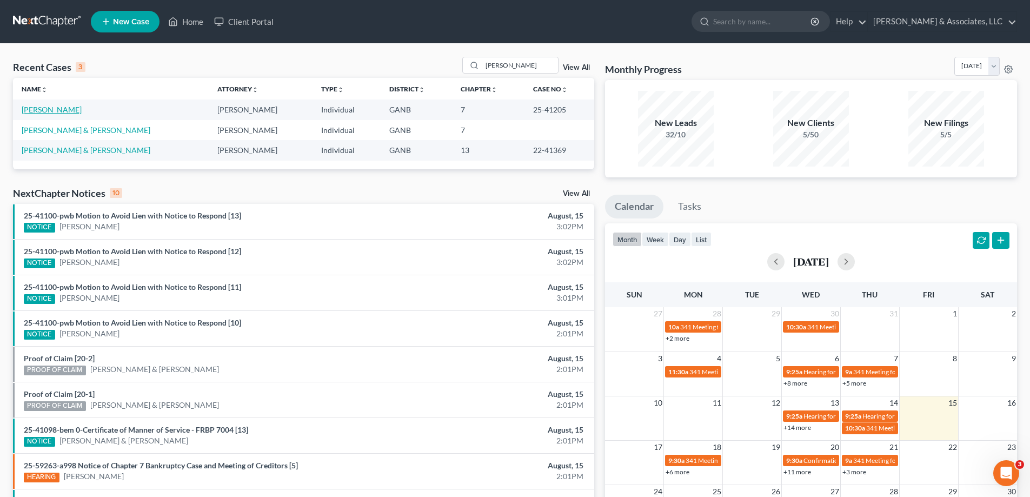
click at [47, 110] on link "[PERSON_NAME]" at bounding box center [52, 109] width 60 height 9
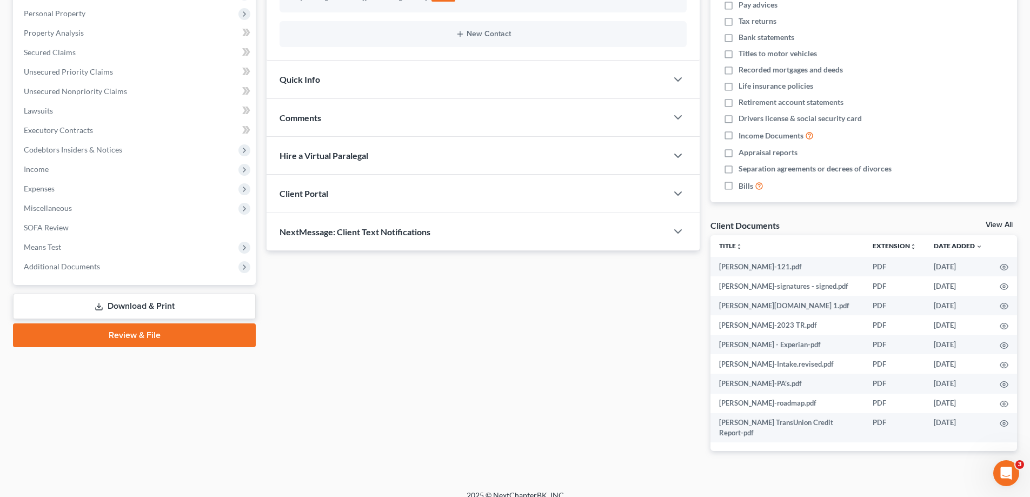
scroll to position [189, 0]
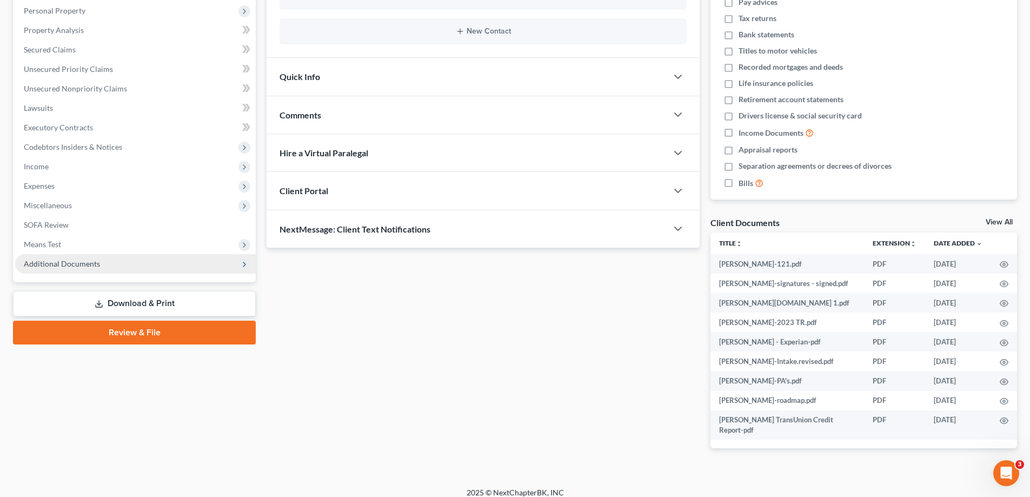
click at [78, 265] on span "Additional Documents" at bounding box center [62, 263] width 76 height 9
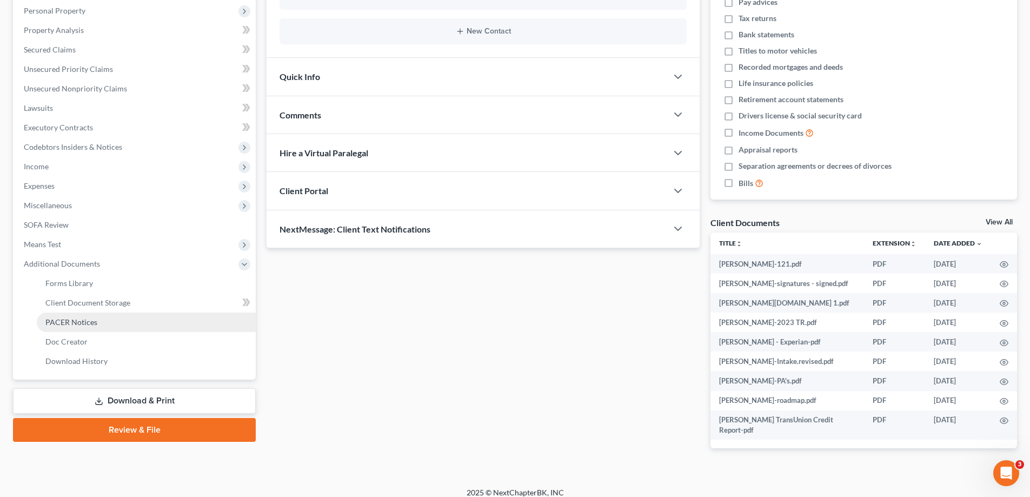
click at [81, 324] on span "PACER Notices" at bounding box center [71, 322] width 52 height 9
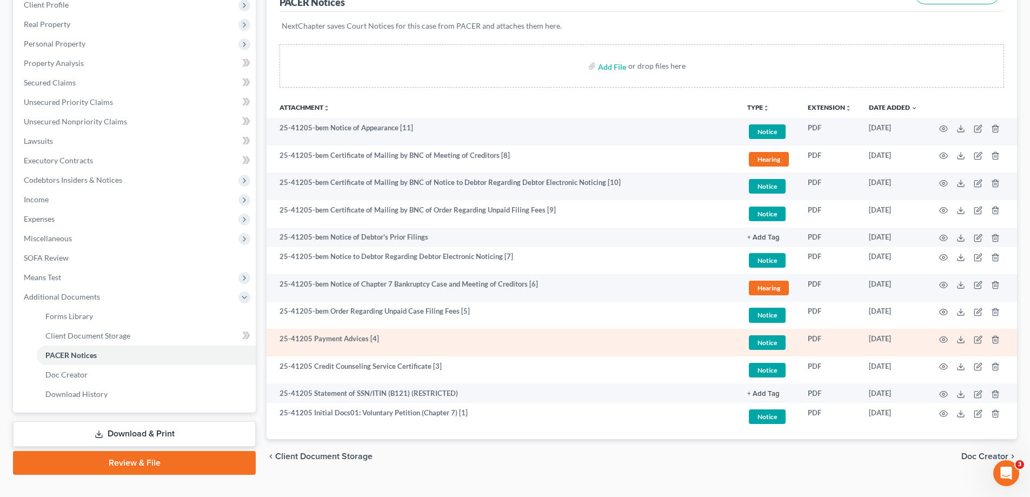
scroll to position [162, 0]
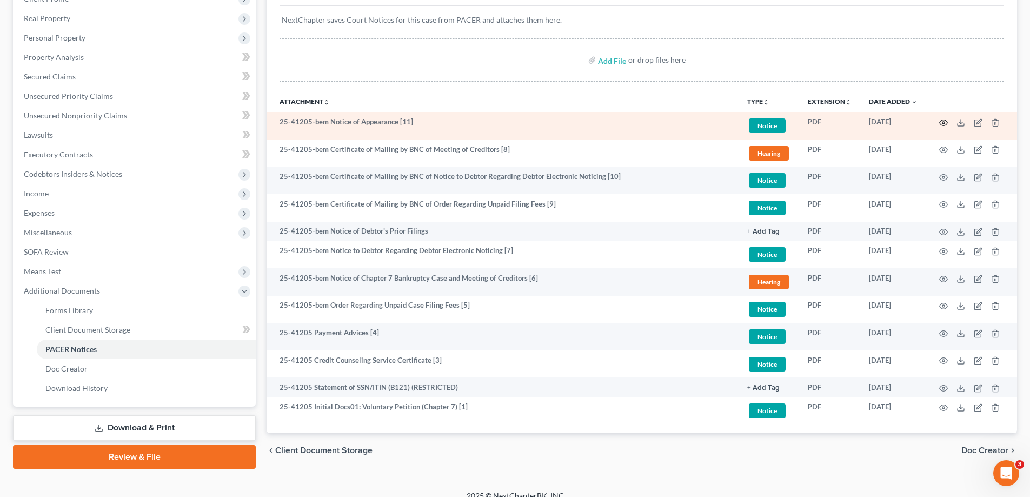
click at [944, 123] on icon "button" at bounding box center [944, 122] width 9 height 9
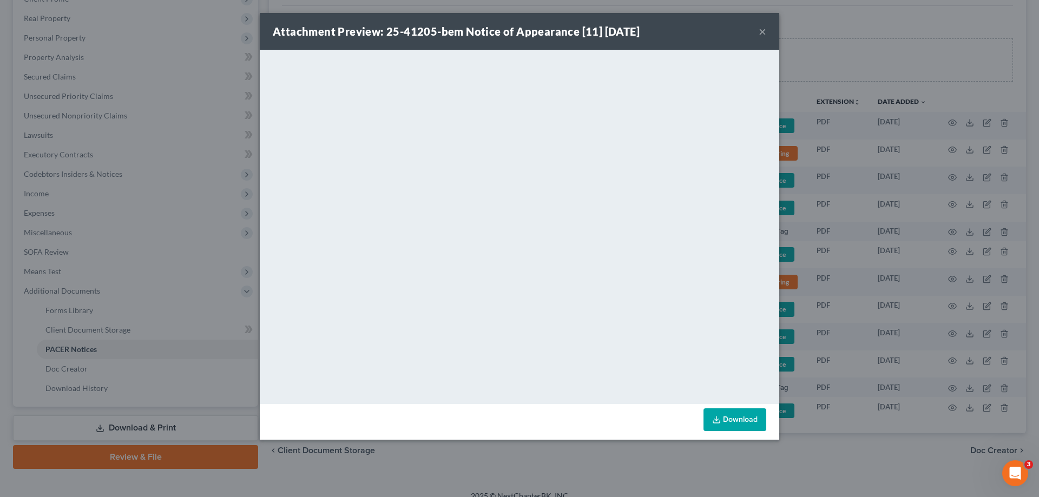
click at [763, 29] on button "×" at bounding box center [762, 31] width 8 height 13
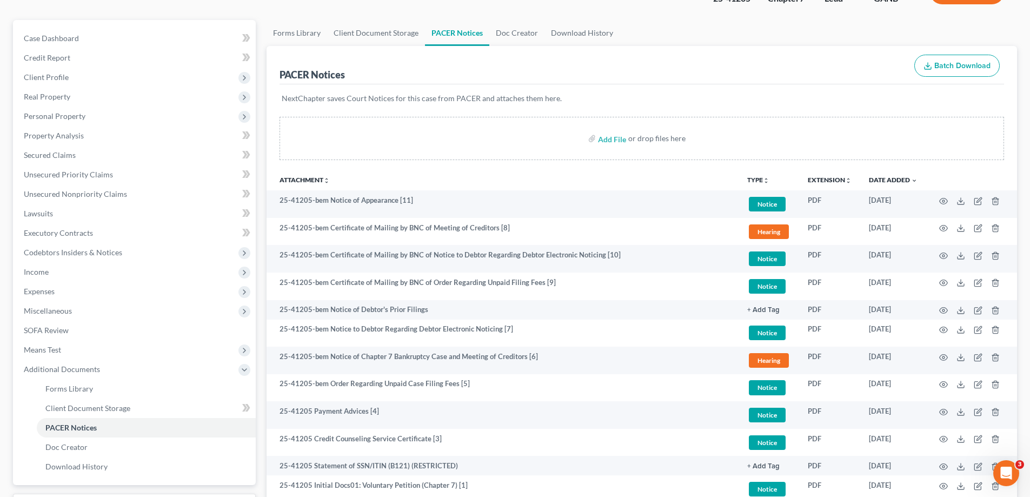
scroll to position [0, 0]
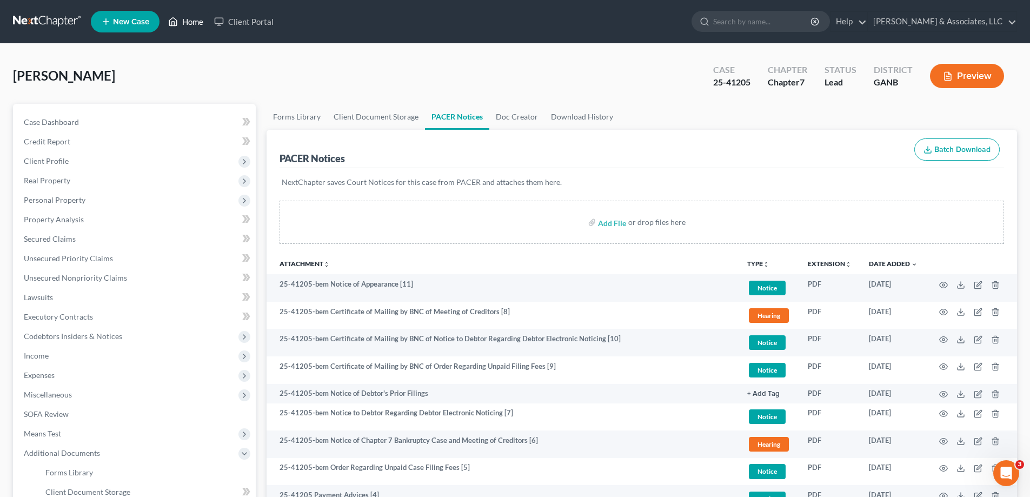
click at [195, 21] on link "Home" at bounding box center [186, 21] width 46 height 19
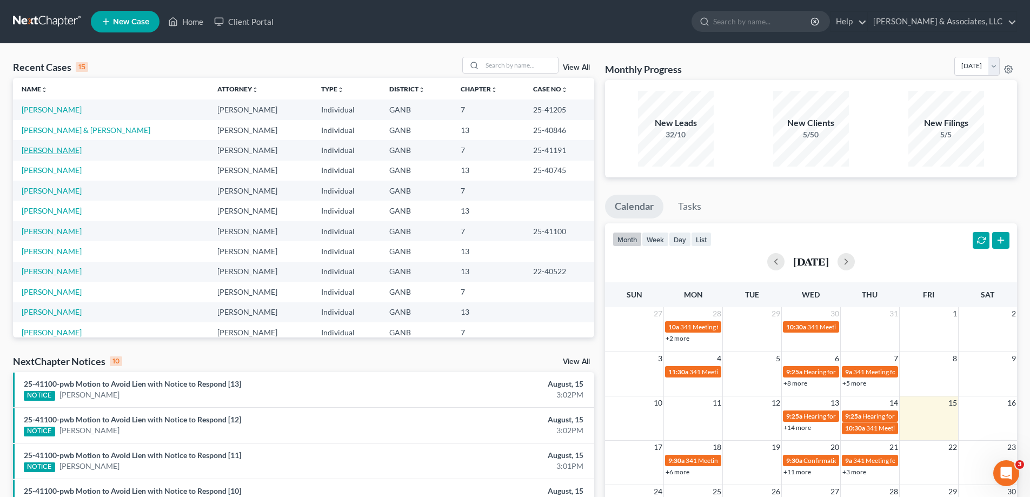
click at [59, 149] on link "[PERSON_NAME]" at bounding box center [52, 150] width 60 height 9
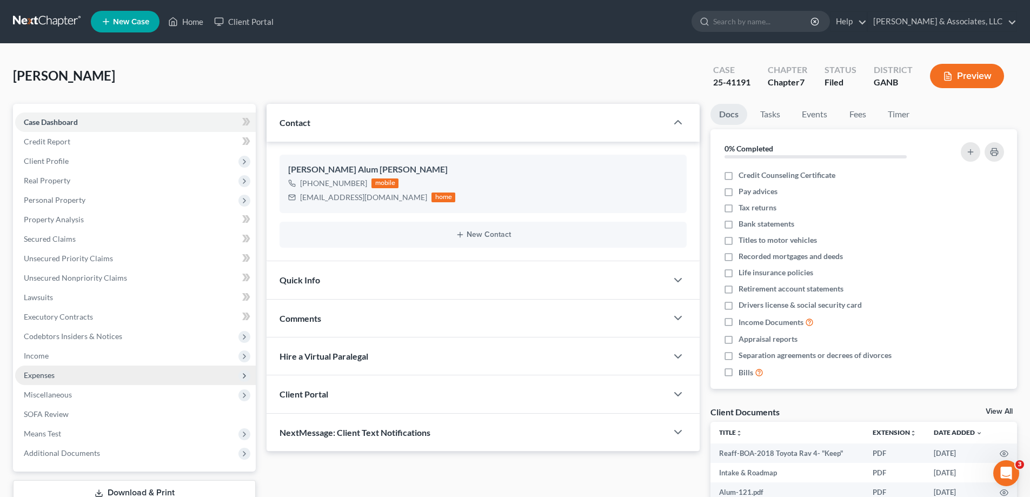
scroll to position [108, 0]
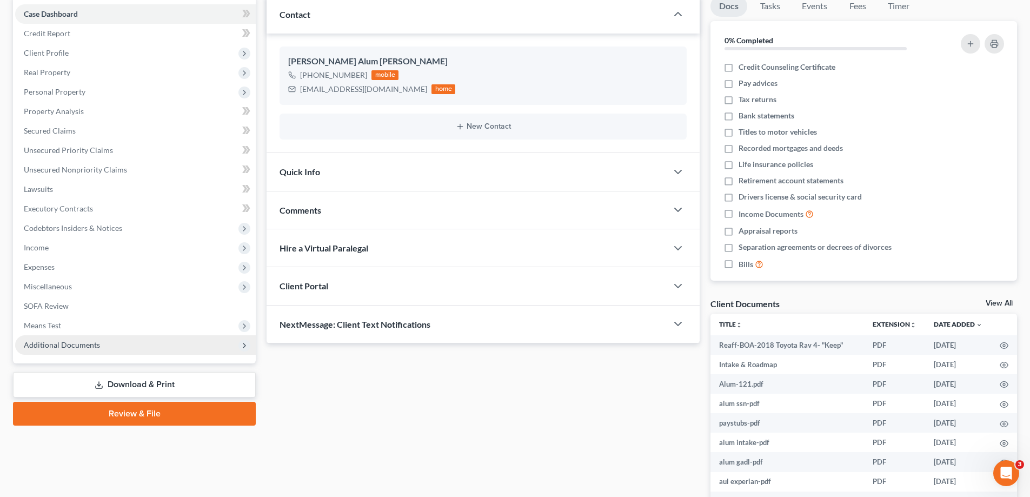
click at [61, 345] on span "Additional Documents" at bounding box center [62, 344] width 76 height 9
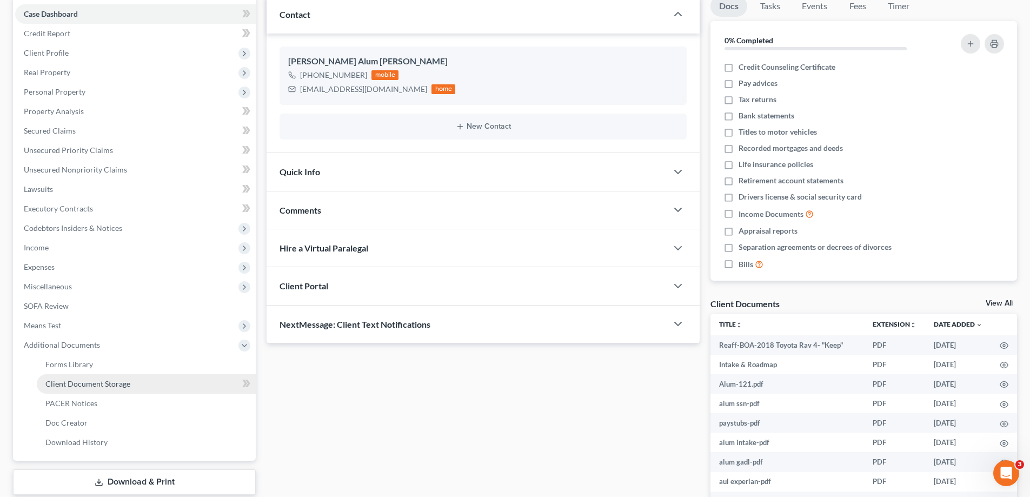
click at [80, 382] on span "Client Document Storage" at bounding box center [87, 383] width 85 height 9
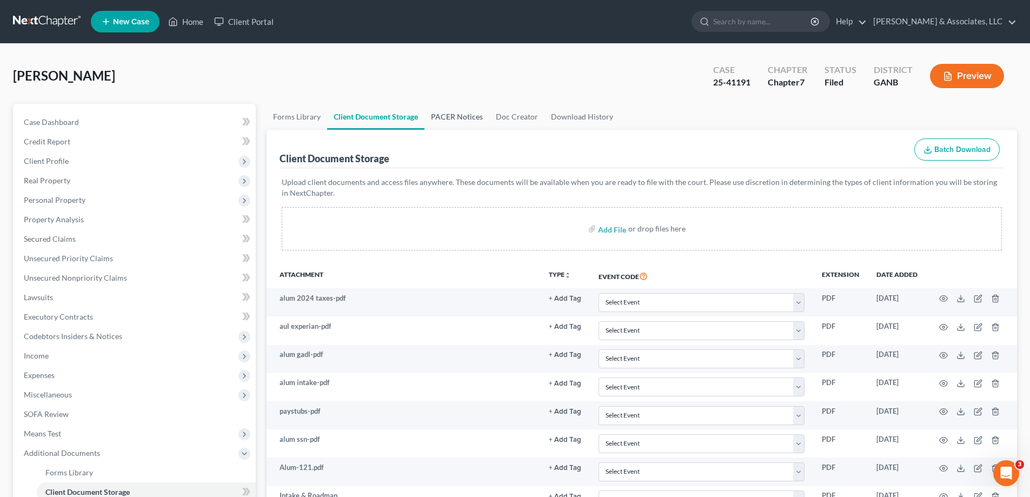
click at [439, 115] on link "PACER Notices" at bounding box center [457, 117] width 65 height 26
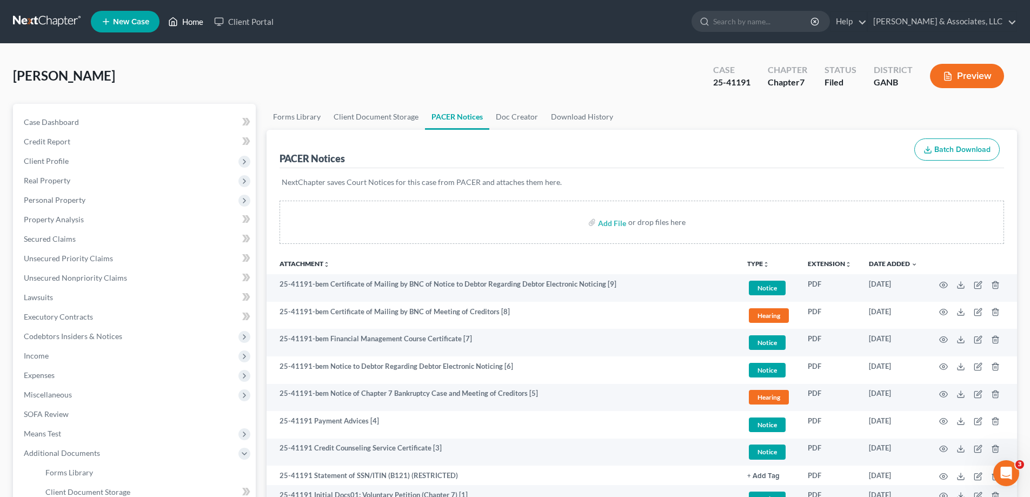
click at [193, 22] on link "Home" at bounding box center [186, 21] width 46 height 19
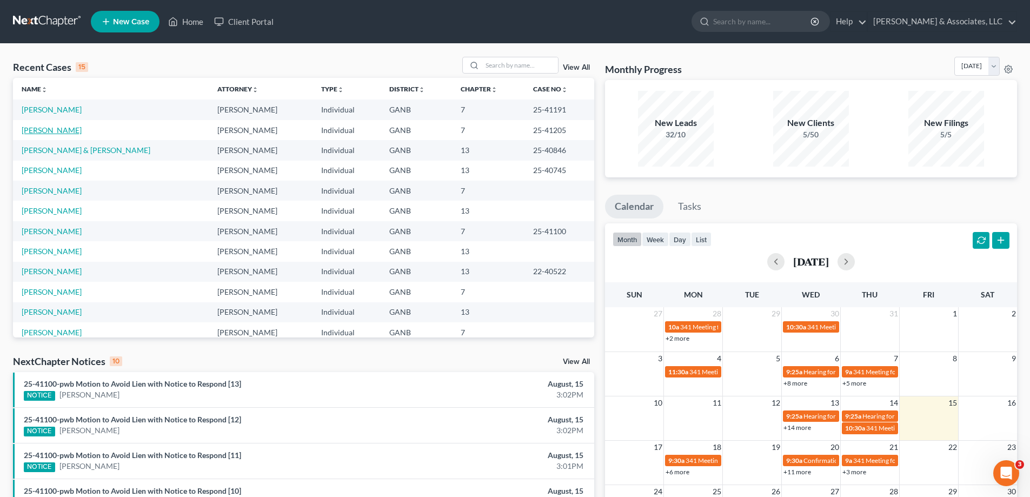
click at [41, 129] on link "[PERSON_NAME]" at bounding box center [52, 129] width 60 height 9
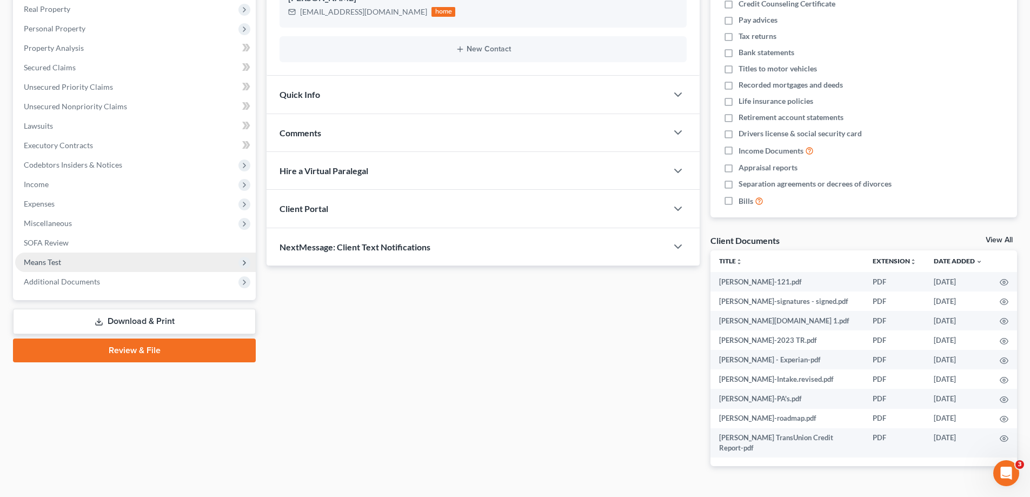
scroll to position [189, 0]
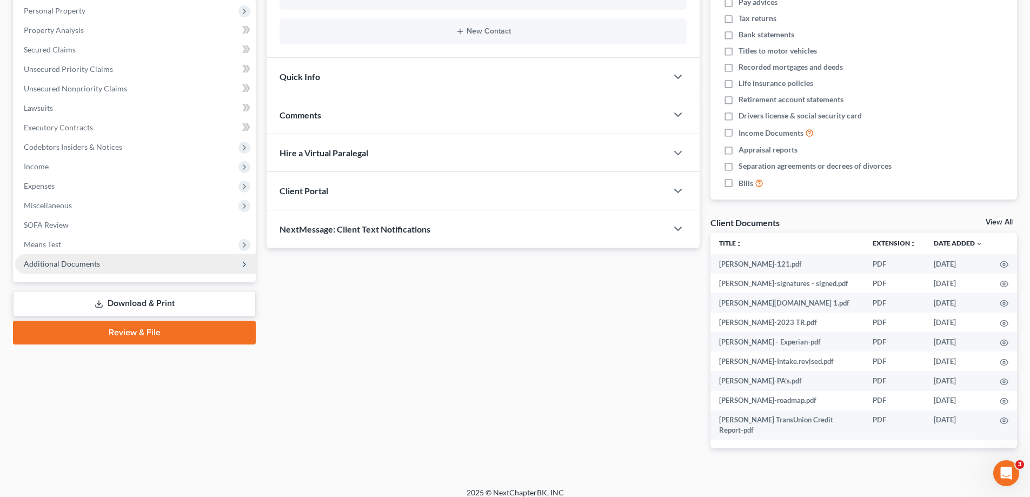
click at [77, 261] on span "Additional Documents" at bounding box center [62, 263] width 76 height 9
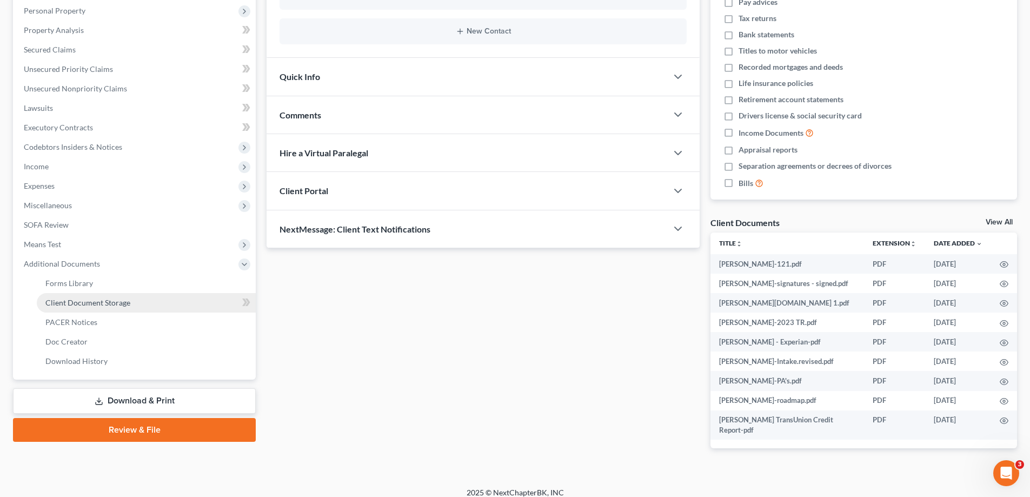
click at [58, 301] on span "Client Document Storage" at bounding box center [87, 302] width 85 height 9
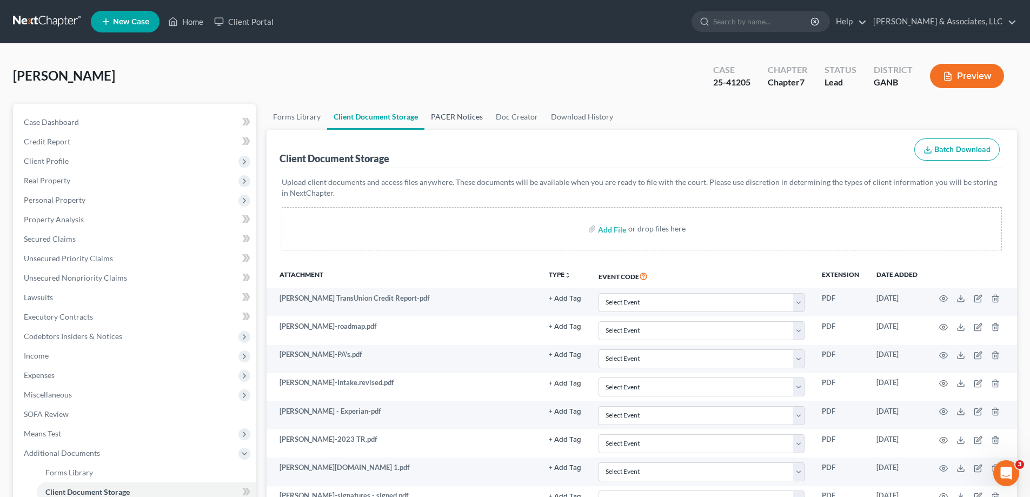
click at [457, 115] on link "PACER Notices" at bounding box center [457, 117] width 65 height 26
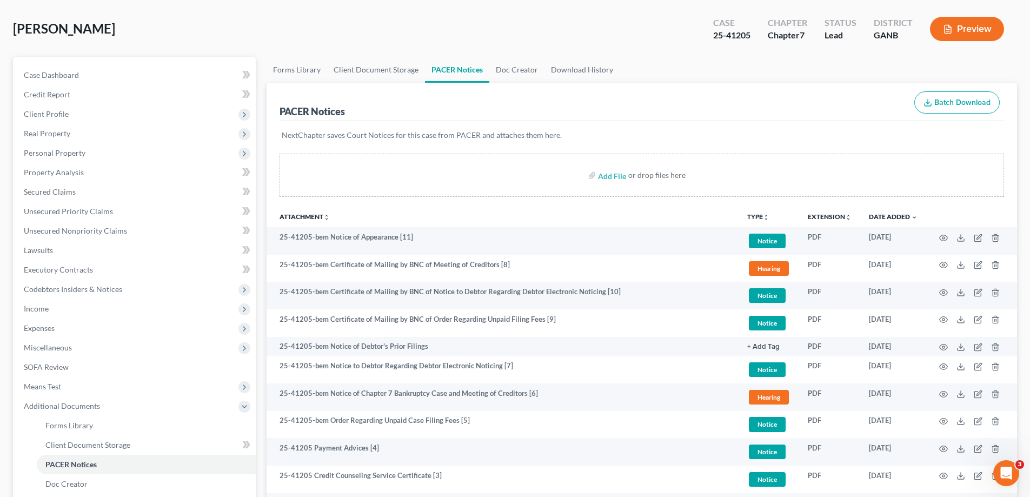
scroll to position [108, 0]
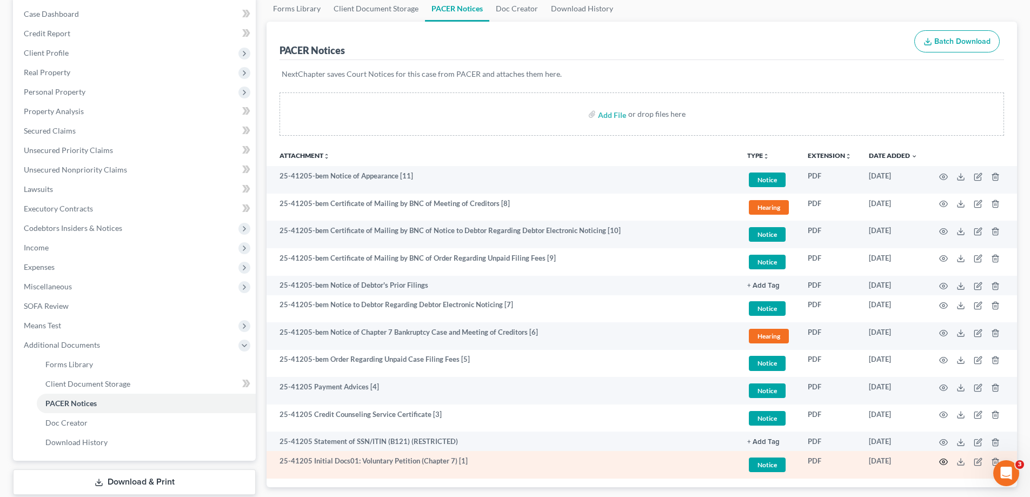
click at [944, 461] on icon "button" at bounding box center [944, 462] width 9 height 9
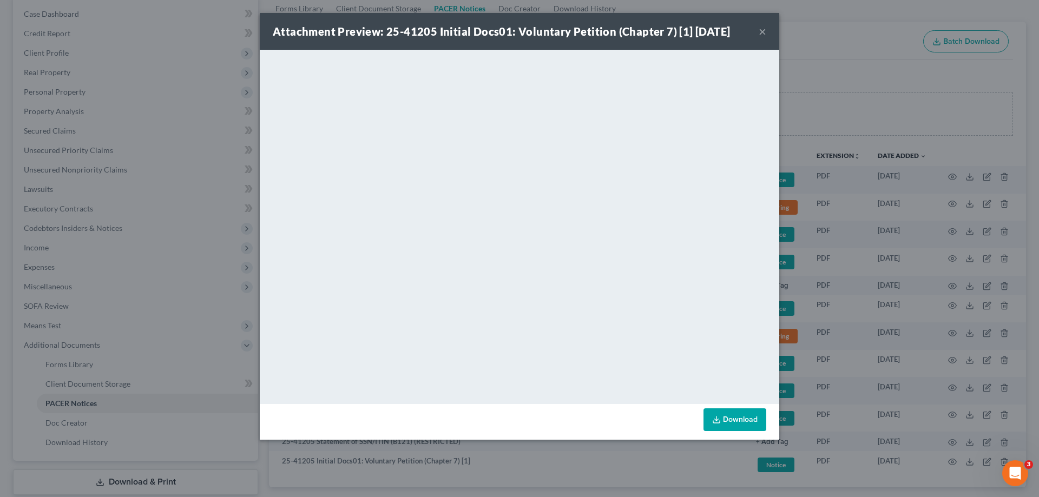
drag, startPoint x: 761, startPoint y: 33, endPoint x: 687, endPoint y: 55, distance: 76.2
click at [761, 33] on button "×" at bounding box center [762, 31] width 8 height 13
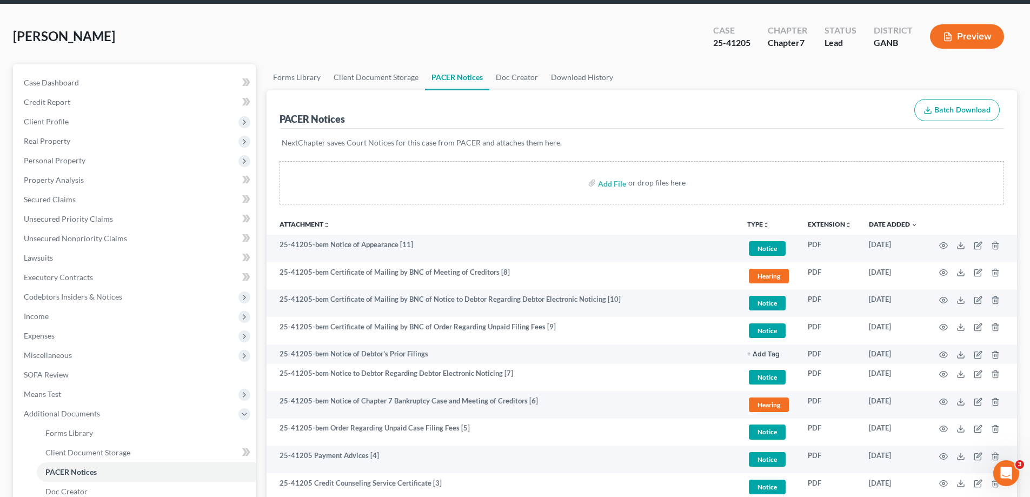
scroll to position [0, 0]
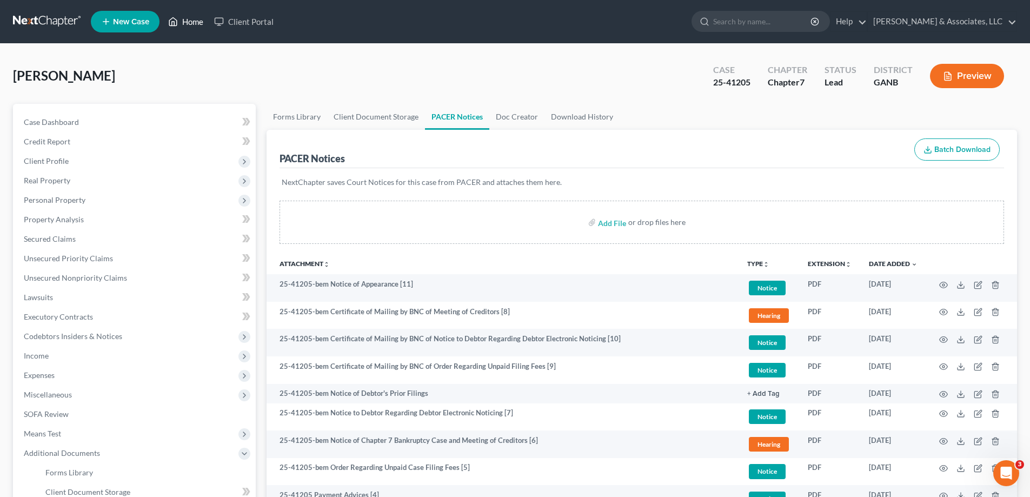
click at [193, 19] on link "Home" at bounding box center [186, 21] width 46 height 19
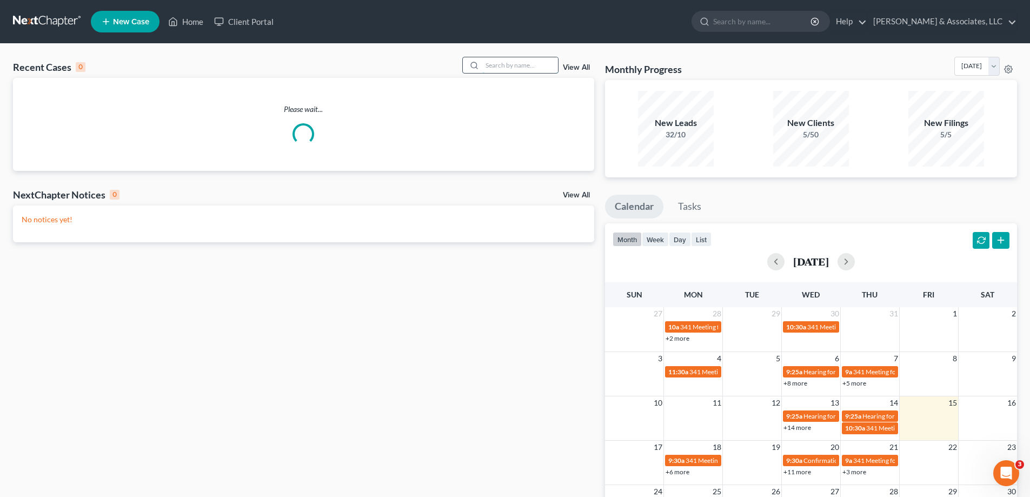
click at [526, 67] on input "search" at bounding box center [520, 65] width 76 height 16
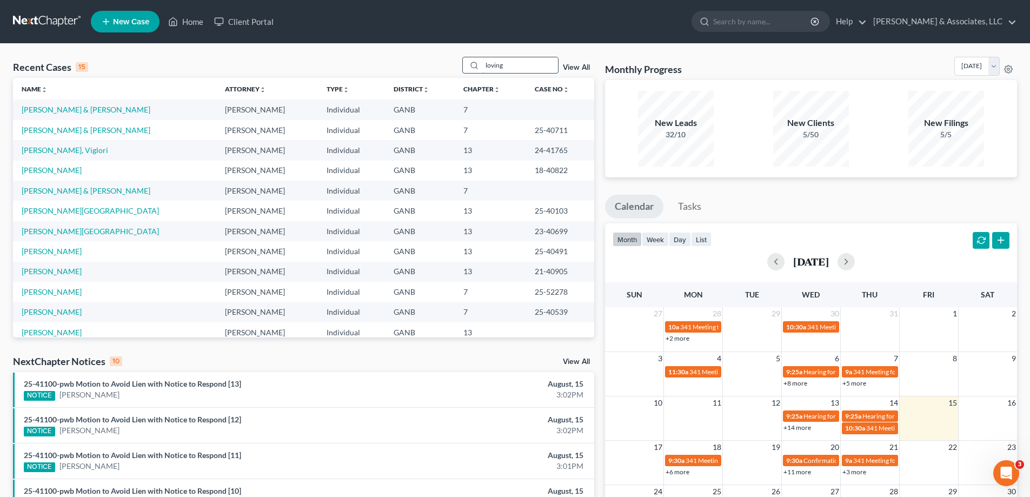
type input "loving"
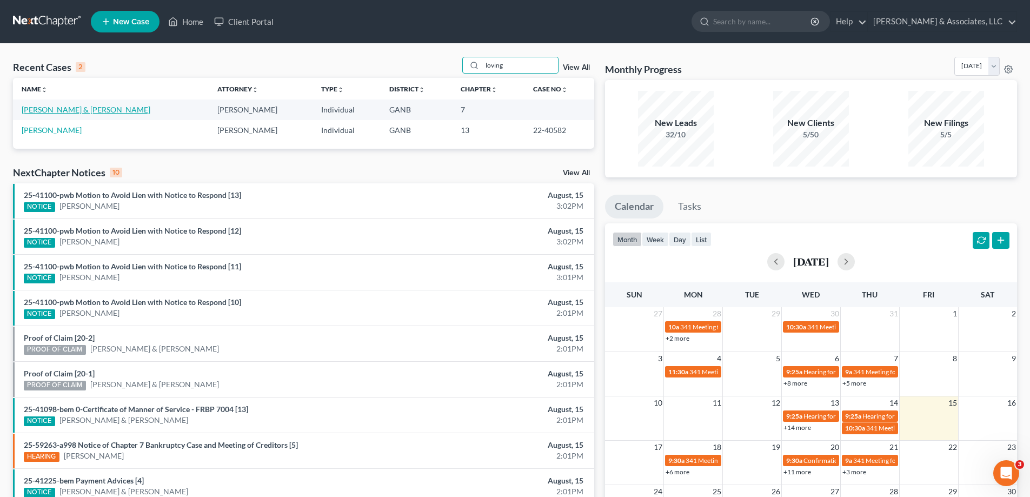
click at [62, 110] on link "[PERSON_NAME] & [PERSON_NAME]" at bounding box center [86, 109] width 129 height 9
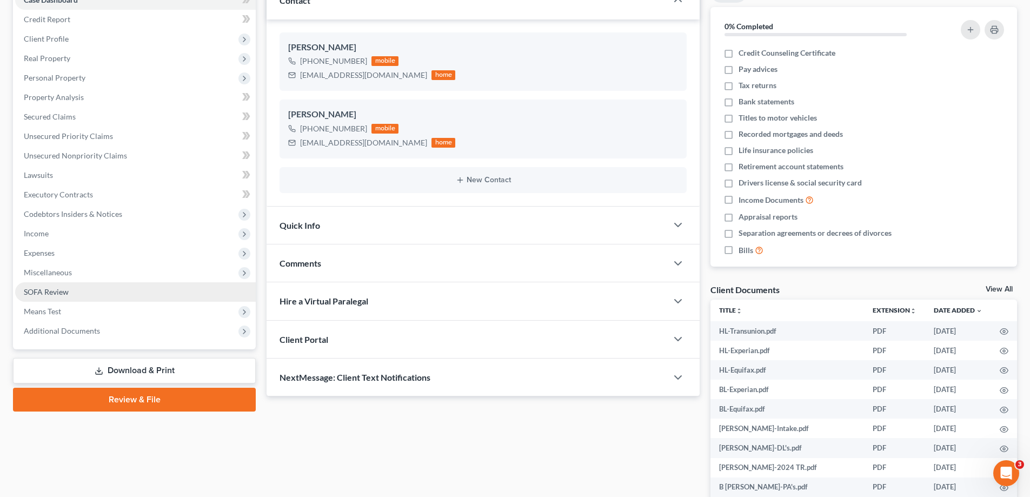
scroll to position [189, 0]
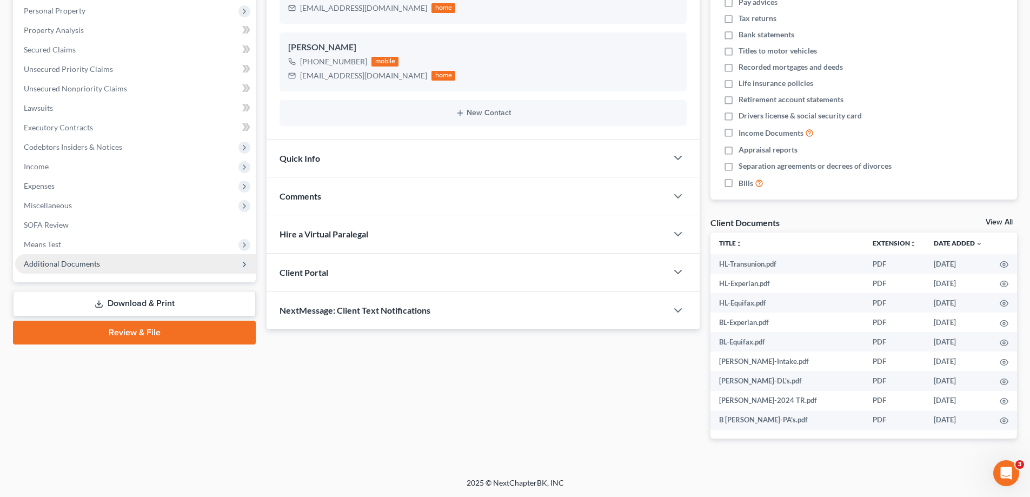
click at [69, 260] on span "Additional Documents" at bounding box center [62, 263] width 76 height 9
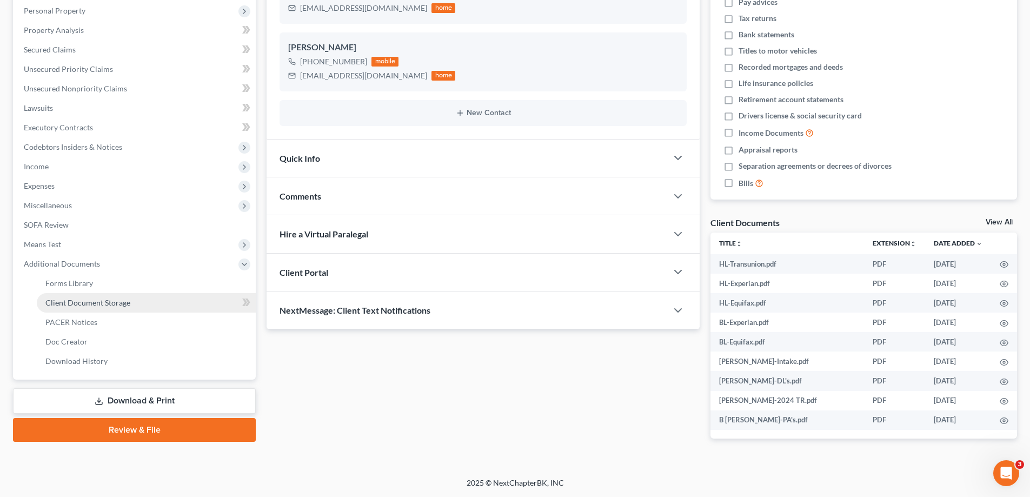
click at [69, 303] on span "Client Document Storage" at bounding box center [87, 302] width 85 height 9
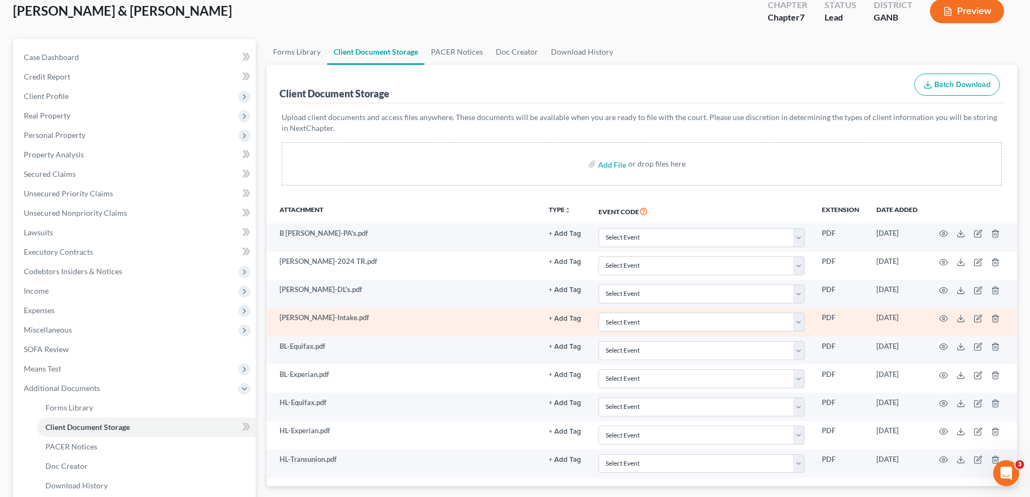
scroll to position [162, 0]
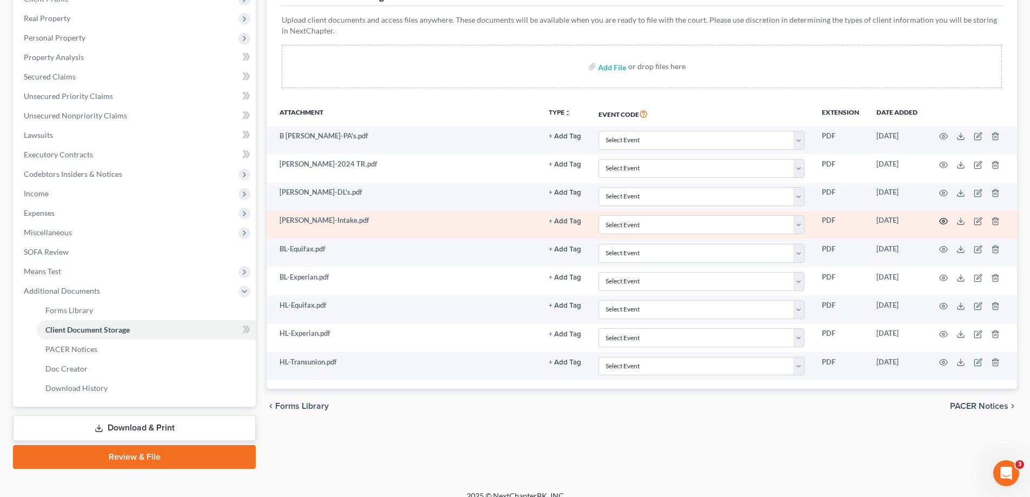
click at [943, 221] on circle "button" at bounding box center [944, 221] width 2 height 2
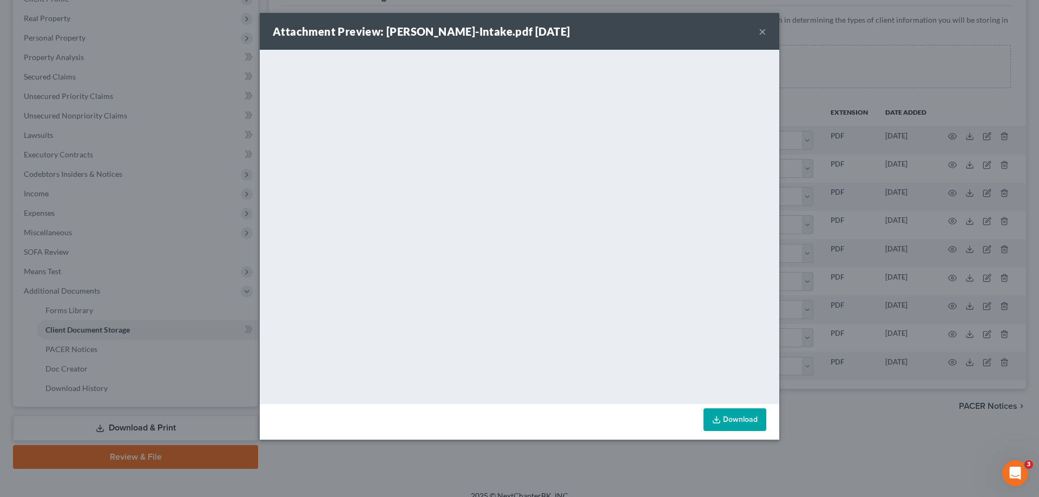
click at [761, 30] on button "×" at bounding box center [762, 31] width 8 height 13
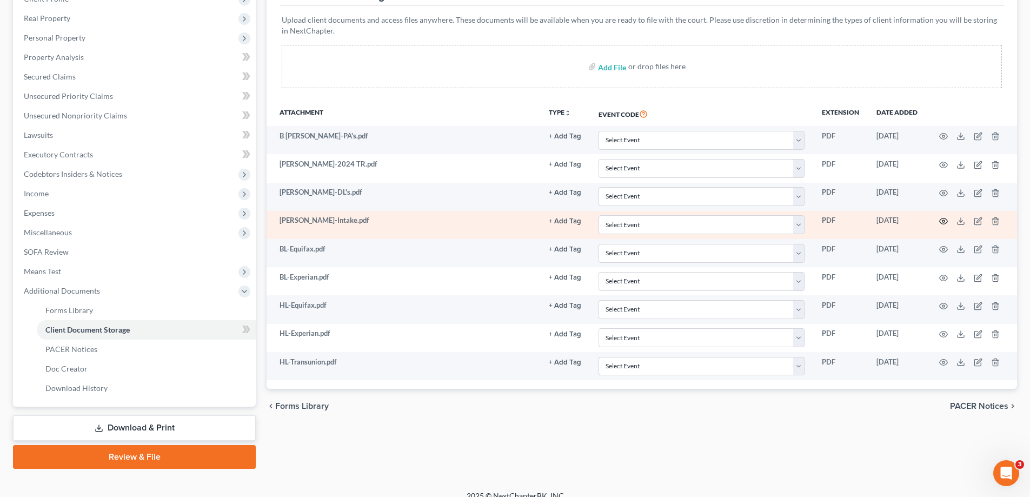
click at [943, 220] on circle "button" at bounding box center [944, 221] width 2 height 2
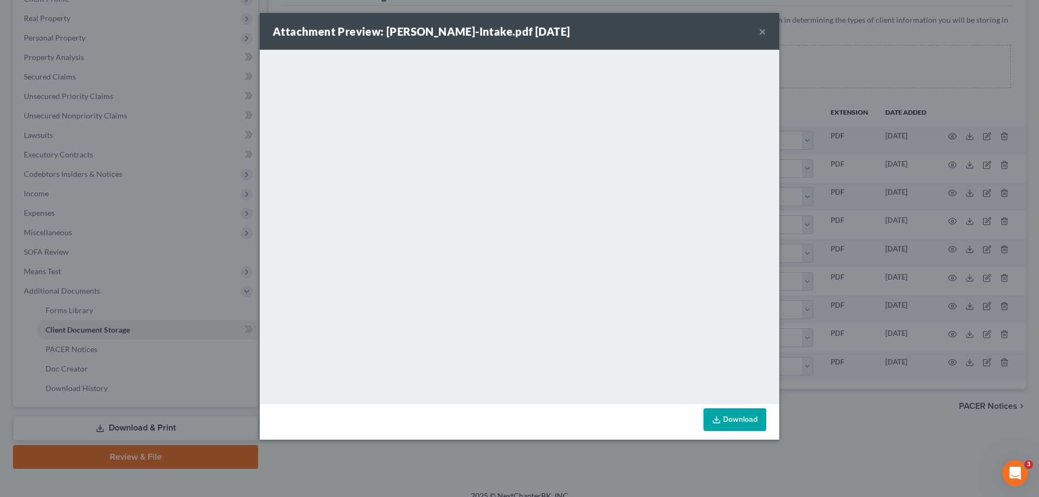
drag, startPoint x: 761, startPoint y: 29, endPoint x: 741, endPoint y: 51, distance: 29.9
click at [759, 29] on button "×" at bounding box center [762, 31] width 8 height 13
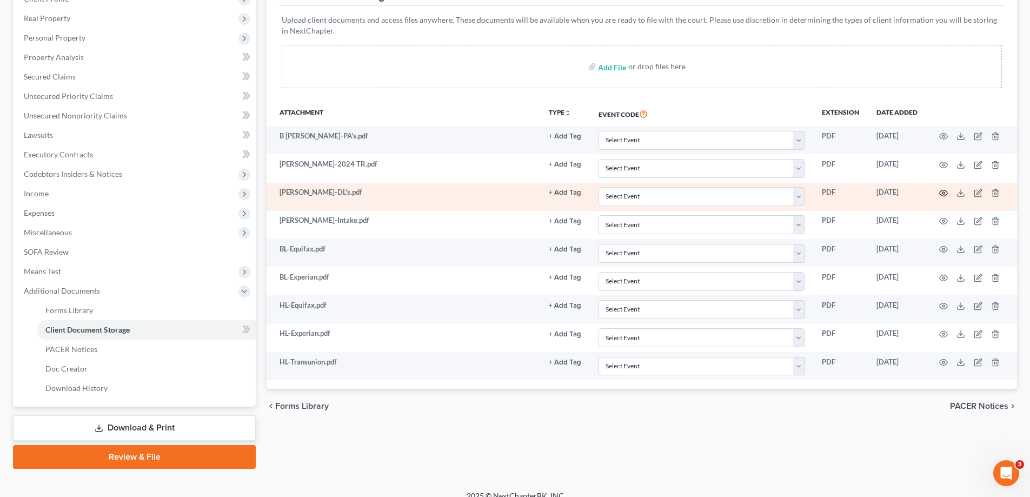
click at [942, 191] on icon "button" at bounding box center [944, 193] width 8 height 6
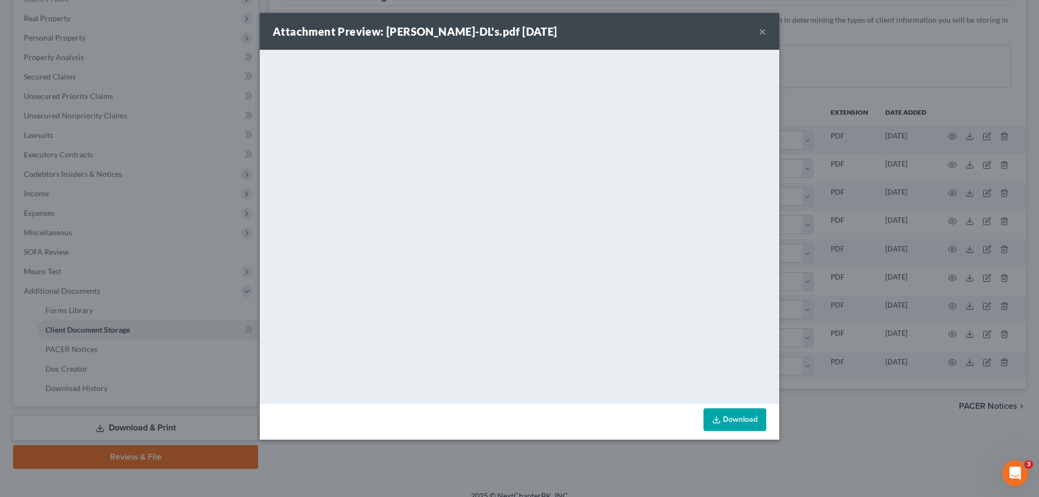
click at [762, 32] on button "×" at bounding box center [762, 31] width 8 height 13
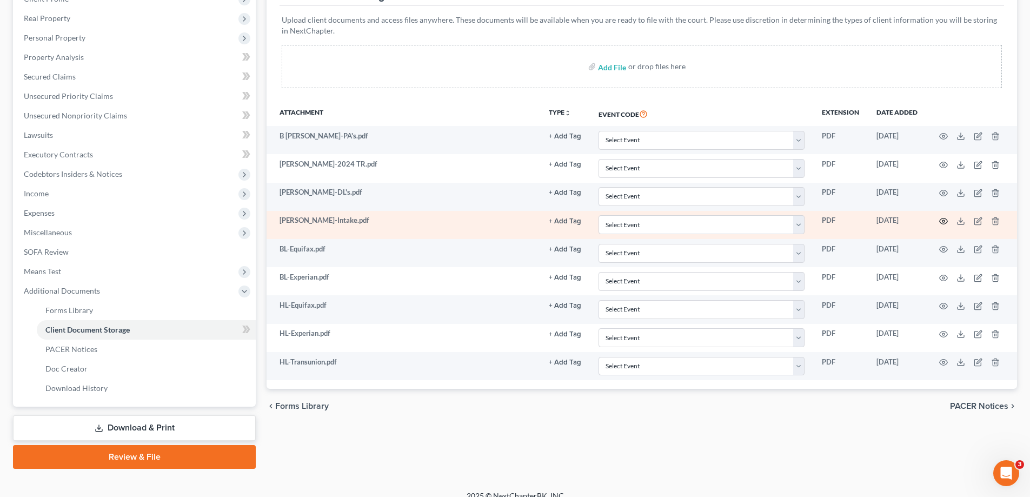
click at [943, 222] on circle "button" at bounding box center [944, 221] width 2 height 2
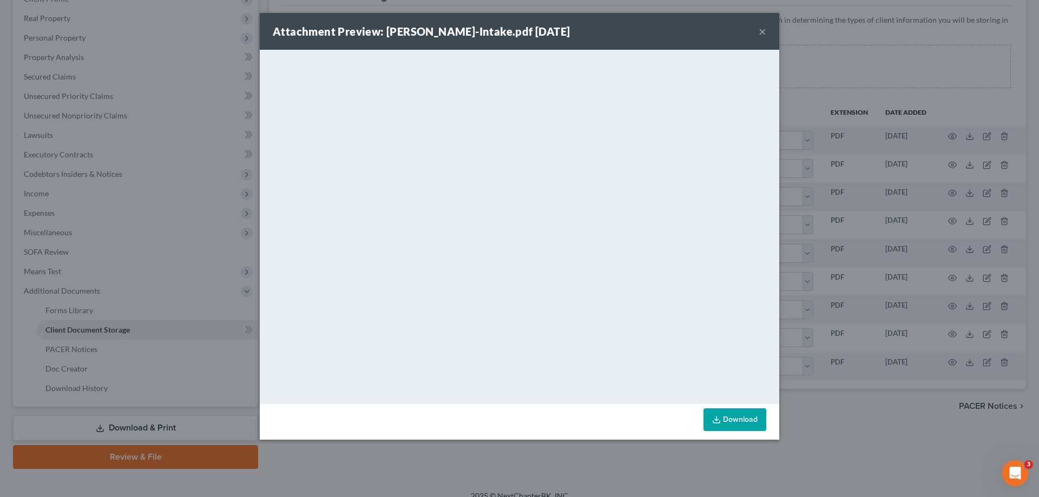
click at [762, 31] on button "×" at bounding box center [762, 31] width 8 height 13
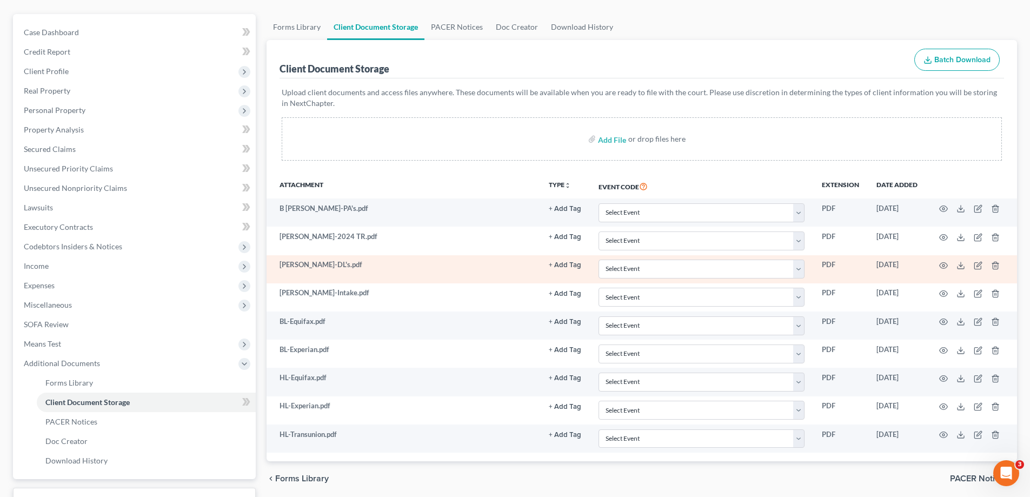
scroll to position [108, 0]
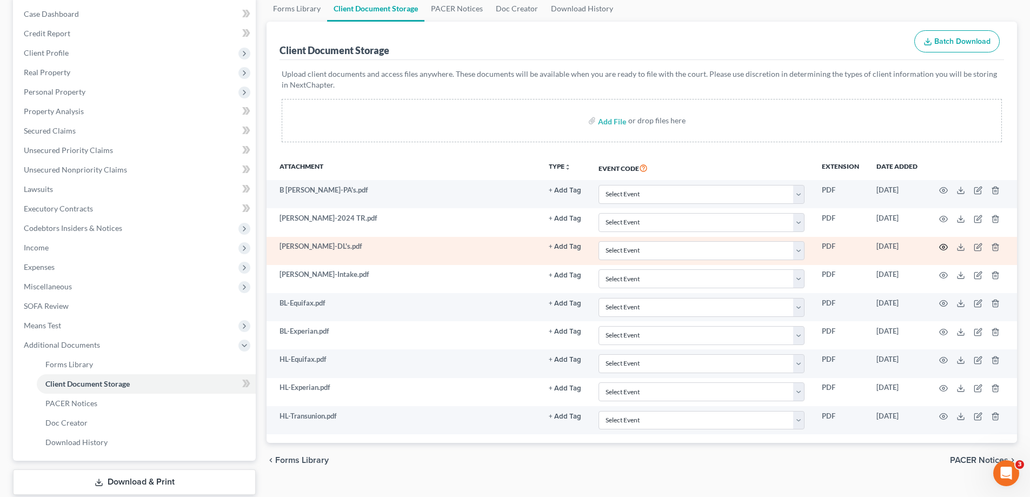
click at [944, 247] on icon "button" at bounding box center [944, 247] width 9 height 9
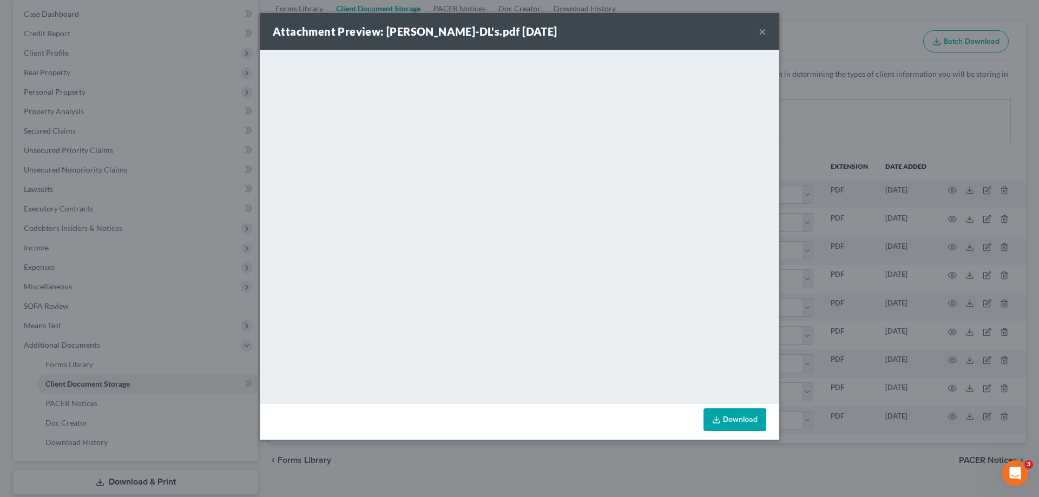
click at [762, 34] on button "×" at bounding box center [762, 31] width 8 height 13
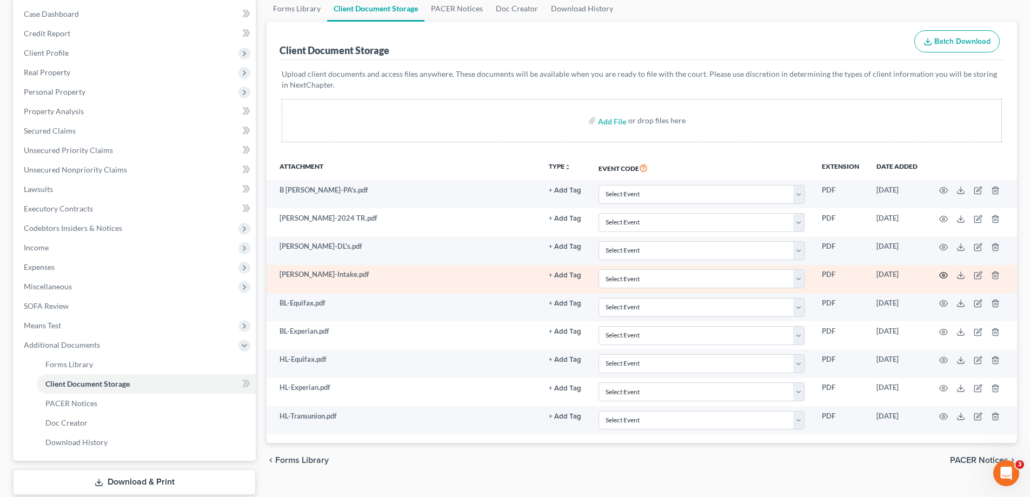
click at [942, 274] on icon "button" at bounding box center [944, 275] width 9 height 9
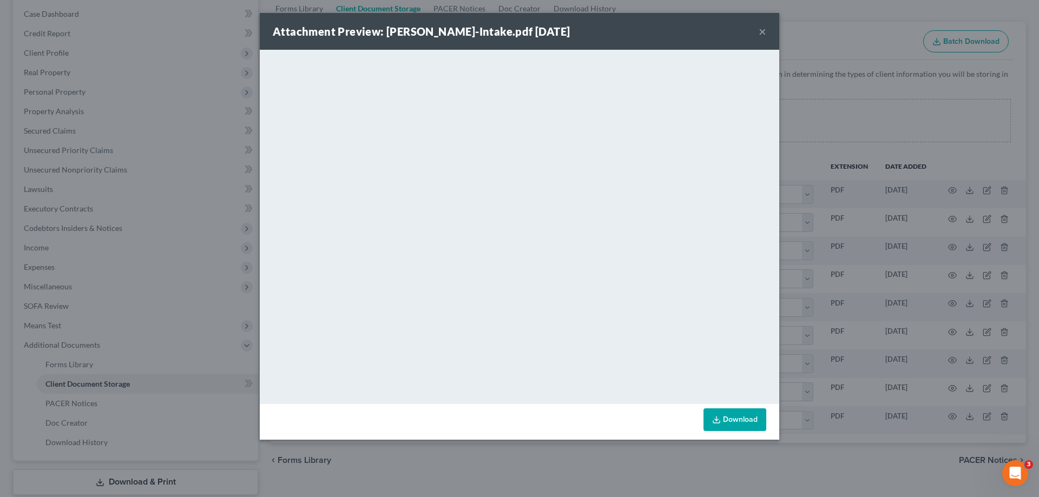
click at [763, 31] on button "×" at bounding box center [762, 31] width 8 height 13
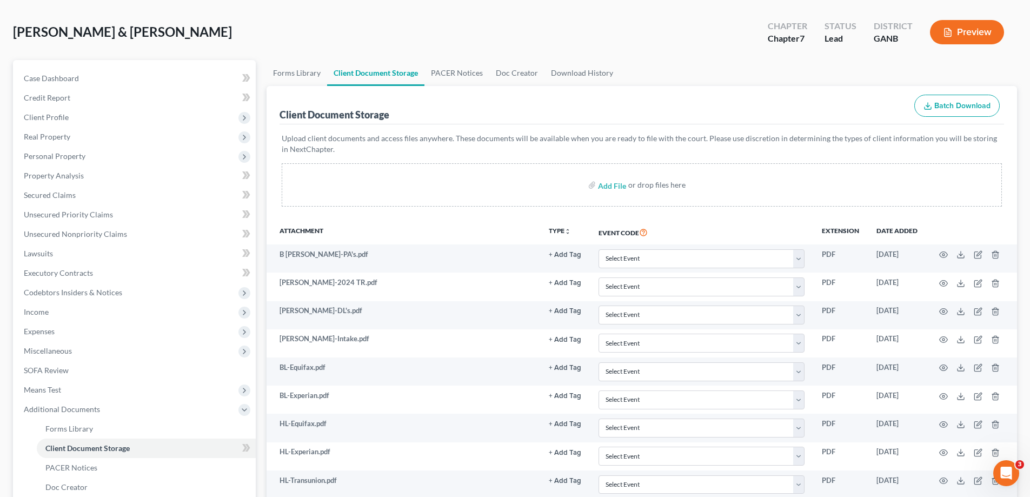
scroll to position [0, 0]
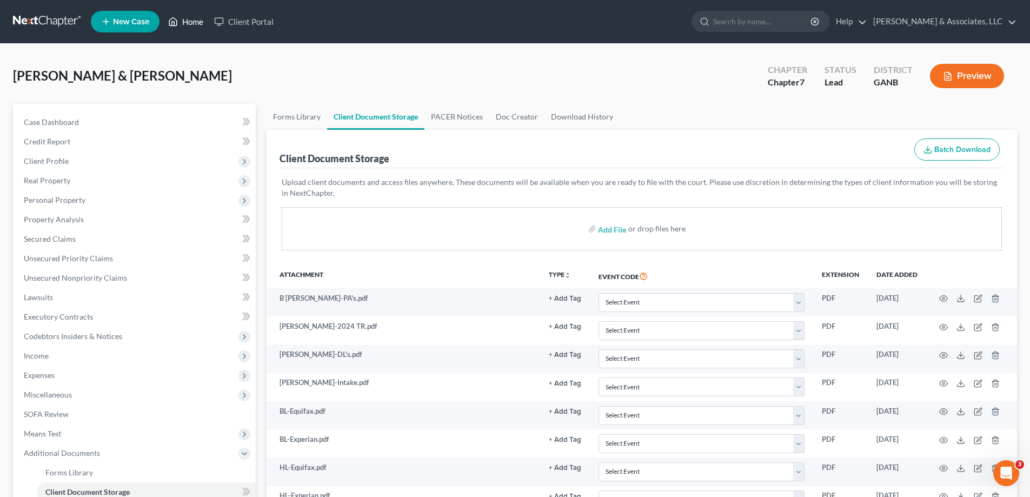
click at [193, 19] on link "Home" at bounding box center [186, 21] width 46 height 19
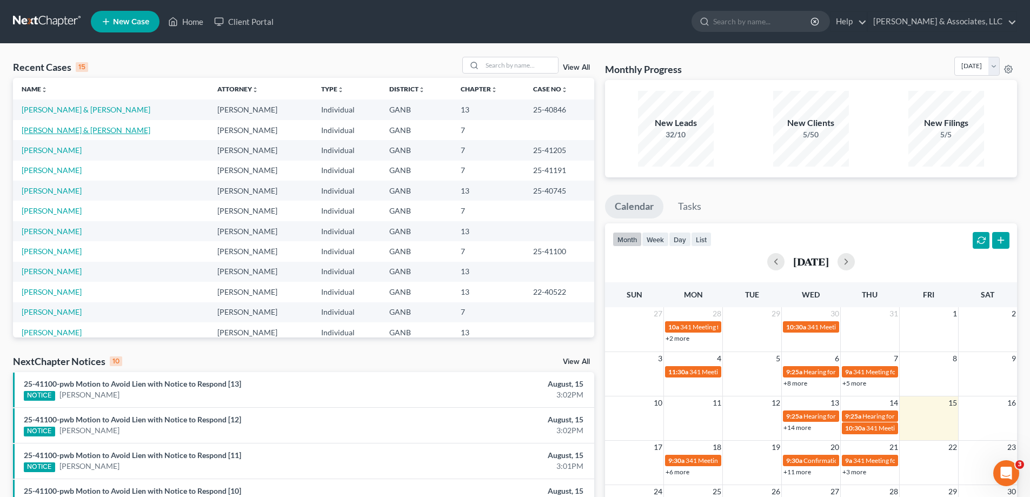
click at [38, 132] on link "[PERSON_NAME] & [PERSON_NAME]" at bounding box center [86, 129] width 129 height 9
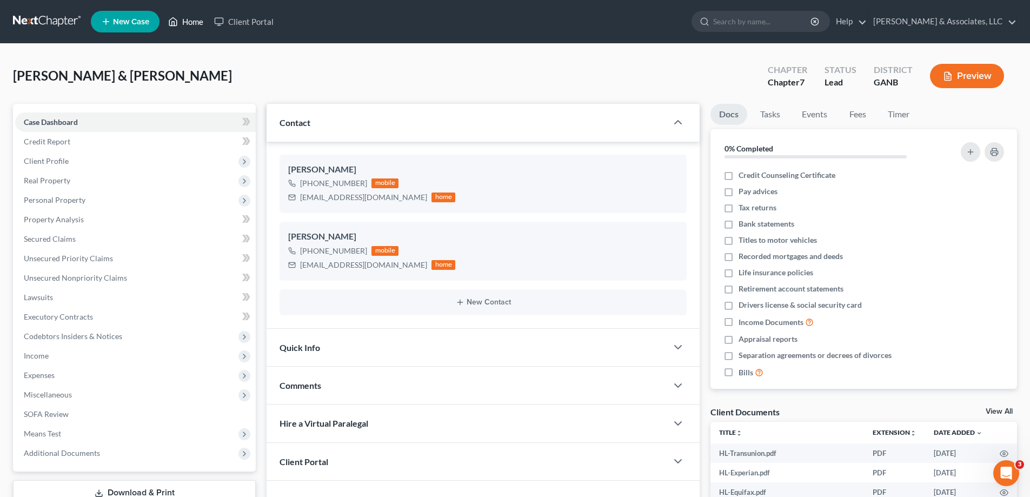
click at [196, 22] on link "Home" at bounding box center [186, 21] width 46 height 19
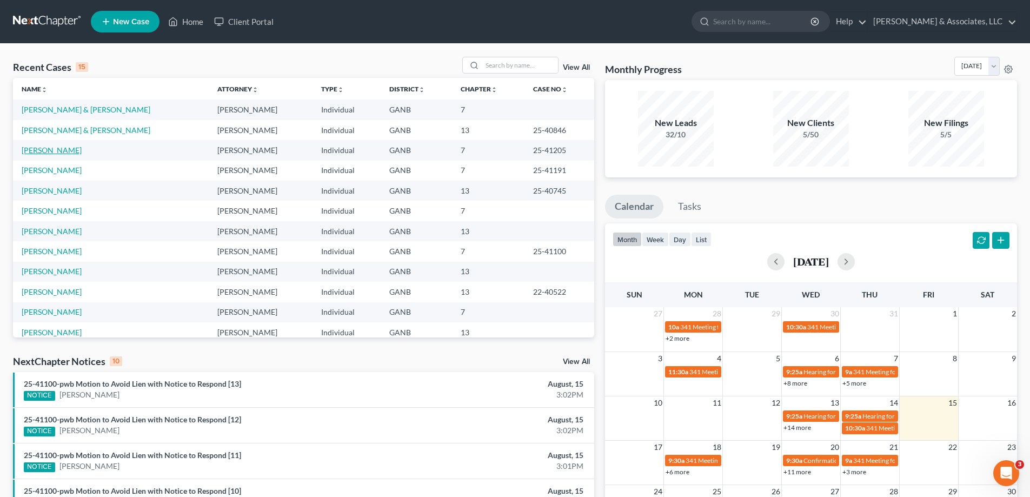
click at [39, 150] on link "[PERSON_NAME]" at bounding box center [52, 150] width 60 height 9
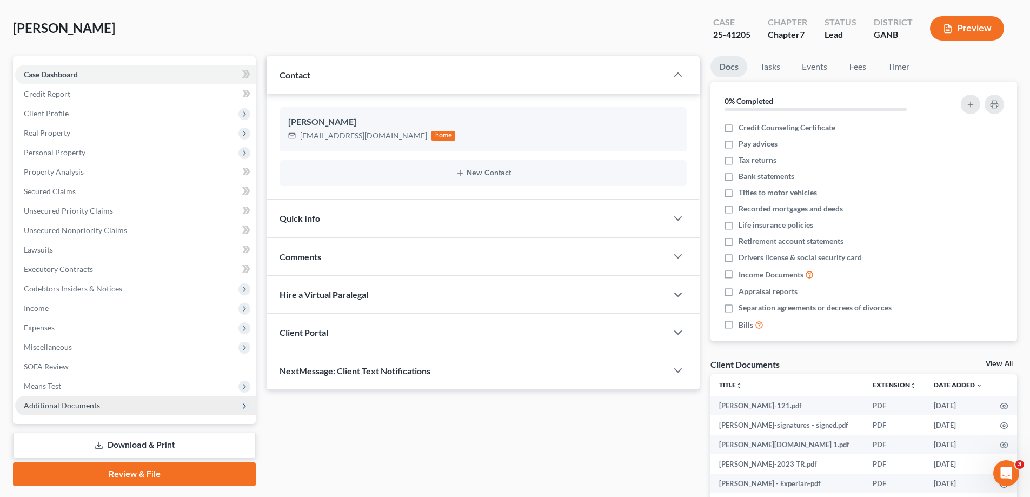
scroll to position [108, 0]
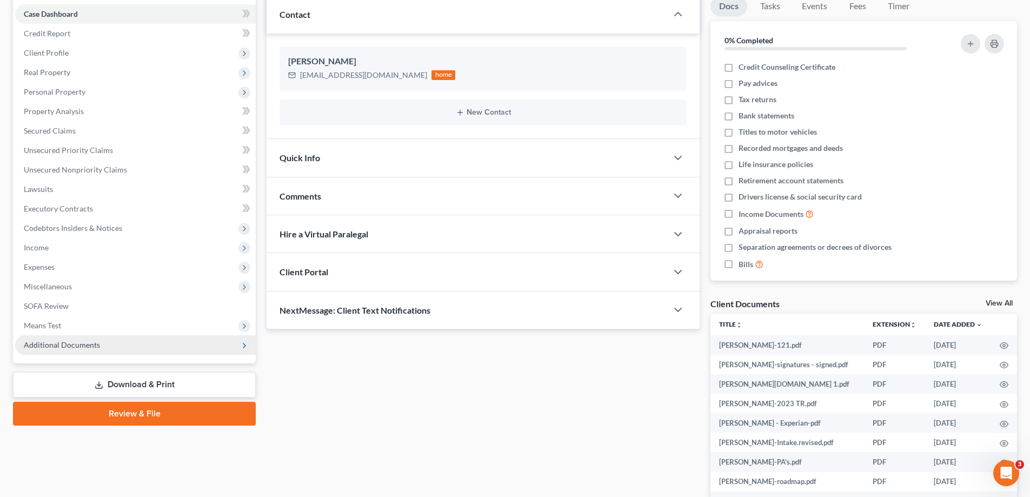
click at [67, 339] on span "Additional Documents" at bounding box center [135, 344] width 241 height 19
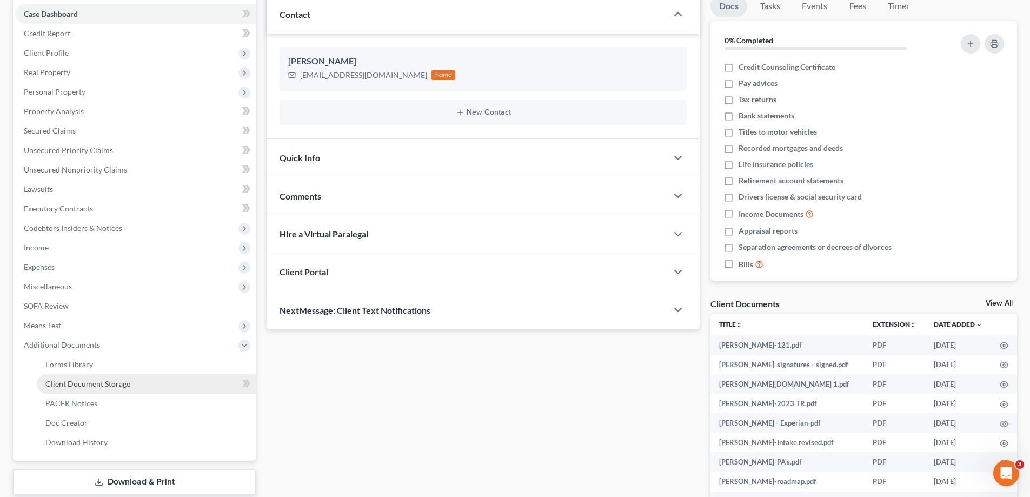
click at [55, 385] on span "Client Document Storage" at bounding box center [87, 383] width 85 height 9
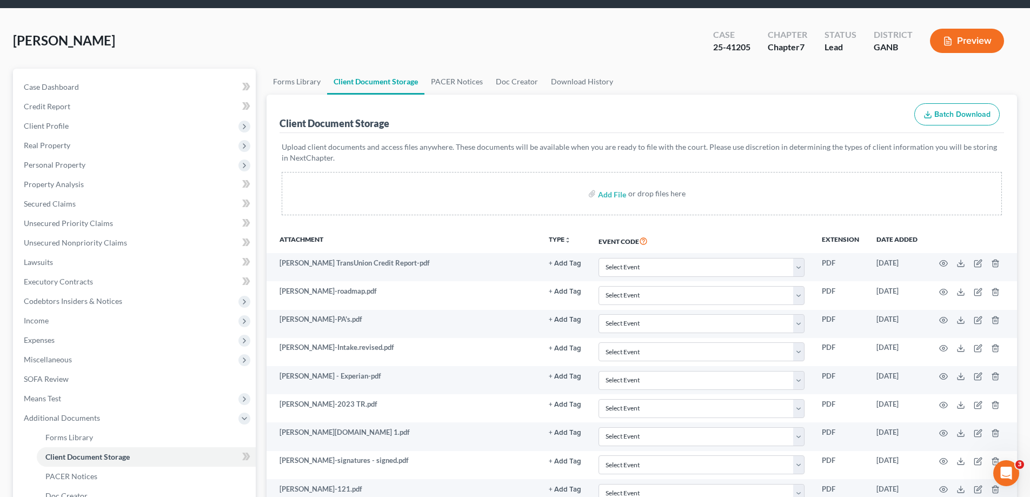
scroll to position [54, 0]
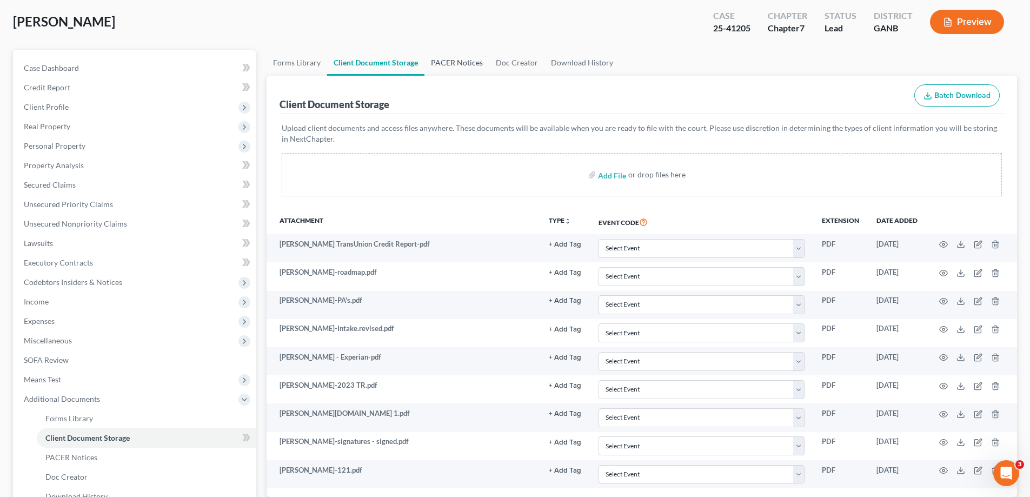
click at [459, 62] on link "PACER Notices" at bounding box center [457, 63] width 65 height 26
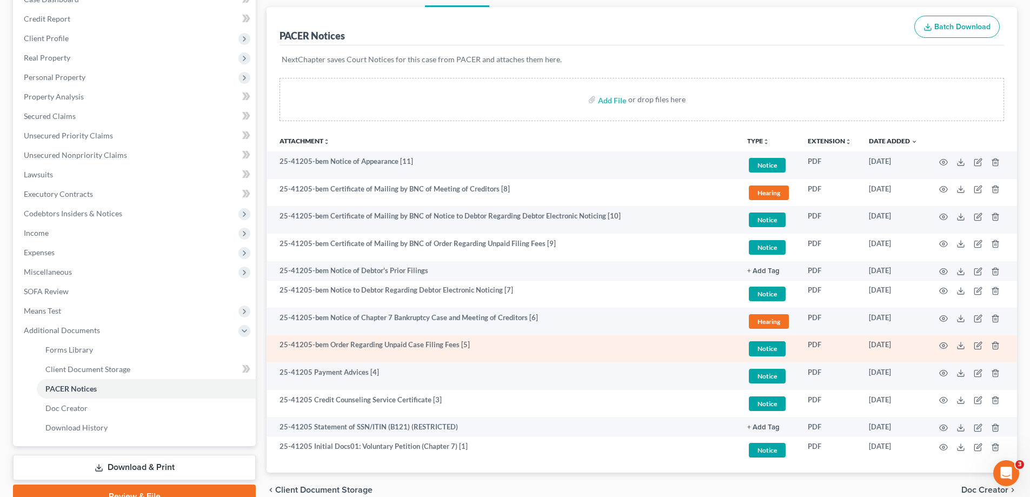
scroll to position [175, 0]
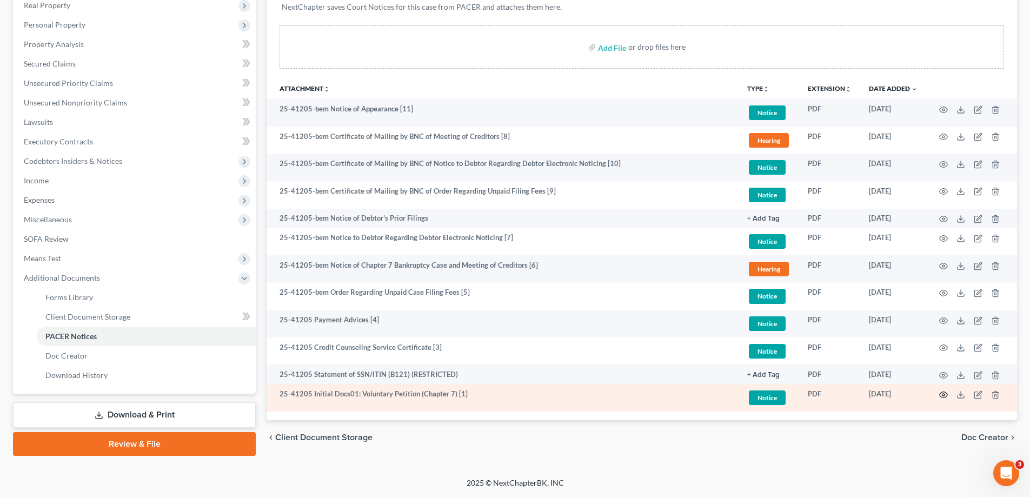
click at [944, 395] on icon "button" at bounding box center [944, 395] width 9 height 9
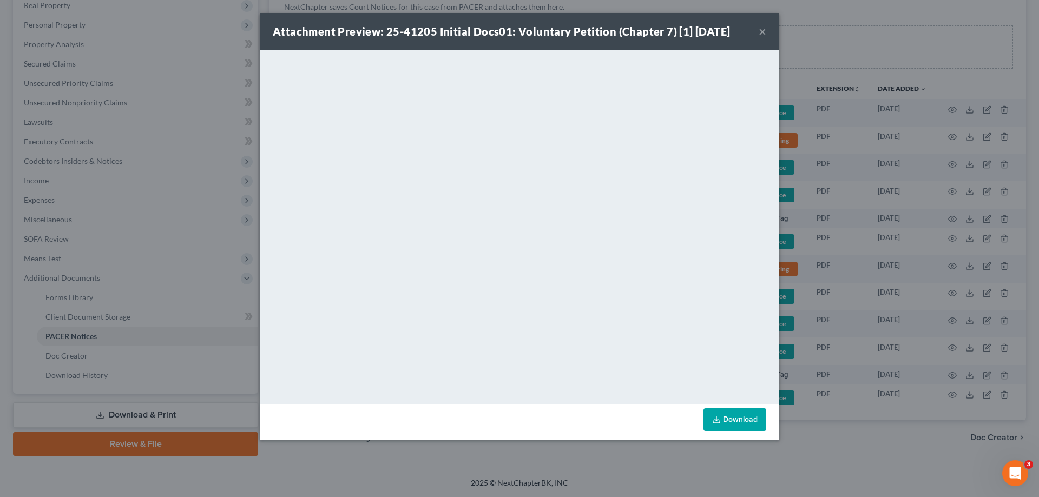
drag, startPoint x: 759, startPoint y: 24, endPoint x: 573, endPoint y: 3, distance: 187.3
click at [760, 26] on button "×" at bounding box center [762, 31] width 8 height 13
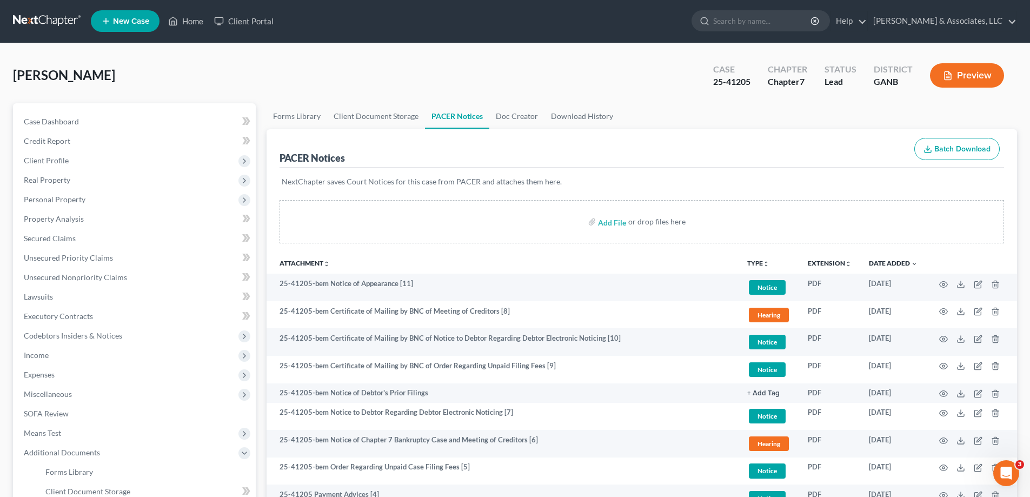
scroll to position [0, 0]
drag, startPoint x: 181, startPoint y: 19, endPoint x: 348, endPoint y: 16, distance: 166.6
click at [181, 20] on link "Home" at bounding box center [186, 21] width 46 height 19
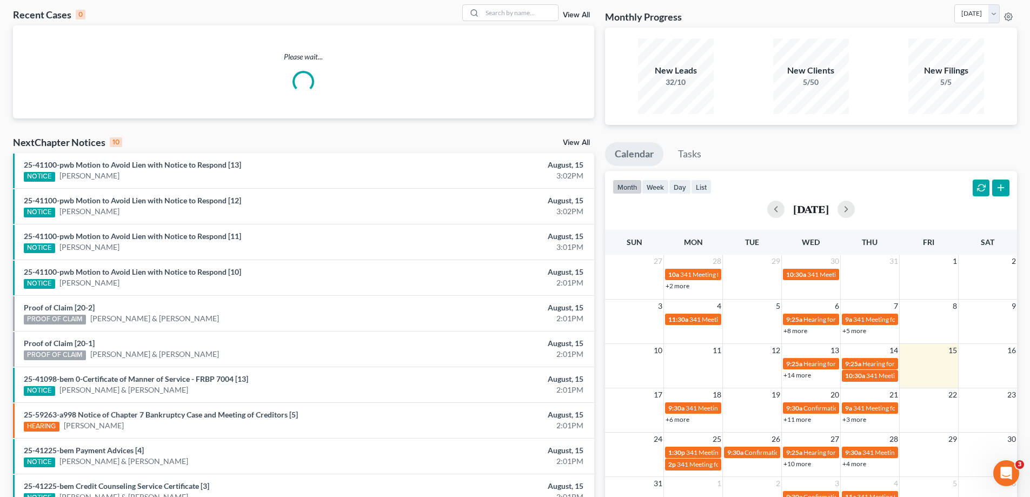
scroll to position [128, 0]
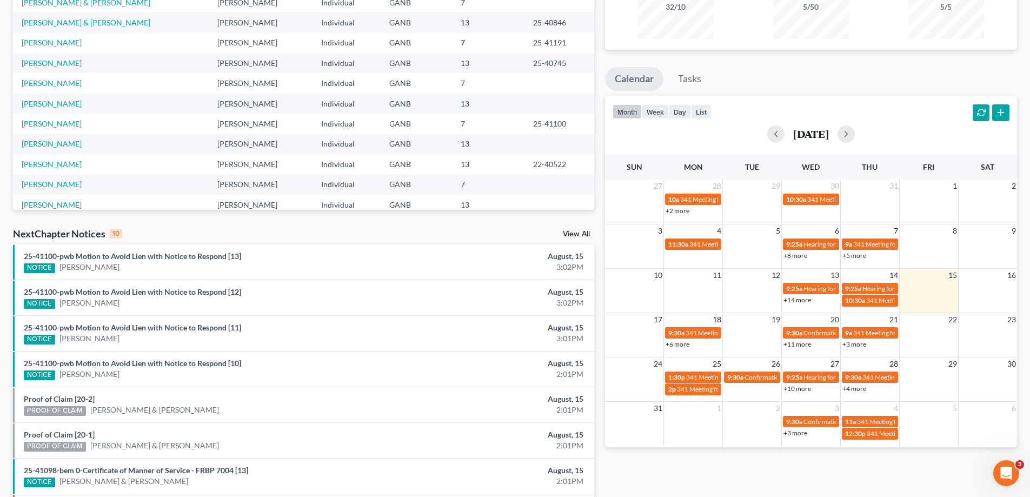
click at [570, 232] on link "View All" at bounding box center [576, 234] width 27 height 8
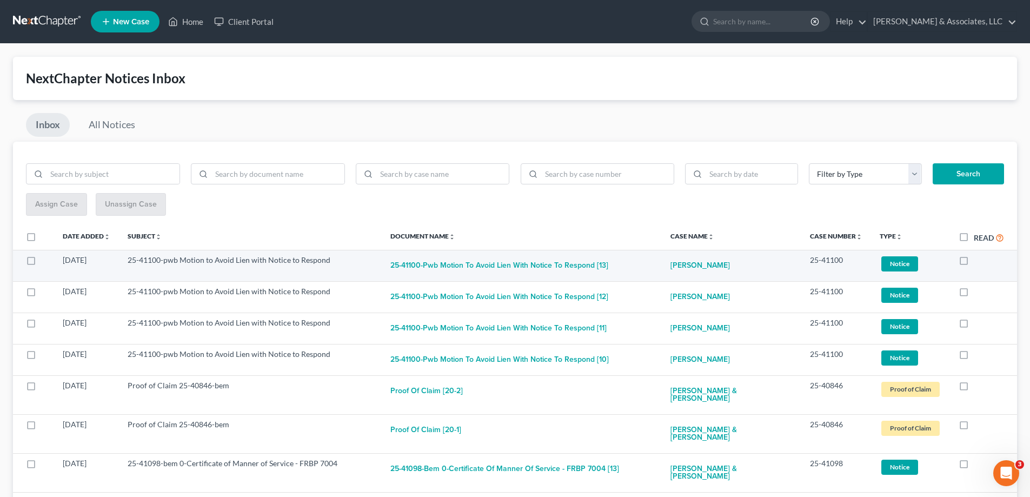
click at [974, 263] on label at bounding box center [974, 263] width 0 height 0
click at [979, 260] on input "checkbox" at bounding box center [982, 258] width 7 height 7
checkbox input "true"
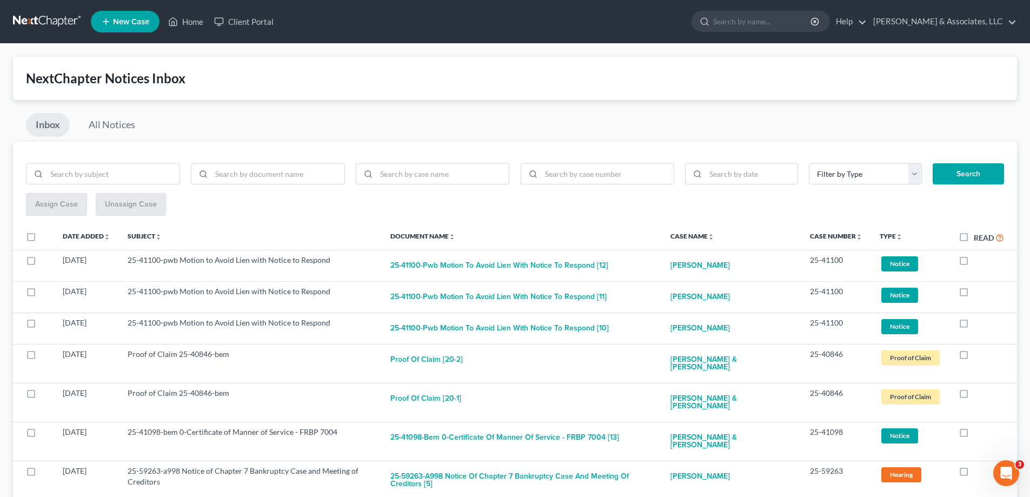
click at [974, 263] on label at bounding box center [974, 263] width 0 height 0
click at [979, 260] on input "checkbox" at bounding box center [982, 258] width 7 height 7
checkbox input "true"
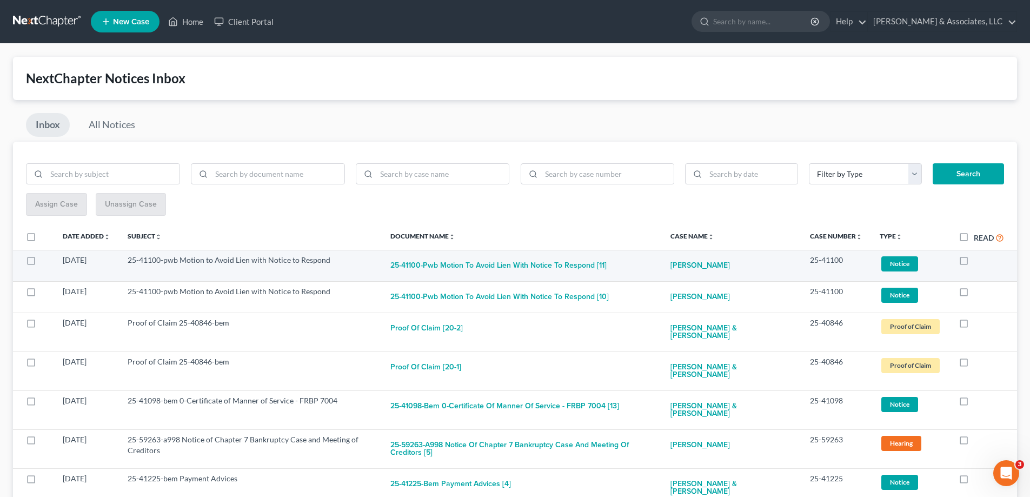
click at [974, 263] on label at bounding box center [974, 263] width 0 height 0
click at [979, 260] on input "checkbox" at bounding box center [982, 258] width 7 height 7
checkbox input "true"
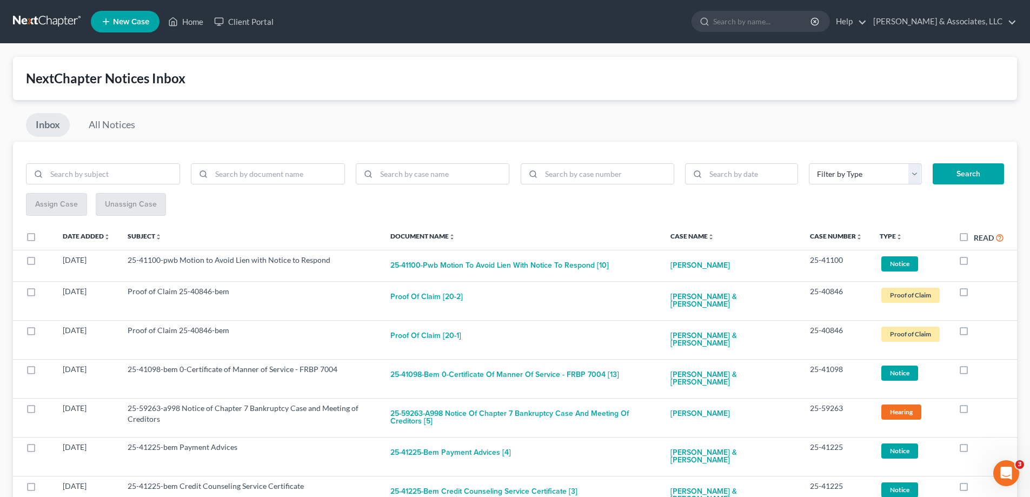
click at [974, 263] on label at bounding box center [974, 263] width 0 height 0
click at [979, 260] on input "checkbox" at bounding box center [982, 258] width 7 height 7
checkbox input "true"
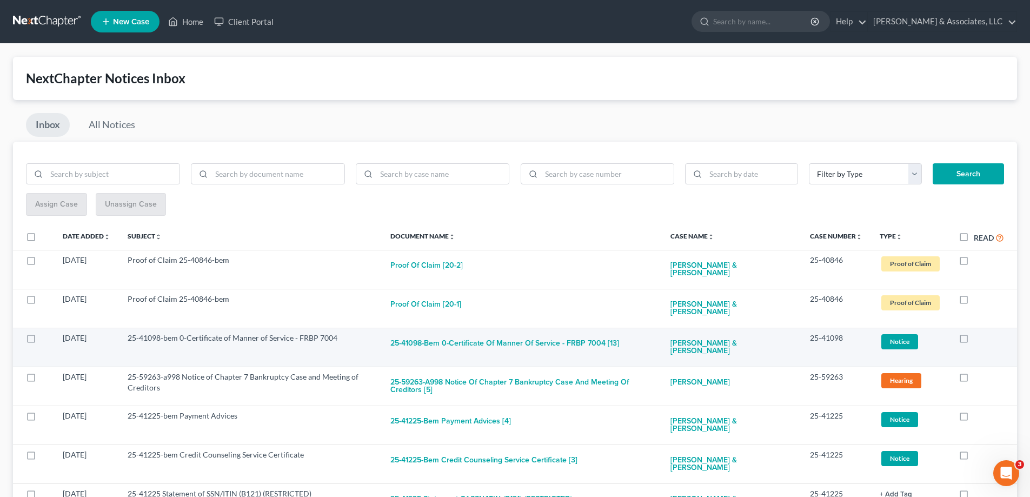
click at [974, 341] on label at bounding box center [974, 341] width 0 height 0
click at [979, 333] on input "checkbox" at bounding box center [982, 336] width 7 height 7
checkbox input "true"
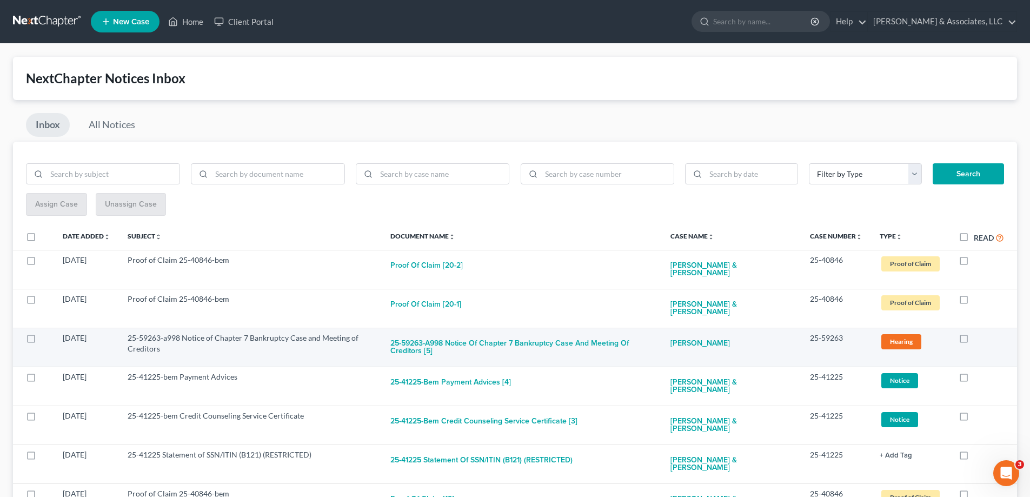
click at [974, 341] on label at bounding box center [974, 341] width 0 height 0
click at [979, 333] on input "checkbox" at bounding box center [982, 336] width 7 height 7
checkbox input "true"
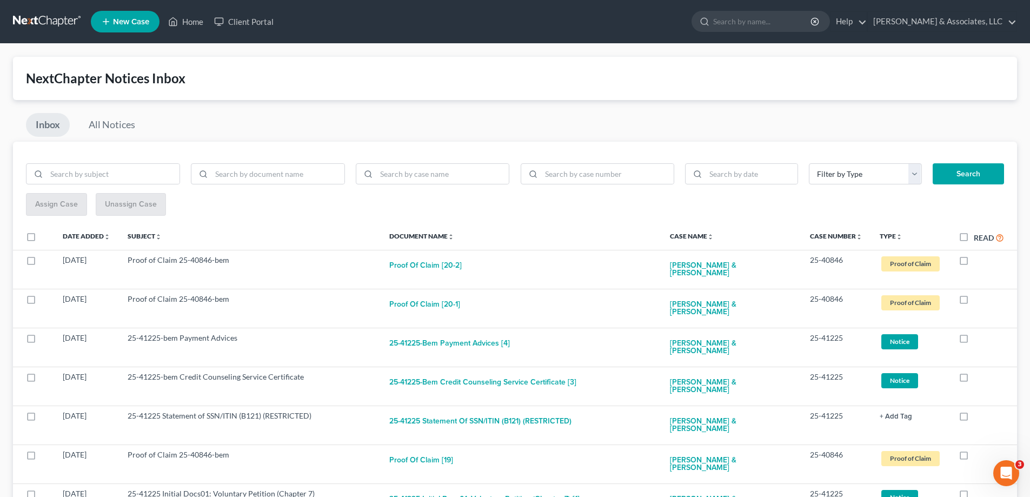
click at [974, 341] on label at bounding box center [974, 341] width 0 height 0
click at [979, 333] on input "checkbox" at bounding box center [982, 336] width 7 height 7
checkbox input "true"
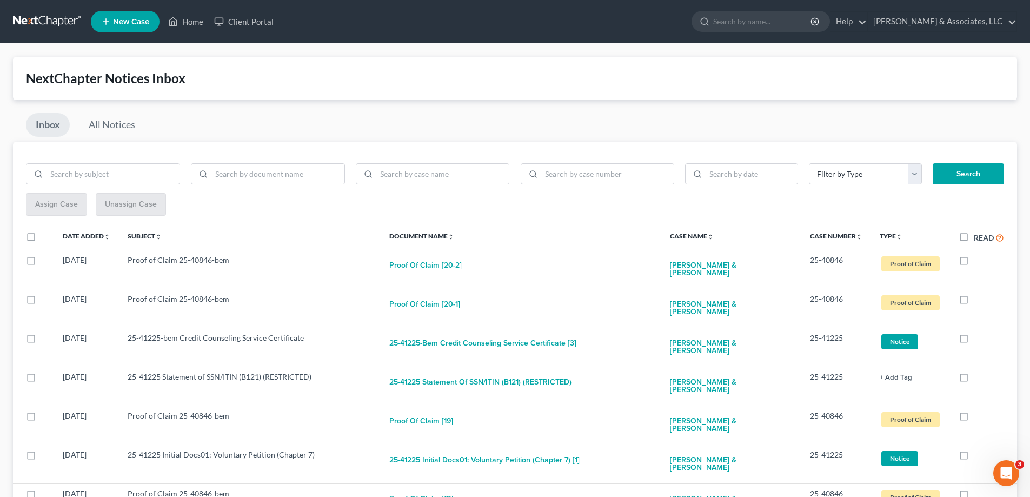
click at [974, 341] on label at bounding box center [974, 341] width 0 height 0
click at [979, 333] on input "checkbox" at bounding box center [982, 336] width 7 height 7
checkbox input "true"
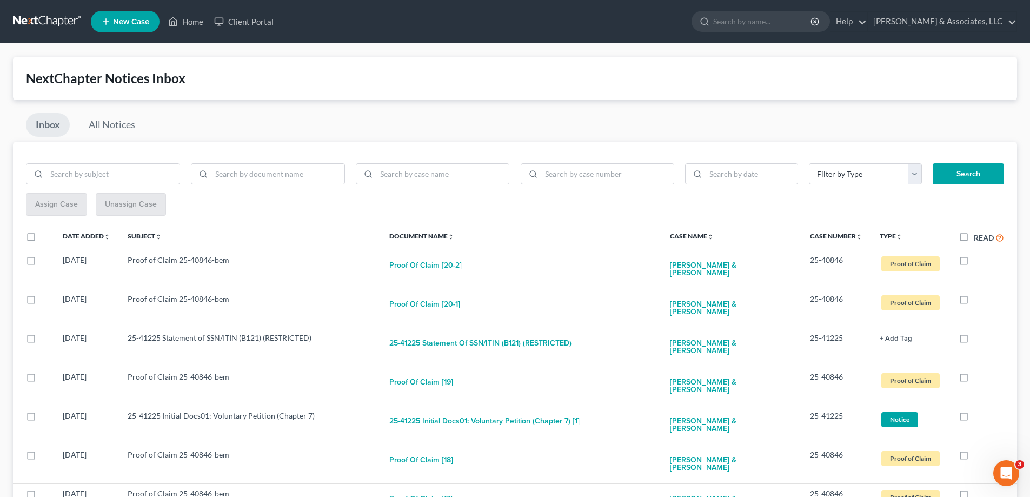
click at [974, 341] on label at bounding box center [974, 341] width 0 height 0
click at [979, 333] on input "checkbox" at bounding box center [982, 336] width 7 height 7
checkbox input "true"
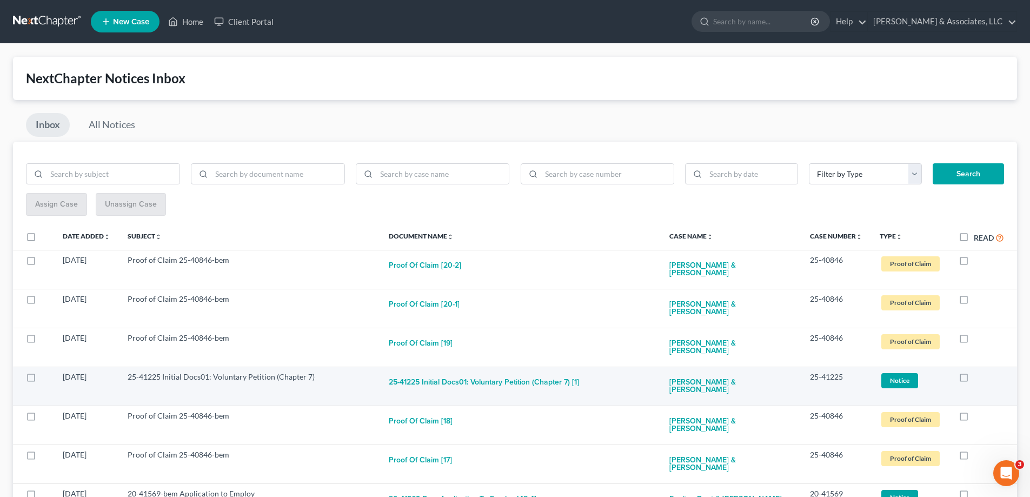
click at [974, 380] on label at bounding box center [974, 380] width 0 height 0
click at [979, 372] on input "checkbox" at bounding box center [982, 375] width 7 height 7
checkbox input "true"
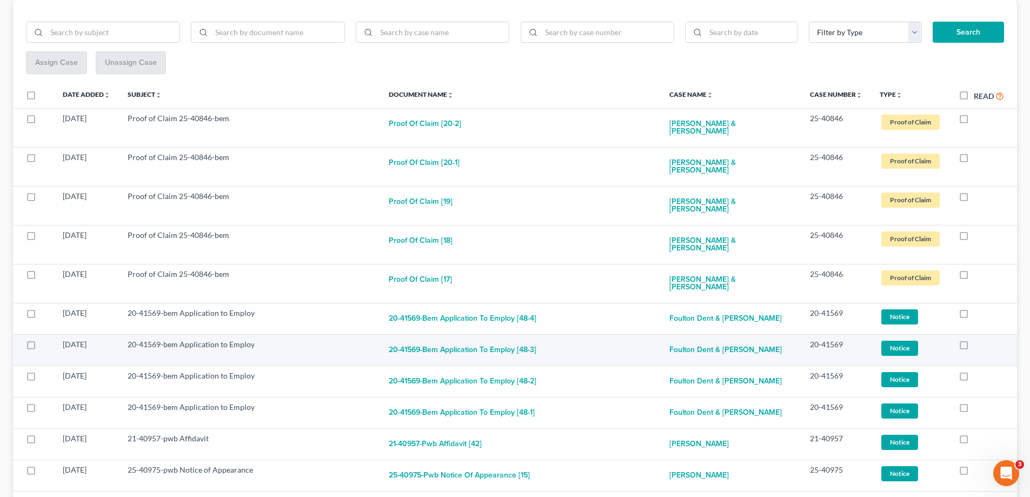
scroll to position [162, 0]
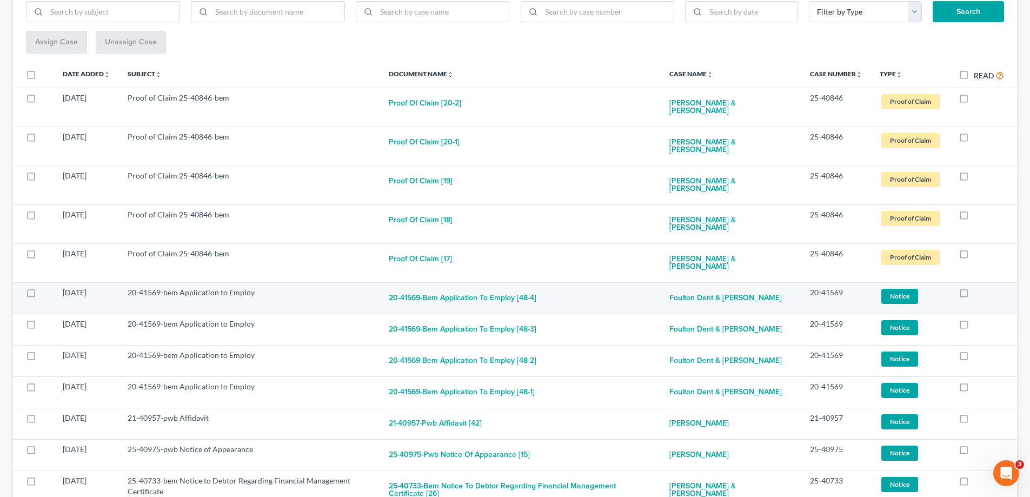
click at [974, 295] on label at bounding box center [974, 295] width 0 height 0
click at [979, 287] on input "checkbox" at bounding box center [982, 290] width 7 height 7
checkbox input "true"
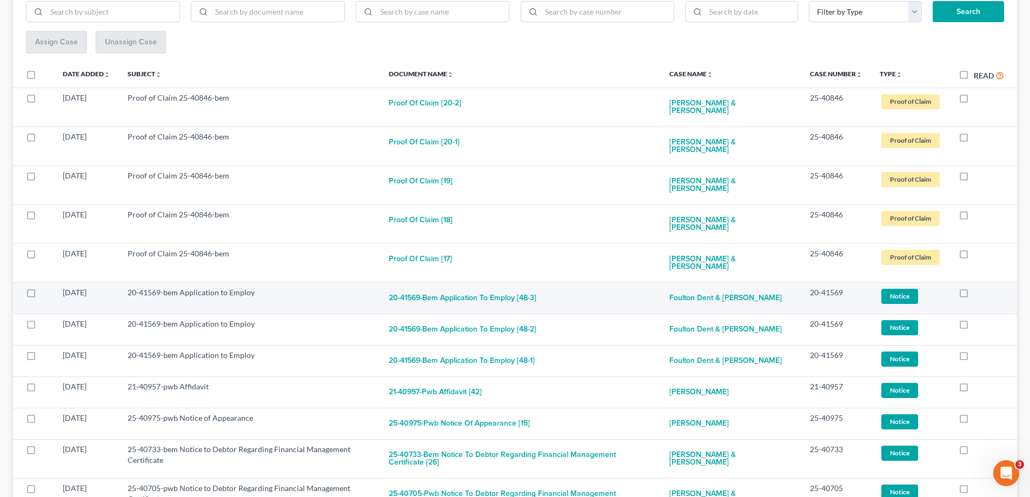
click at [974, 295] on label at bounding box center [974, 295] width 0 height 0
click at [979, 287] on input "checkbox" at bounding box center [982, 290] width 7 height 7
checkbox input "true"
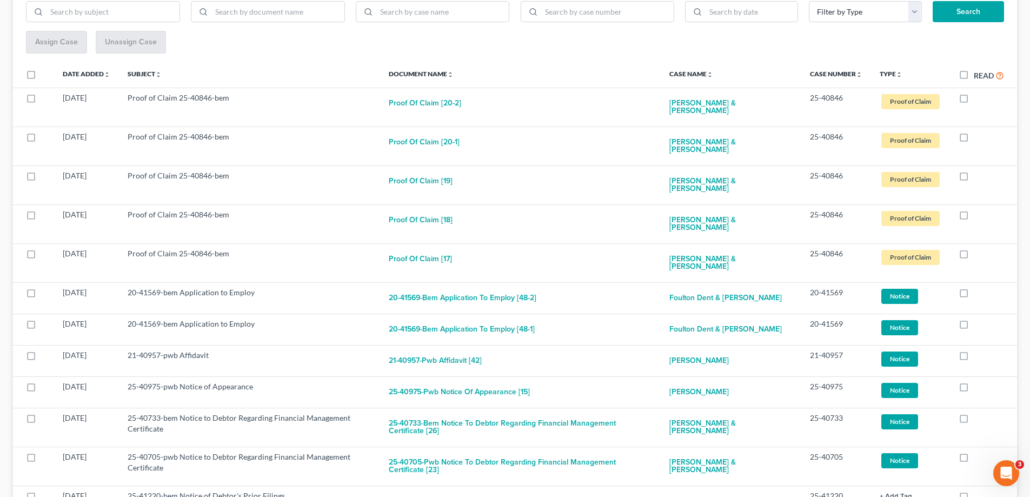
click at [974, 295] on label at bounding box center [974, 295] width 0 height 0
click at [979, 287] on input "checkbox" at bounding box center [982, 290] width 7 height 7
checkbox input "true"
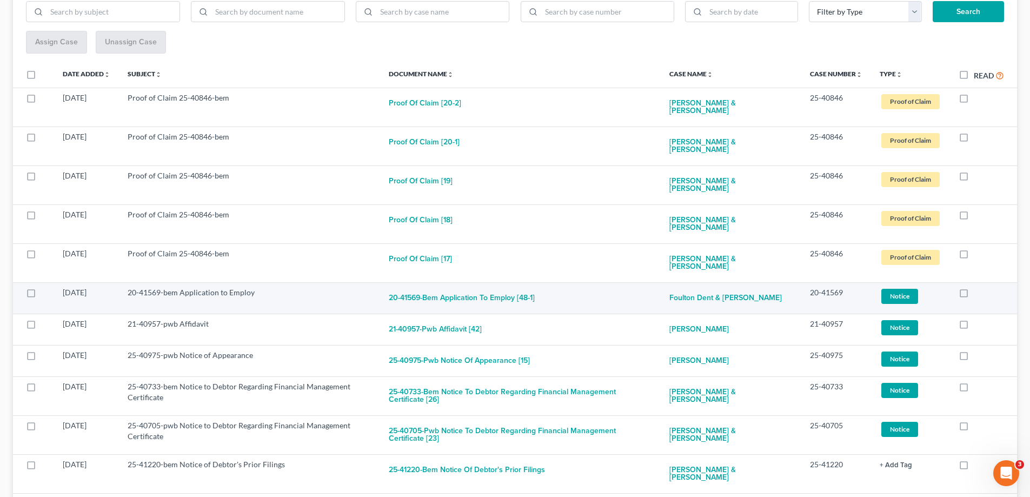
click at [974, 295] on label at bounding box center [974, 295] width 0 height 0
click at [979, 287] on input "checkbox" at bounding box center [982, 290] width 7 height 7
checkbox input "true"
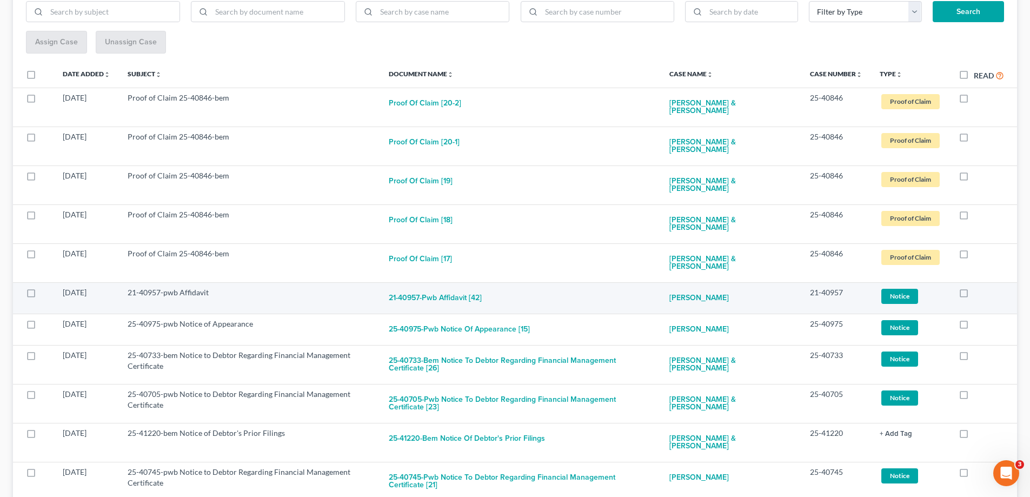
click at [974, 295] on label at bounding box center [974, 295] width 0 height 0
click at [979, 287] on input "checkbox" at bounding box center [982, 290] width 7 height 7
checkbox input "true"
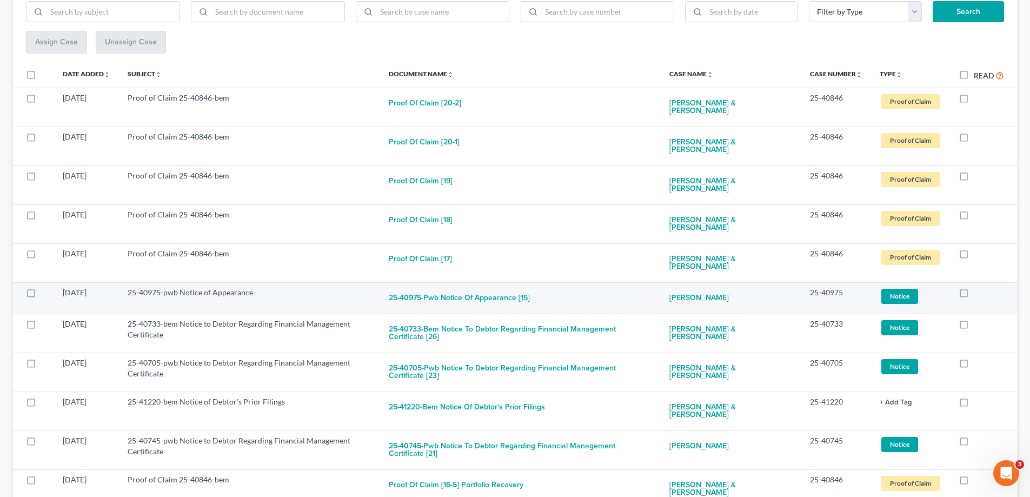
click at [974, 295] on label at bounding box center [974, 295] width 0 height 0
click at [979, 287] on input "checkbox" at bounding box center [982, 290] width 7 height 7
checkbox input "true"
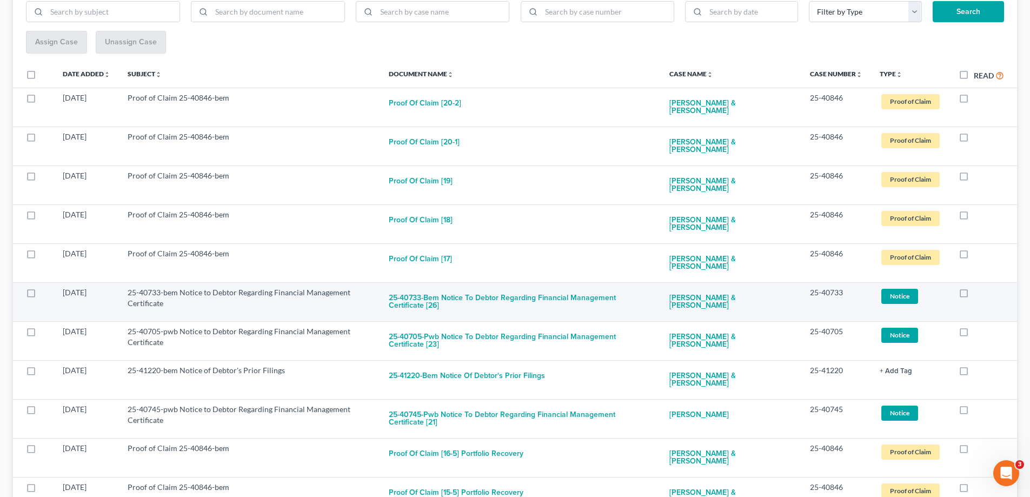
click at [974, 295] on label at bounding box center [974, 295] width 0 height 0
click at [979, 287] on input "checkbox" at bounding box center [982, 290] width 7 height 7
checkbox input "true"
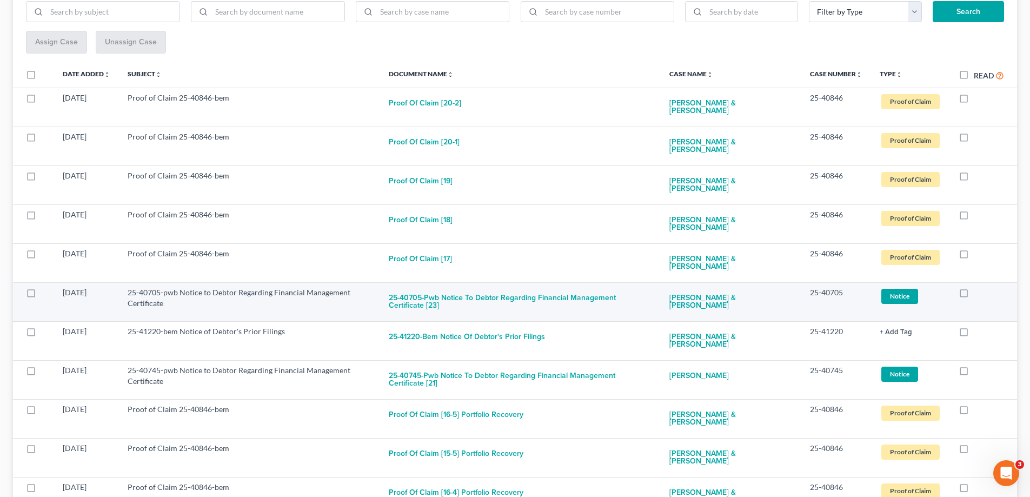
click at [974, 295] on label at bounding box center [974, 295] width 0 height 0
click at [979, 287] on input "checkbox" at bounding box center [982, 290] width 7 height 7
checkbox input "true"
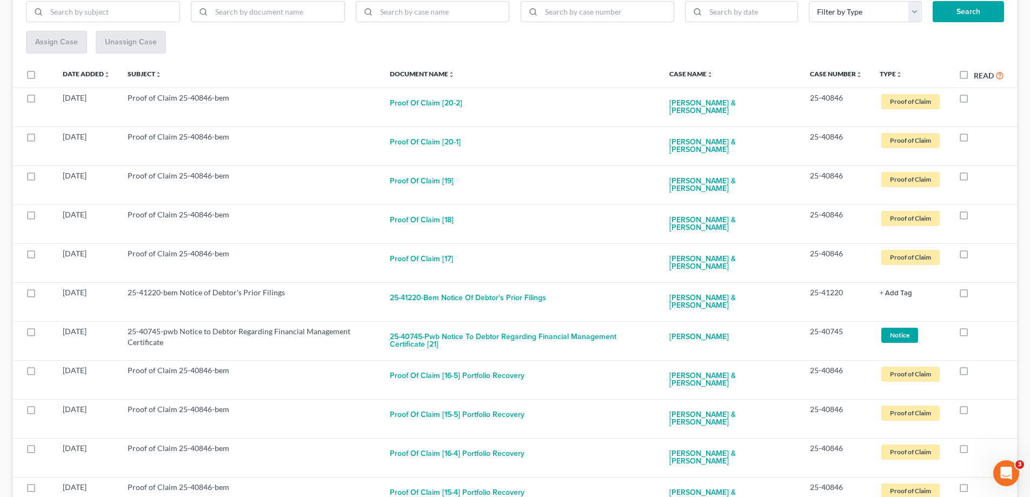
click at [974, 295] on label at bounding box center [974, 295] width 0 height 0
click at [979, 287] on input "checkbox" at bounding box center [982, 290] width 7 height 7
checkbox input "true"
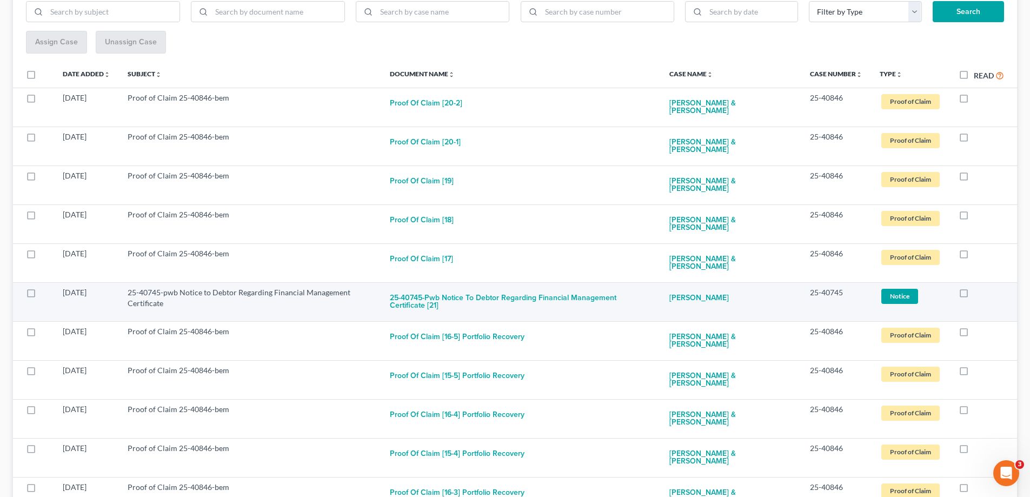
click at [974, 295] on label at bounding box center [974, 295] width 0 height 0
click at [979, 287] on input "checkbox" at bounding box center [982, 290] width 7 height 7
checkbox input "true"
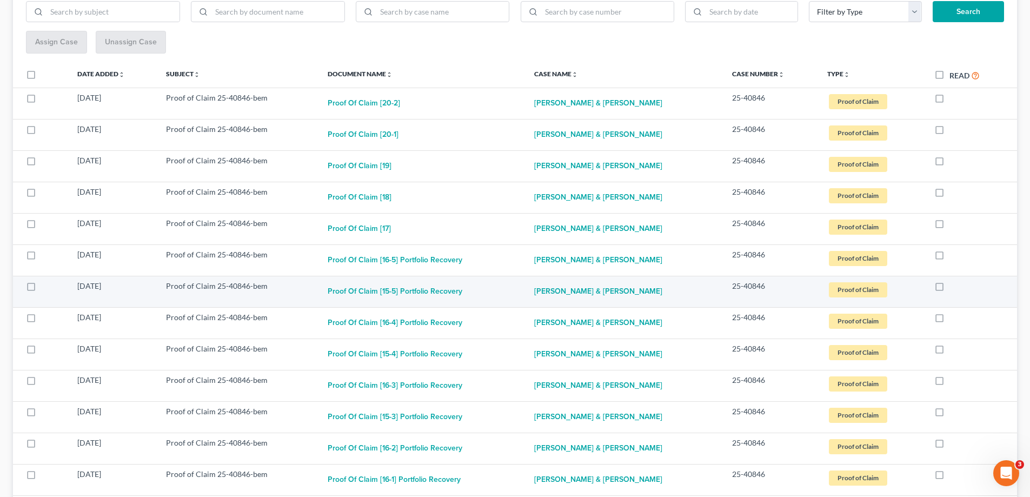
click at [950, 289] on label at bounding box center [950, 289] width 0 height 0
click at [954, 285] on input "checkbox" at bounding box center [957, 284] width 7 height 7
checkbox input "true"
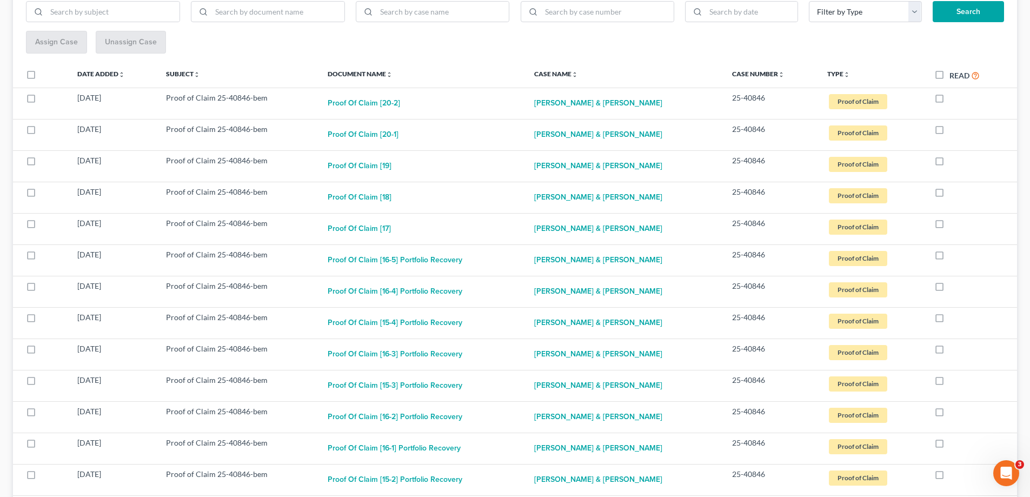
click at [950, 289] on label at bounding box center [950, 289] width 0 height 0
click at [954, 285] on input "checkbox" at bounding box center [957, 284] width 7 height 7
checkbox input "true"
click at [950, 289] on label at bounding box center [950, 289] width 0 height 0
click at [954, 285] on input "checkbox" at bounding box center [957, 284] width 7 height 7
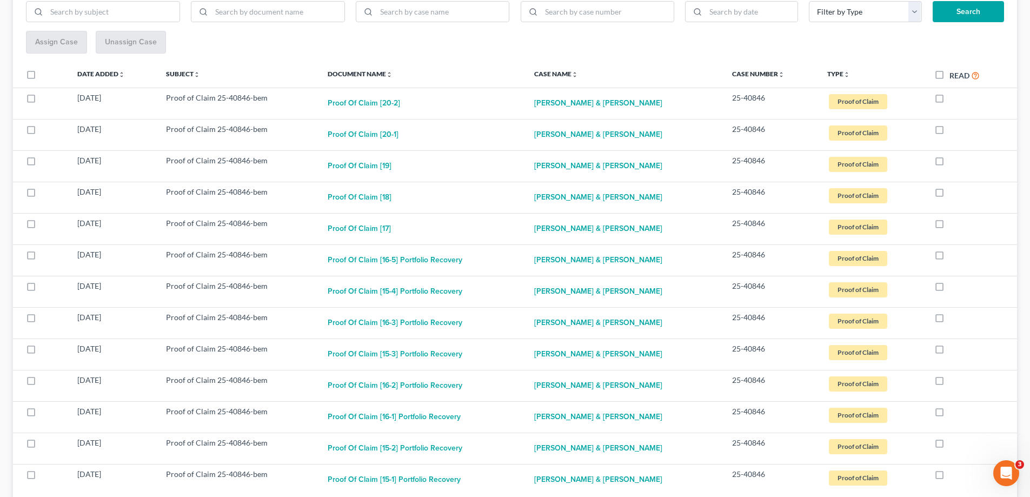
checkbox input "true"
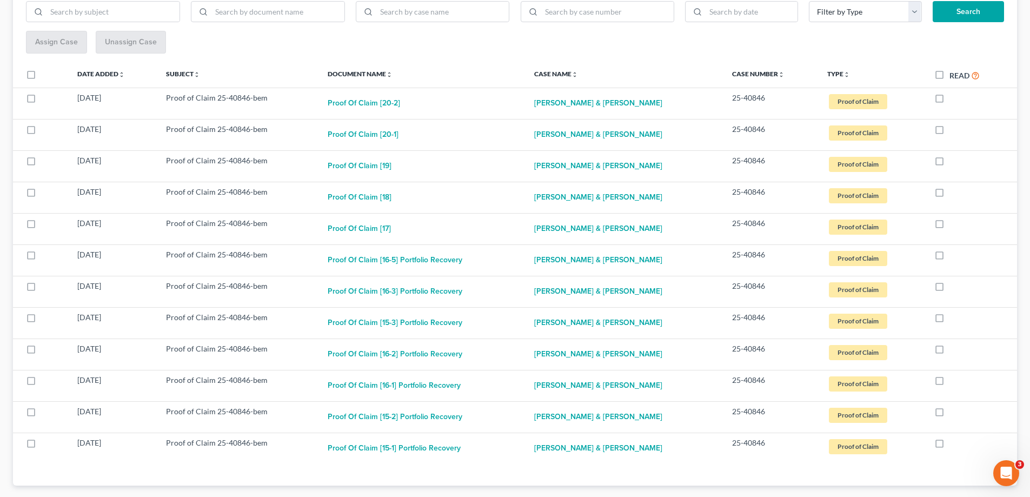
click at [950, 289] on label at bounding box center [950, 289] width 0 height 0
click at [954, 285] on input "checkbox" at bounding box center [957, 284] width 7 height 7
checkbox input "true"
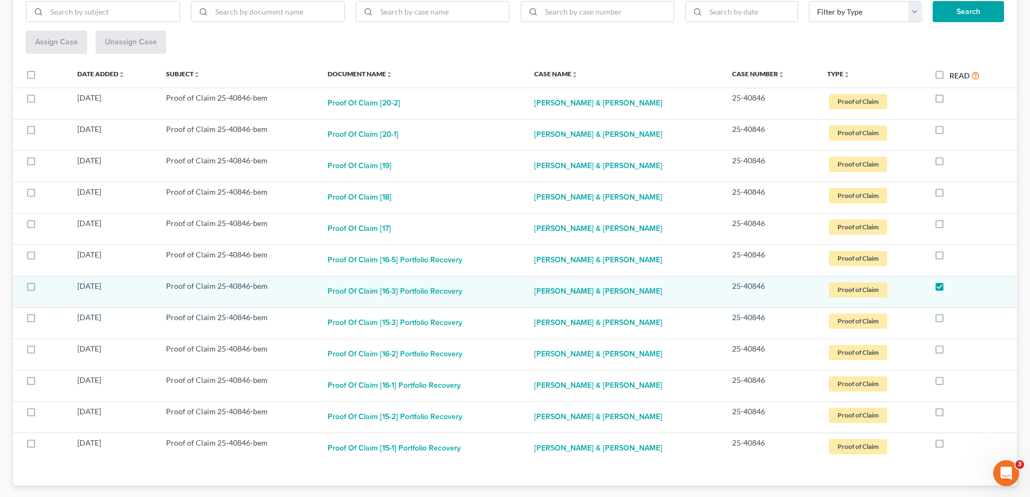
scroll to position [152, 0]
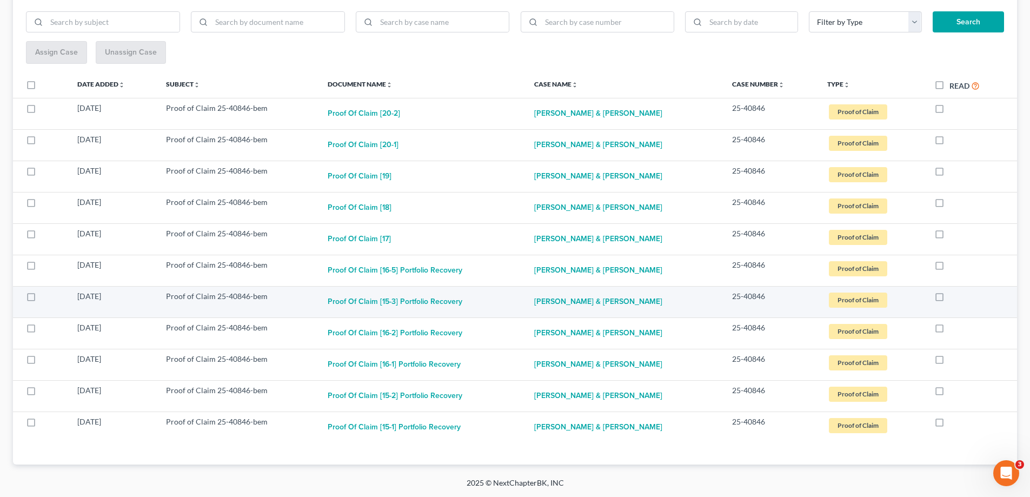
click at [950, 299] on label at bounding box center [950, 299] width 0 height 0
click at [954, 296] on input "checkbox" at bounding box center [957, 294] width 7 height 7
checkbox input "true"
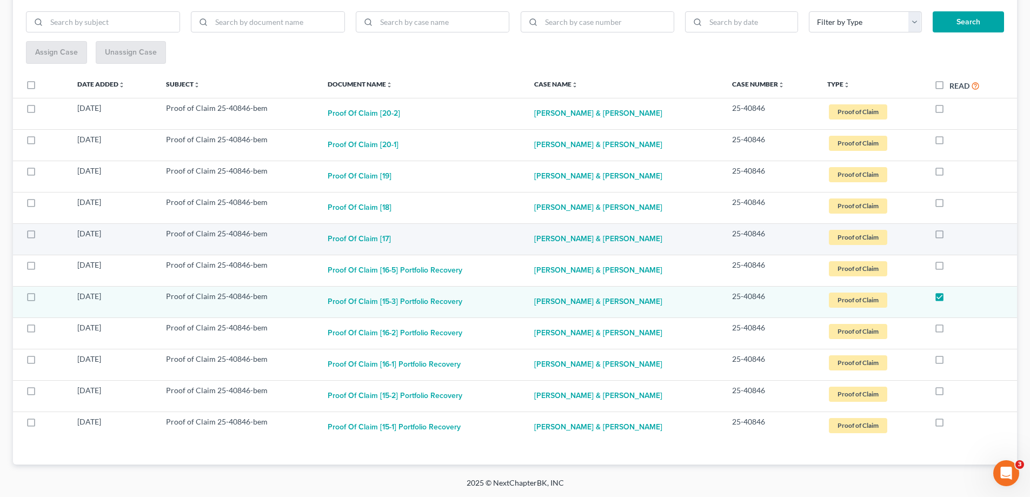
scroll to position [121, 0]
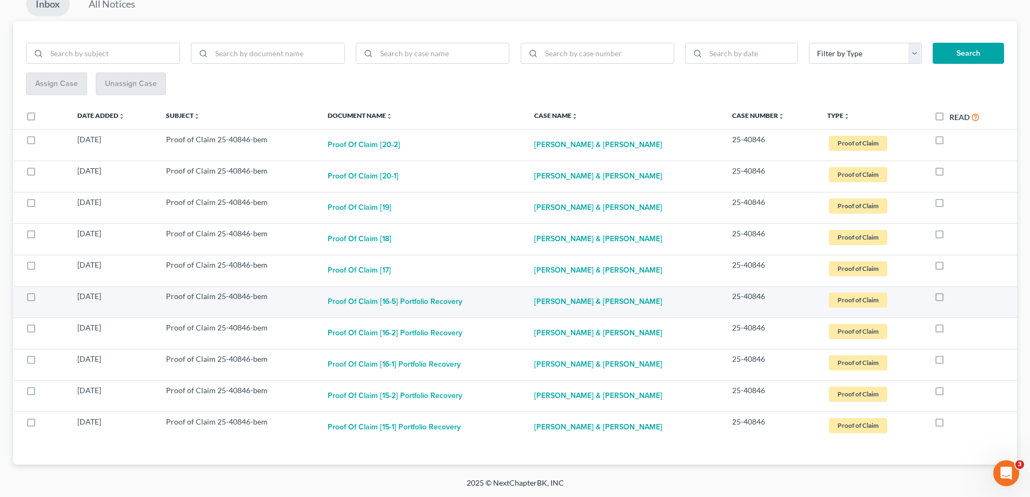
drag, startPoint x: 932, startPoint y: 293, endPoint x: 933, endPoint y: 307, distance: 14.1
click at [950, 299] on label at bounding box center [950, 299] width 0 height 0
click at [954, 295] on input "checkbox" at bounding box center [957, 294] width 7 height 7
checkbox input "true"
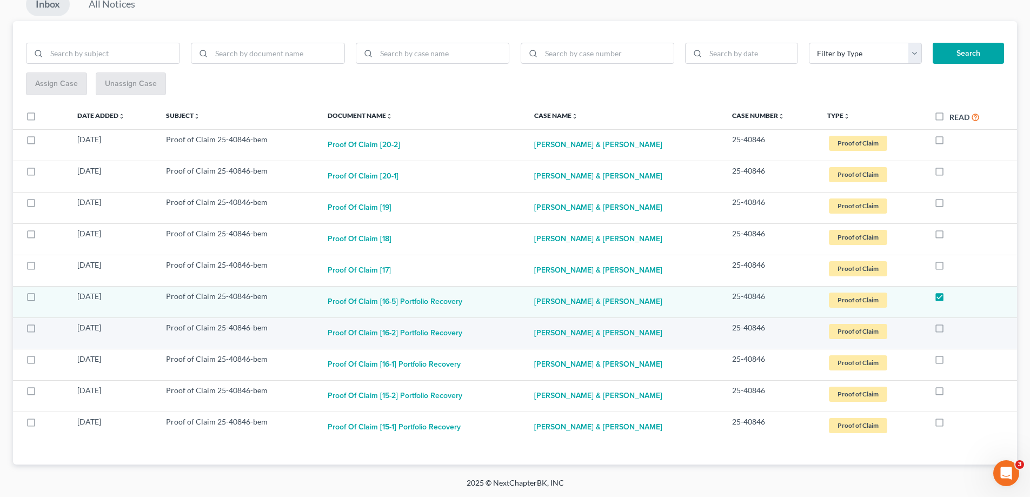
scroll to position [89, 0]
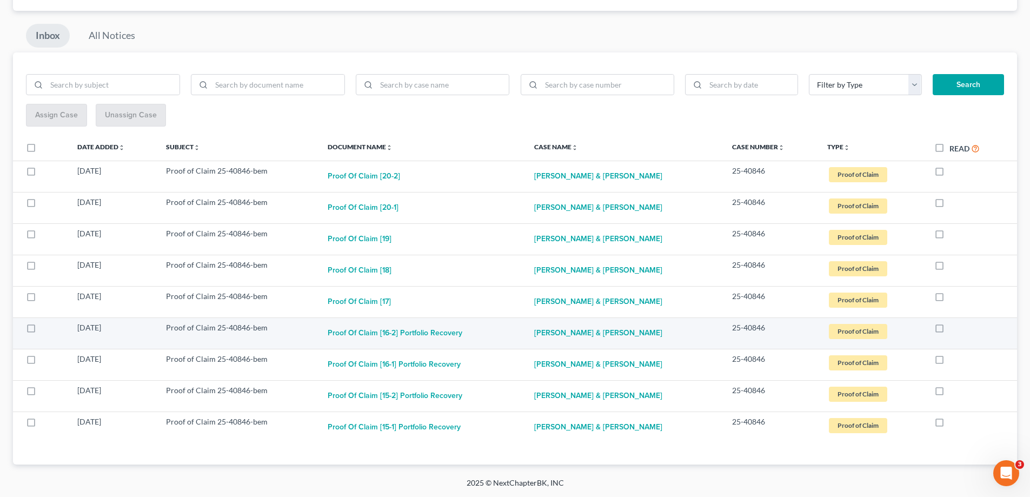
click at [950, 330] on label at bounding box center [950, 330] width 0 height 0
click at [954, 328] on input "checkbox" at bounding box center [957, 325] width 7 height 7
checkbox input "true"
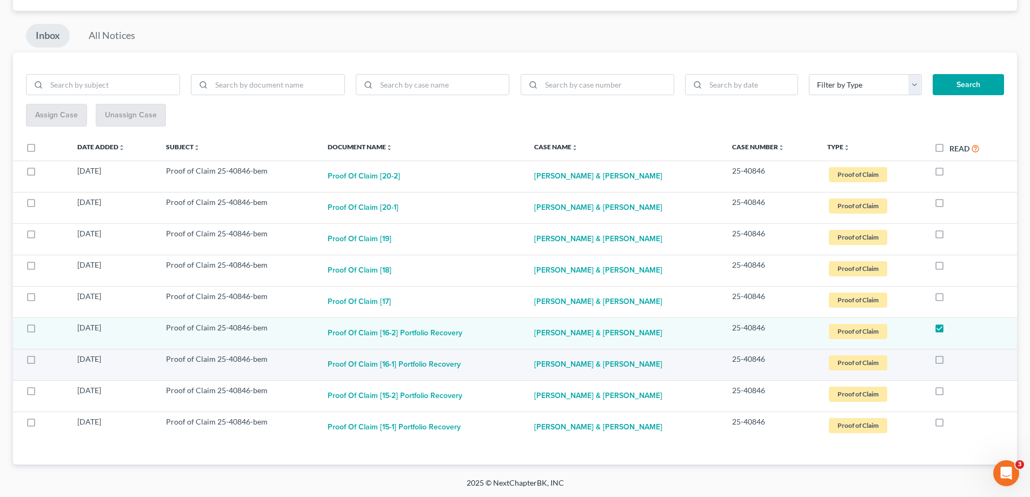
scroll to position [58, 0]
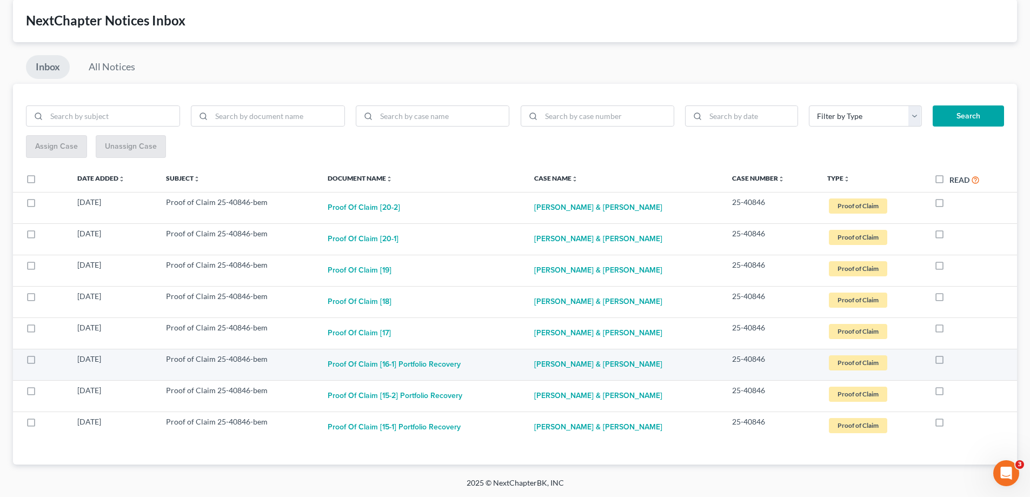
drag, startPoint x: 931, startPoint y: 361, endPoint x: 934, endPoint y: 373, distance: 12.7
click at [950, 362] on label at bounding box center [950, 362] width 0 height 0
click at [954, 361] on input "checkbox" at bounding box center [957, 357] width 7 height 7
checkbox input "true"
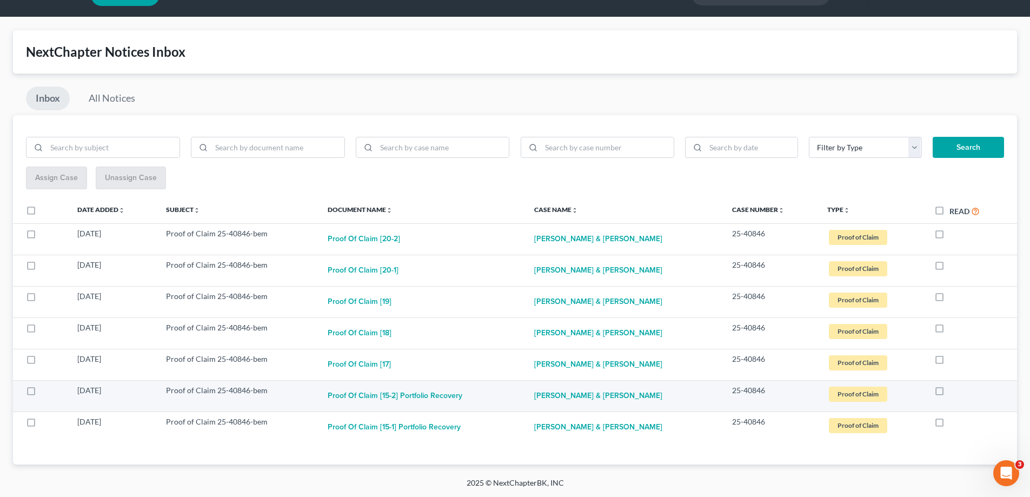
scroll to position [27, 0]
click at [950, 393] on label at bounding box center [950, 393] width 0 height 0
click at [954, 389] on input "checkbox" at bounding box center [957, 388] width 7 height 7
checkbox input "true"
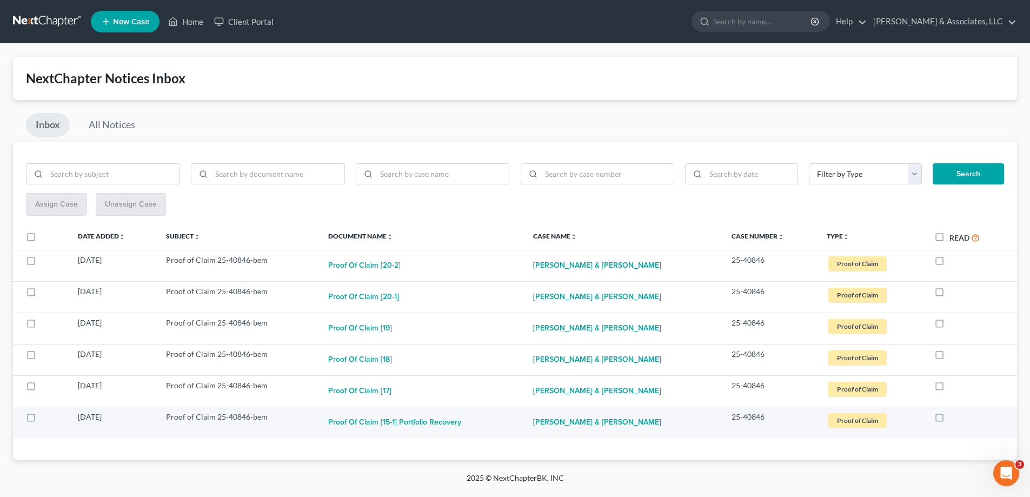
scroll to position [0, 0]
click at [957, 420] on label at bounding box center [957, 420] width 0 height 0
click at [962, 417] on input "checkbox" at bounding box center [965, 415] width 7 height 7
checkbox input "true"
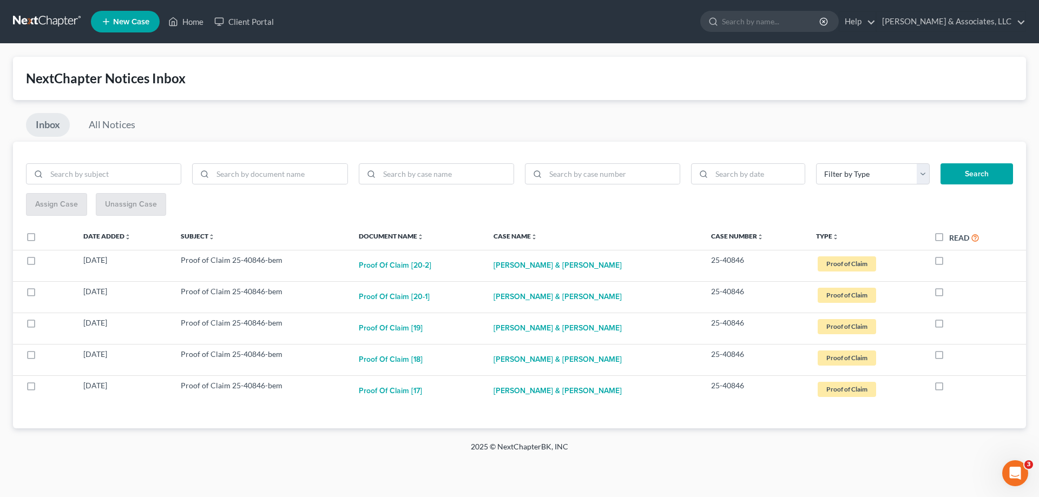
click at [949, 238] on label "Read" at bounding box center [964, 238] width 30 height 12
click at [953, 238] on input "Read" at bounding box center [956, 235] width 7 height 7
checkbox input "true"
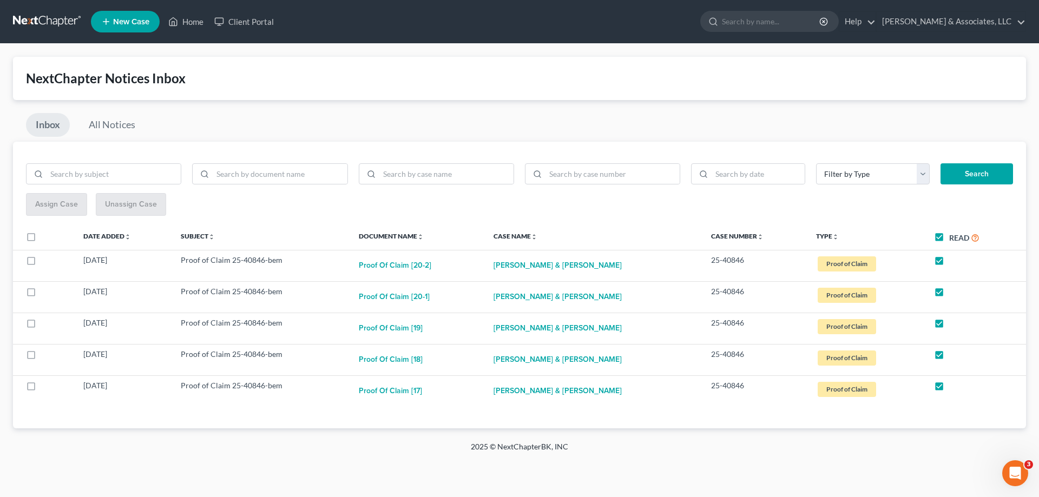
checkbox input "true"
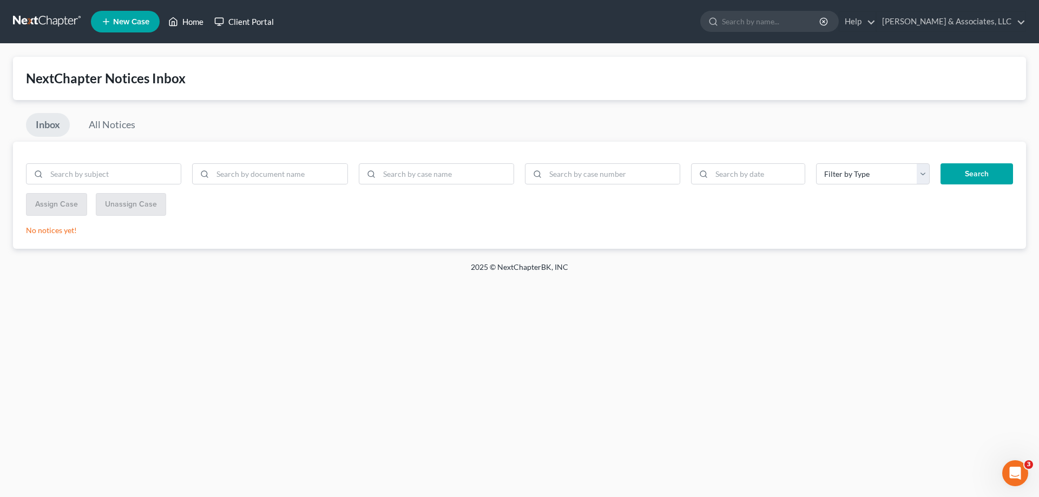
drag, startPoint x: 199, startPoint y: 18, endPoint x: 246, endPoint y: 28, distance: 48.2
click at [199, 18] on link "Home" at bounding box center [186, 21] width 46 height 19
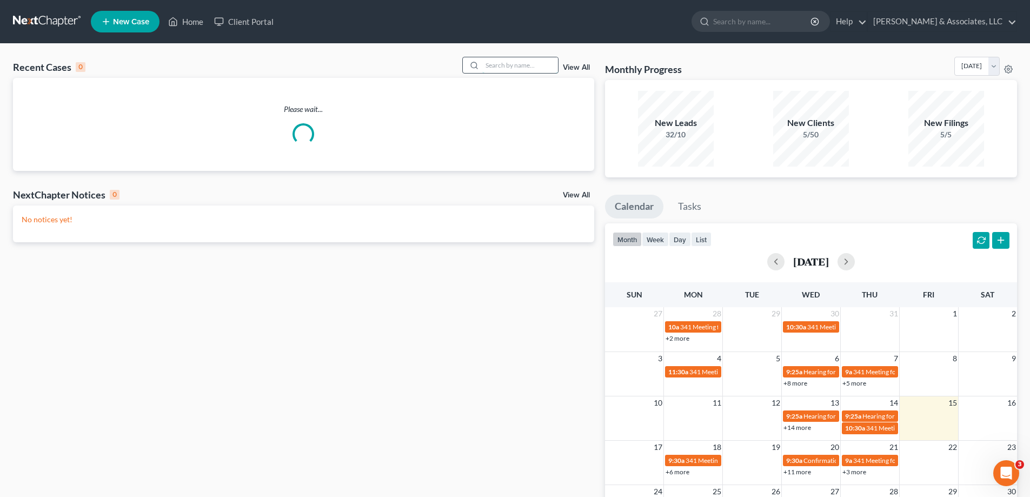
click at [520, 65] on input "search" at bounding box center [520, 65] width 76 height 16
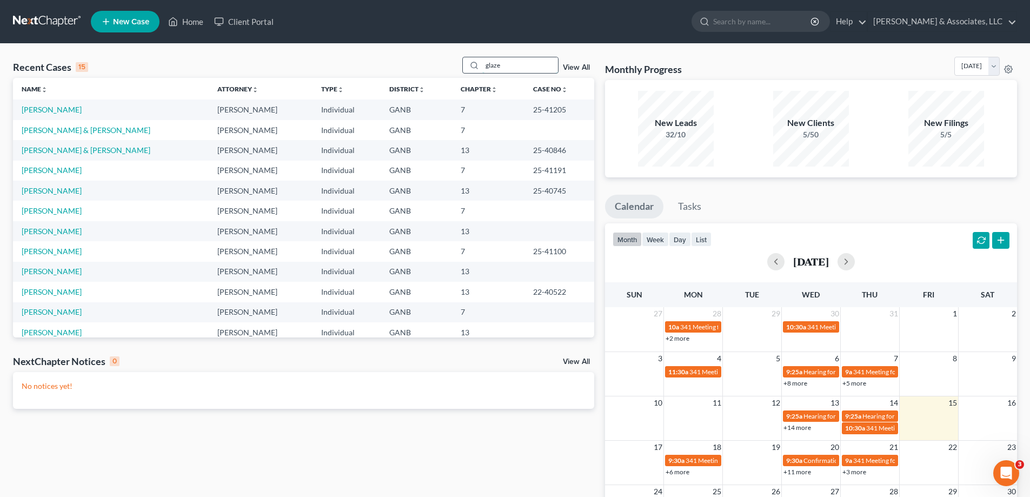
type input "glaze"
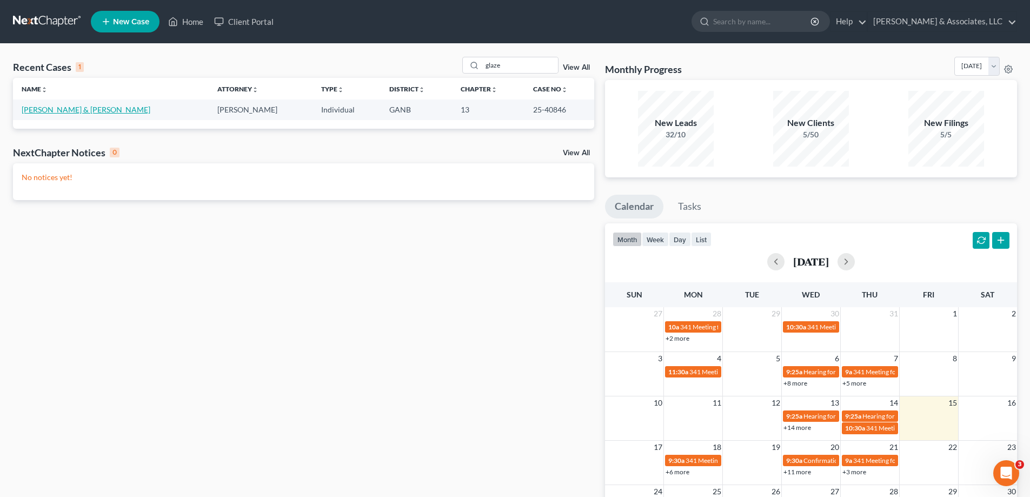
click at [63, 109] on link "[PERSON_NAME] & [PERSON_NAME]" at bounding box center [86, 109] width 129 height 9
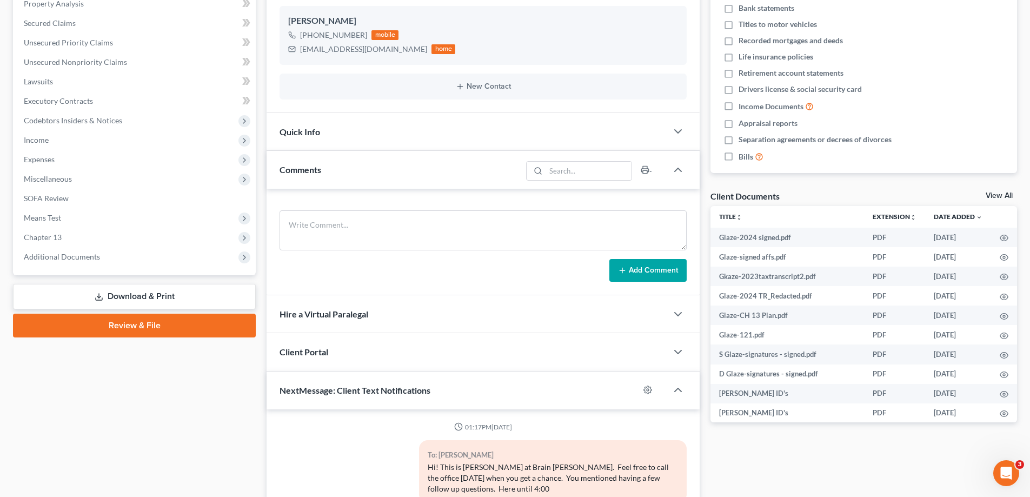
scroll to position [216, 0]
click at [78, 254] on span "Additional Documents" at bounding box center [62, 256] width 76 height 9
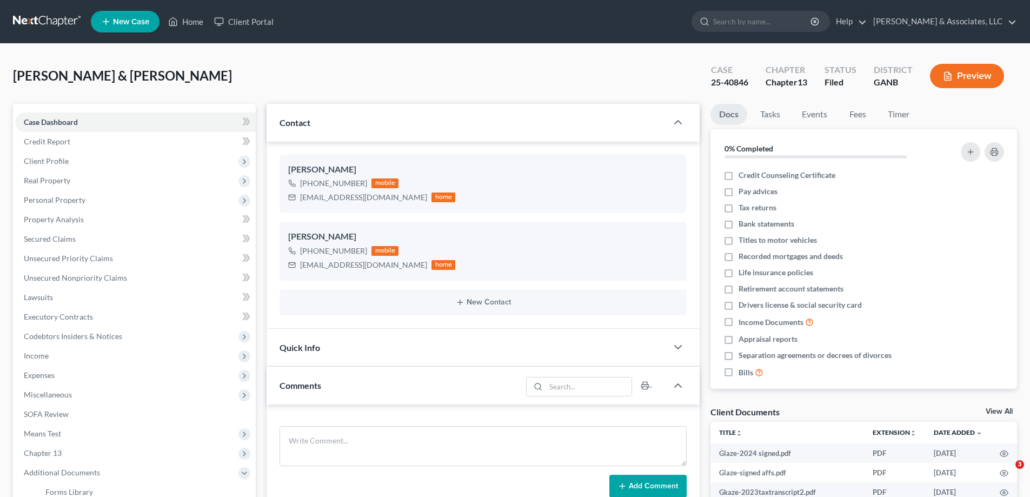
select select "0"
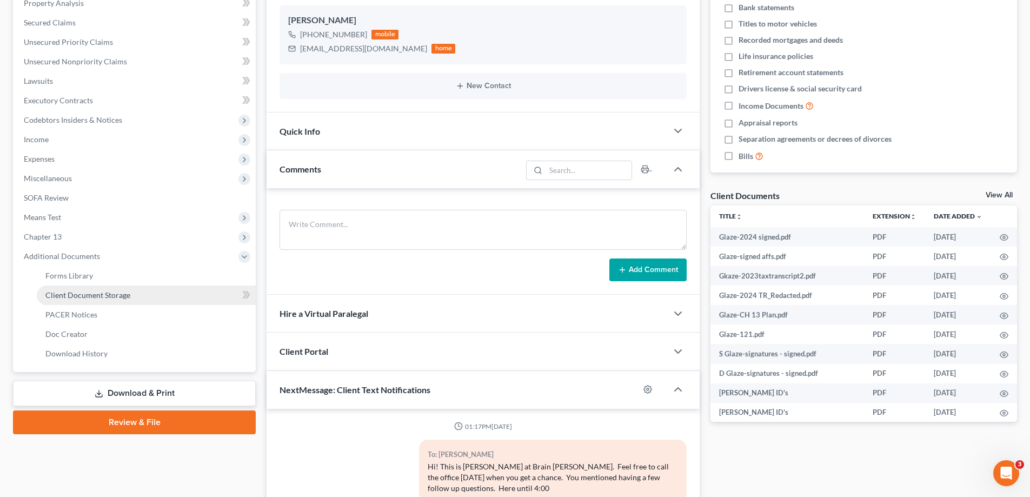
click at [54, 296] on span "Client Document Storage" at bounding box center [87, 294] width 85 height 9
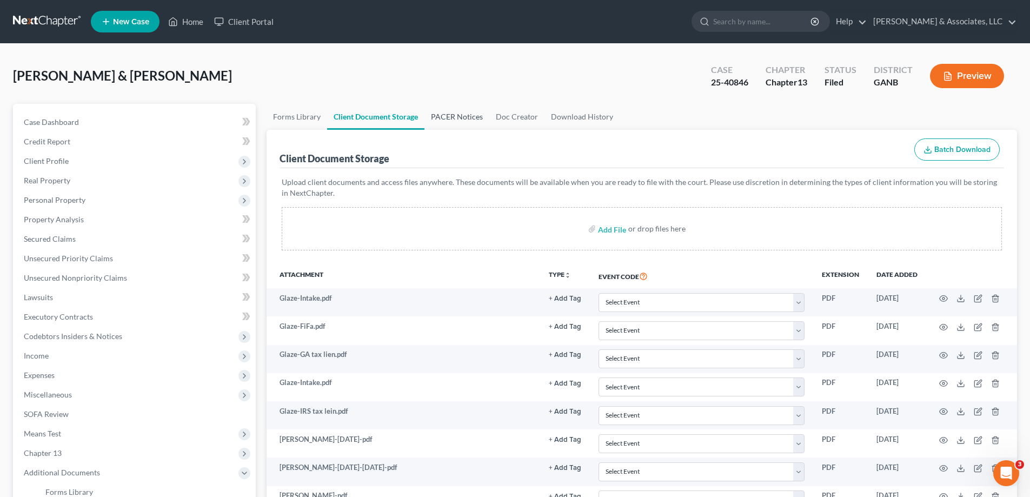
click at [456, 114] on link "PACER Notices" at bounding box center [457, 117] width 65 height 26
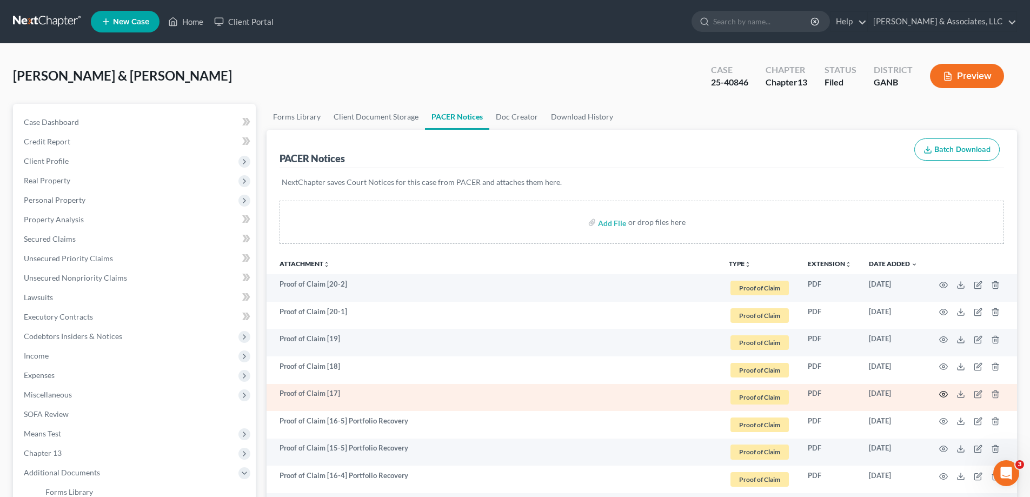
click at [943, 395] on circle "button" at bounding box center [944, 394] width 2 height 2
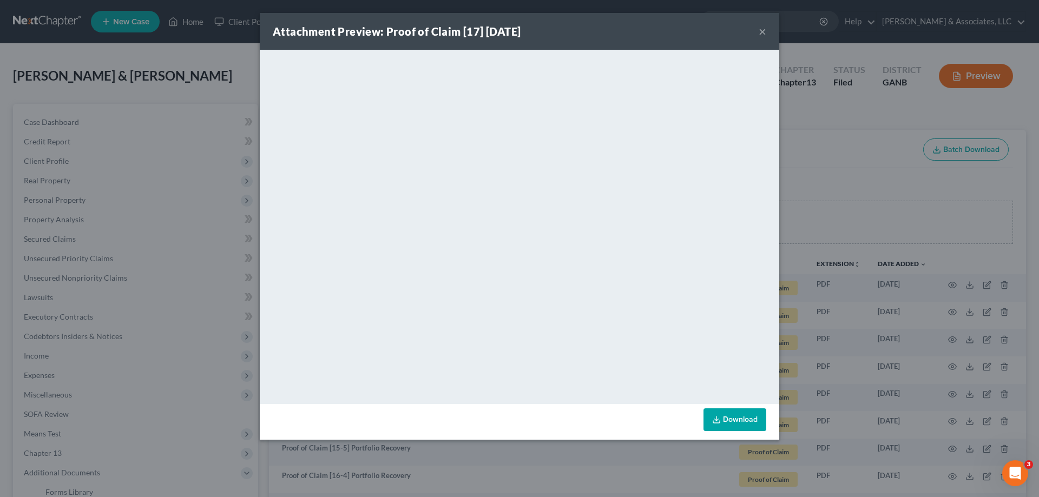
drag, startPoint x: 763, startPoint y: 30, endPoint x: 994, endPoint y: 381, distance: 420.2
click at [764, 31] on button "×" at bounding box center [762, 31] width 8 height 13
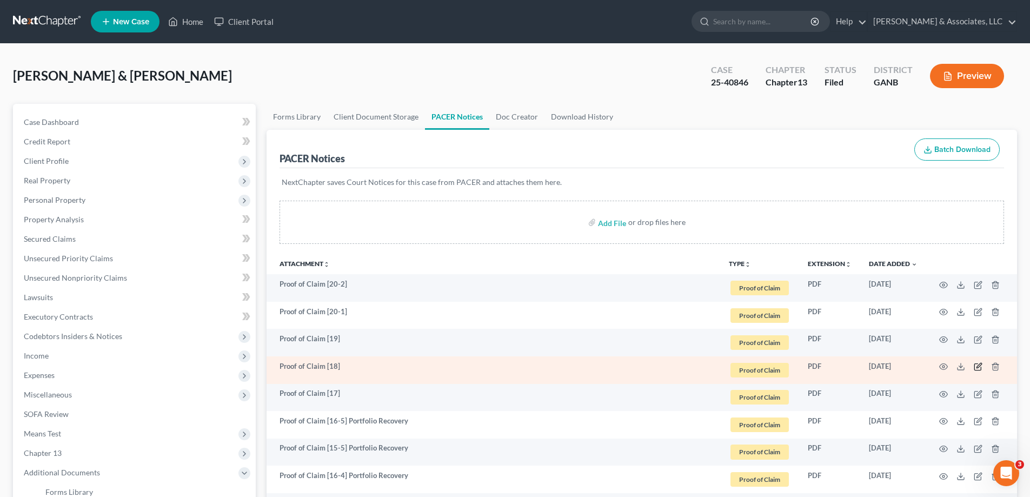
click at [979, 366] on icon "button" at bounding box center [978, 366] width 9 height 9
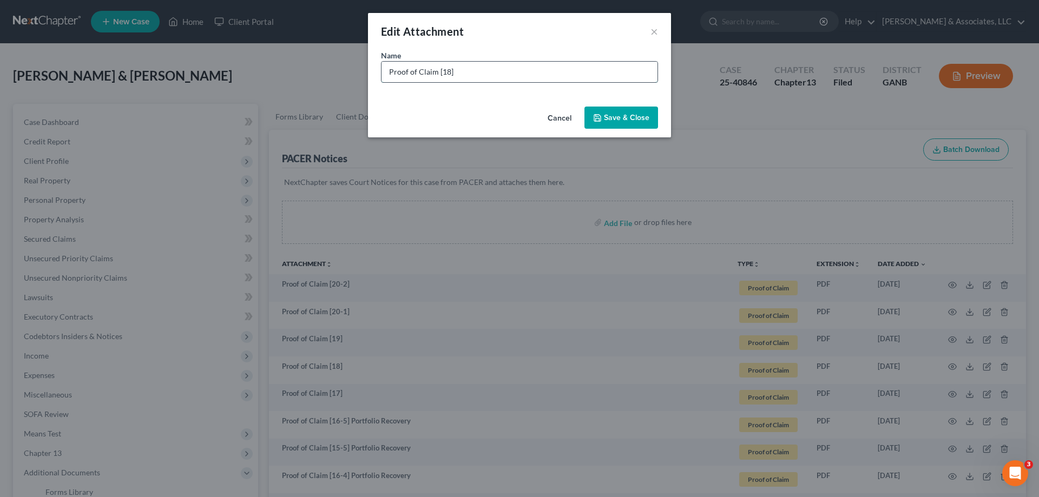
click at [496, 79] on input "Proof of Claim [18]" at bounding box center [519, 72] width 276 height 21
type input "Proof of Claim [18] Ashley Funding"
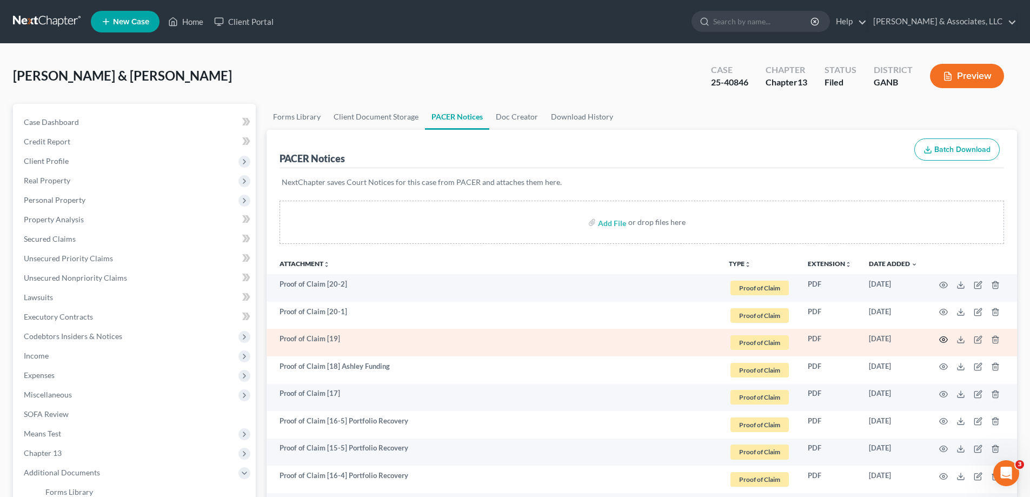
click at [946, 337] on icon "button" at bounding box center [944, 340] width 8 height 6
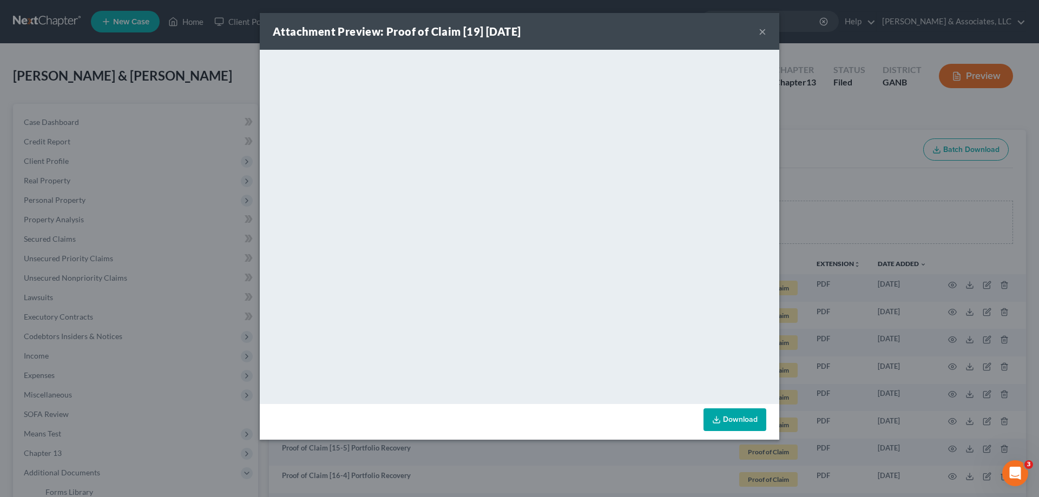
click at [762, 32] on button "×" at bounding box center [762, 31] width 8 height 13
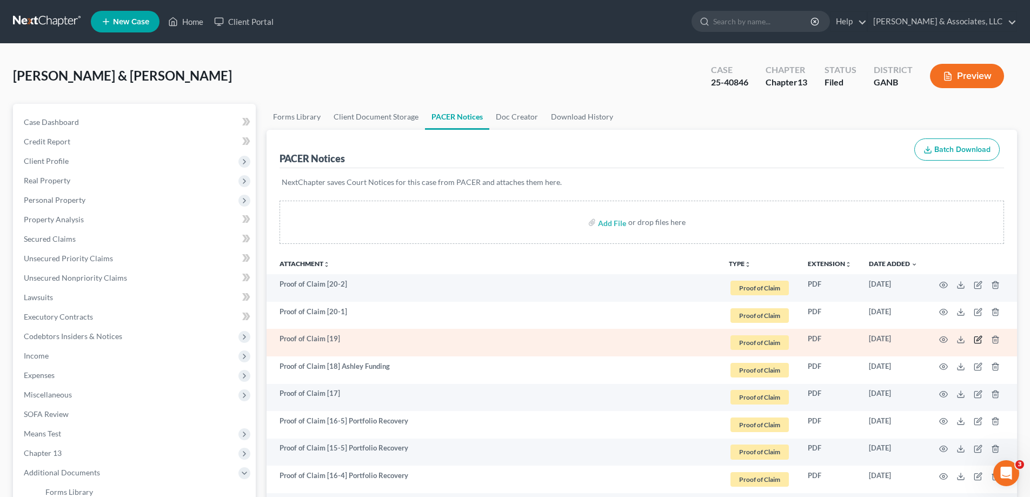
click at [979, 340] on icon "button" at bounding box center [978, 339] width 9 height 9
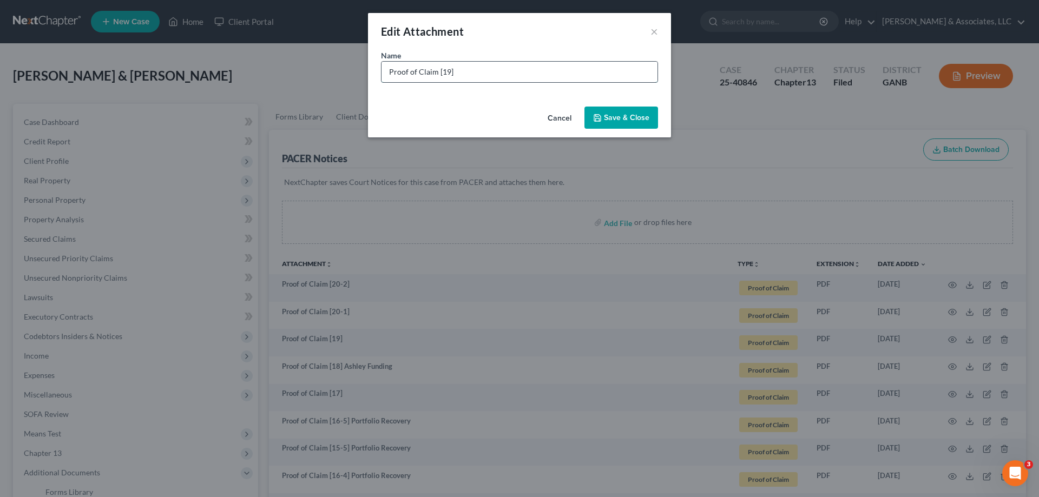
click at [479, 69] on input "Proof of Claim [19]" at bounding box center [519, 72] width 276 height 21
type input "Proof of Claim [19] Ally Bank"
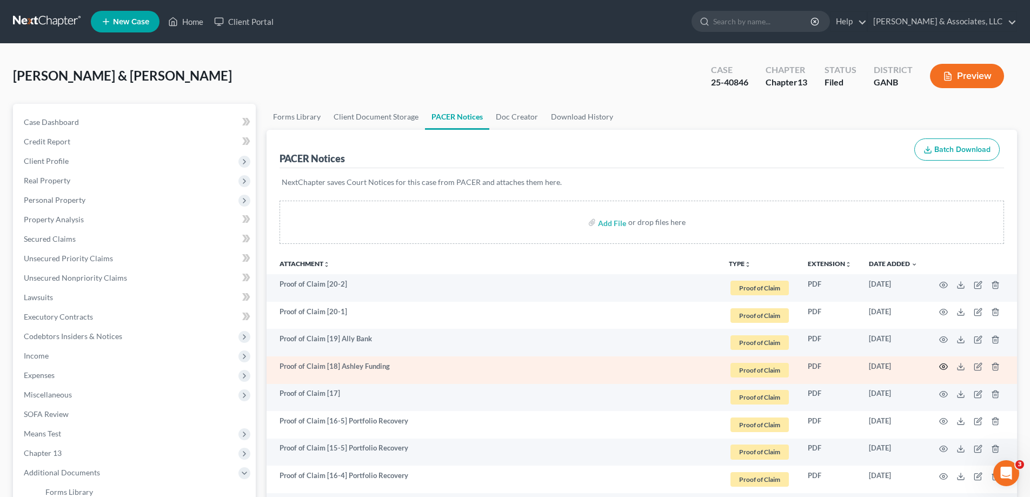
click at [943, 363] on icon "button" at bounding box center [944, 366] width 9 height 9
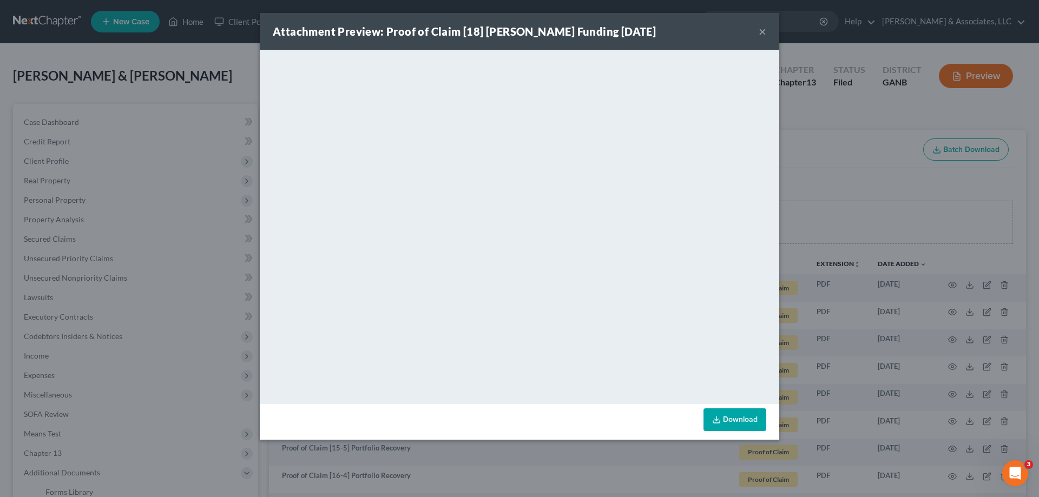
click at [759, 29] on button "×" at bounding box center [762, 31] width 8 height 13
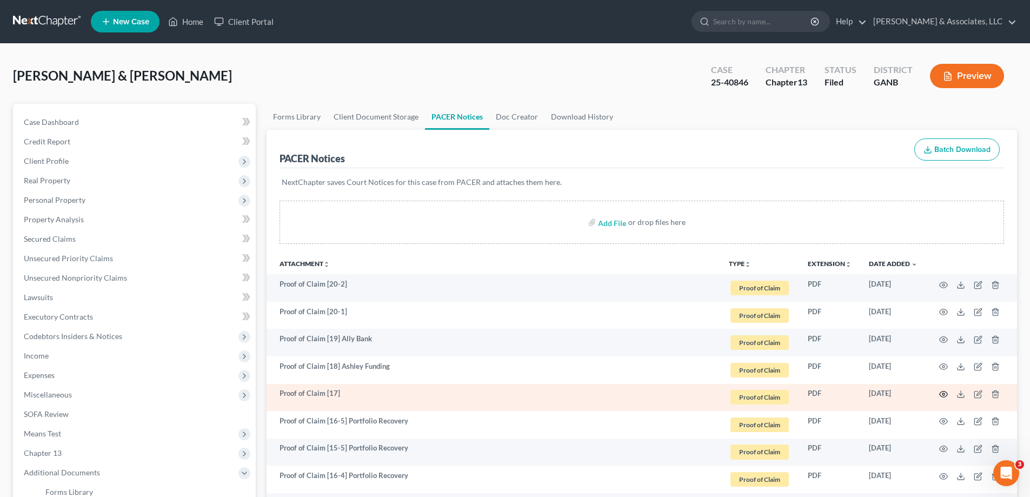
click at [943, 395] on circle "button" at bounding box center [944, 394] width 2 height 2
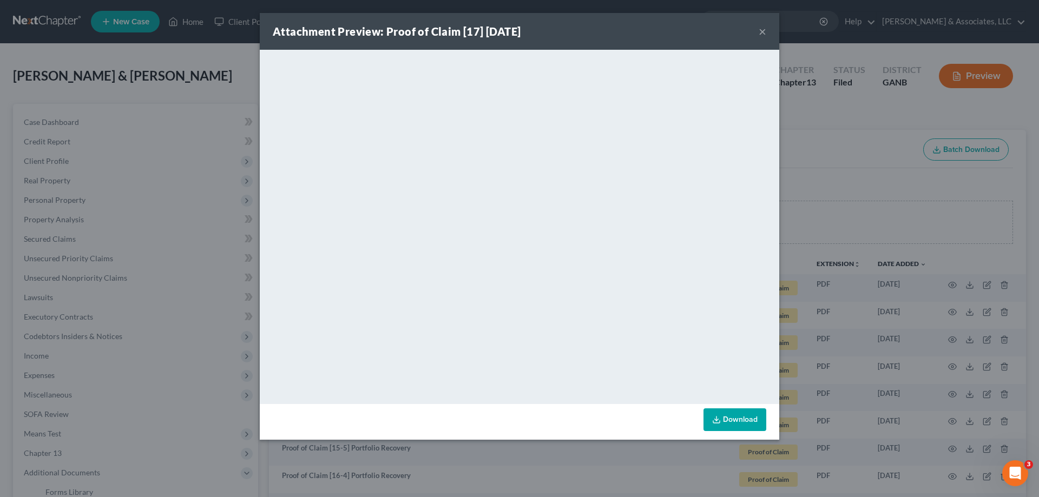
drag, startPoint x: 761, startPoint y: 31, endPoint x: 745, endPoint y: 54, distance: 27.2
click at [759, 34] on button "×" at bounding box center [762, 31] width 8 height 13
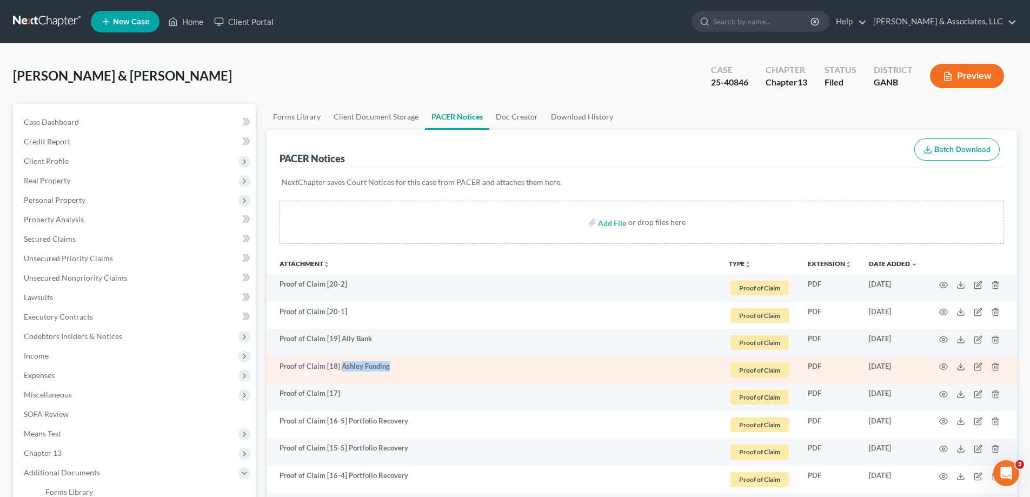
drag, startPoint x: 345, startPoint y: 365, endPoint x: 407, endPoint y: 365, distance: 61.7
click at [407, 365] on td "Proof of Claim [18] Ashley Funding" at bounding box center [494, 370] width 454 height 28
copy td "Ashley Funding"
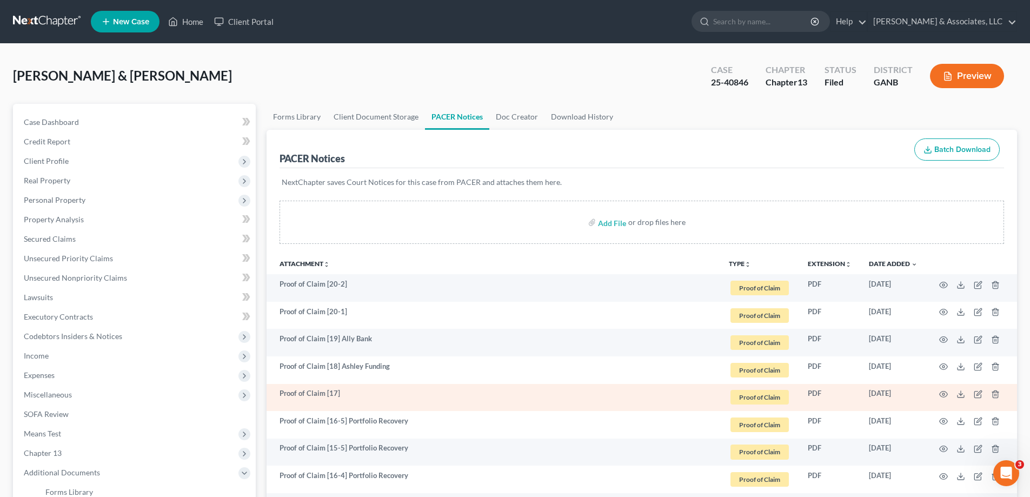
click at [362, 389] on td "Proof of Claim [17]" at bounding box center [494, 398] width 454 height 28
click at [977, 394] on icon "button" at bounding box center [979, 393] width 5 height 5
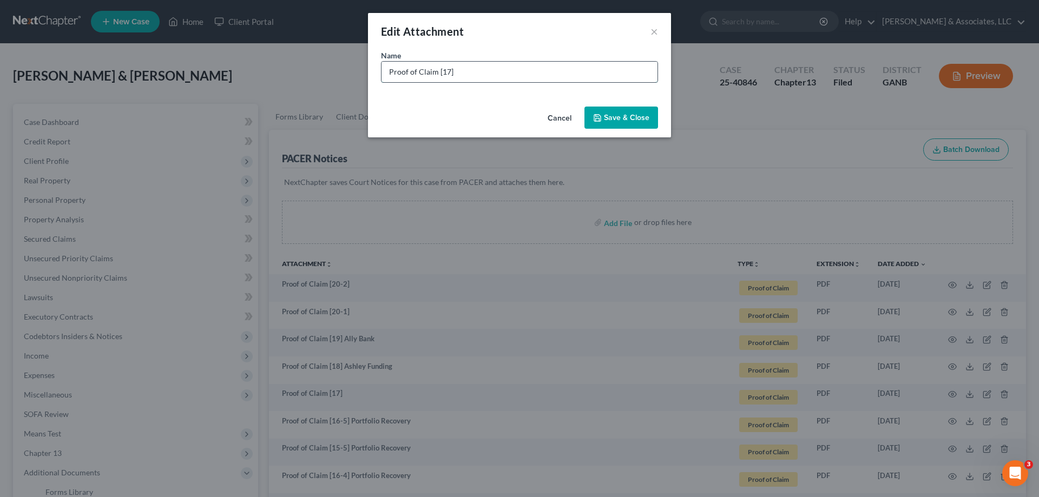
click at [471, 65] on input "Proof of Claim [17]" at bounding box center [519, 72] width 276 height 21
paste input "Ashley Funding"
type input "Proof of Claim [17] Ashley Funding"
click at [622, 117] on span "Save & Close" at bounding box center [626, 117] width 45 height 9
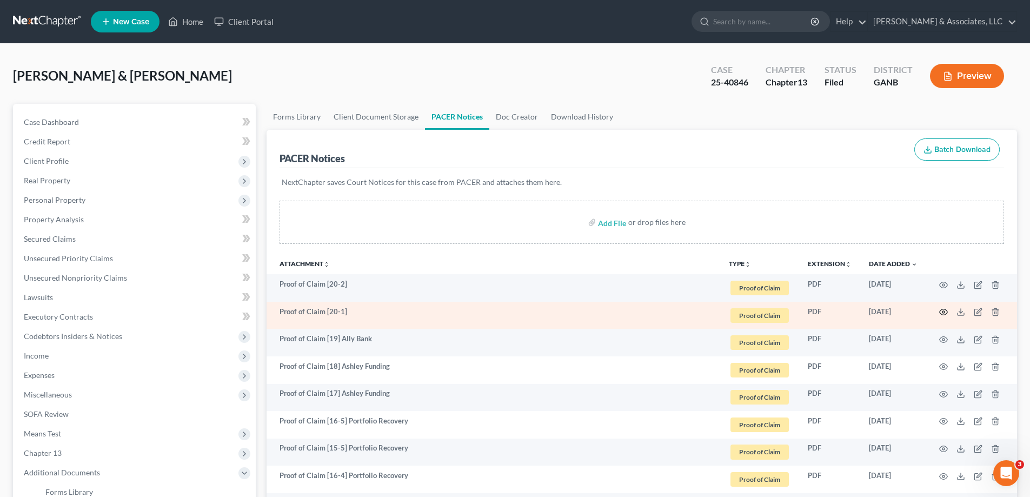
click at [943, 311] on circle "button" at bounding box center [944, 312] width 2 height 2
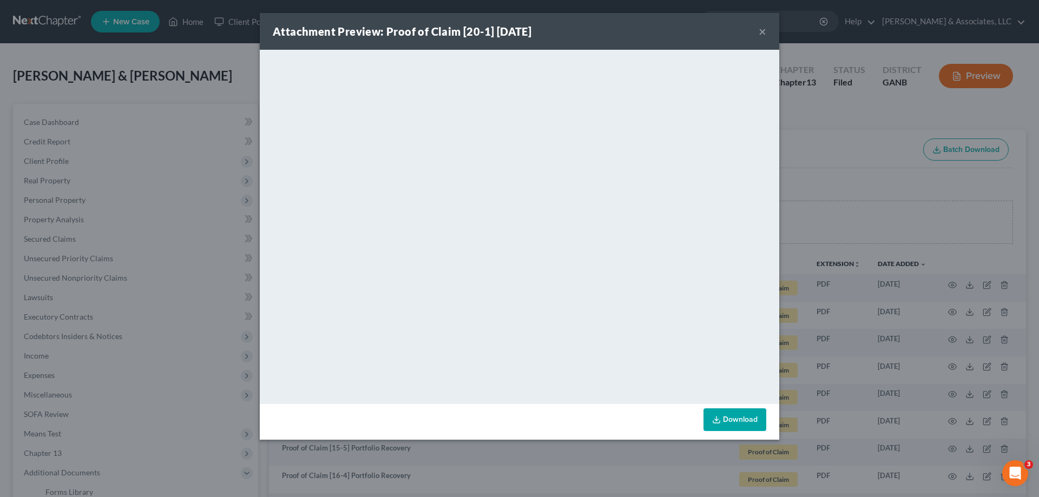
click at [760, 30] on button "×" at bounding box center [762, 31] width 8 height 13
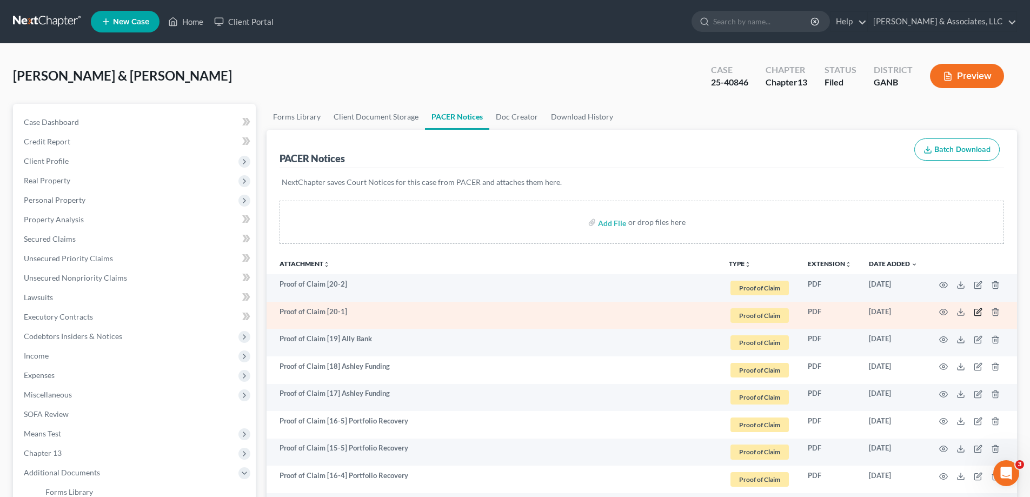
click at [981, 311] on icon "button" at bounding box center [979, 311] width 5 height 5
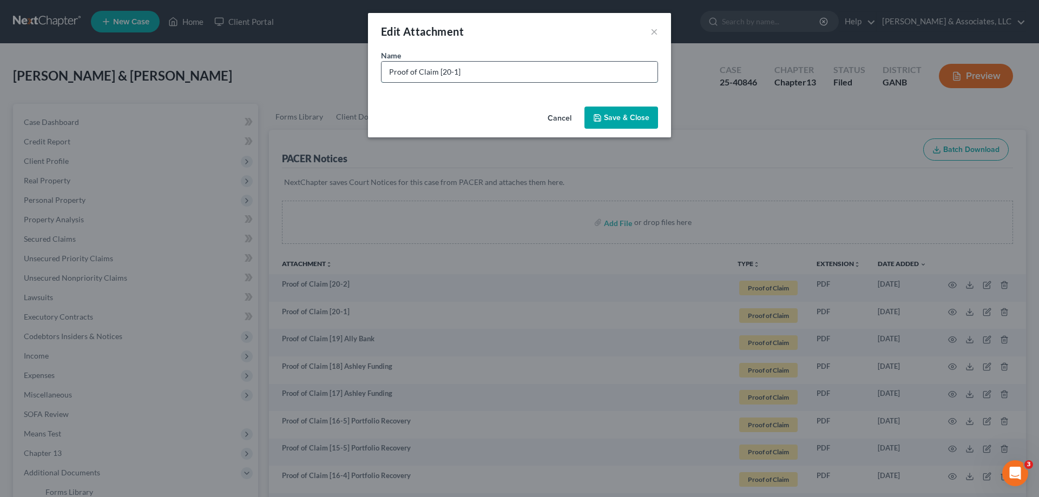
click at [498, 76] on input "Proof of Claim [20-1]" at bounding box center [519, 72] width 276 height 21
type input "Proof of Claim [20-1] Harbin Clinic"
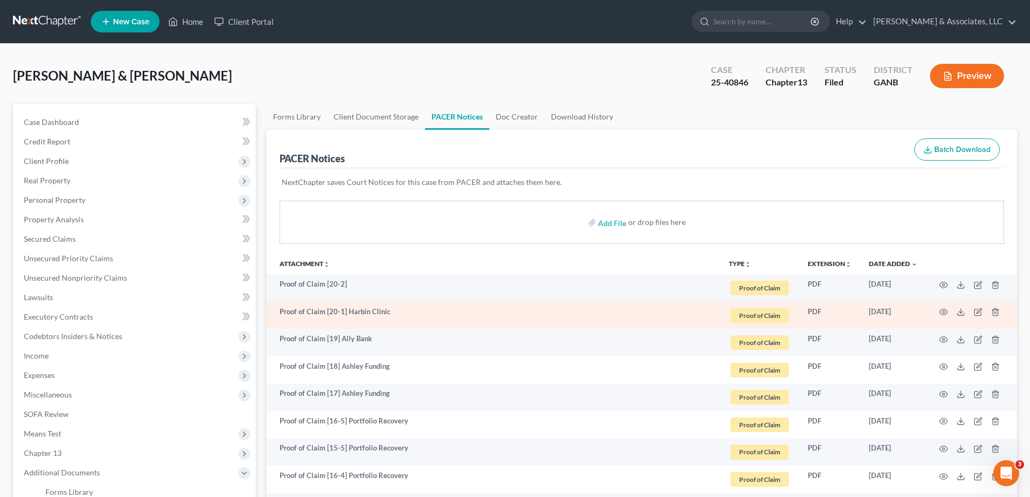
click at [356, 317] on td "Proof of Claim [20-1] Harbin Clinic" at bounding box center [494, 316] width 454 height 28
drag, startPoint x: 347, startPoint y: 308, endPoint x: 402, endPoint y: 308, distance: 55.2
click at [402, 308] on td "Proof of Claim [20-1] Harbin Clinic" at bounding box center [494, 316] width 454 height 28
copy td "Harbin Clinic"
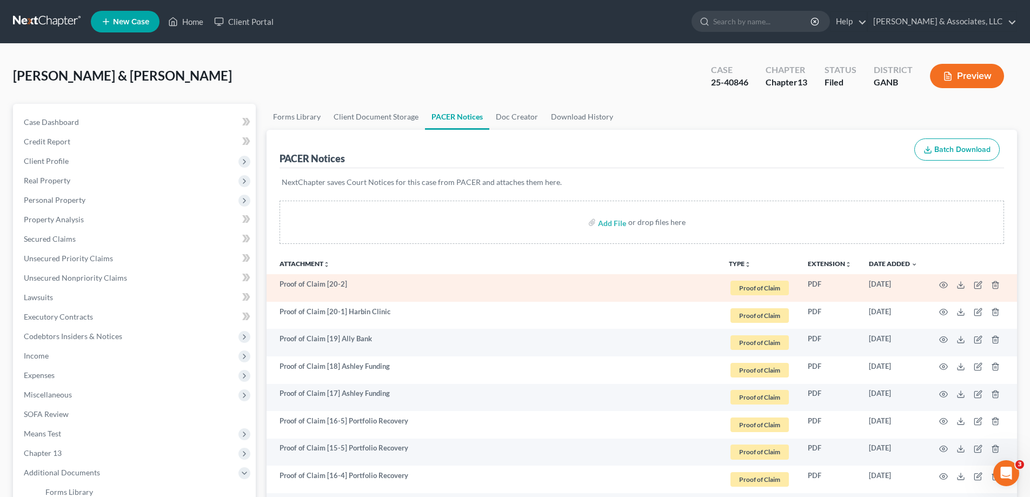
drag, startPoint x: 379, startPoint y: 281, endPoint x: 993, endPoint y: 291, distance: 613.5
click at [379, 281] on td "Proof of Claim [20-2]" at bounding box center [494, 288] width 454 height 28
click at [979, 283] on icon "button" at bounding box center [978, 285] width 9 height 9
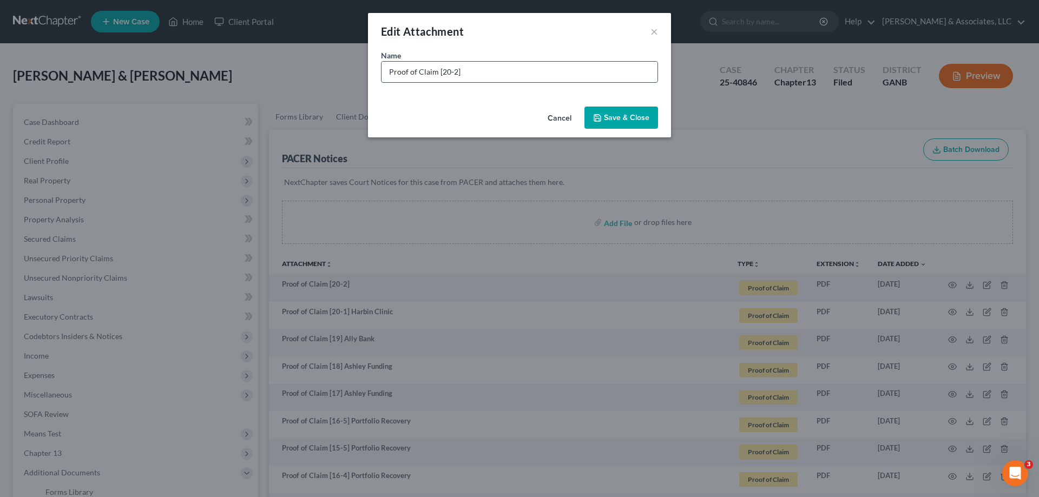
click at [468, 65] on input "Proof of Claim [20-2]" at bounding box center [519, 72] width 276 height 21
paste input "Harbin Clinic"
type input "Proof of Claim [20-2] Harbin Clinic"
click at [652, 118] on button "Save & Close" at bounding box center [621, 118] width 74 height 23
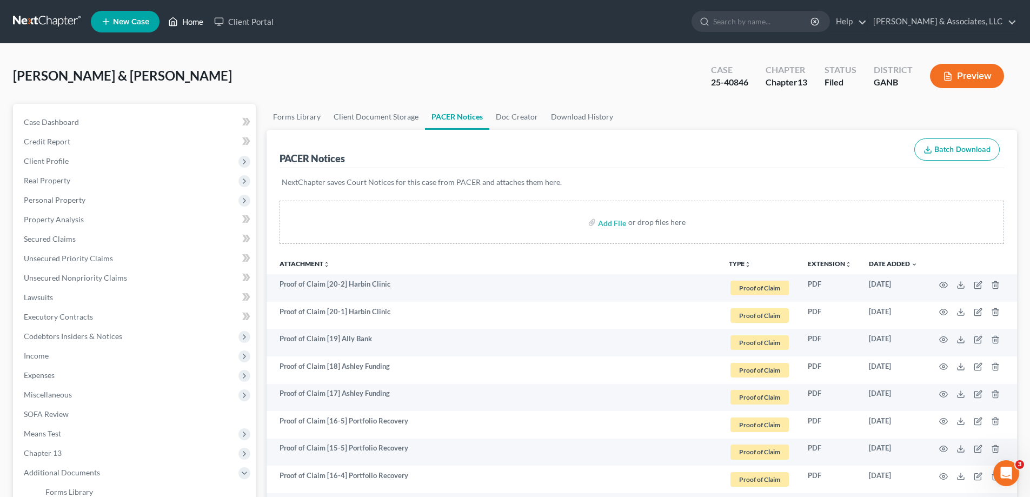
click at [199, 24] on link "Home" at bounding box center [186, 21] width 46 height 19
